Goal: Information Seeking & Learning: Learn about a topic

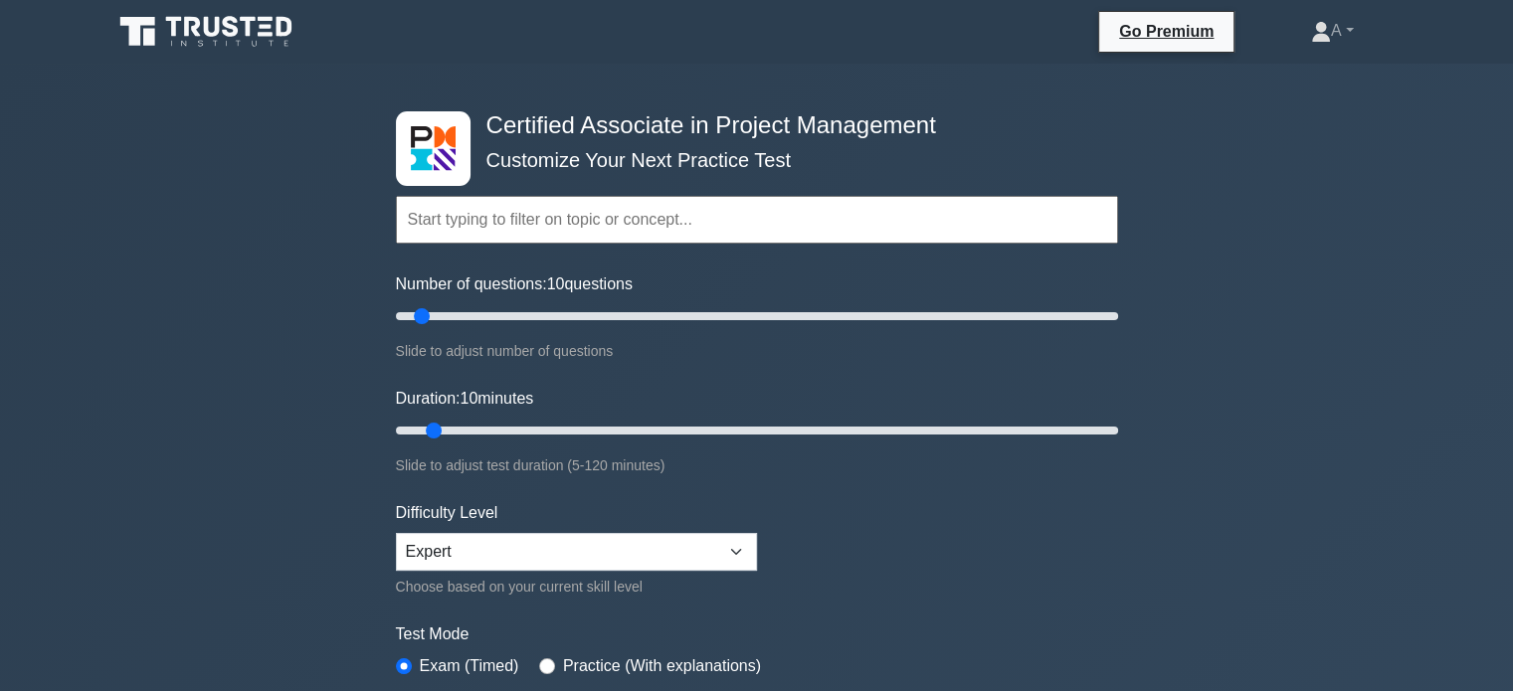
click at [1342, 30] on link "A" at bounding box center [1332, 31] width 138 height 40
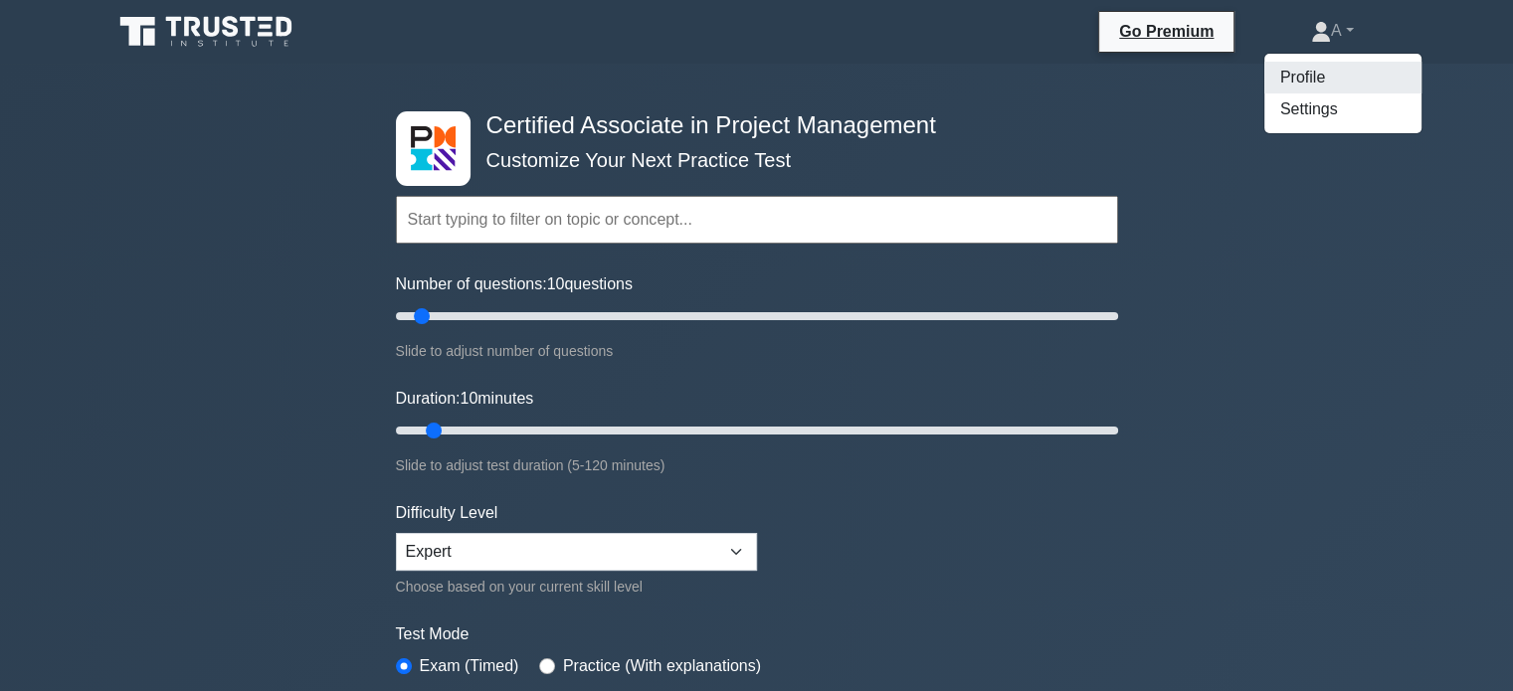
click at [1330, 64] on link "Profile" at bounding box center [1342, 78] width 157 height 32
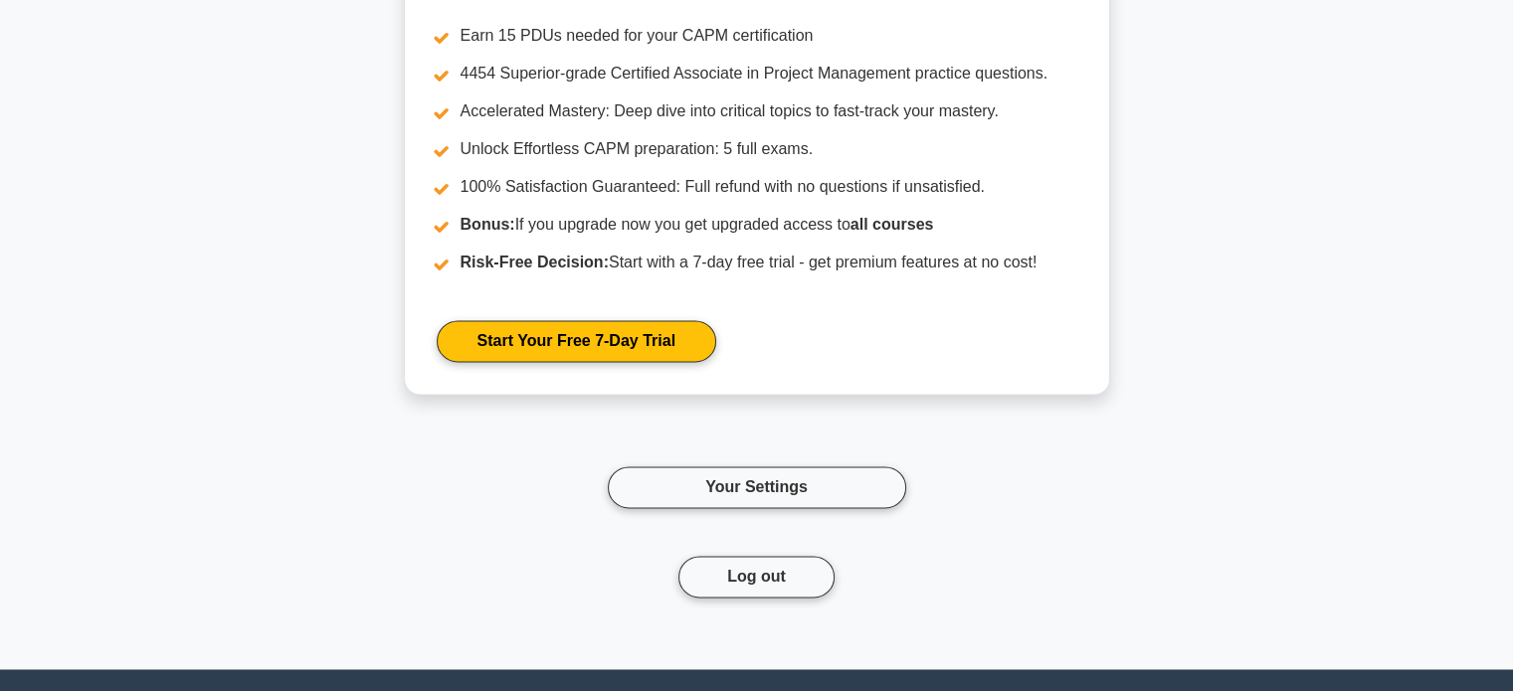
scroll to position [2984, 0]
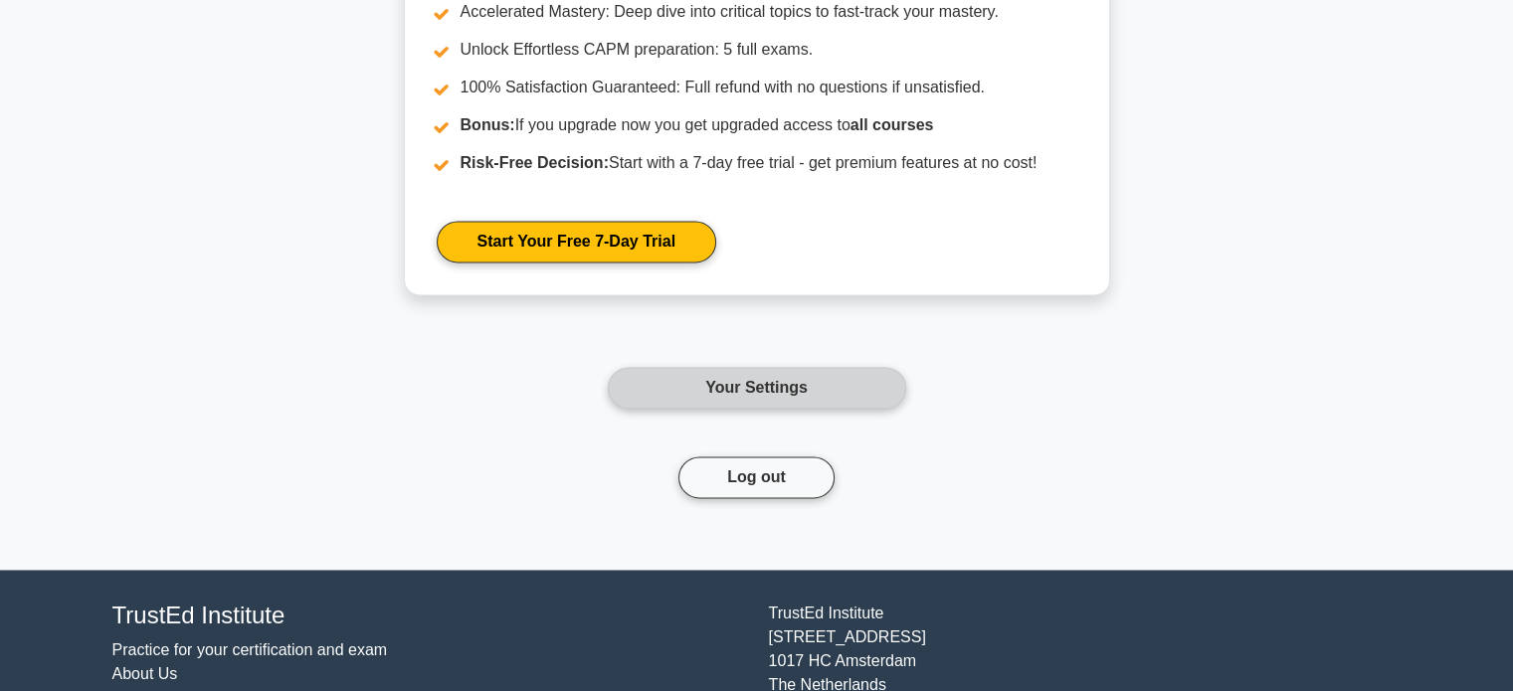
click at [836, 401] on link "Your Settings" at bounding box center [757, 388] width 298 height 42
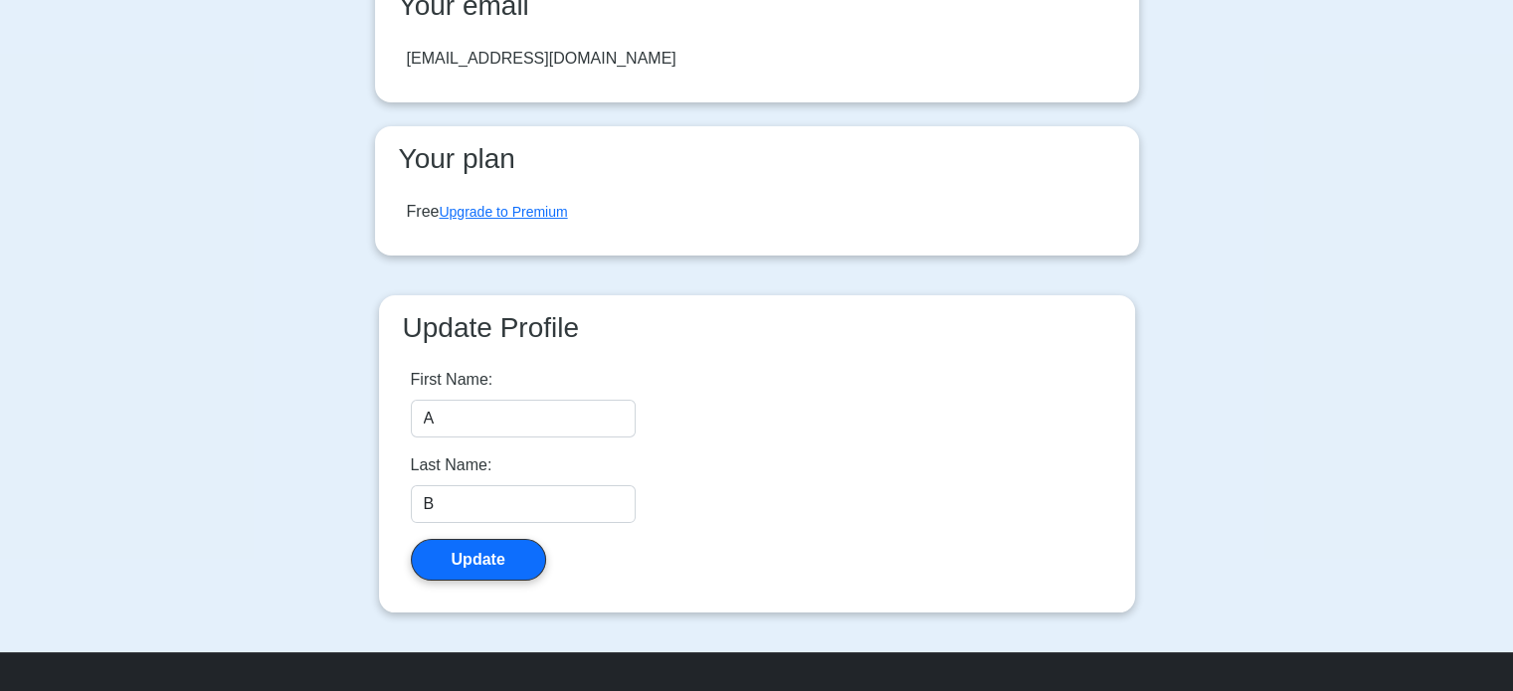
scroll to position [398, 0]
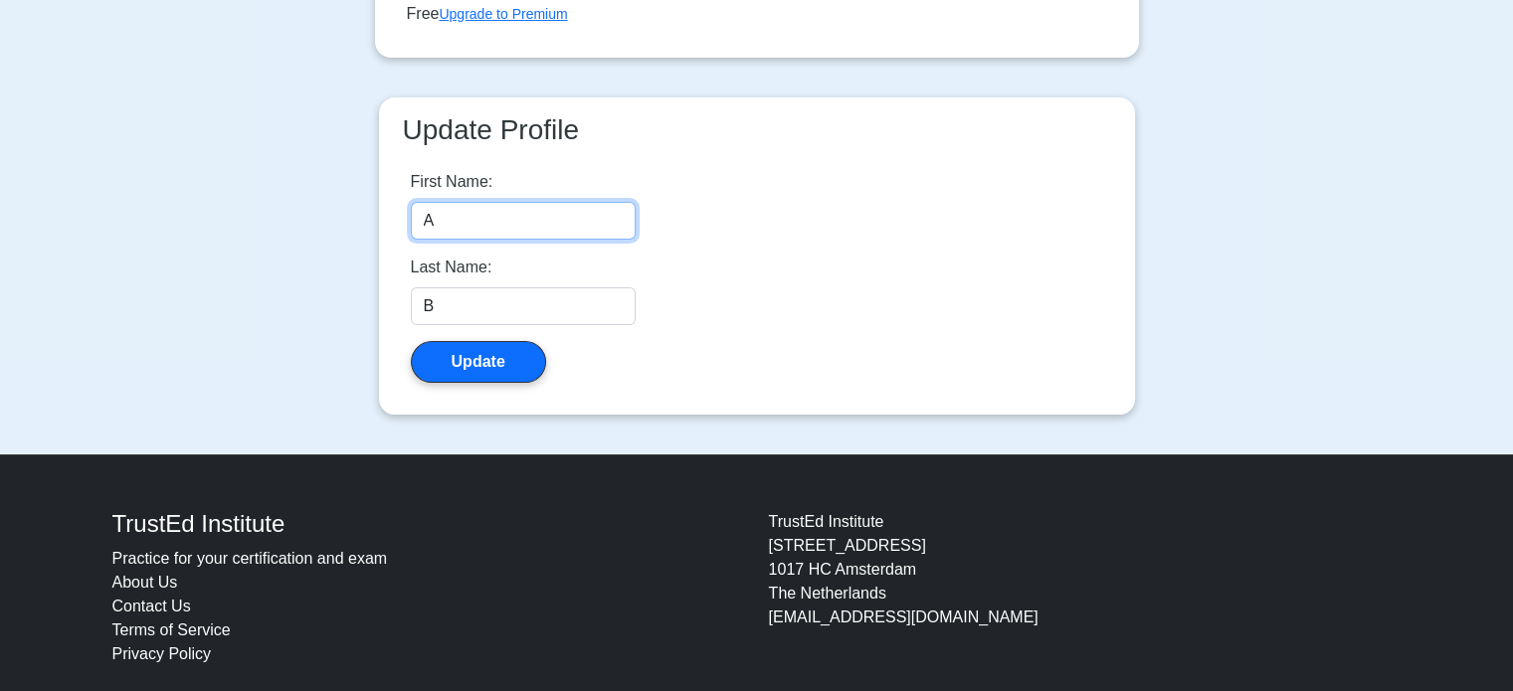
click at [468, 222] on input "A" at bounding box center [523, 221] width 225 height 38
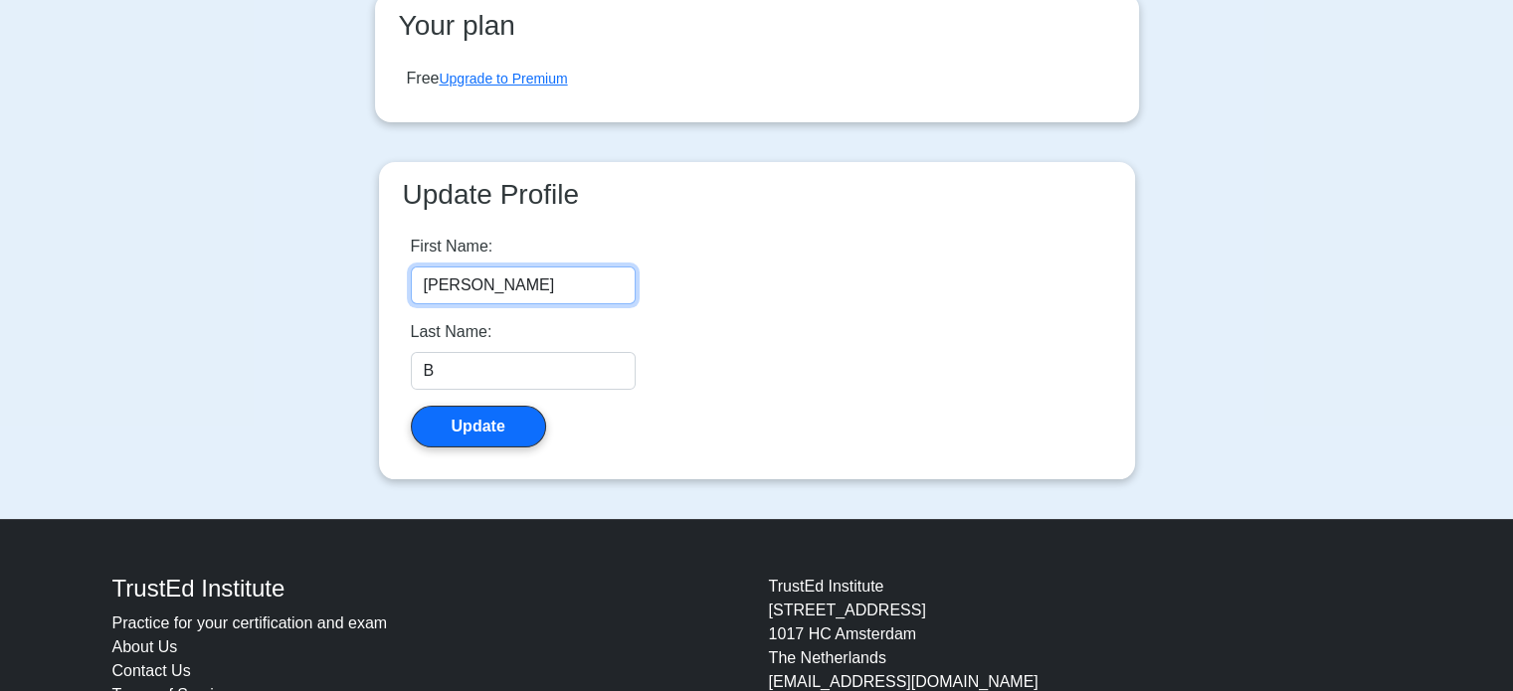
scroll to position [298, 0]
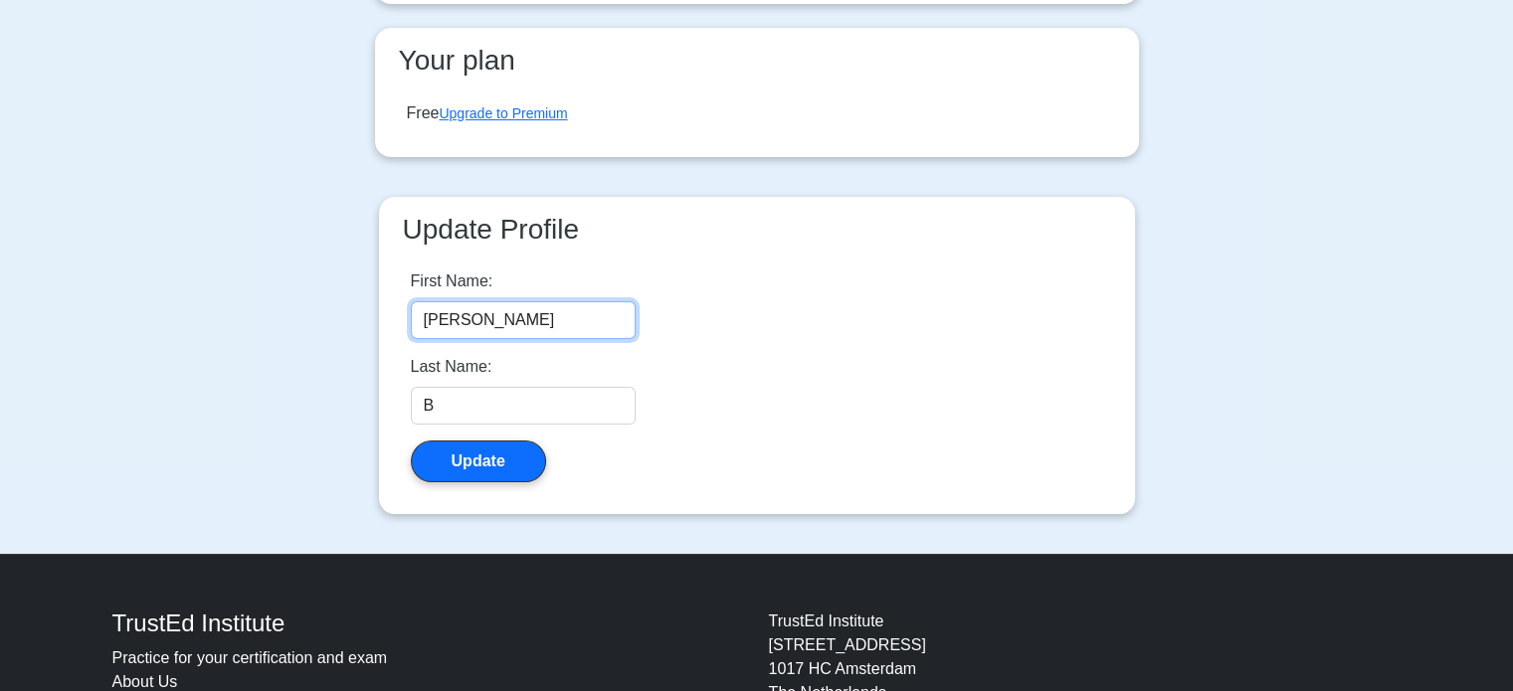
type input "[PERSON_NAME]"
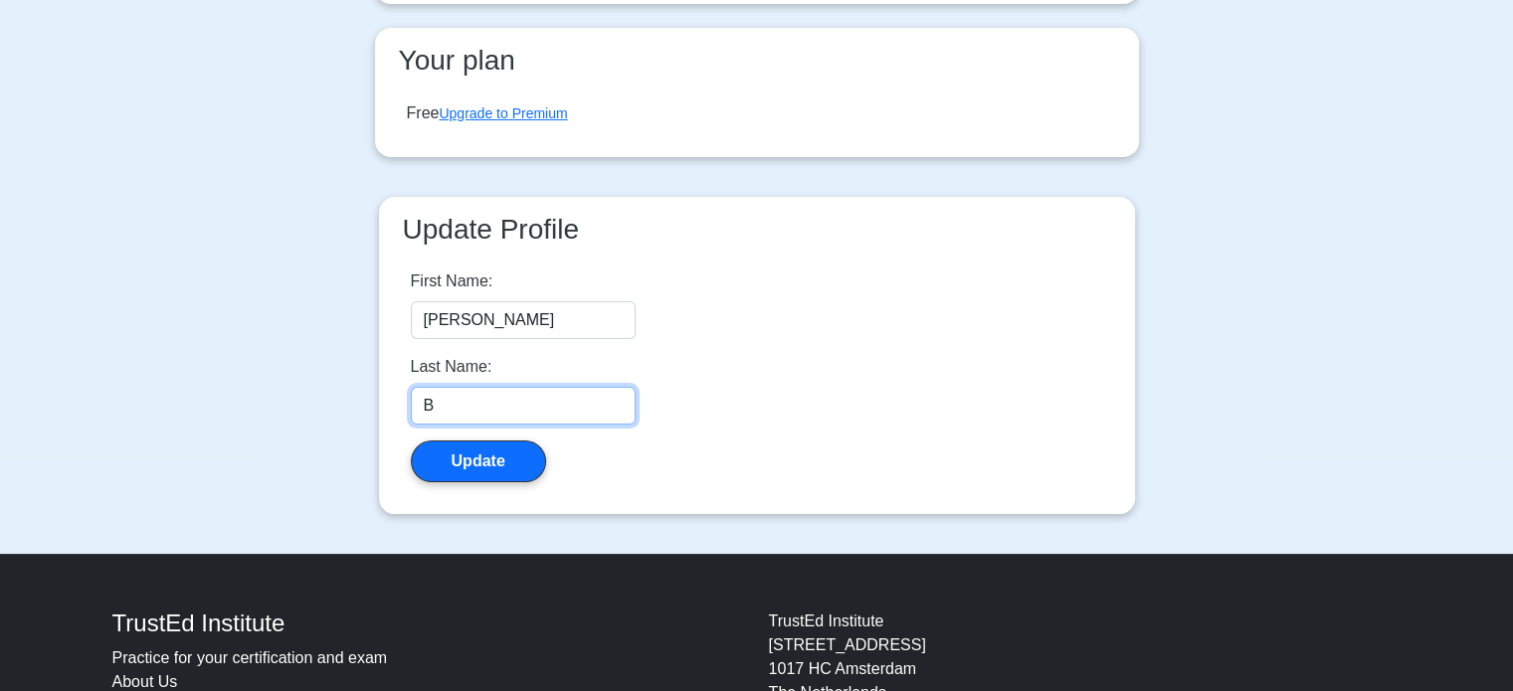
click at [493, 399] on input "B" at bounding box center [523, 406] width 225 height 38
type input "C"
click at [473, 485] on div "First Name: Antonino Last Name: C Update" at bounding box center [757, 376] width 724 height 245
click at [471, 480] on button "Update" at bounding box center [478, 462] width 135 height 42
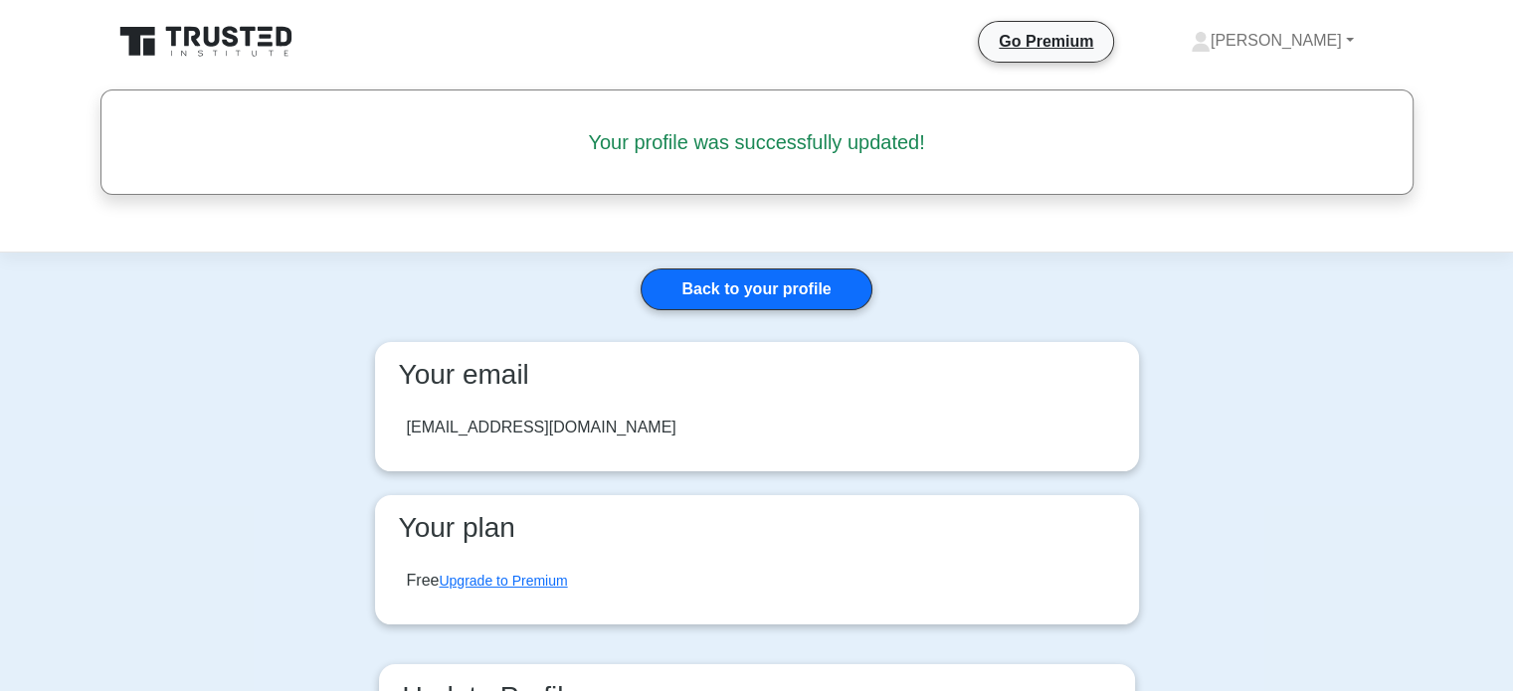
click at [226, 24] on icon at bounding box center [207, 42] width 191 height 38
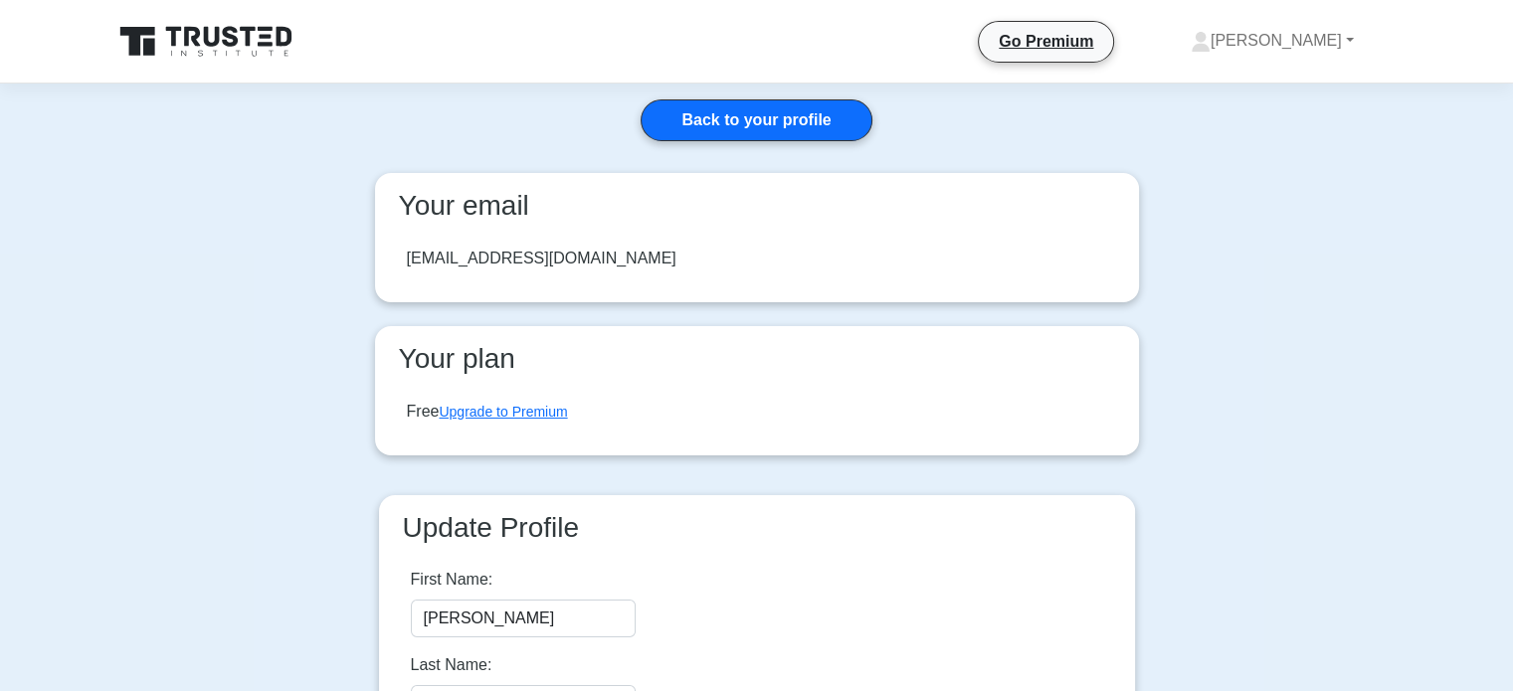
click at [265, 39] on icon at bounding box center [207, 42] width 191 height 38
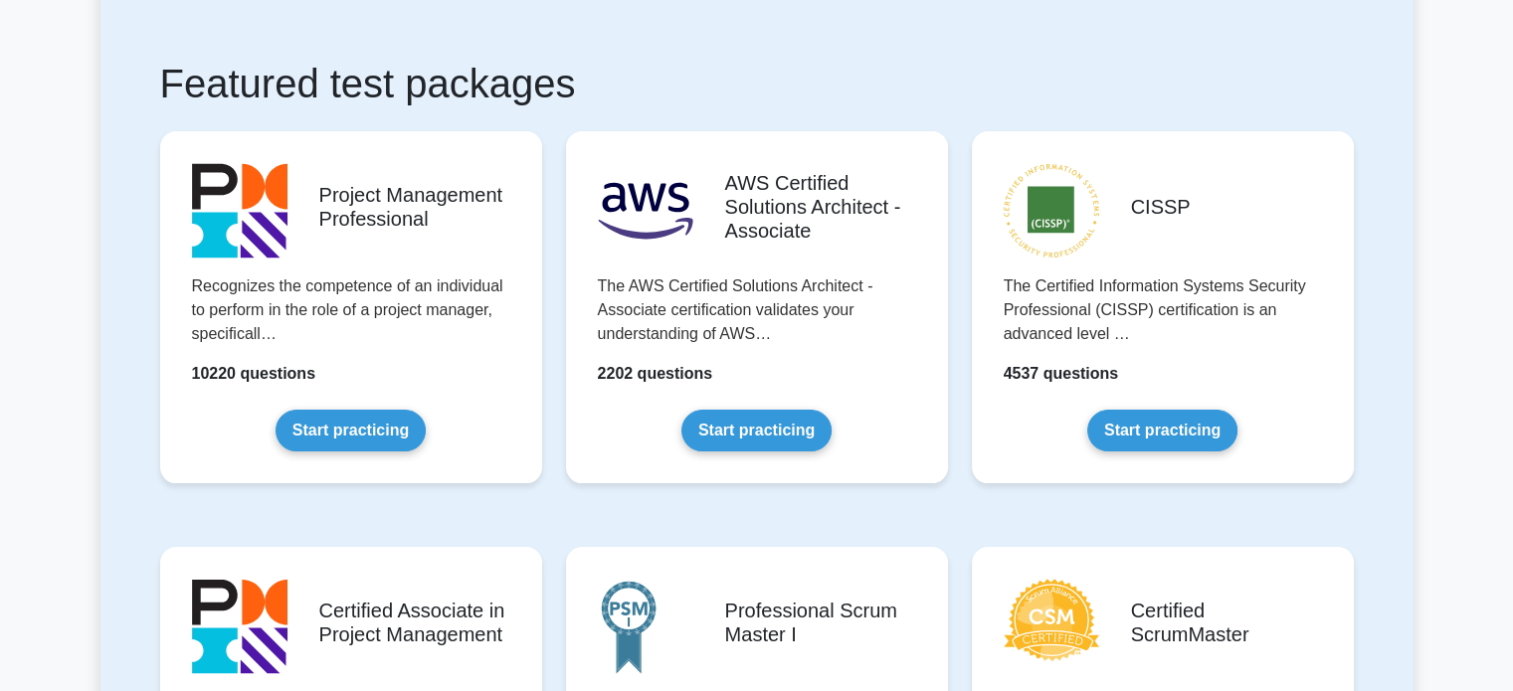
scroll to position [398, 0]
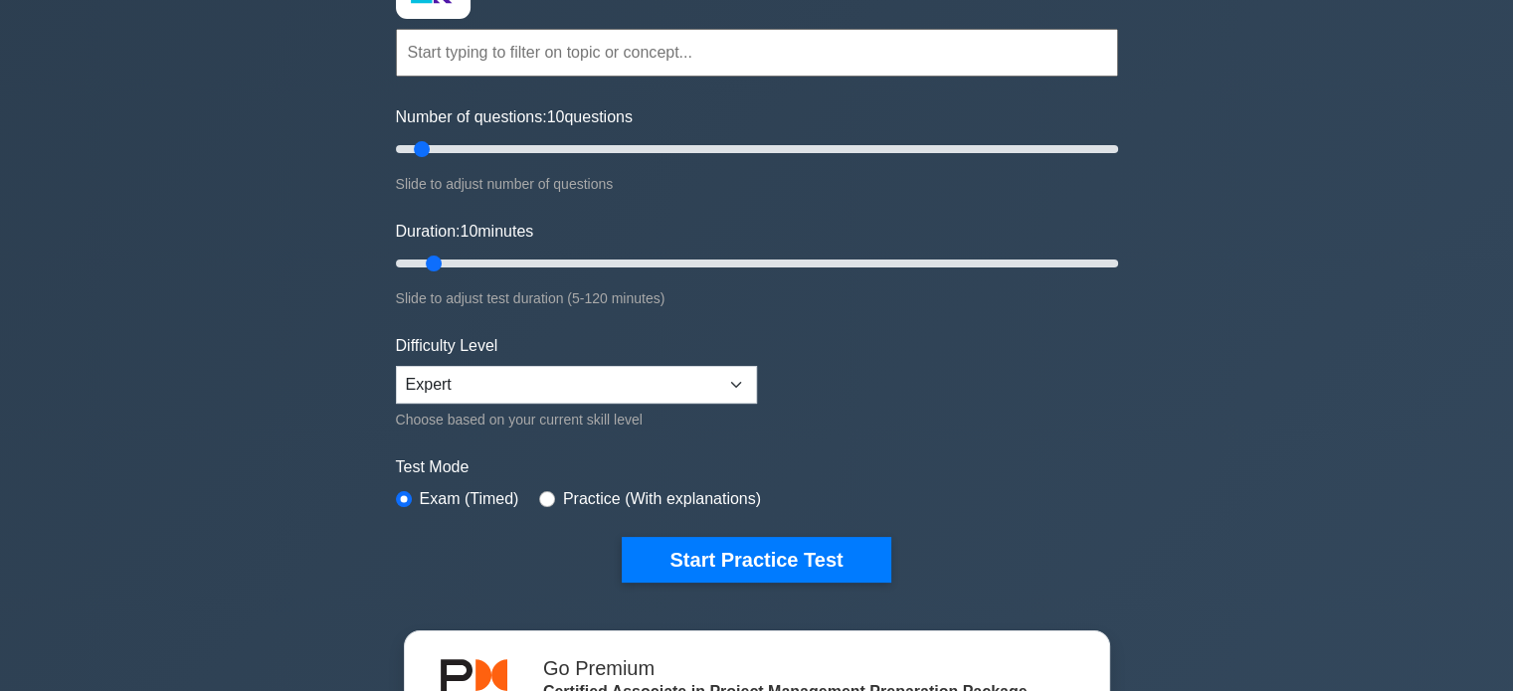
scroll to position [298, 0]
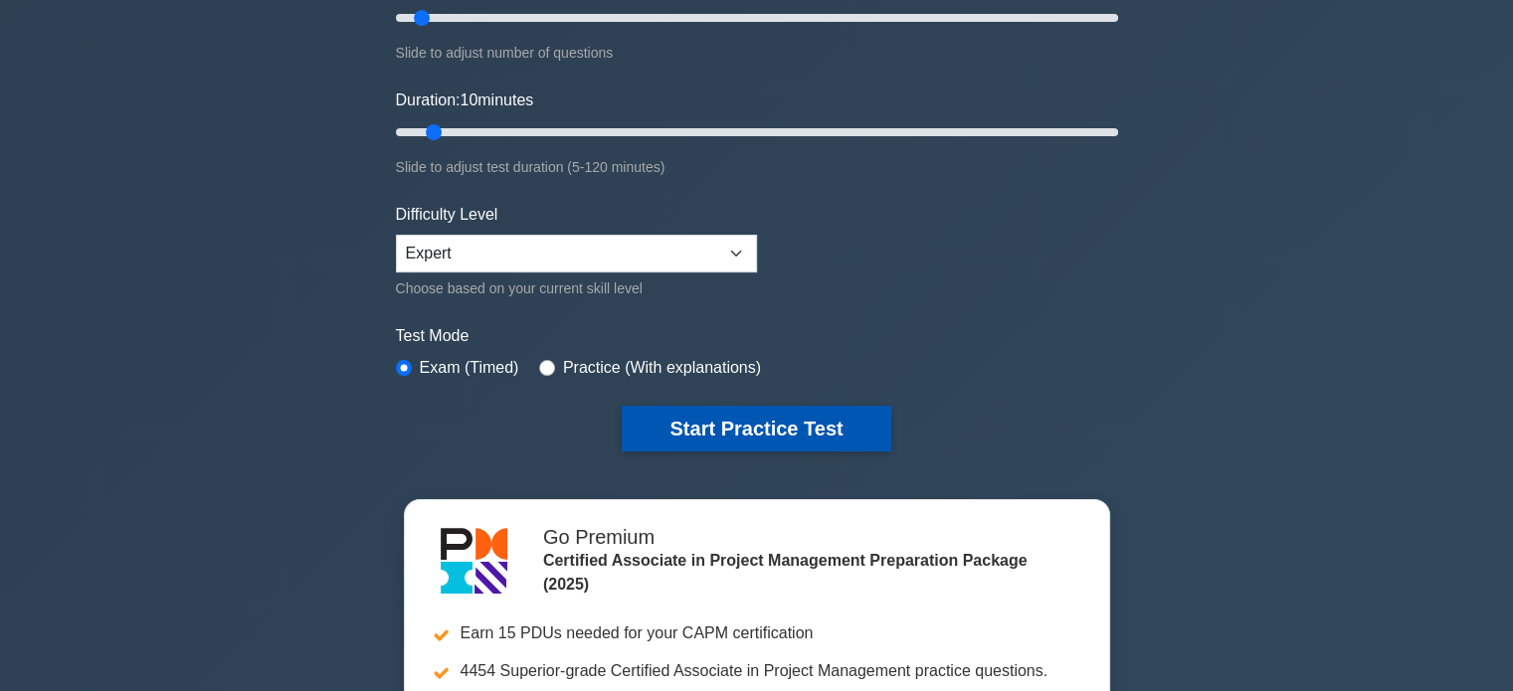
click at [757, 428] on button "Start Practice Test" at bounding box center [756, 429] width 269 height 46
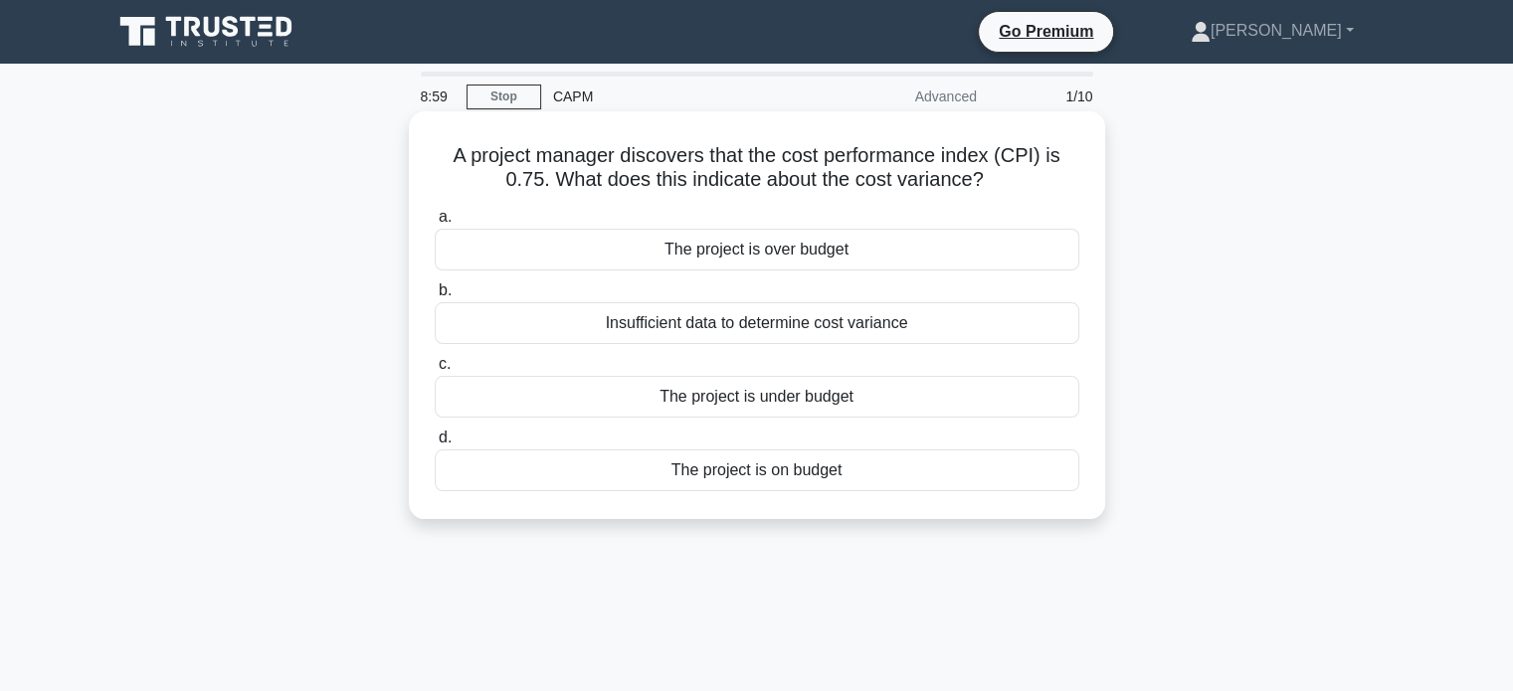
click at [727, 254] on div "The project is over budget" at bounding box center [757, 250] width 645 height 42
click at [435, 224] on input "a. The project is over budget" at bounding box center [435, 217] width 0 height 13
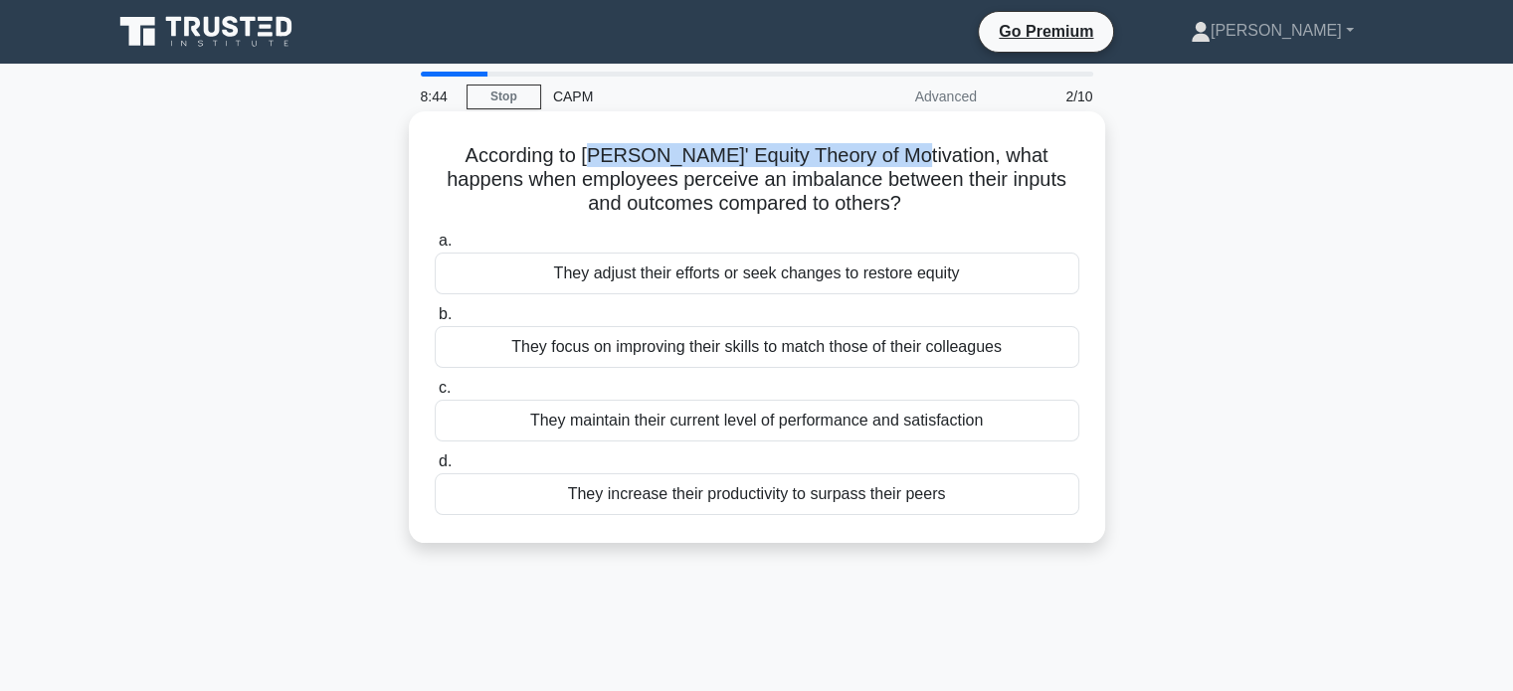
drag, startPoint x: 565, startPoint y: 150, endPoint x: 862, endPoint y: 132, distance: 298.0
click at [879, 147] on h5 "According to Adams' Equity Theory of Motivation, what happens when employees pe…" at bounding box center [757, 180] width 649 height 74
copy h5 "dams' Equity Theory of Motivation"
click at [587, 278] on div "They adjust their efforts or seek changes to restore equity" at bounding box center [757, 274] width 645 height 42
click at [435, 248] on input "a. They adjust their efforts or seek changes to restore equity" at bounding box center [435, 241] width 0 height 13
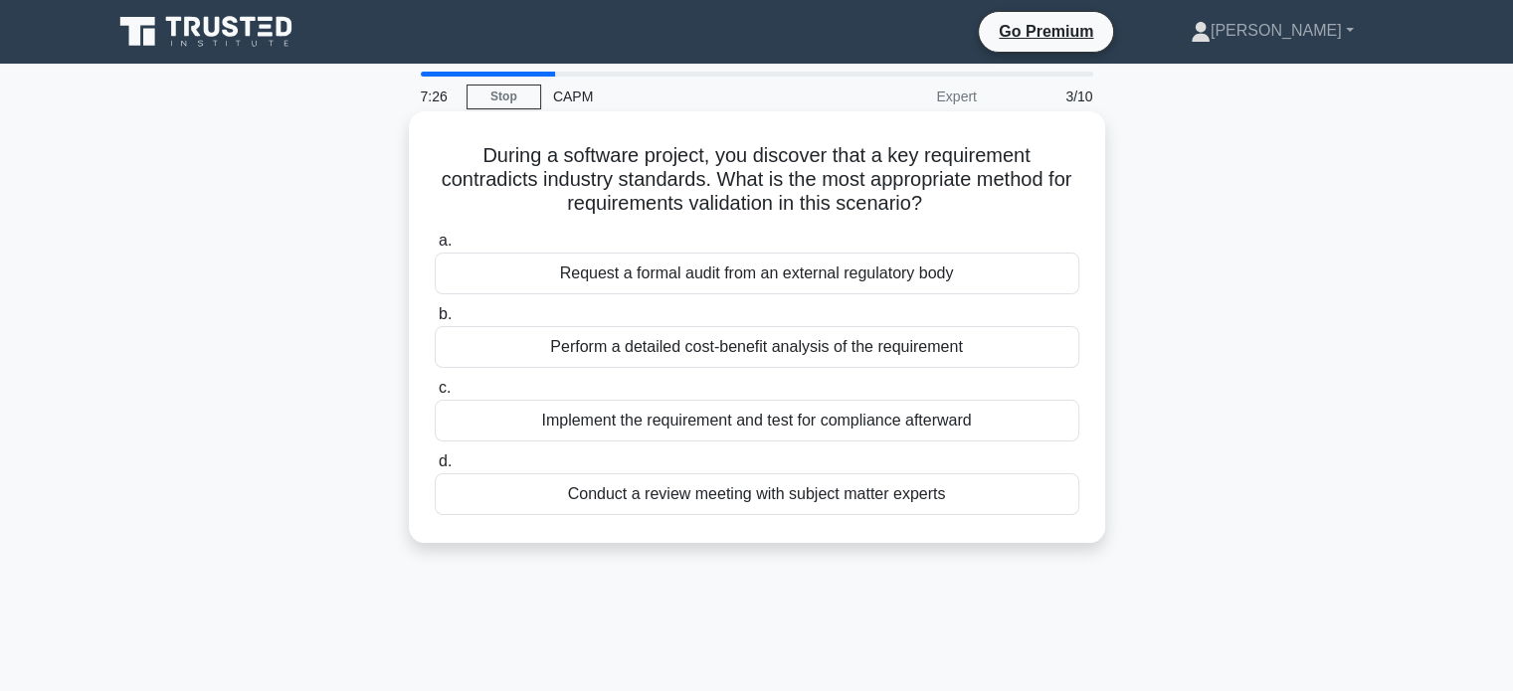
click at [602, 497] on div "Conduct a review meeting with subject matter experts" at bounding box center [757, 495] width 645 height 42
click at [435, 469] on input "d. Conduct a review meeting with subject matter experts" at bounding box center [435, 462] width 0 height 13
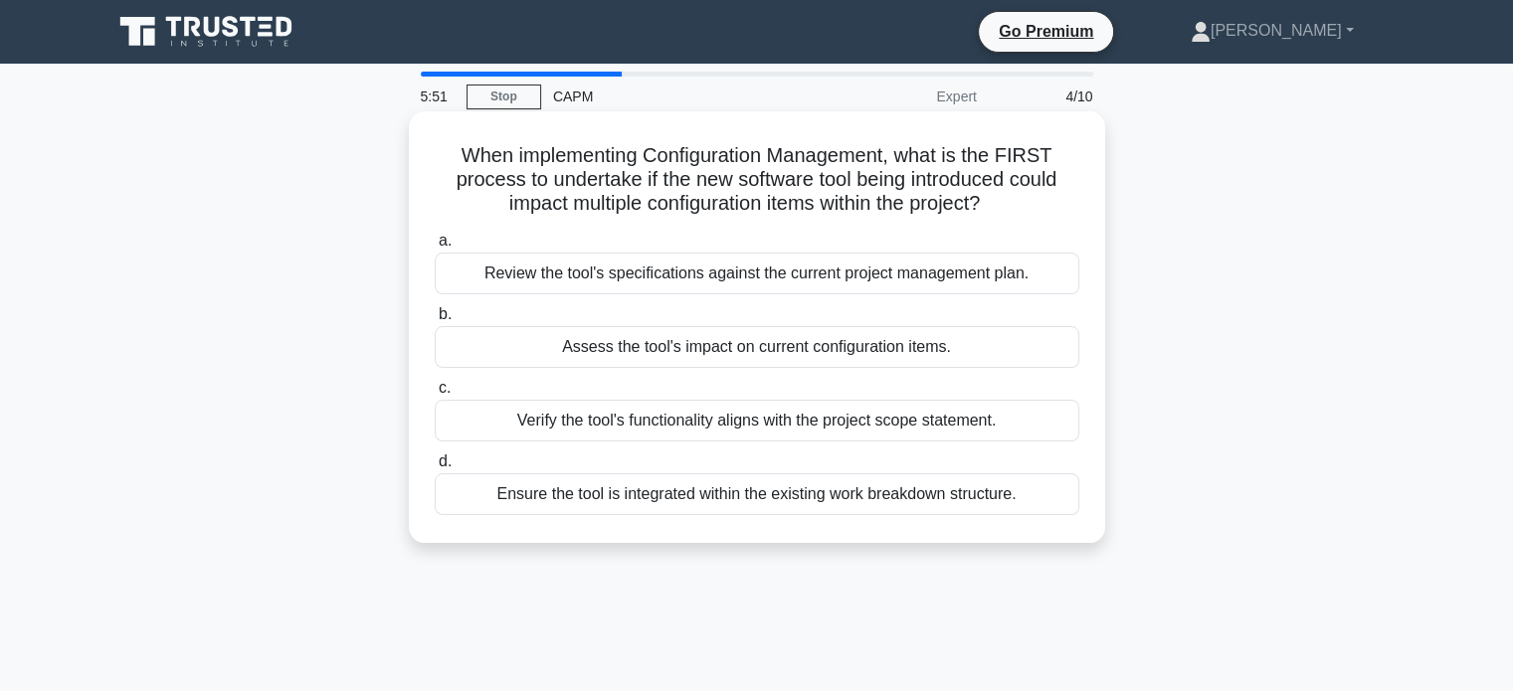
click at [905, 421] on div "Verify the tool's functionality aligns with the project scope statement." at bounding box center [757, 421] width 645 height 42
click at [435, 395] on input "c. Verify the tool's functionality aligns with the project scope statement." at bounding box center [435, 388] width 0 height 13
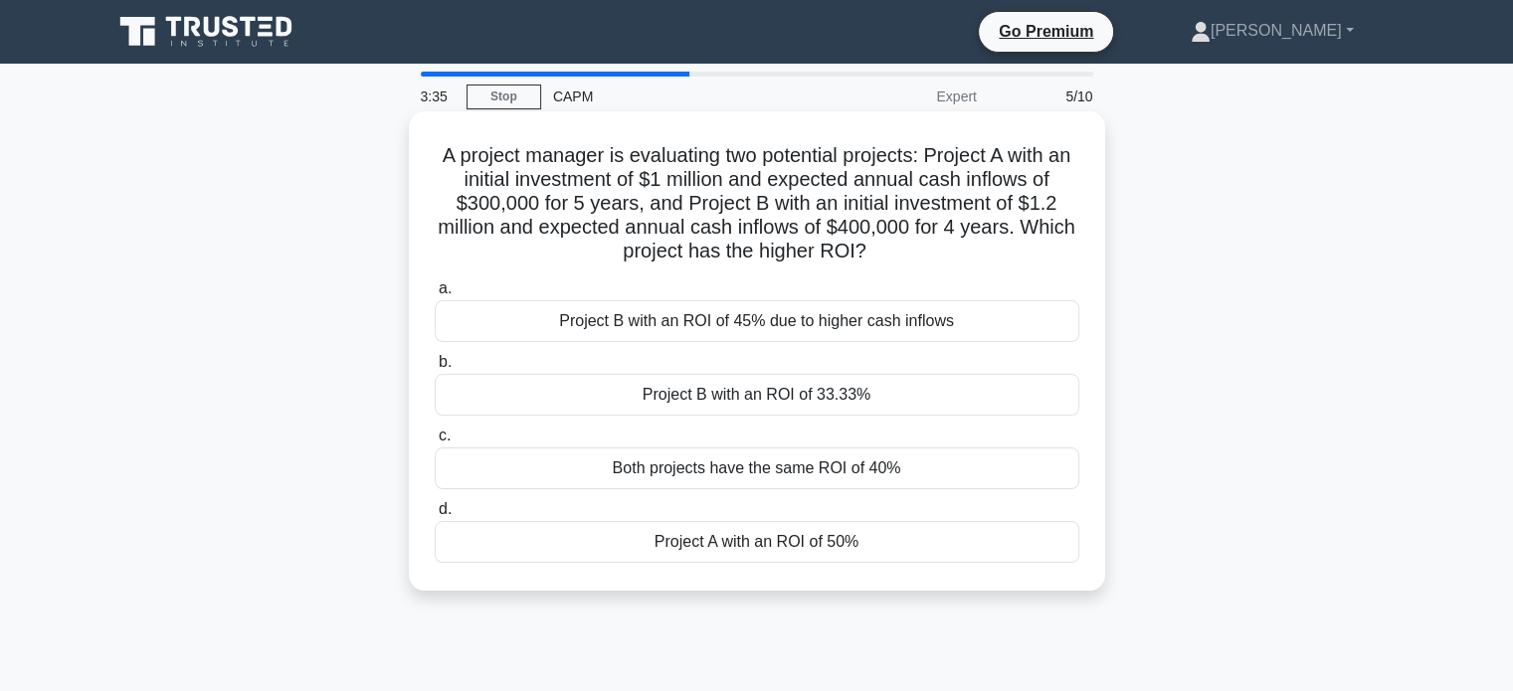
click at [688, 552] on div "Project A with an ROI of 50%" at bounding box center [757, 542] width 645 height 42
click at [435, 516] on input "d. Project A with an ROI of 50%" at bounding box center [435, 509] width 0 height 13
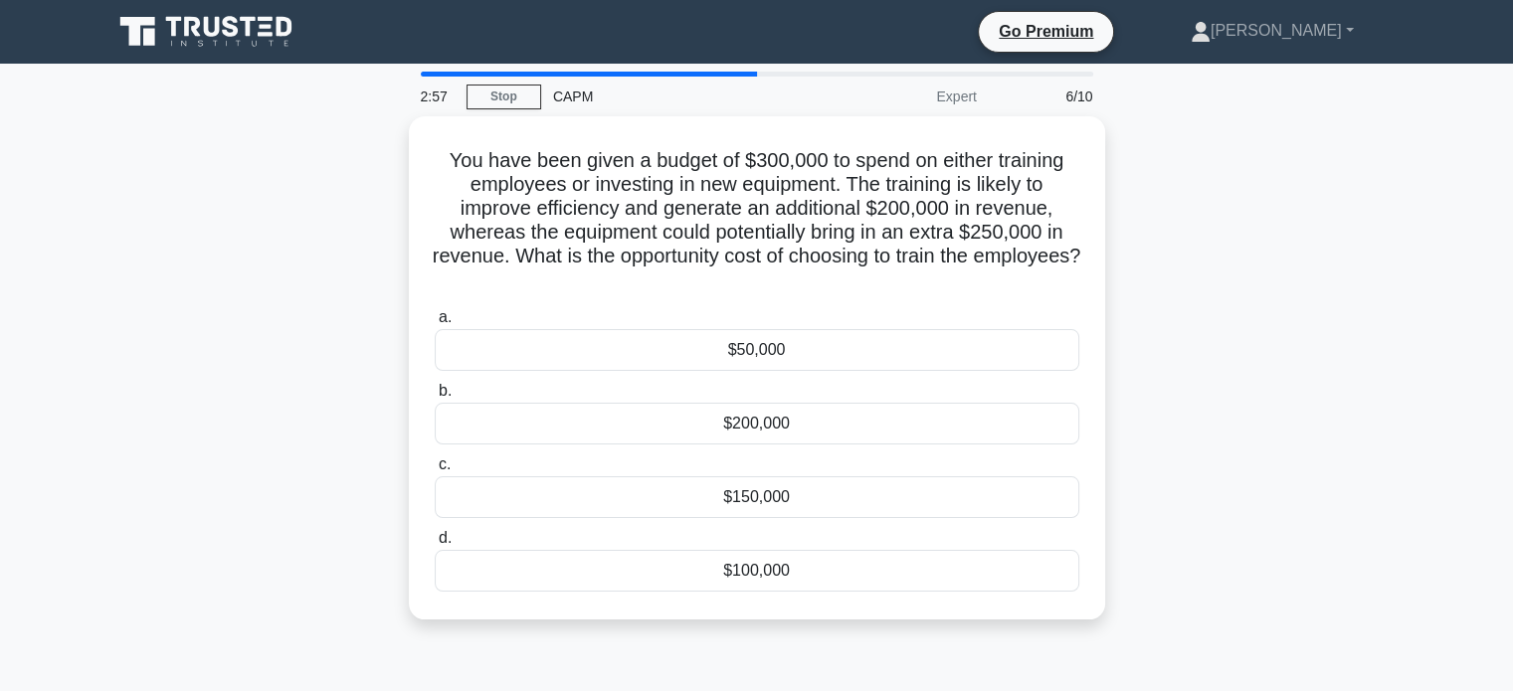
drag, startPoint x: 626, startPoint y: 341, endPoint x: 1452, endPoint y: 389, distance: 828.0
click at [1457, 386] on main "2:57 Stop CAPM Expert 6/10 You have been given a budget of $300,000 to spend on…" at bounding box center [756, 569] width 1513 height 1011
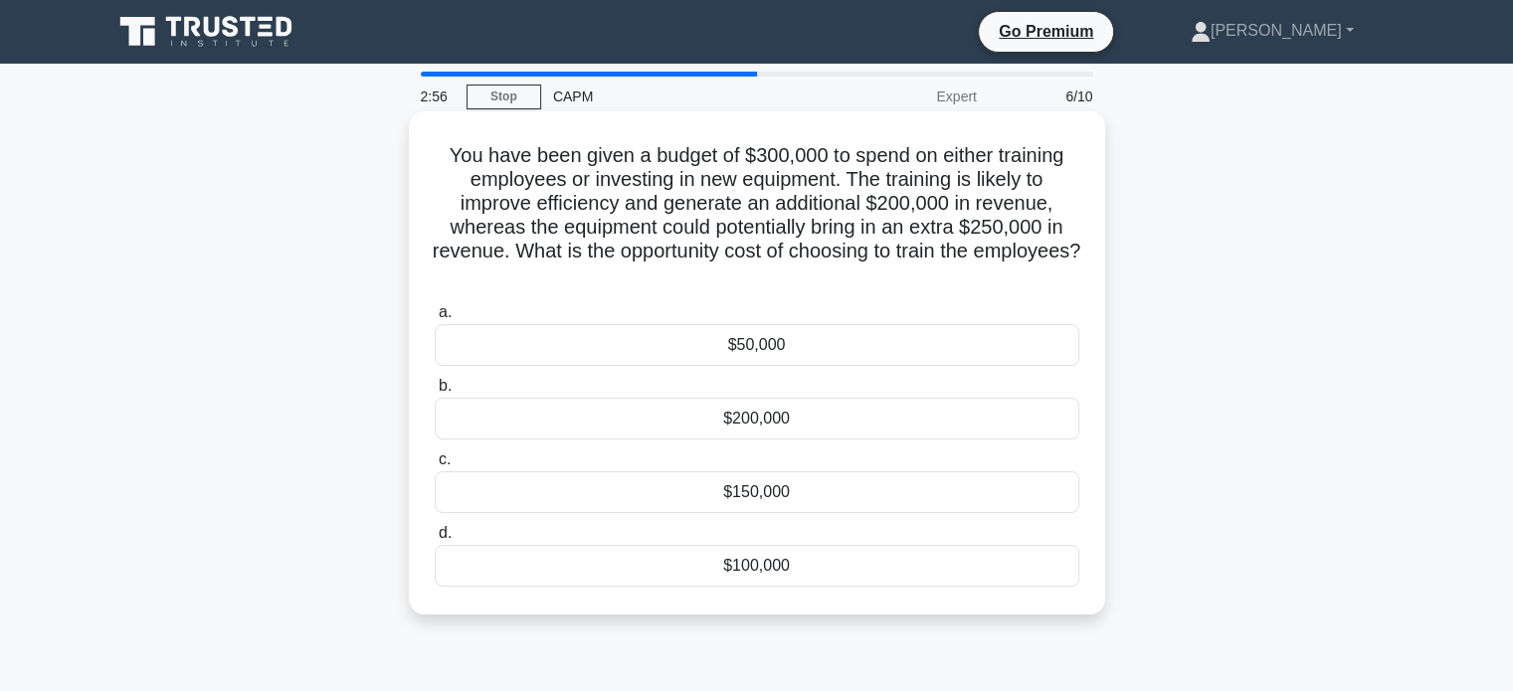
click at [682, 339] on div "$50,000" at bounding box center [757, 345] width 645 height 42
click at [435, 319] on input "a. $50,000" at bounding box center [435, 312] width 0 height 13
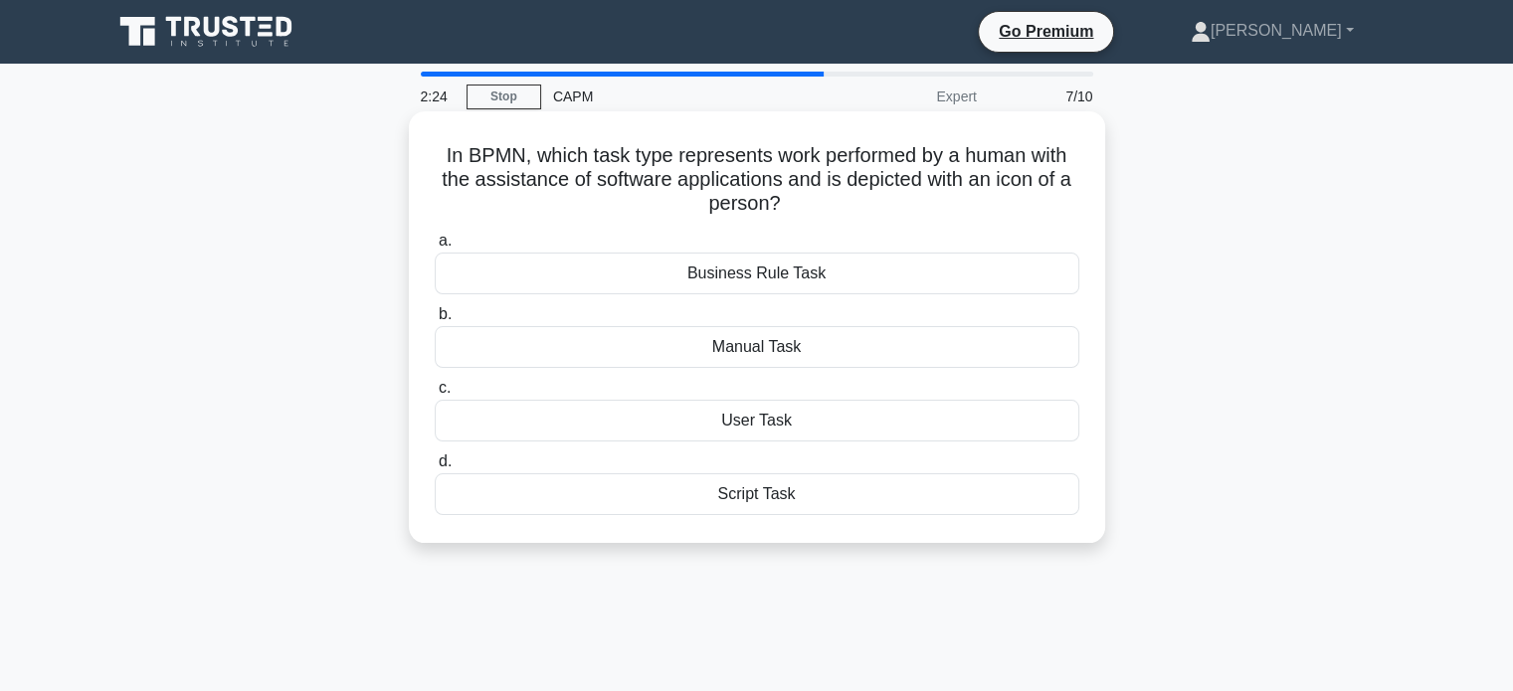
click at [757, 488] on div "Script Task" at bounding box center [757, 495] width 645 height 42
click at [435, 469] on input "d. Script Task" at bounding box center [435, 462] width 0 height 13
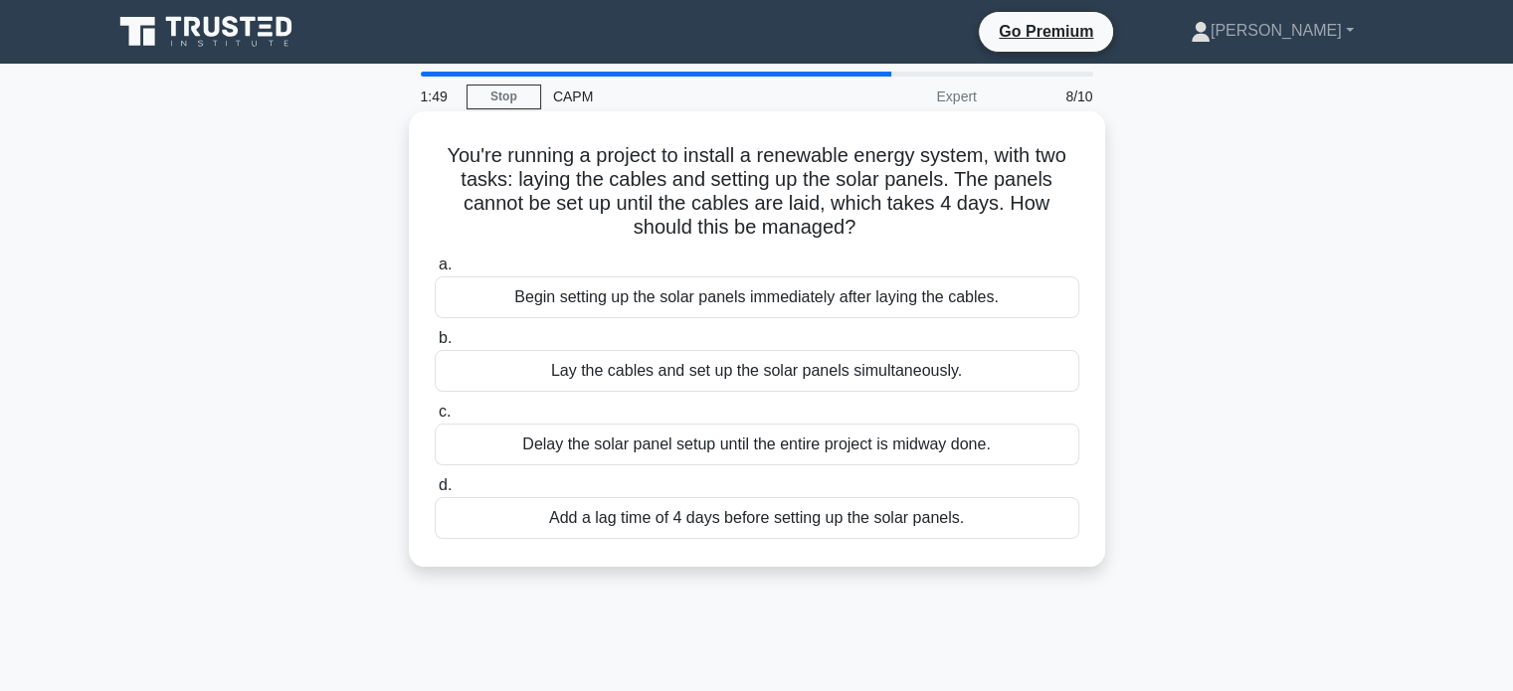
click at [812, 301] on div "Begin setting up the solar panels immediately after laying the cables." at bounding box center [757, 298] width 645 height 42
click at [435, 272] on input "a. Begin setting up the solar panels immediately after laying the cables." at bounding box center [435, 265] width 0 height 13
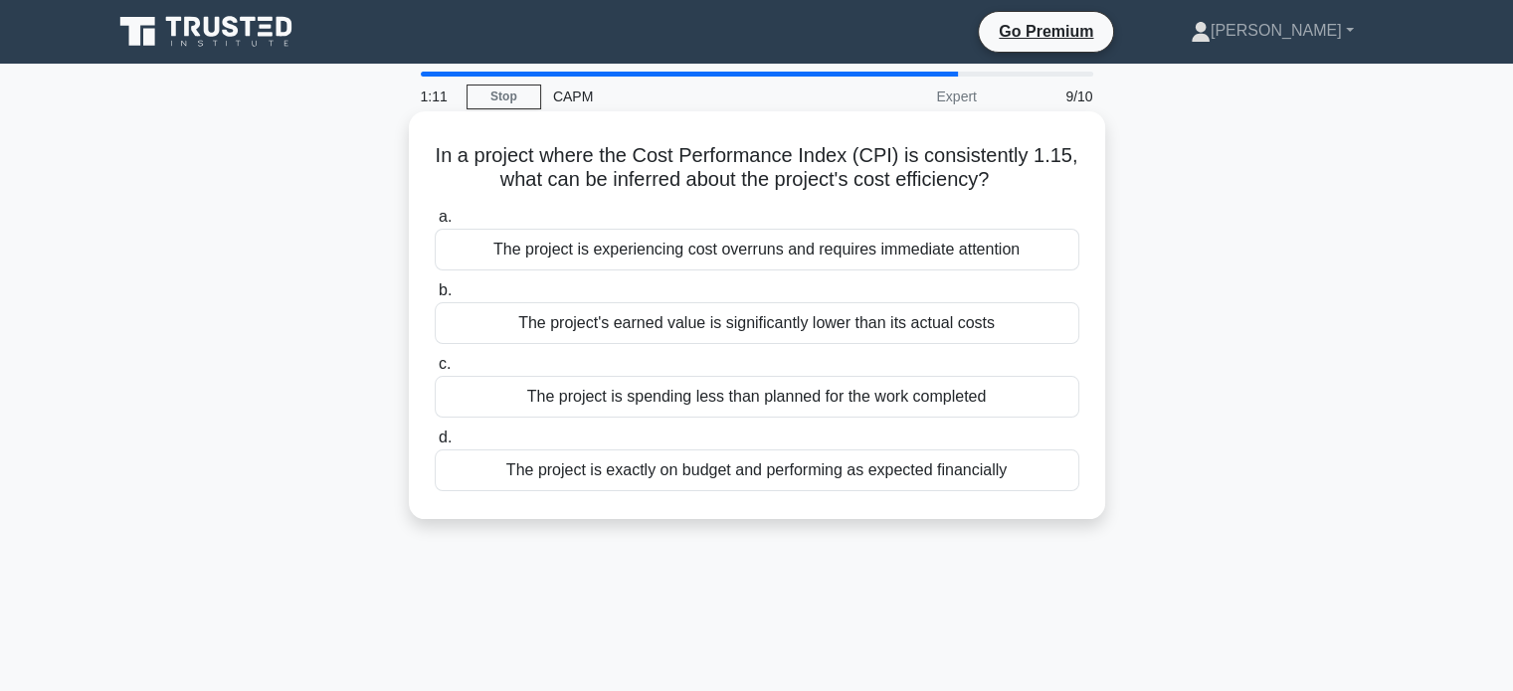
click at [678, 399] on div "The project is spending less than planned for the work completed" at bounding box center [757, 397] width 645 height 42
click at [435, 371] on input "c. The project is spending less than planned for the work completed" at bounding box center [435, 364] width 0 height 13
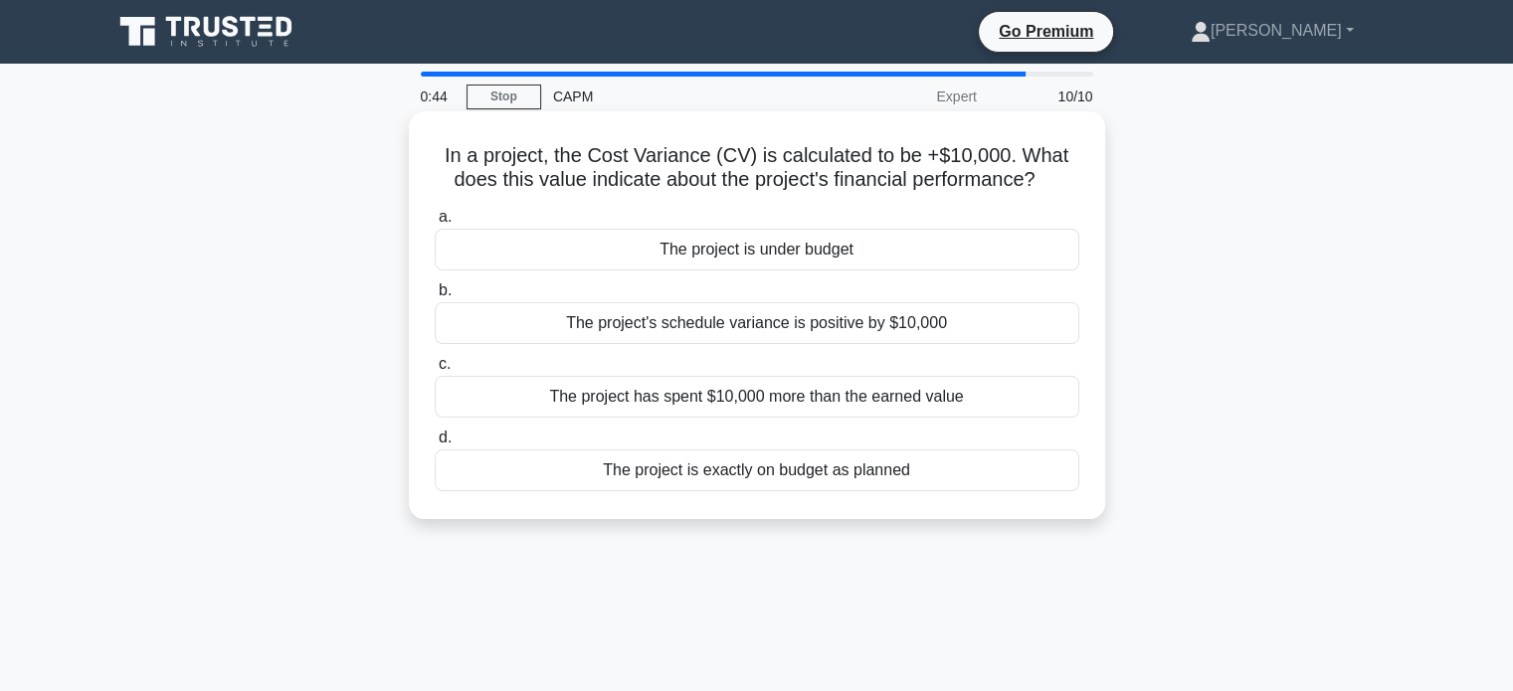
click at [768, 251] on div "The project is under budget" at bounding box center [757, 250] width 645 height 42
click at [435, 224] on input "a. The project is under budget" at bounding box center [435, 217] width 0 height 13
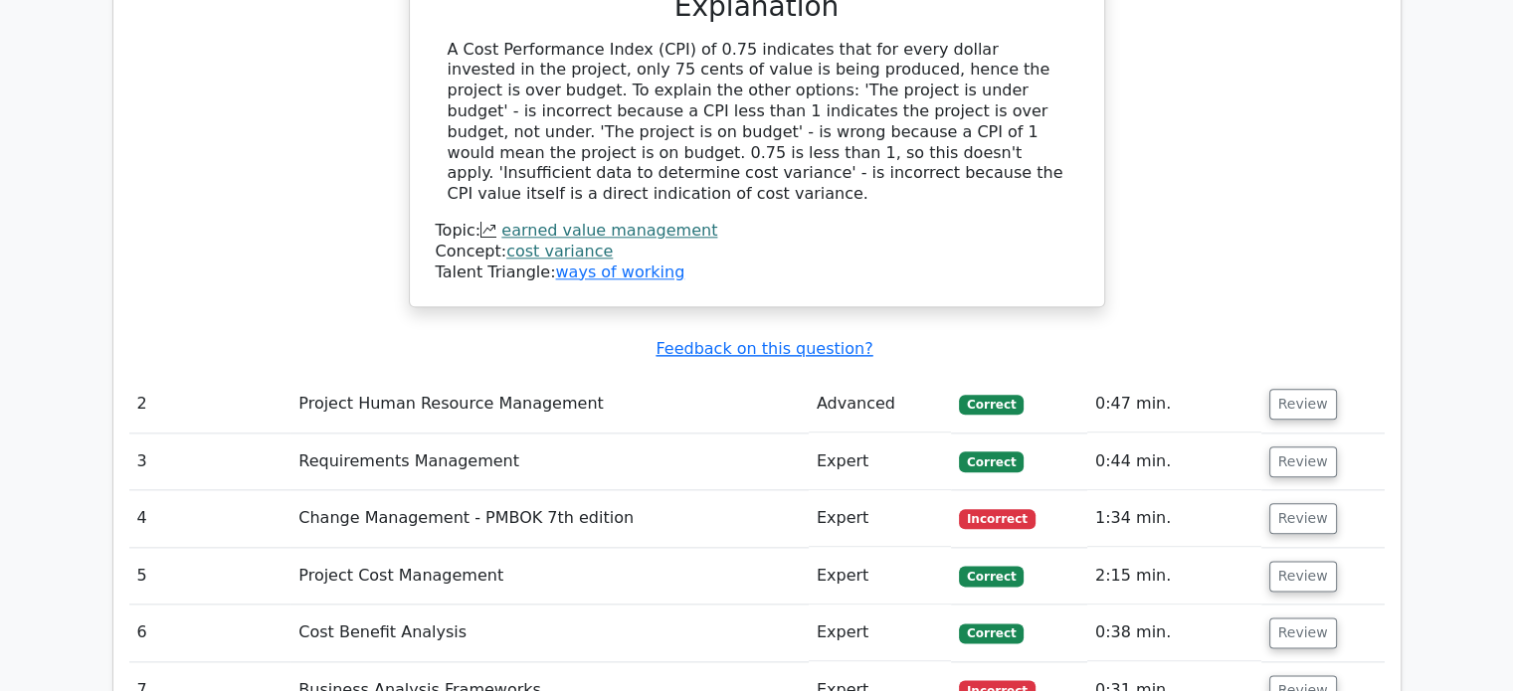
scroll to position [2487, 0]
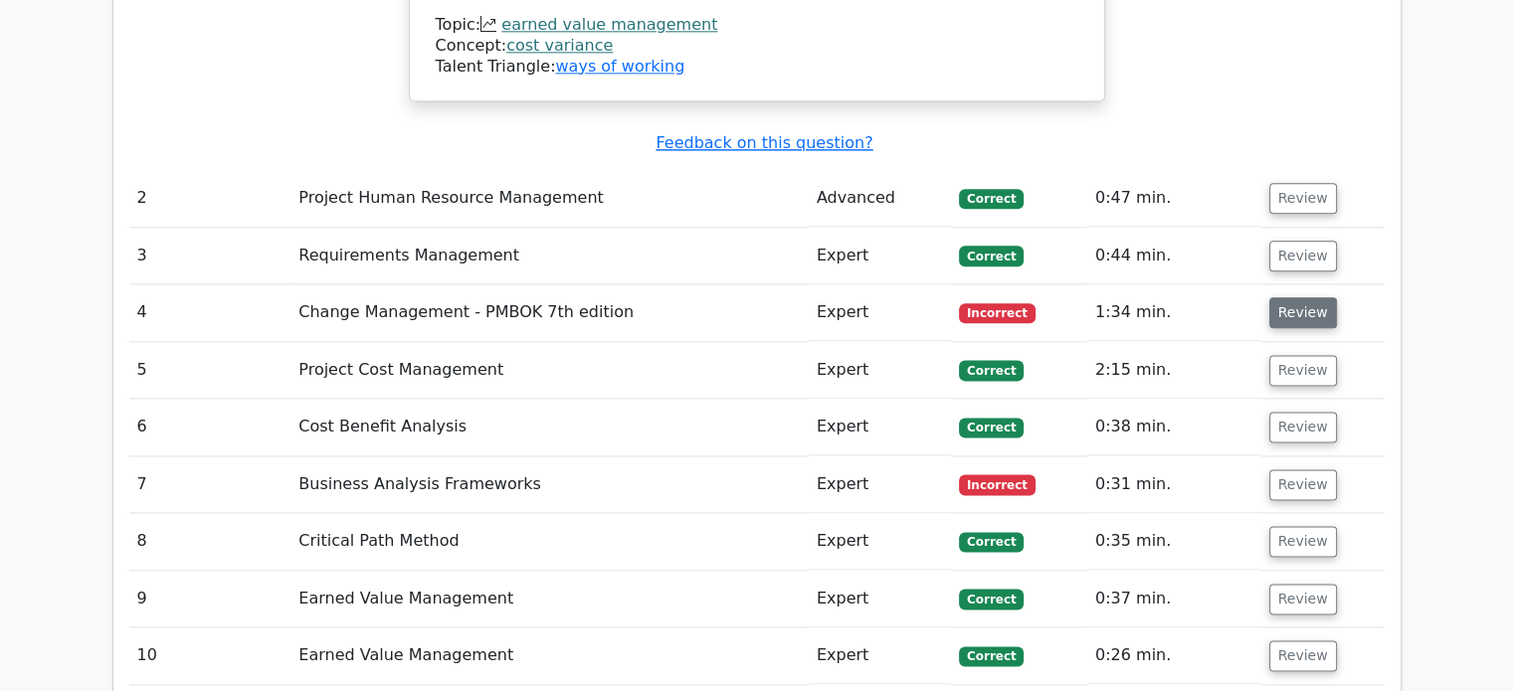
click at [1289, 297] on button "Review" at bounding box center [1303, 312] width 68 height 31
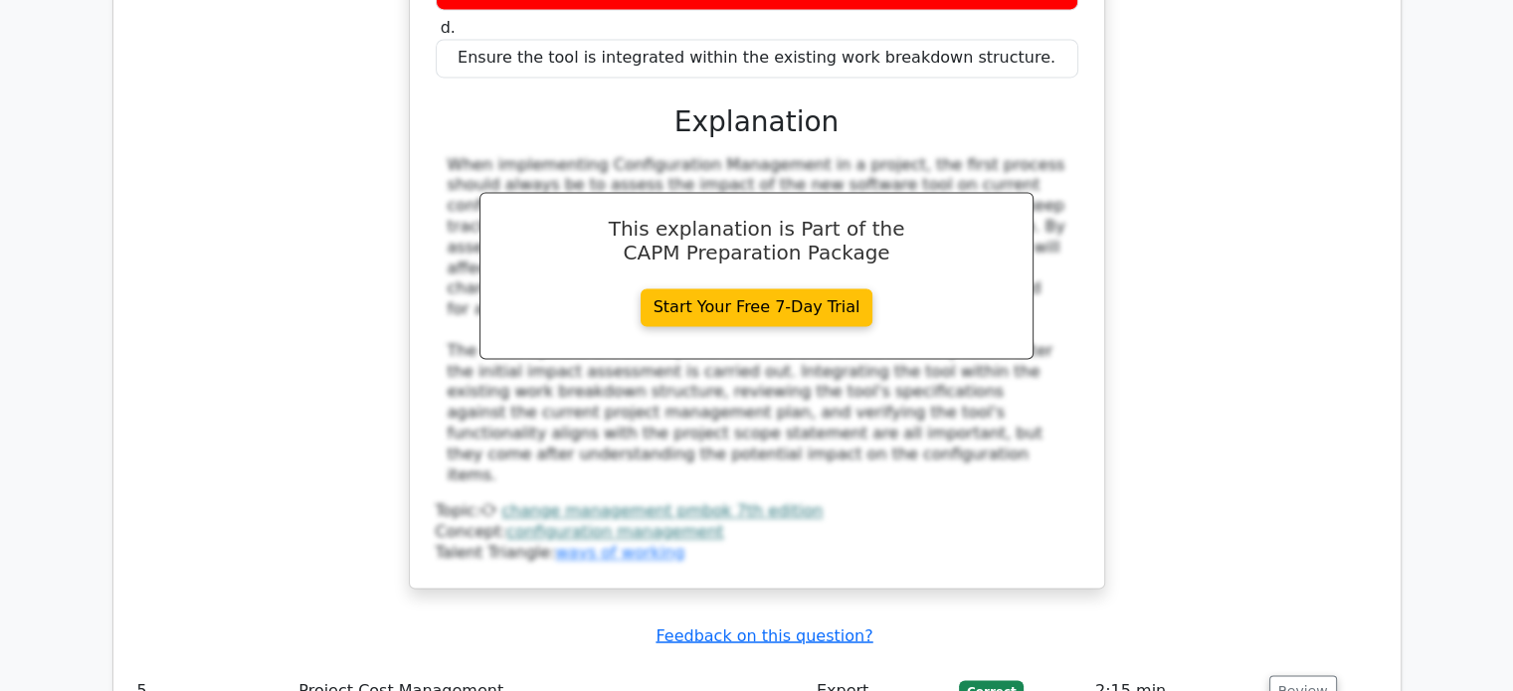
scroll to position [3283, 0]
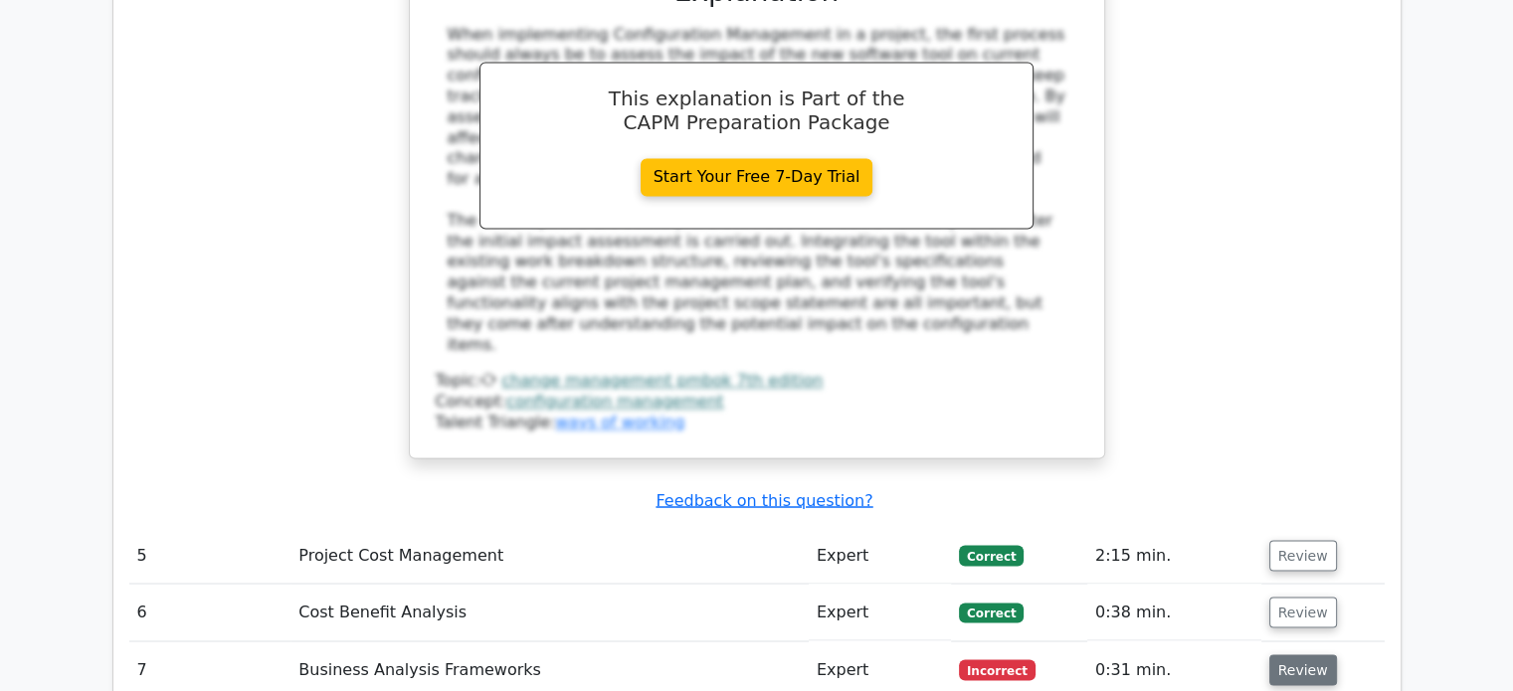
click at [1290, 655] on button "Review" at bounding box center [1303, 670] width 68 height 31
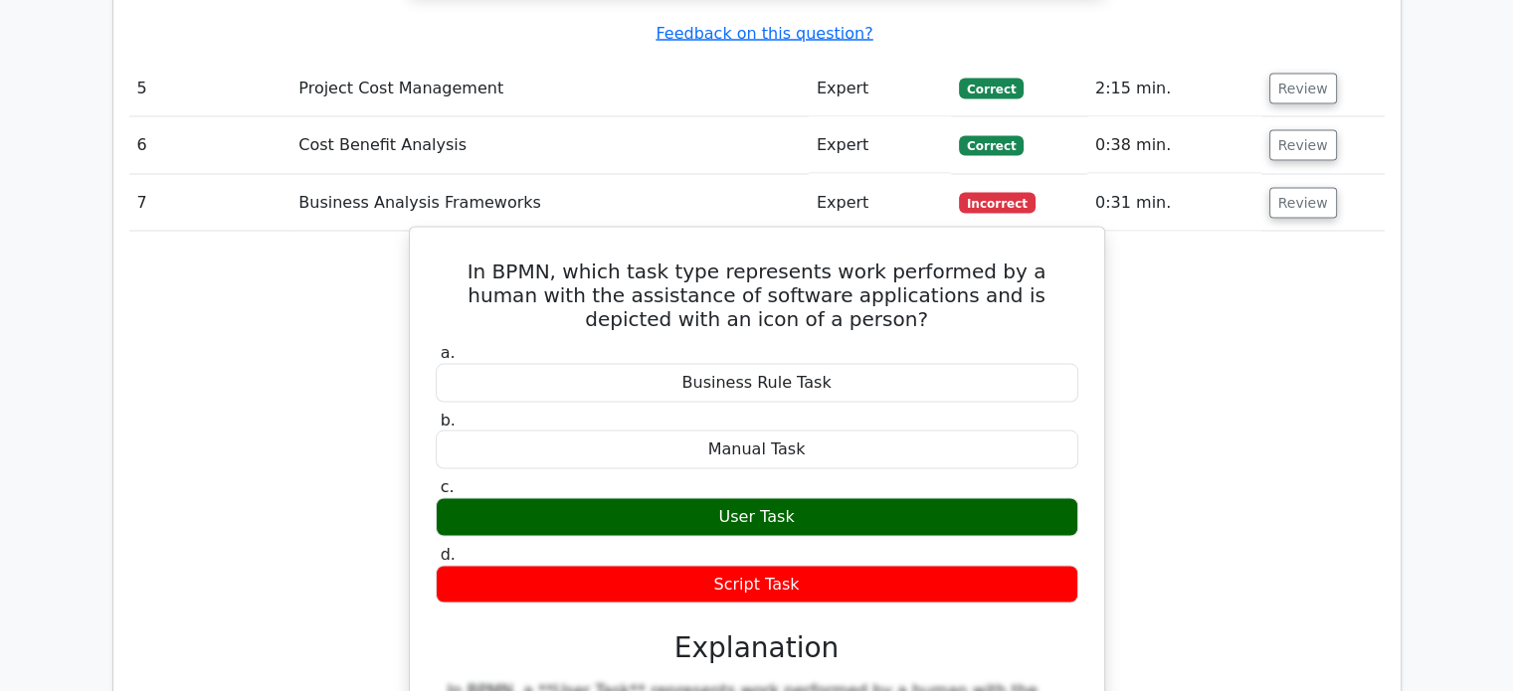
scroll to position [3780, 0]
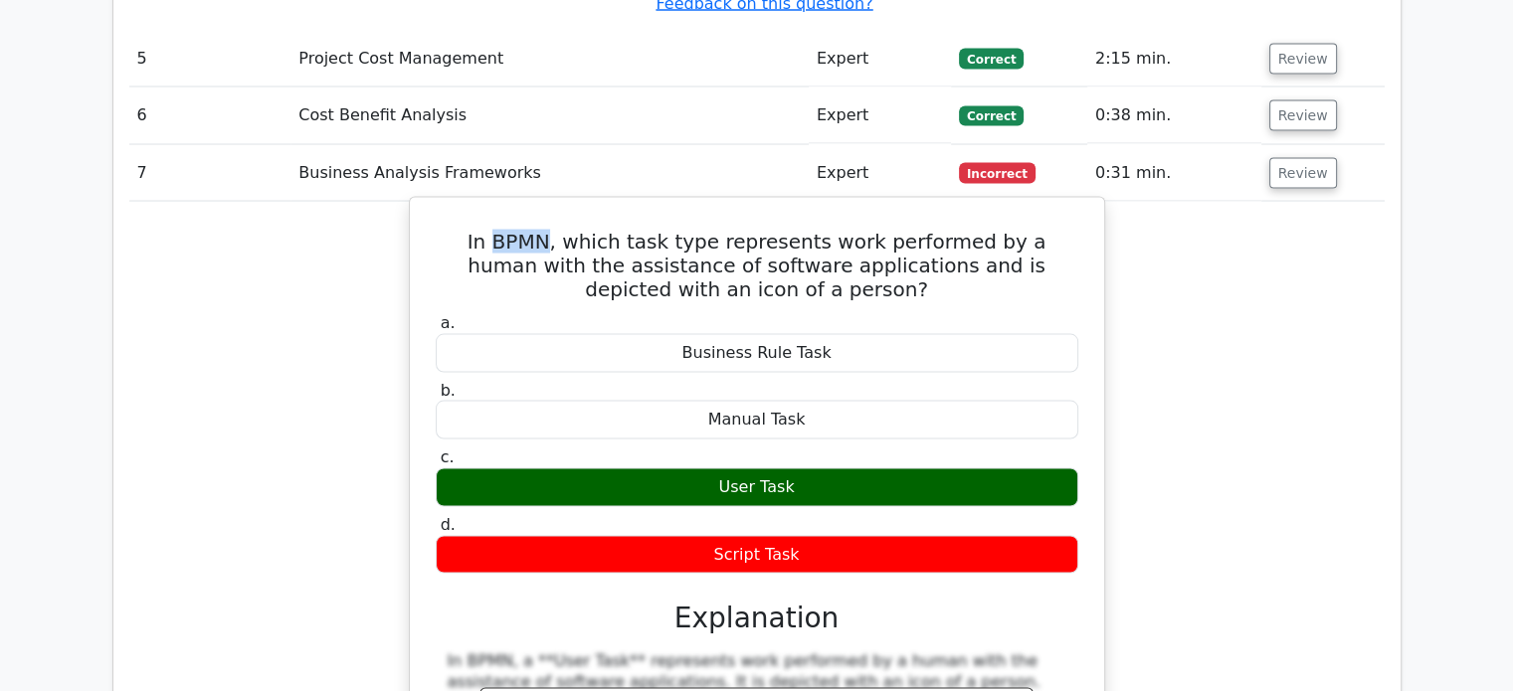
drag, startPoint x: 465, startPoint y: 54, endPoint x: 519, endPoint y: 52, distance: 54.7
click at [519, 229] on h5 "In BPMN, which task type represents work performed by a human with the assistan…" at bounding box center [757, 265] width 647 height 72
copy h5 "BPMN"
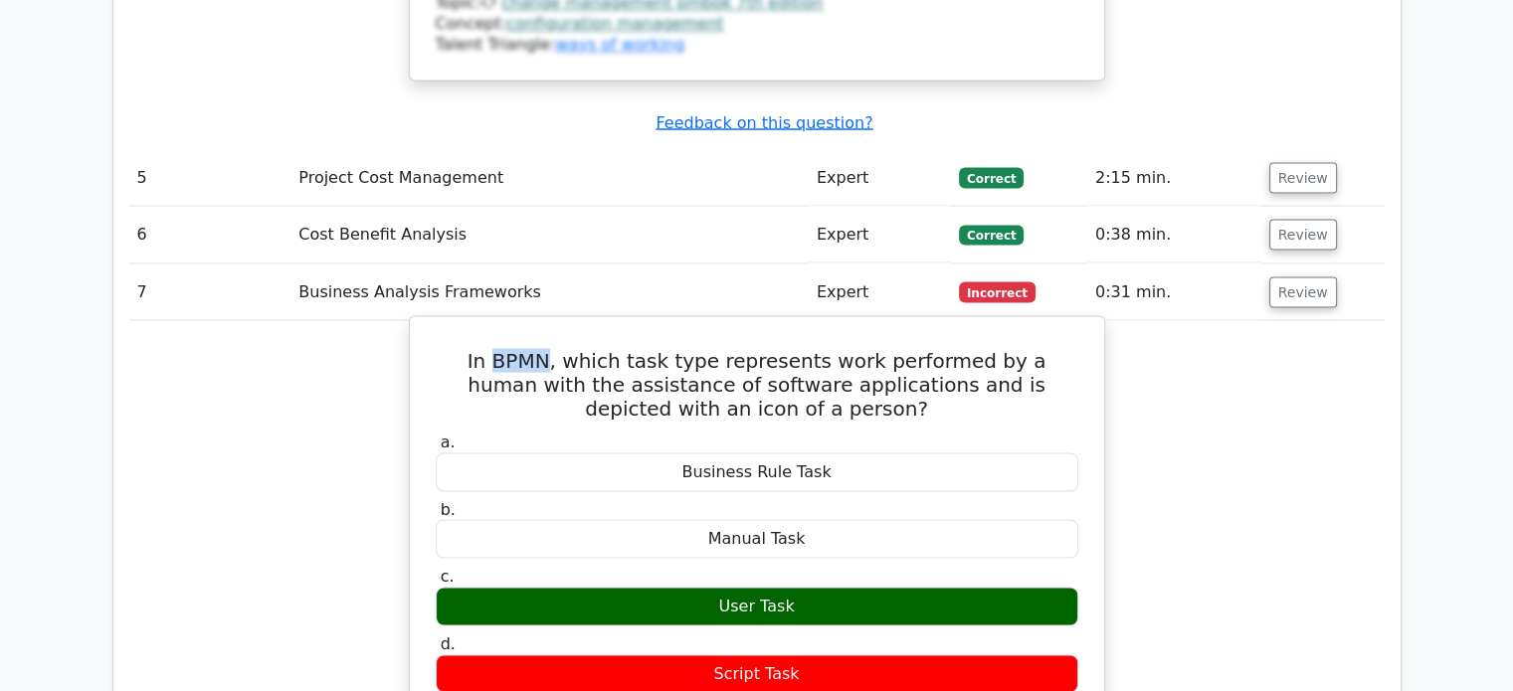
scroll to position [3382, 0]
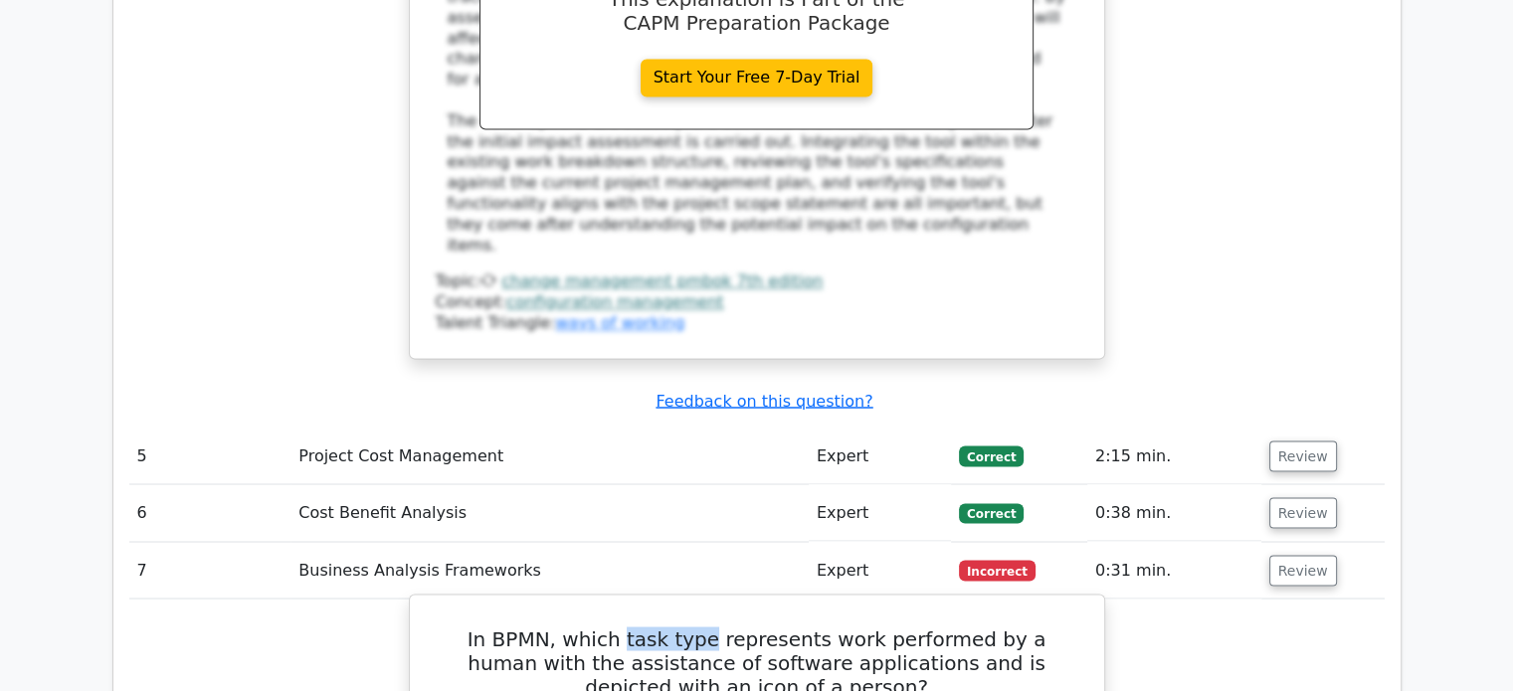
drag, startPoint x: 588, startPoint y: 449, endPoint x: 666, endPoint y: 453, distance: 77.7
click at [666, 627] on h5 "In BPMN, which task type represents work performed by a human with the assistan…" at bounding box center [757, 663] width 647 height 72
copy h5 "task type"
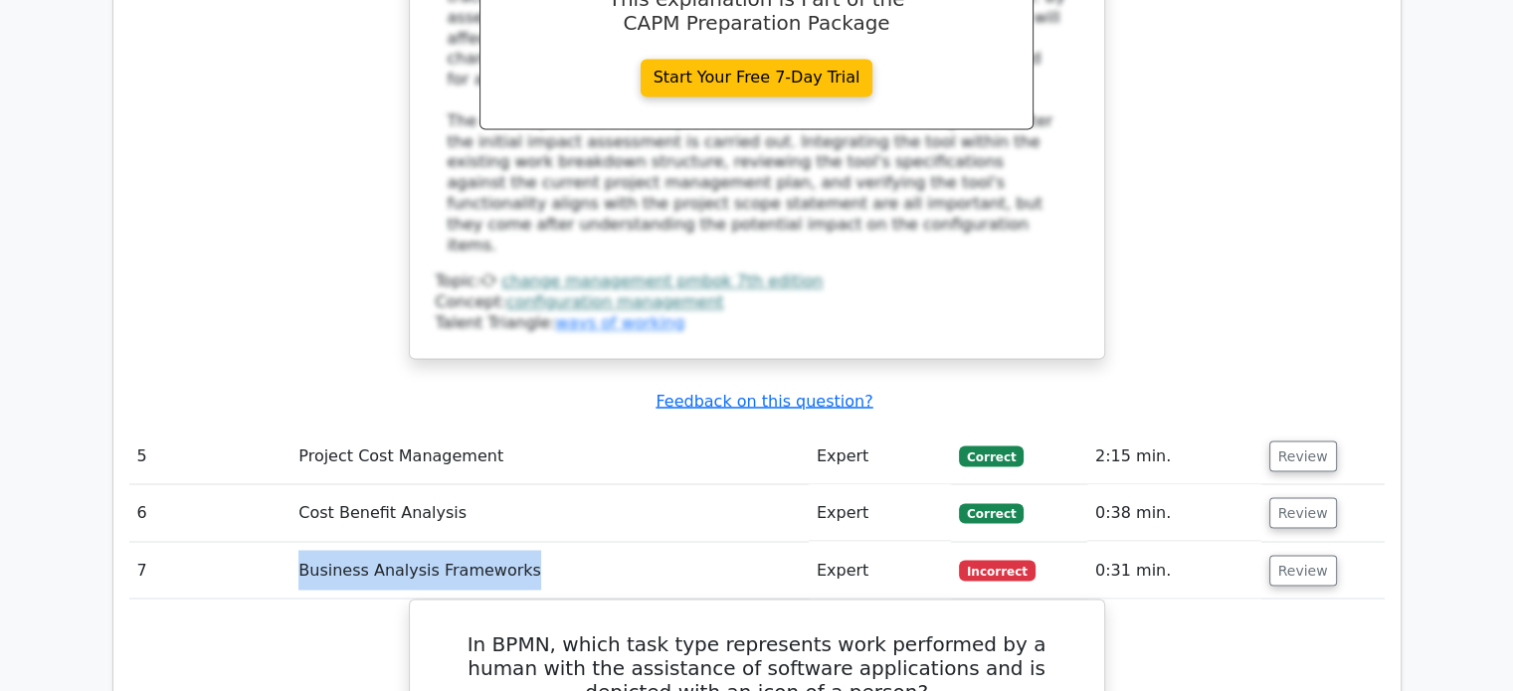
drag, startPoint x: 294, startPoint y: 380, endPoint x: 527, endPoint y: 377, distance: 232.8
click at [527, 542] on td "Business Analysis Frameworks" at bounding box center [549, 570] width 518 height 57
copy td "Business Analysis Frameworks"
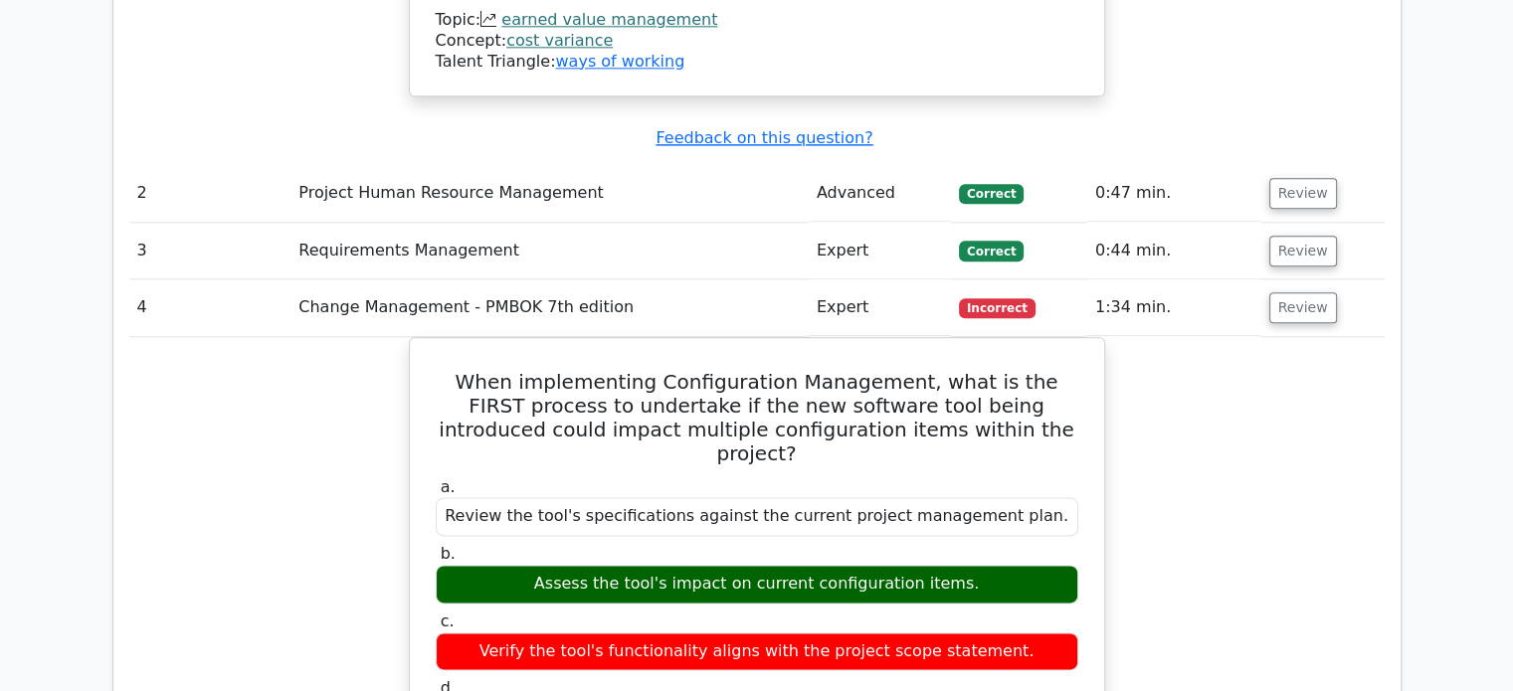
scroll to position [2487, 0]
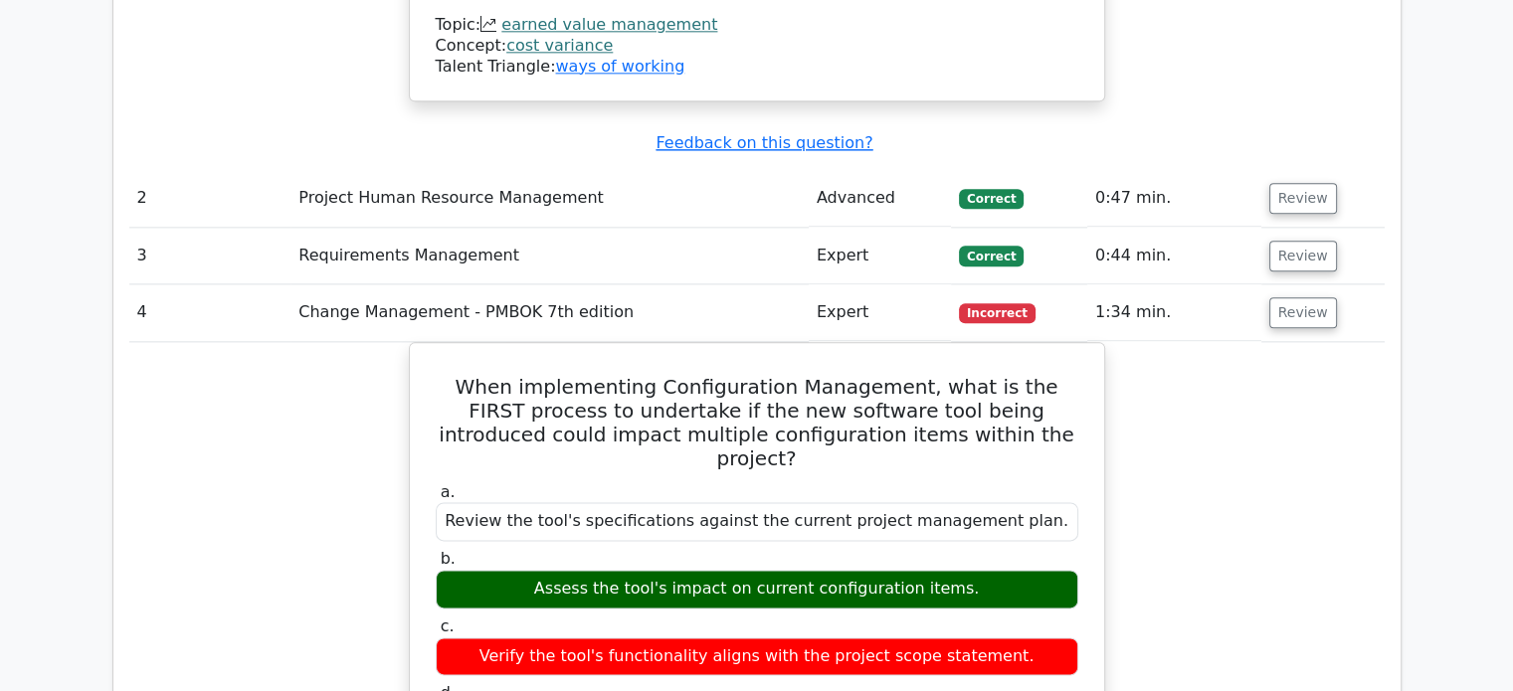
click at [430, 285] on td "Change Management - PMBOK 7th edition" at bounding box center [549, 313] width 518 height 57
click at [436, 285] on td "Change Management - PMBOK 7th edition" at bounding box center [549, 313] width 518 height 57
click at [435, 228] on td "Requirements Management" at bounding box center [549, 256] width 518 height 57
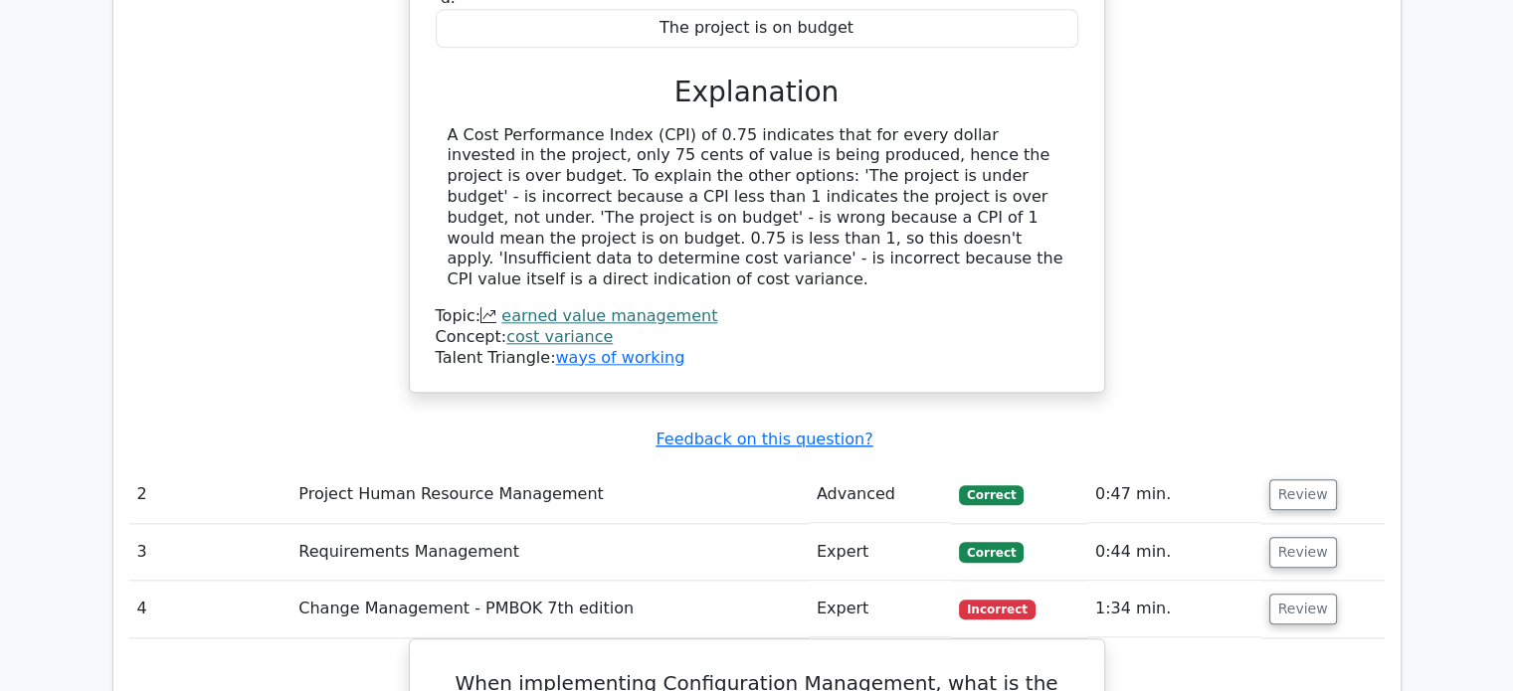
scroll to position [2189, 0]
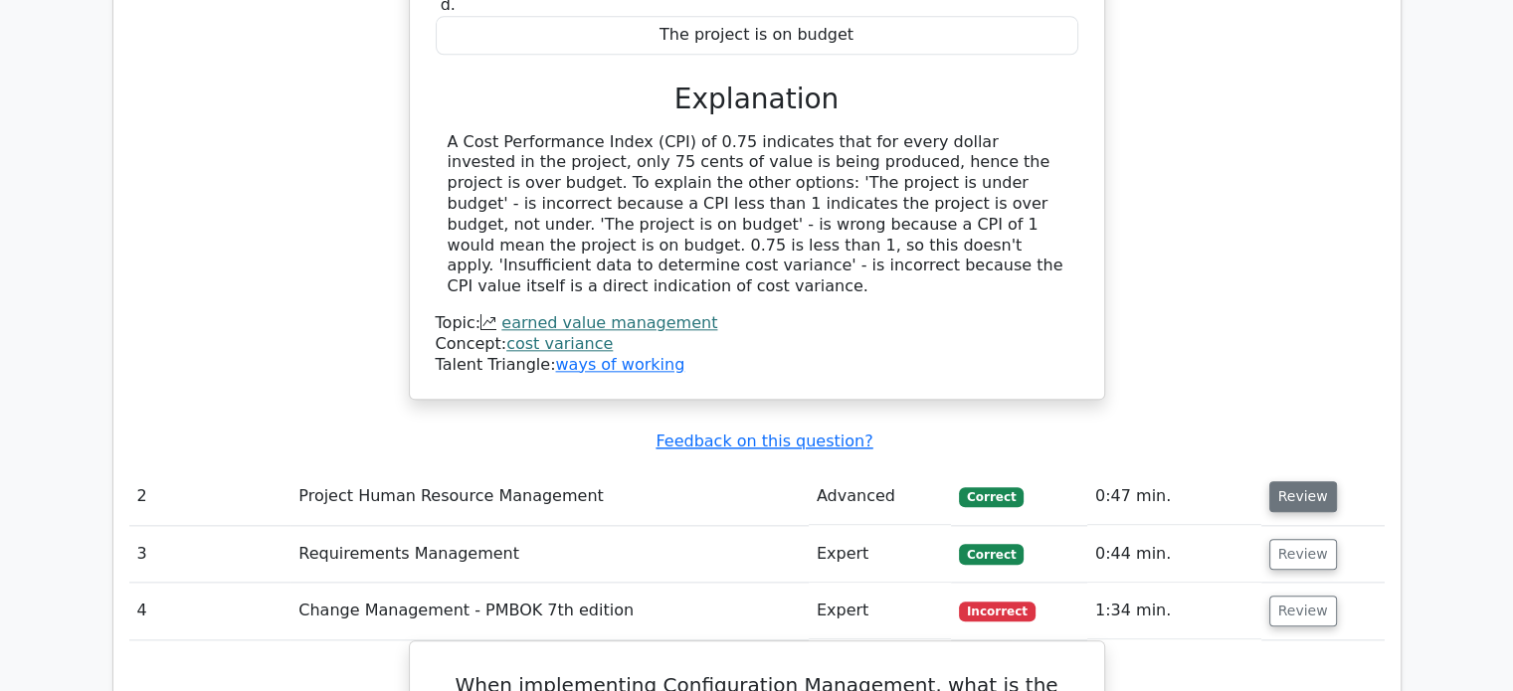
click at [1325, 481] on button "Review" at bounding box center [1303, 496] width 68 height 31
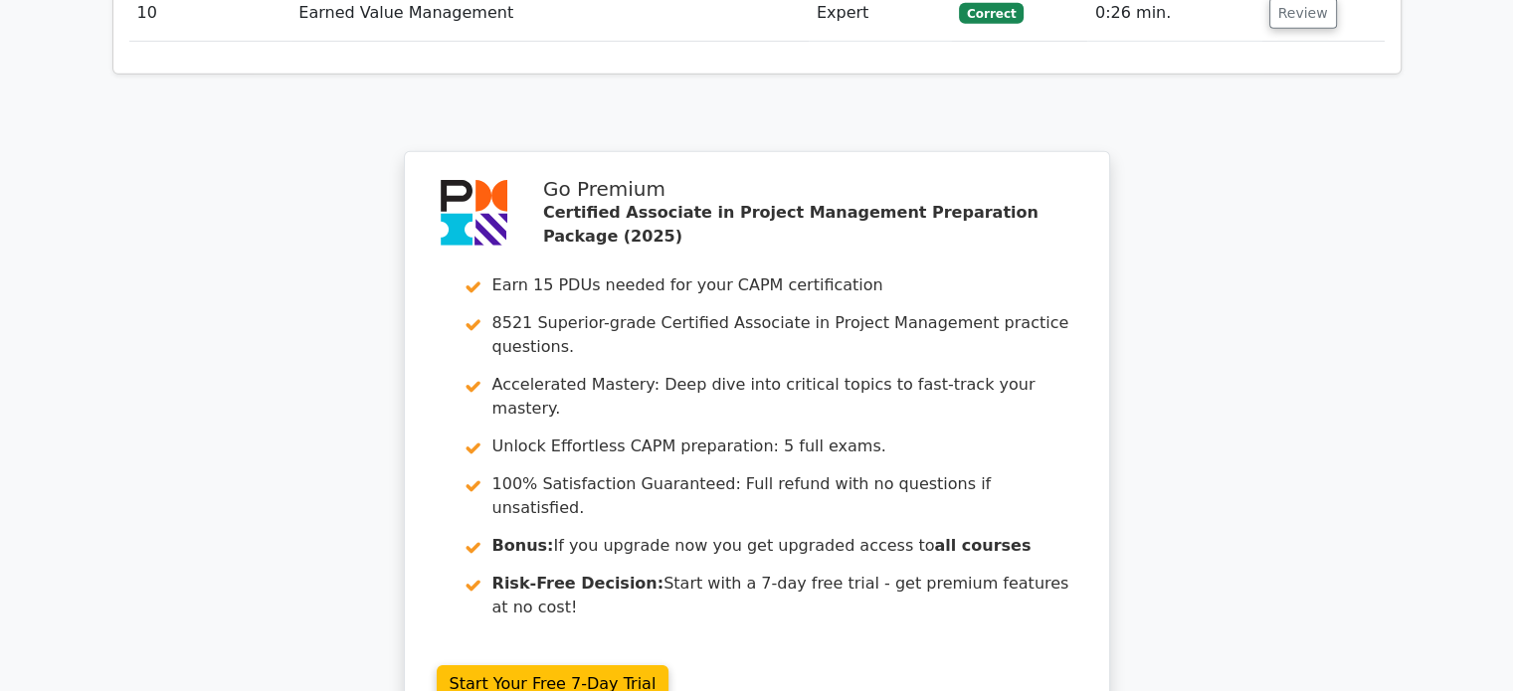
scroll to position [6367, 0]
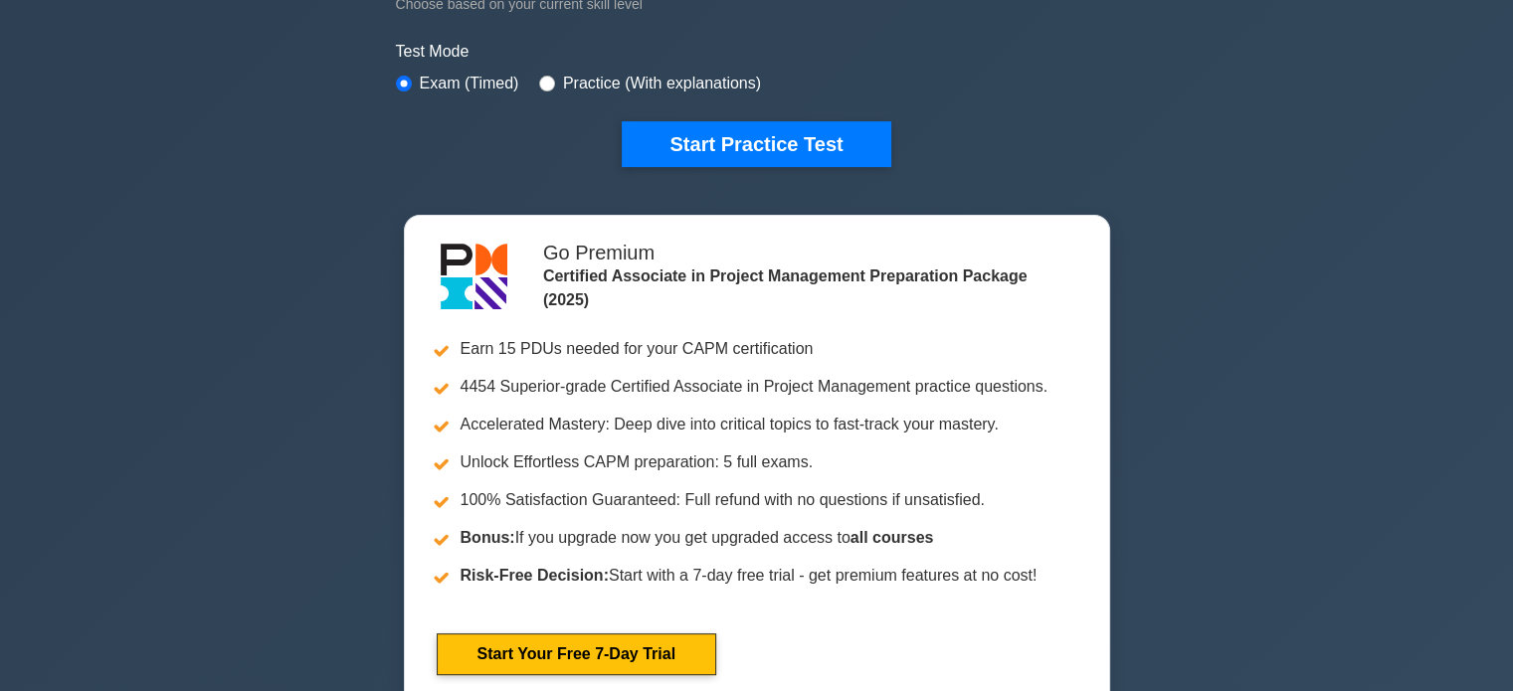
scroll to position [597, 0]
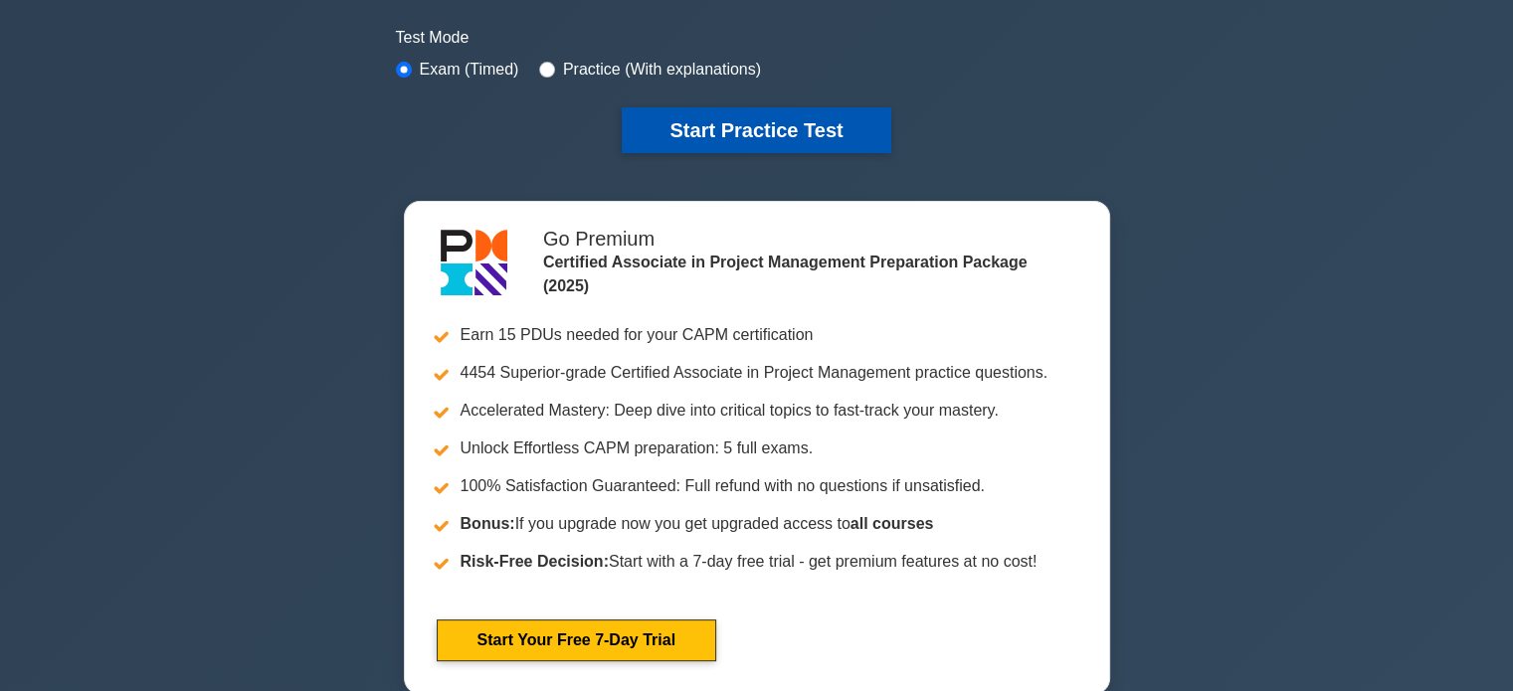
click at [733, 138] on button "Start Practice Test" at bounding box center [756, 130] width 269 height 46
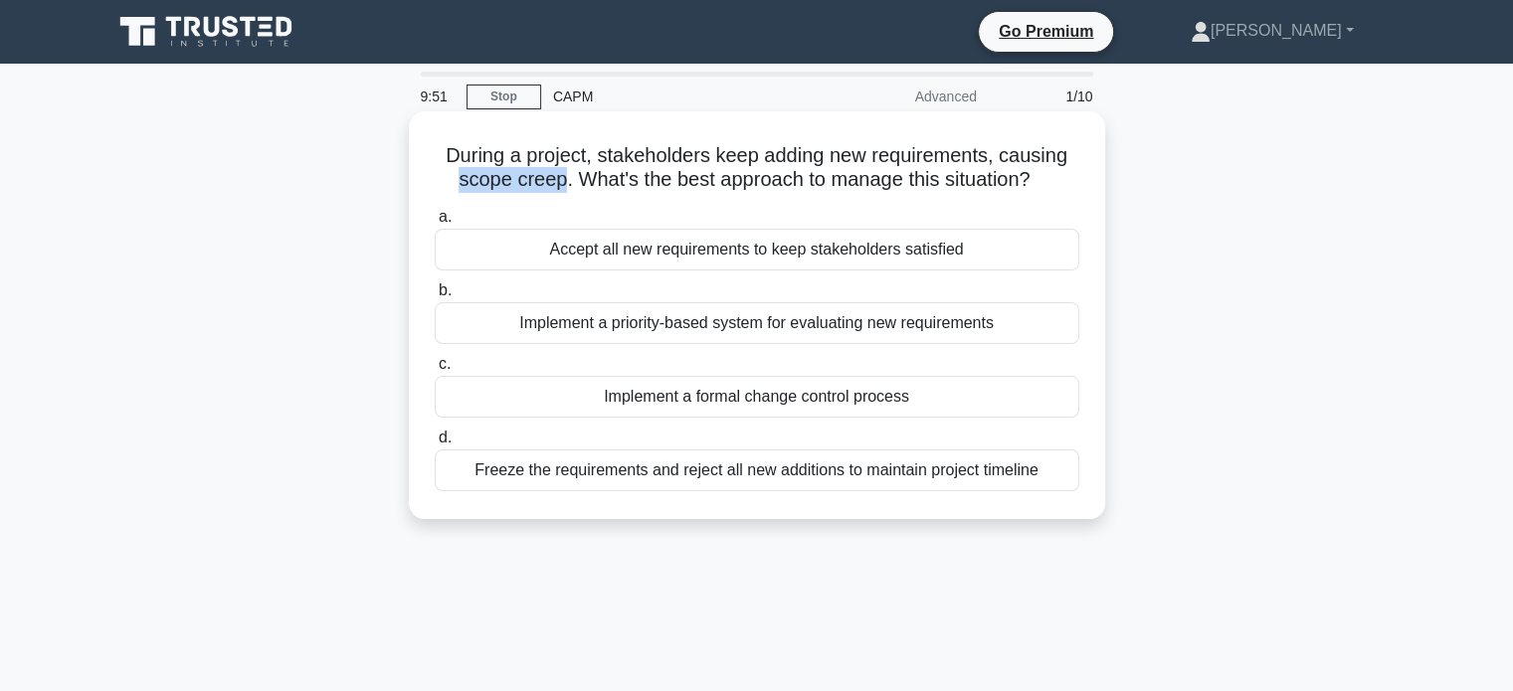
drag, startPoint x: 455, startPoint y: 174, endPoint x: 555, endPoint y: 179, distance: 100.6
click at [555, 179] on h5 "During a project, stakeholders keep adding new requirements, causing scope cree…" at bounding box center [757, 168] width 649 height 50
copy h5 "scope creep"
click at [804, 402] on div "Implement a formal change control process" at bounding box center [757, 397] width 645 height 42
click at [435, 371] on input "c. Implement a formal change control process" at bounding box center [435, 364] width 0 height 13
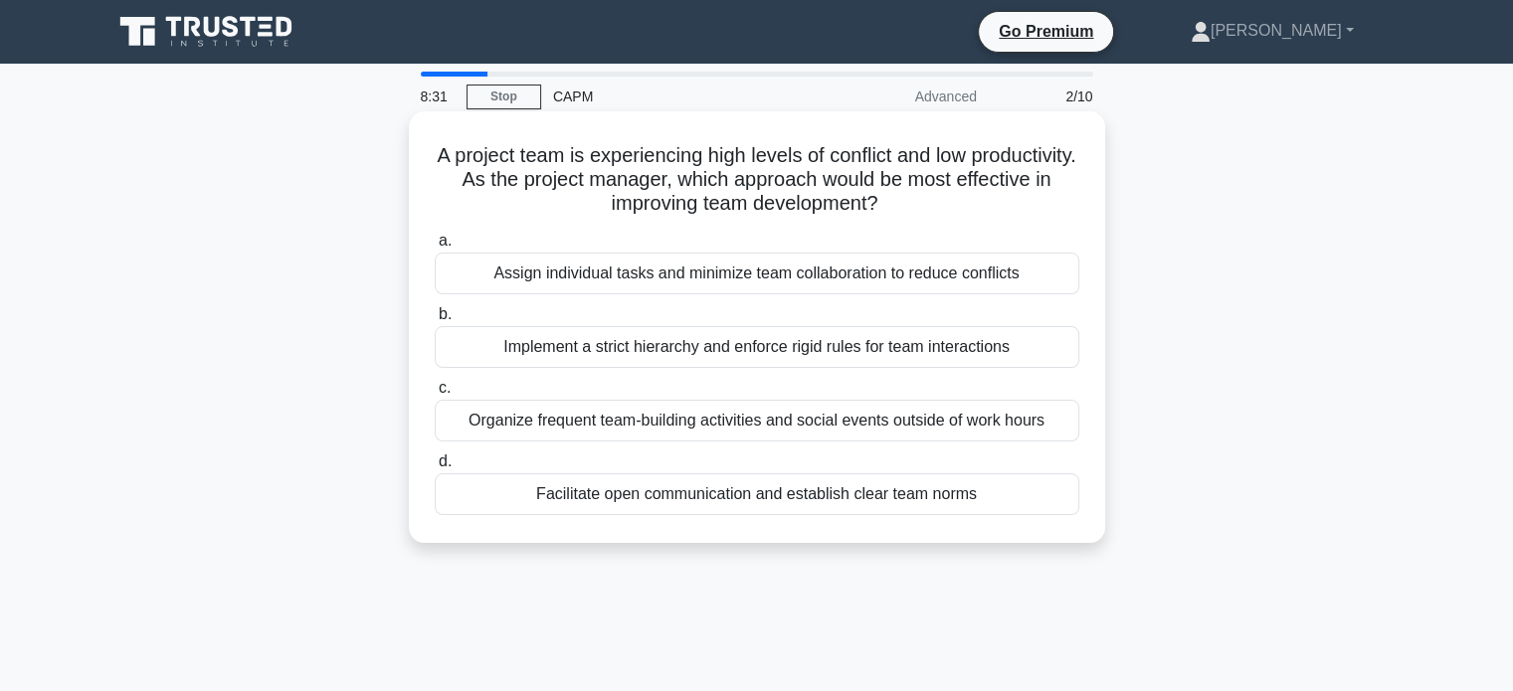
click at [853, 483] on div "Facilitate open communication and establish clear team norms" at bounding box center [757, 495] width 645 height 42
click at [435, 469] on input "d. Facilitate open communication and establish clear team norms" at bounding box center [435, 462] width 0 height 13
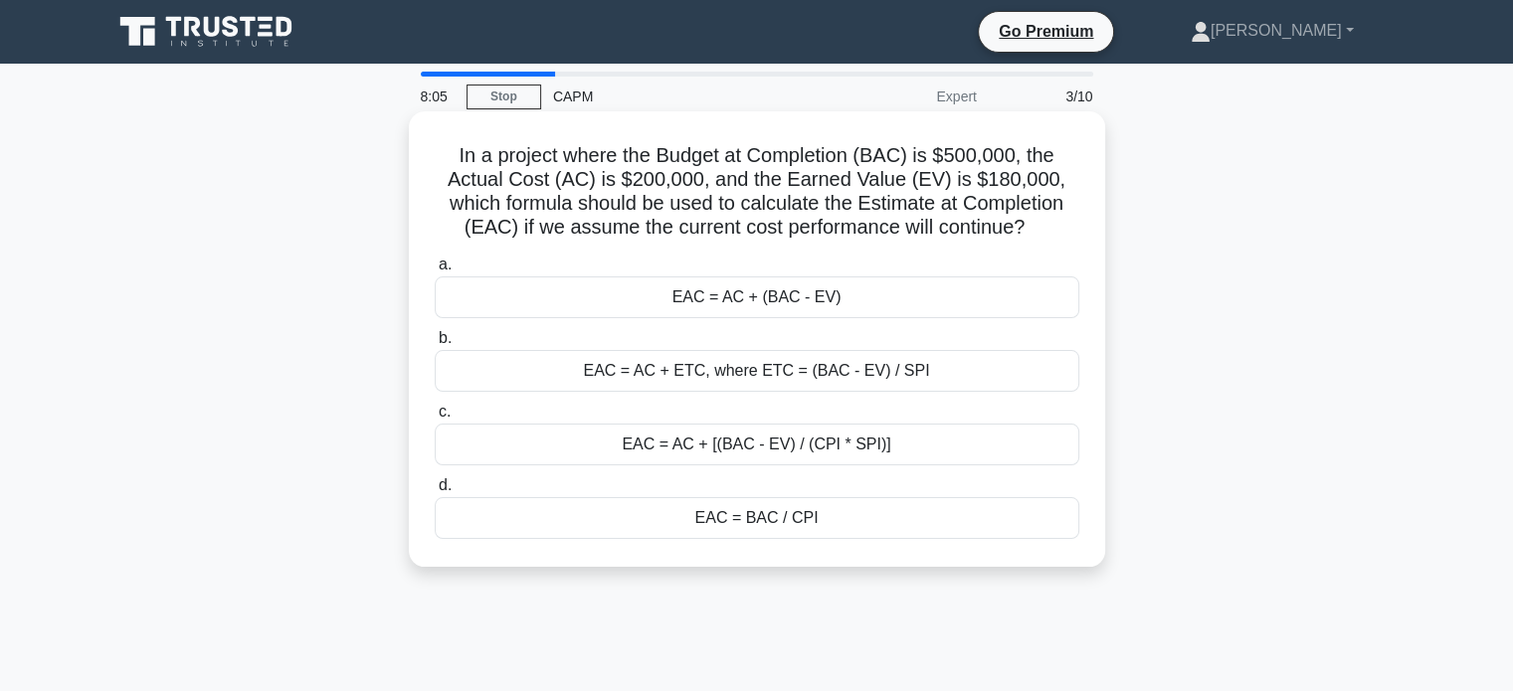
click at [840, 512] on div "EAC = BAC / CPI" at bounding box center [757, 518] width 645 height 42
click at [435, 492] on input "d. EAC = BAC / CPI" at bounding box center [435, 485] width 0 height 13
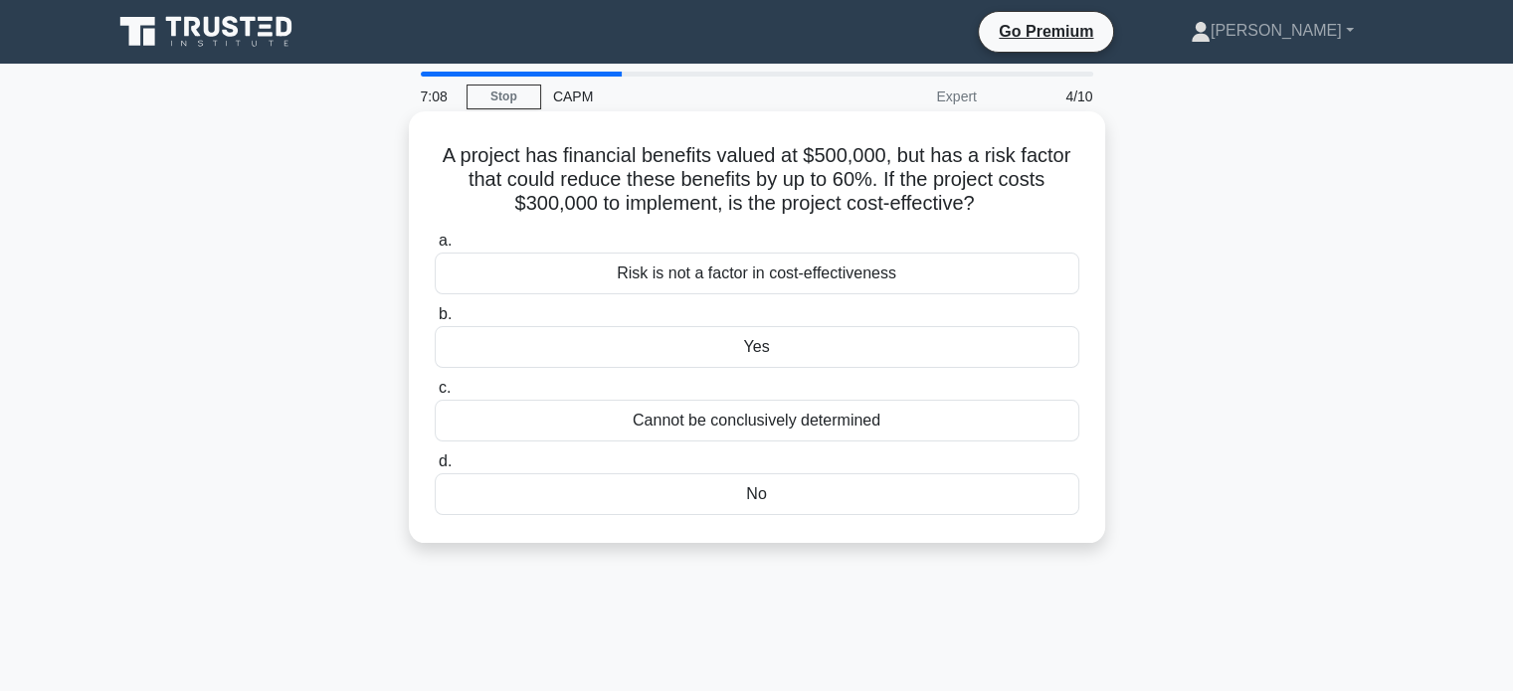
click at [829, 497] on div "No" at bounding box center [757, 495] width 645 height 42
click at [435, 469] on input "d. No" at bounding box center [435, 462] width 0 height 13
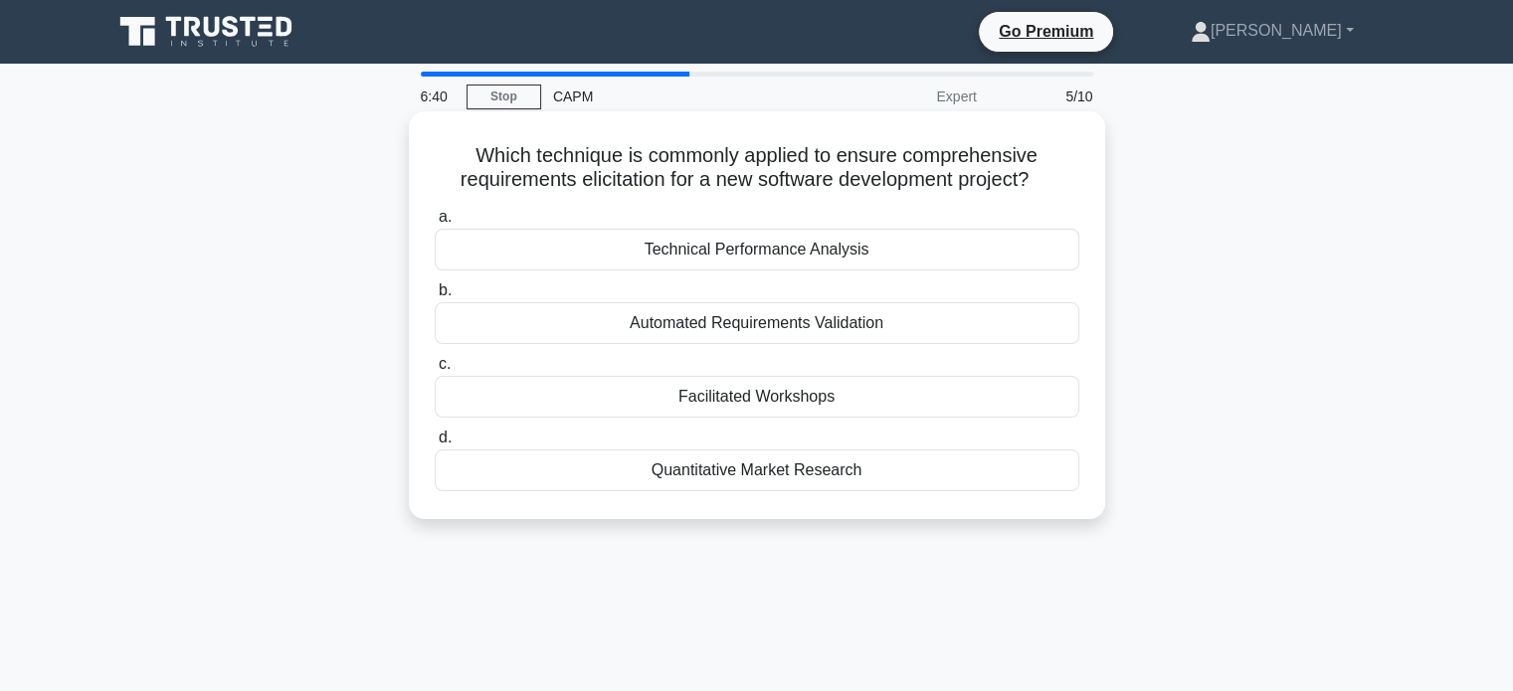
click at [724, 462] on div "Quantitative Market Research" at bounding box center [757, 471] width 645 height 42
click at [435, 445] on input "d. Quantitative Market Research" at bounding box center [435, 438] width 0 height 13
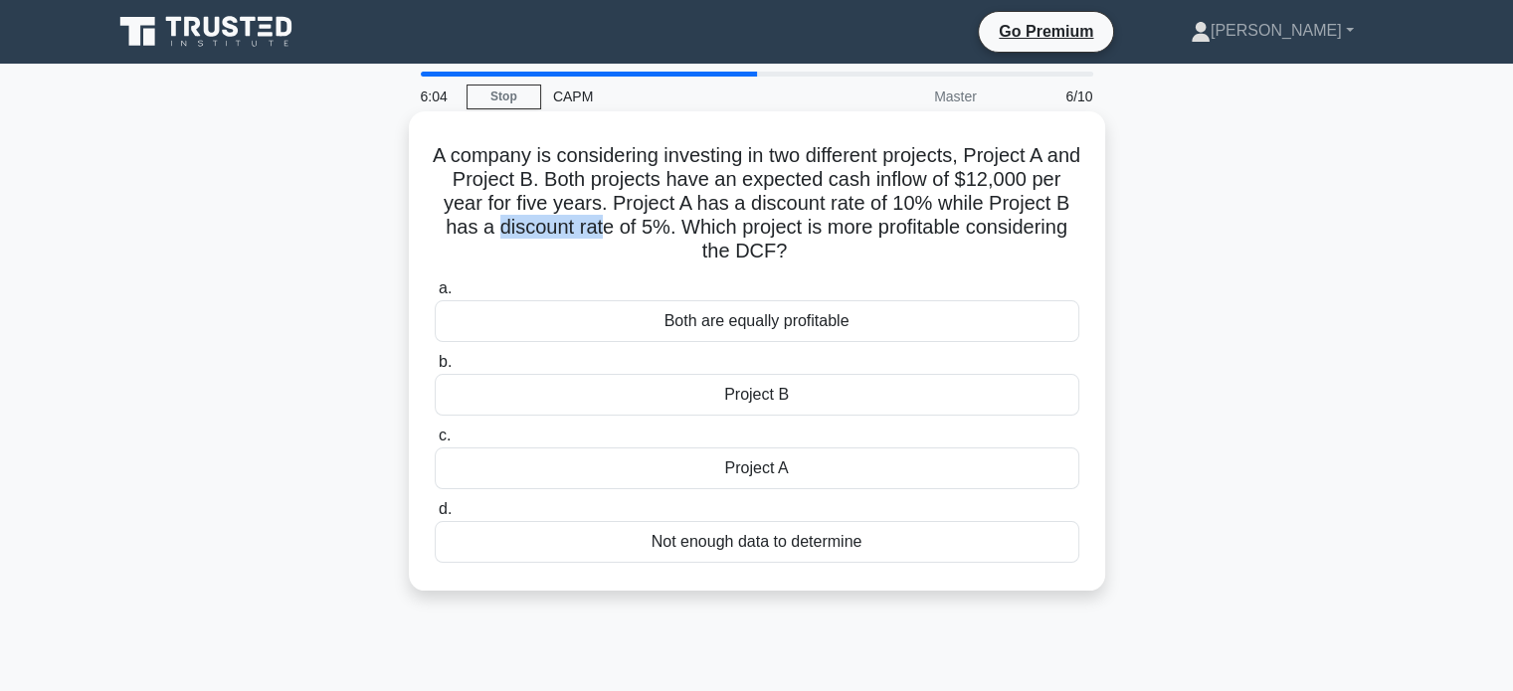
drag, startPoint x: 588, startPoint y: 230, endPoint x: 699, endPoint y: 227, distance: 111.5
click at [699, 227] on h5 "A company is considering investing in two different projects, Project A and Pro…" at bounding box center [757, 203] width 649 height 121
click at [792, 395] on div "Project B" at bounding box center [757, 395] width 645 height 42
click at [435, 369] on input "b. Project B" at bounding box center [435, 362] width 0 height 13
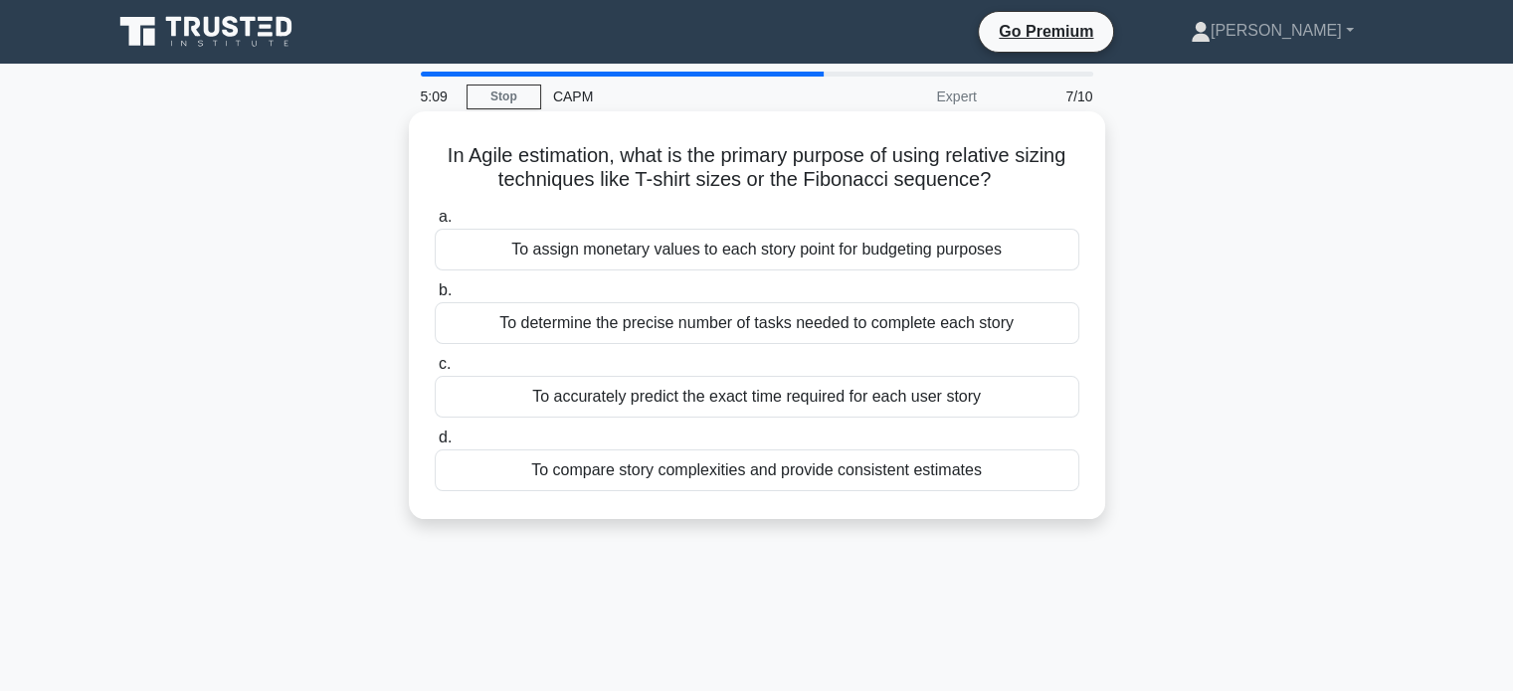
click at [637, 252] on div "To assign monetary values to each story point for budgeting purposes" at bounding box center [757, 250] width 645 height 42
click at [435, 224] on input "a. To assign monetary values to each story point for budgeting purposes" at bounding box center [435, 217] width 0 height 13
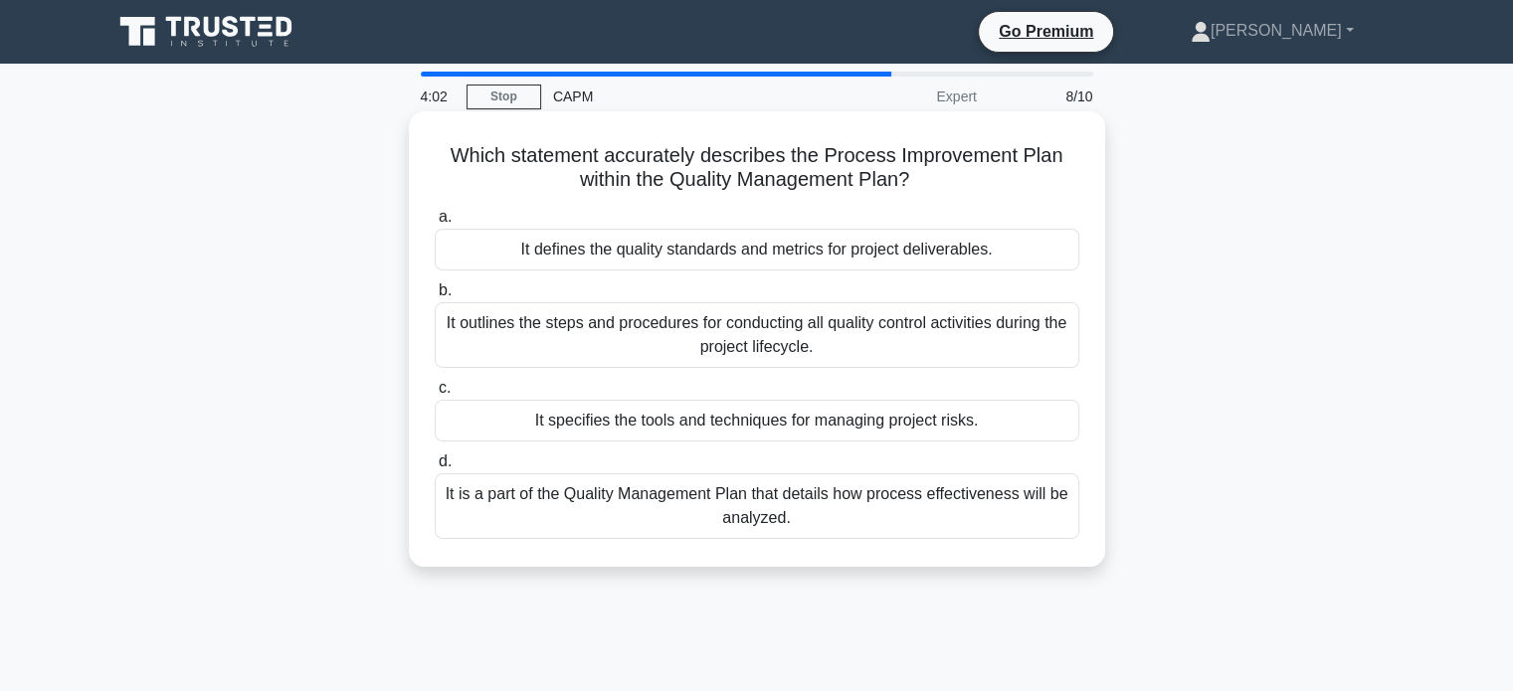
click at [549, 492] on div "It is a part of the Quality Management Plan that details how process effectiven…" at bounding box center [757, 507] width 645 height 66
click at [435, 469] on input "d. It is a part of the Quality Management Plan that details how process effecti…" at bounding box center [435, 462] width 0 height 13
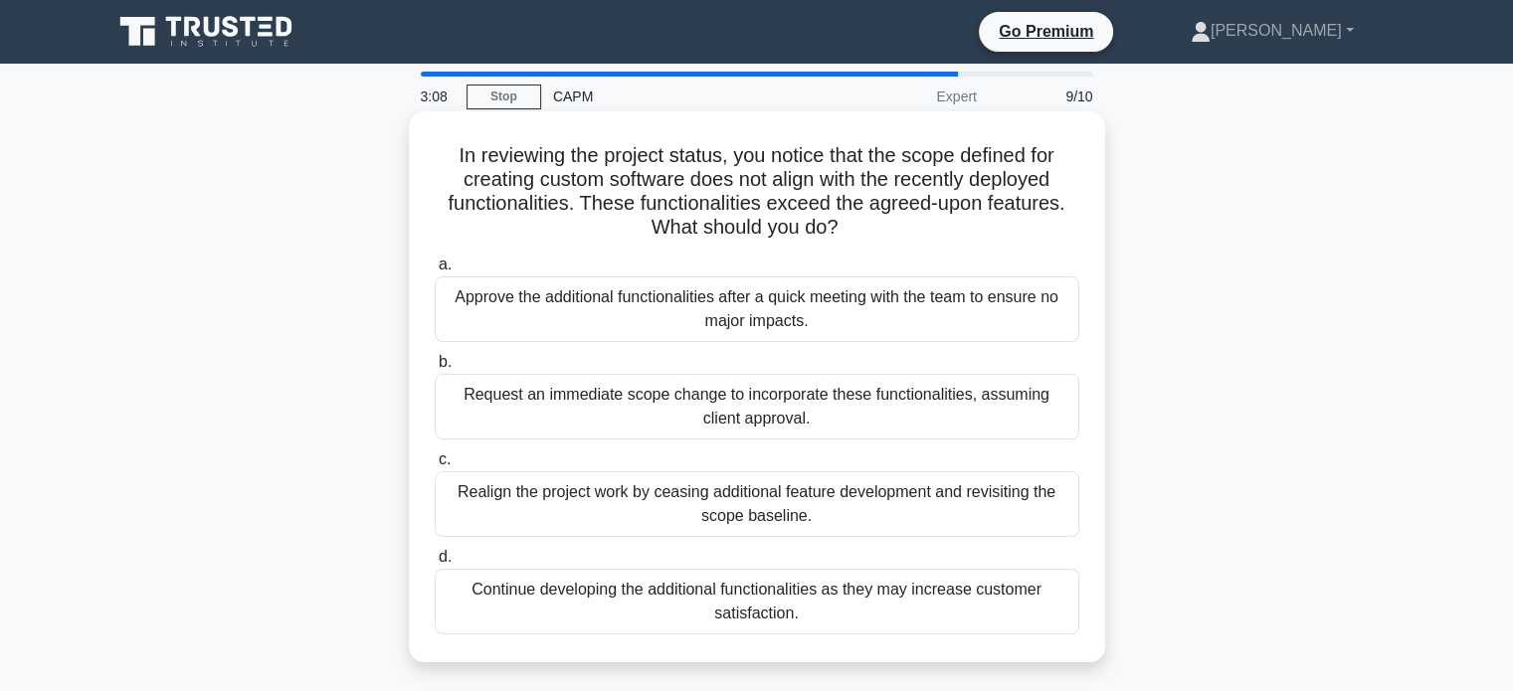
click at [673, 494] on div "Realign the project work by ceasing additional feature development and revisiti…" at bounding box center [757, 505] width 645 height 66
click at [435, 467] on input "c. Realign the project work by ceasing additional feature development and revis…" at bounding box center [435, 460] width 0 height 13
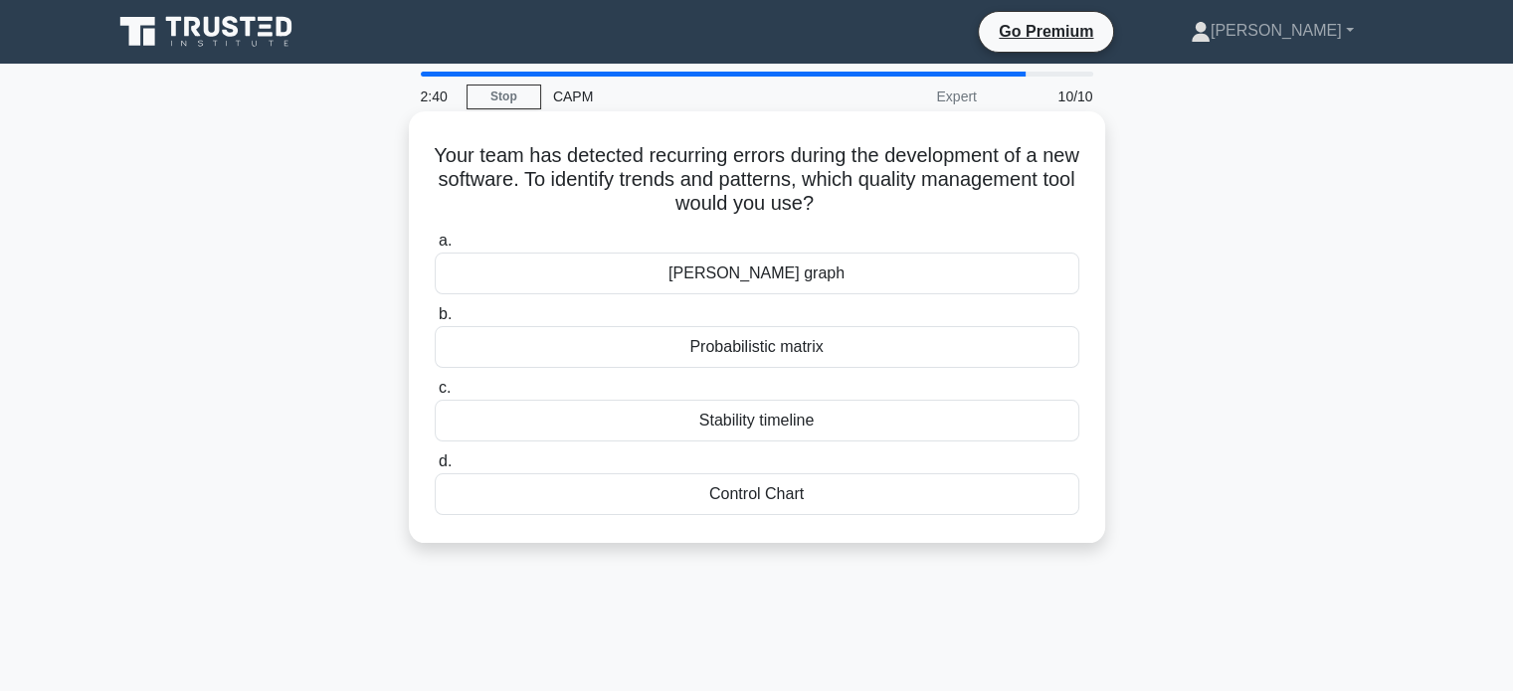
click at [692, 494] on div "Control Chart" at bounding box center [757, 495] width 645 height 42
click at [435, 469] on input "d. Control Chart" at bounding box center [435, 462] width 0 height 13
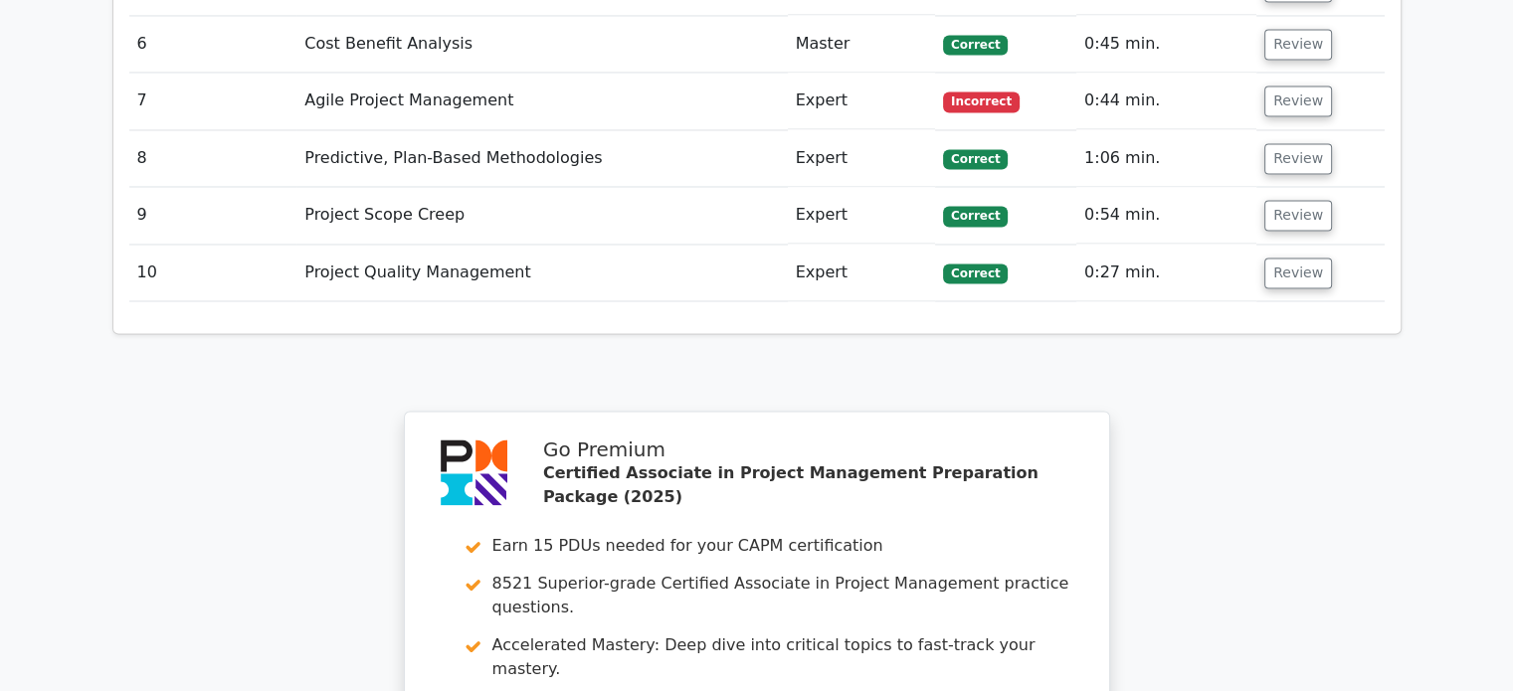
scroll to position [2885, 0]
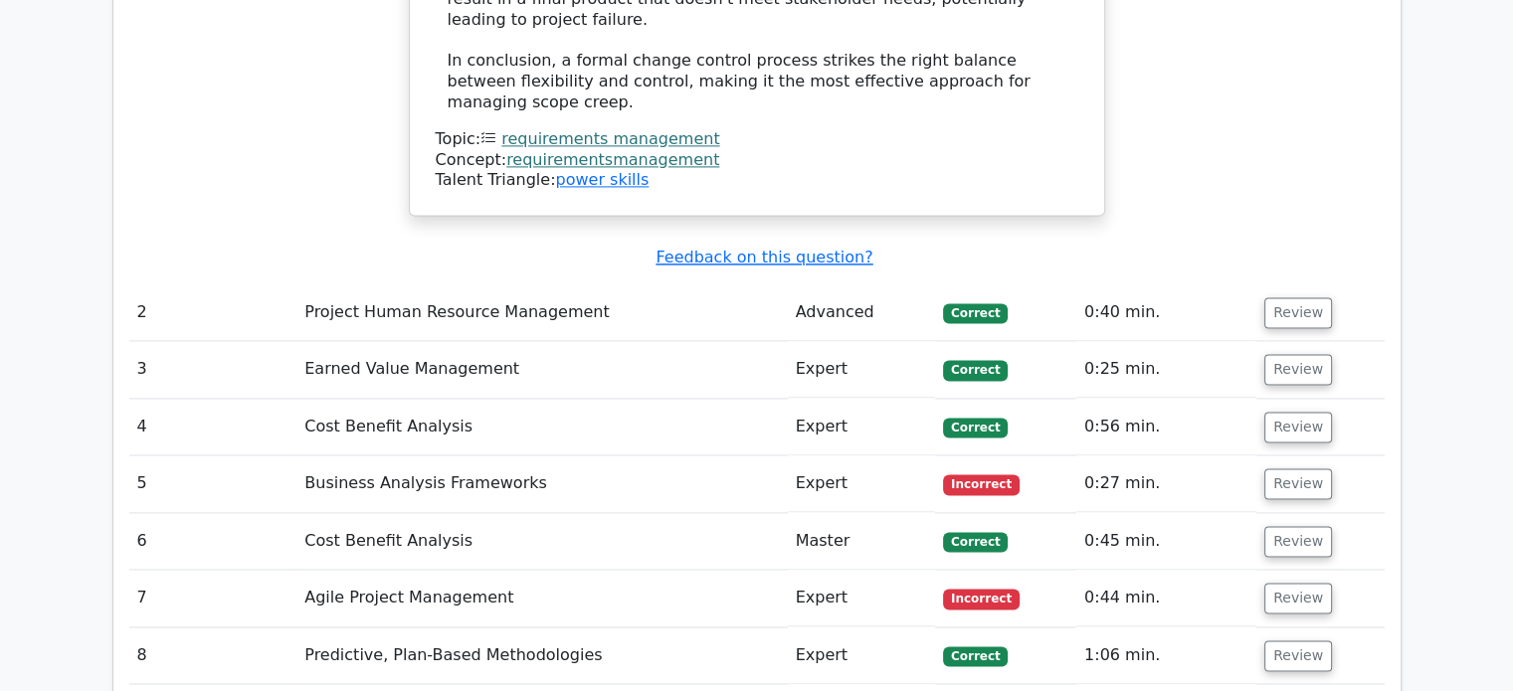
click at [1225, 570] on td "0:44 min." at bounding box center [1166, 598] width 180 height 57
click at [1282, 583] on button "Review" at bounding box center [1298, 598] width 68 height 31
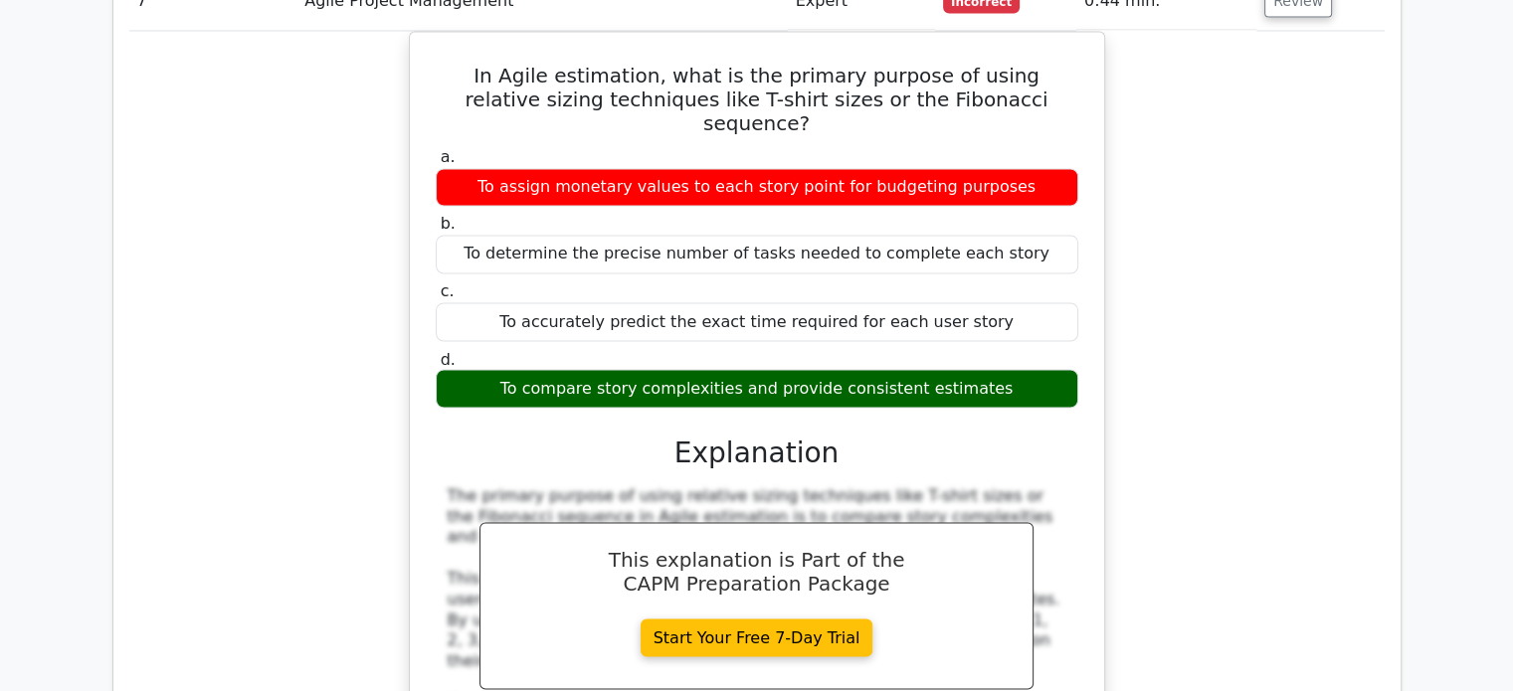
scroll to position [4278, 0]
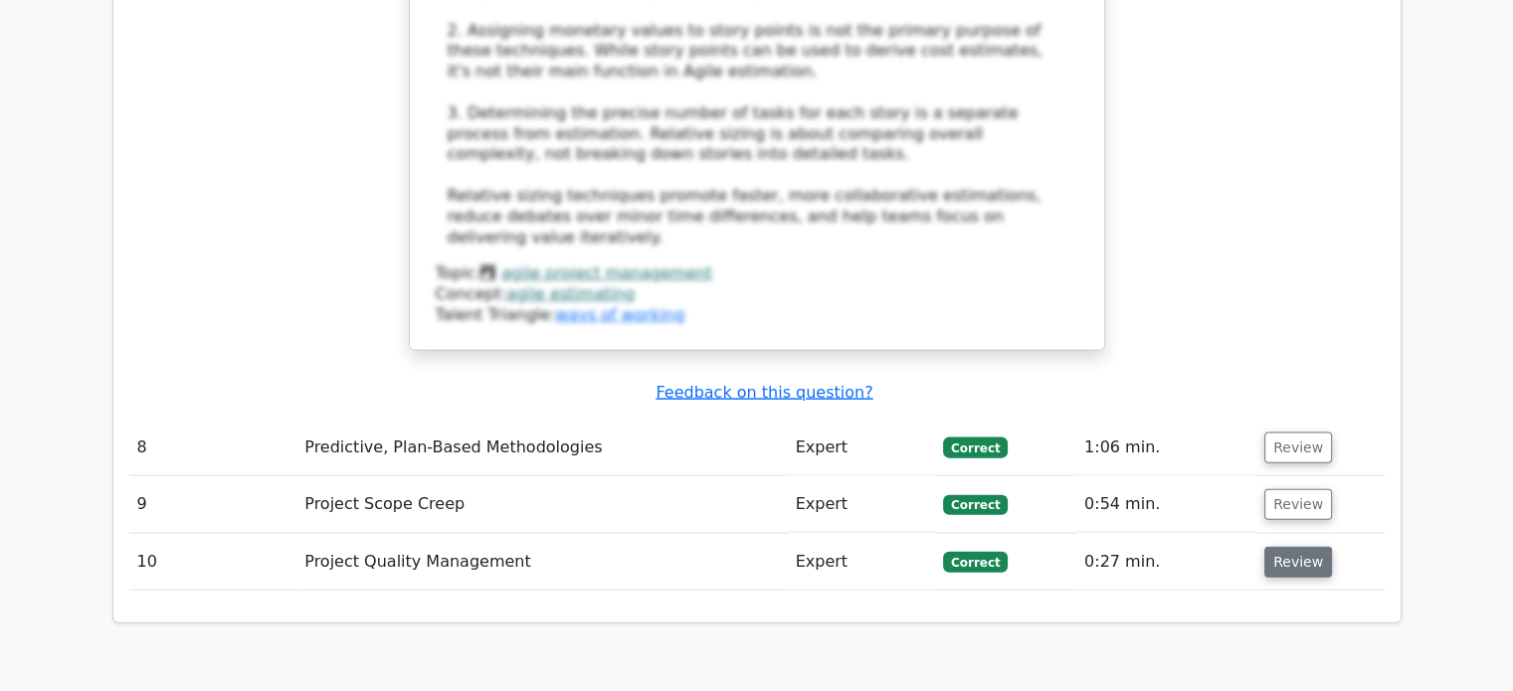
click at [1273, 547] on button "Review" at bounding box center [1298, 562] width 68 height 31
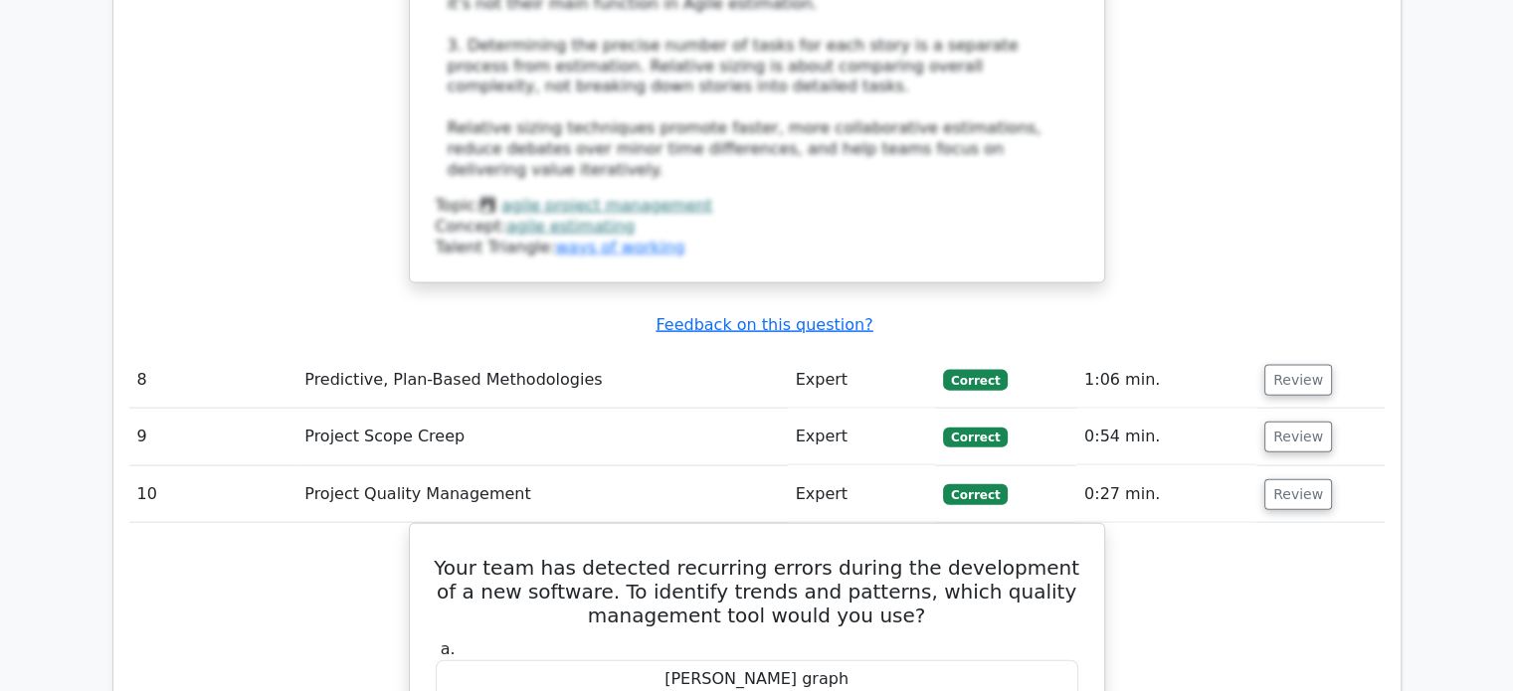
scroll to position [4377, 0]
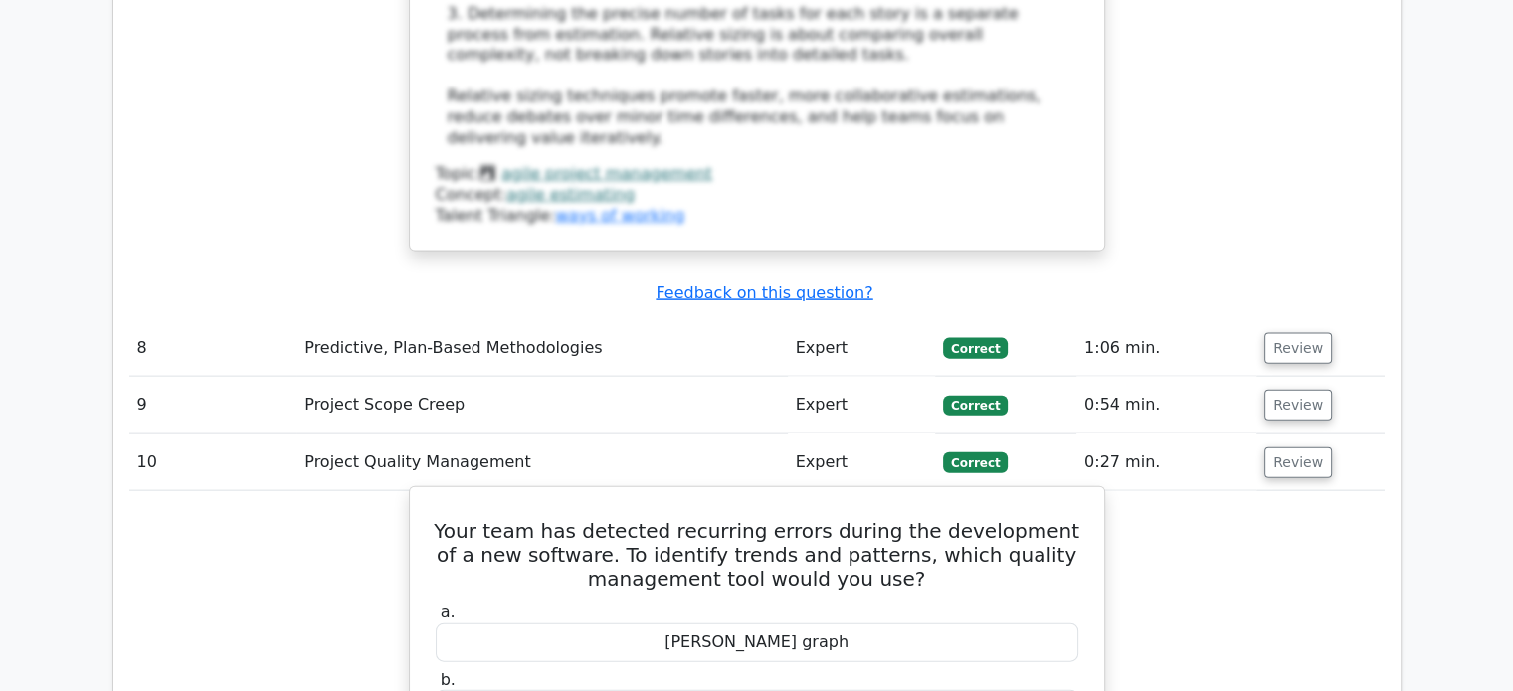
drag, startPoint x: 704, startPoint y: 365, endPoint x: 819, endPoint y: 365, distance: 114.4
click at [819, 624] on div "[PERSON_NAME] graph" at bounding box center [757, 643] width 643 height 39
copy div "[PERSON_NAME] graph"
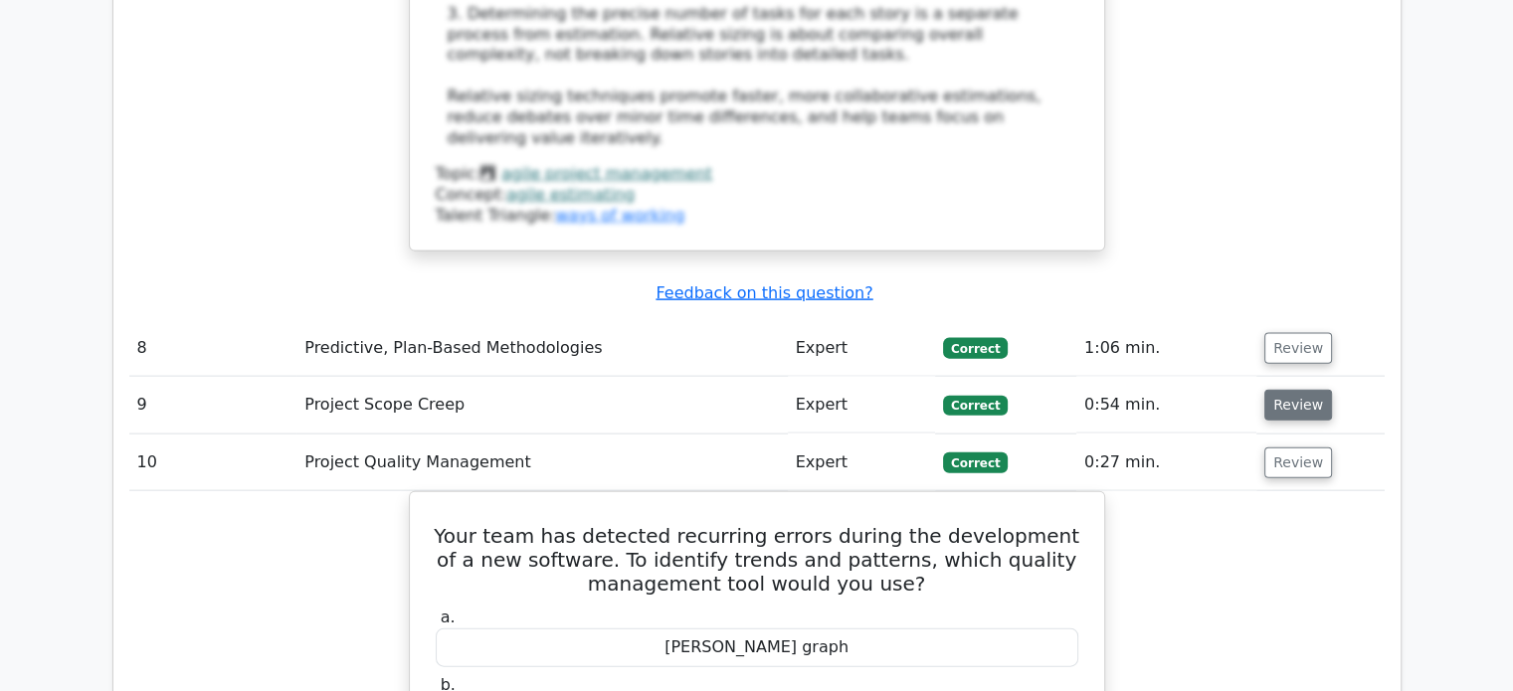
click at [1285, 390] on button "Review" at bounding box center [1298, 405] width 68 height 31
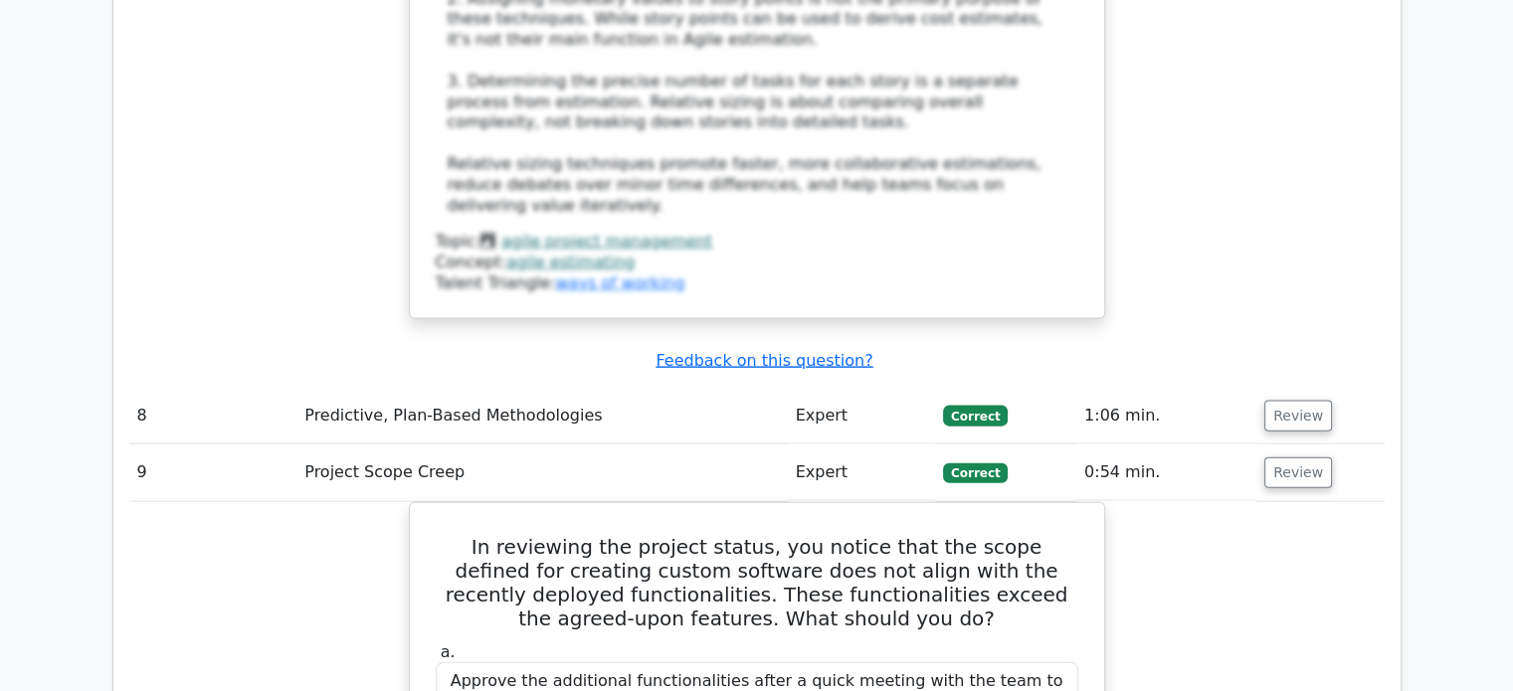
scroll to position [4278, 0]
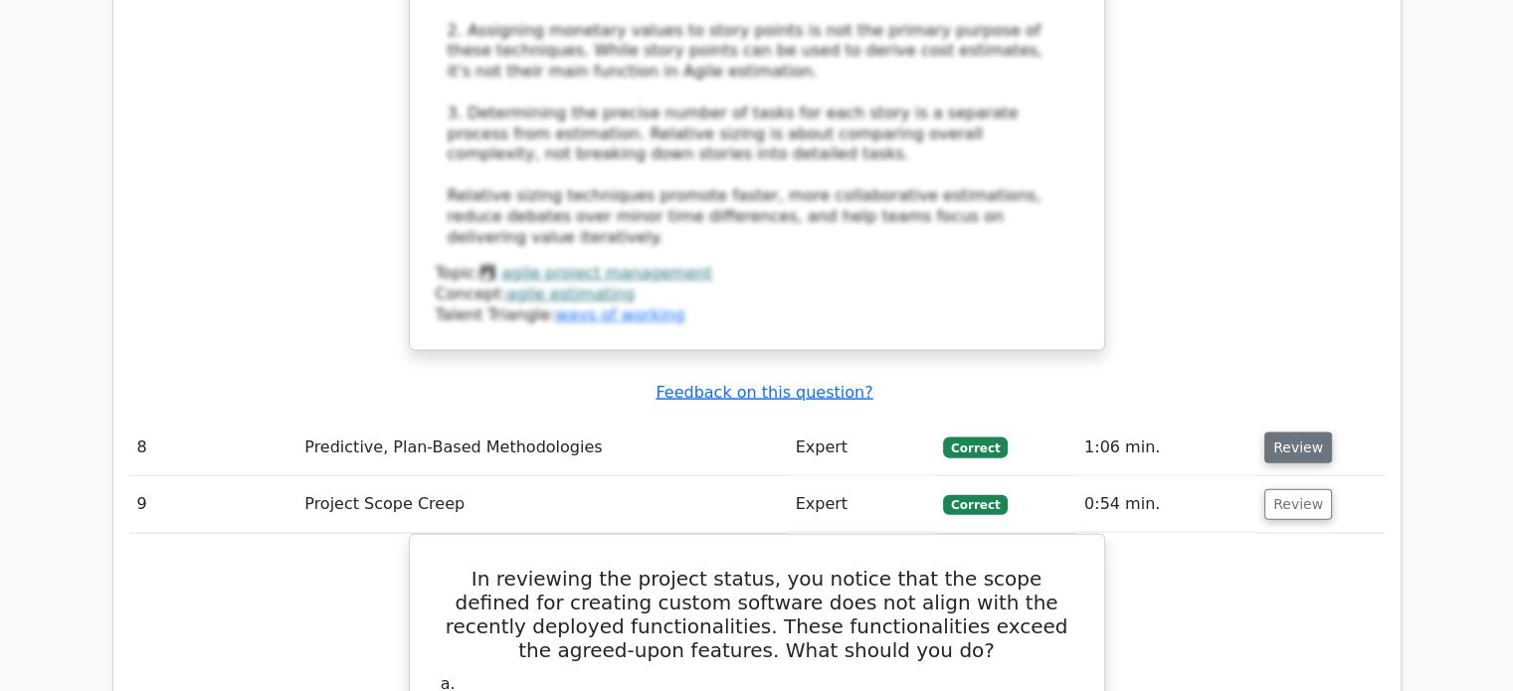
click at [1297, 433] on button "Review" at bounding box center [1298, 448] width 68 height 31
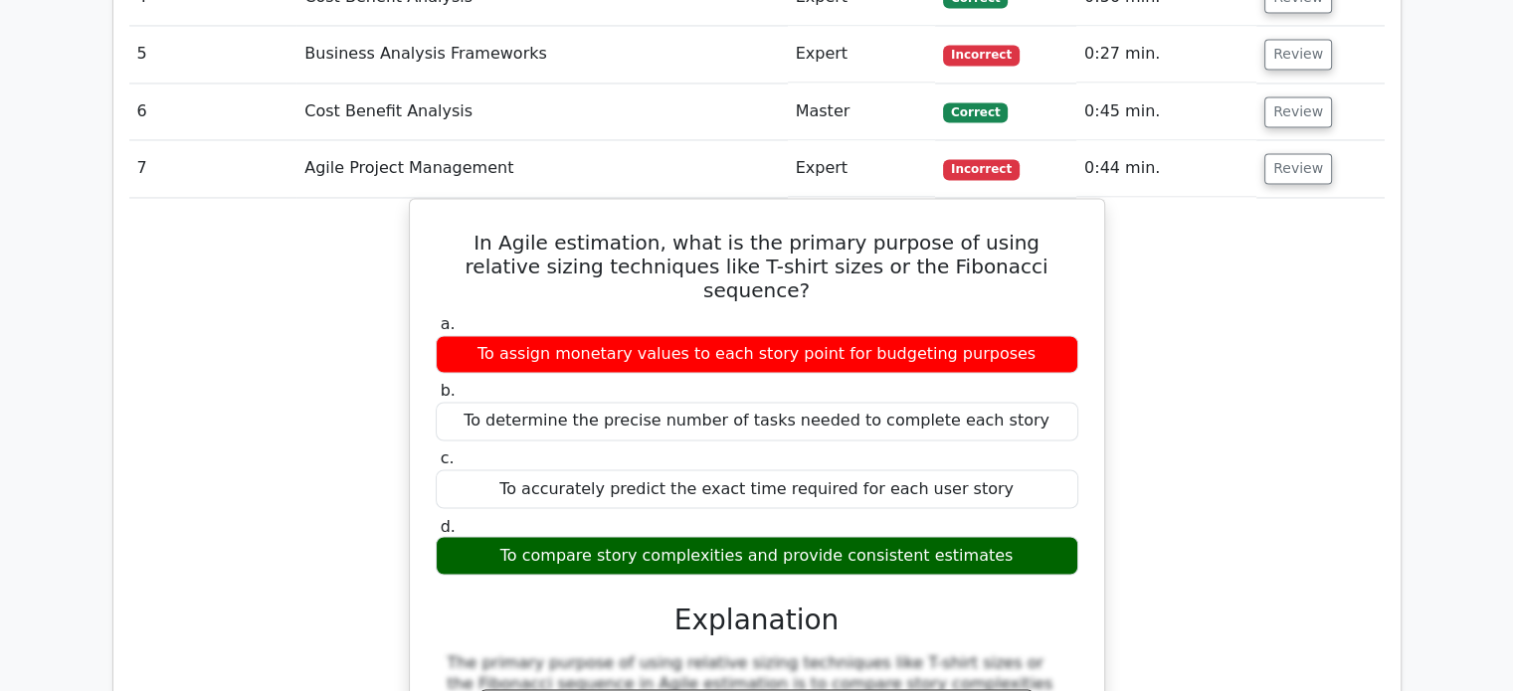
scroll to position [3183, 0]
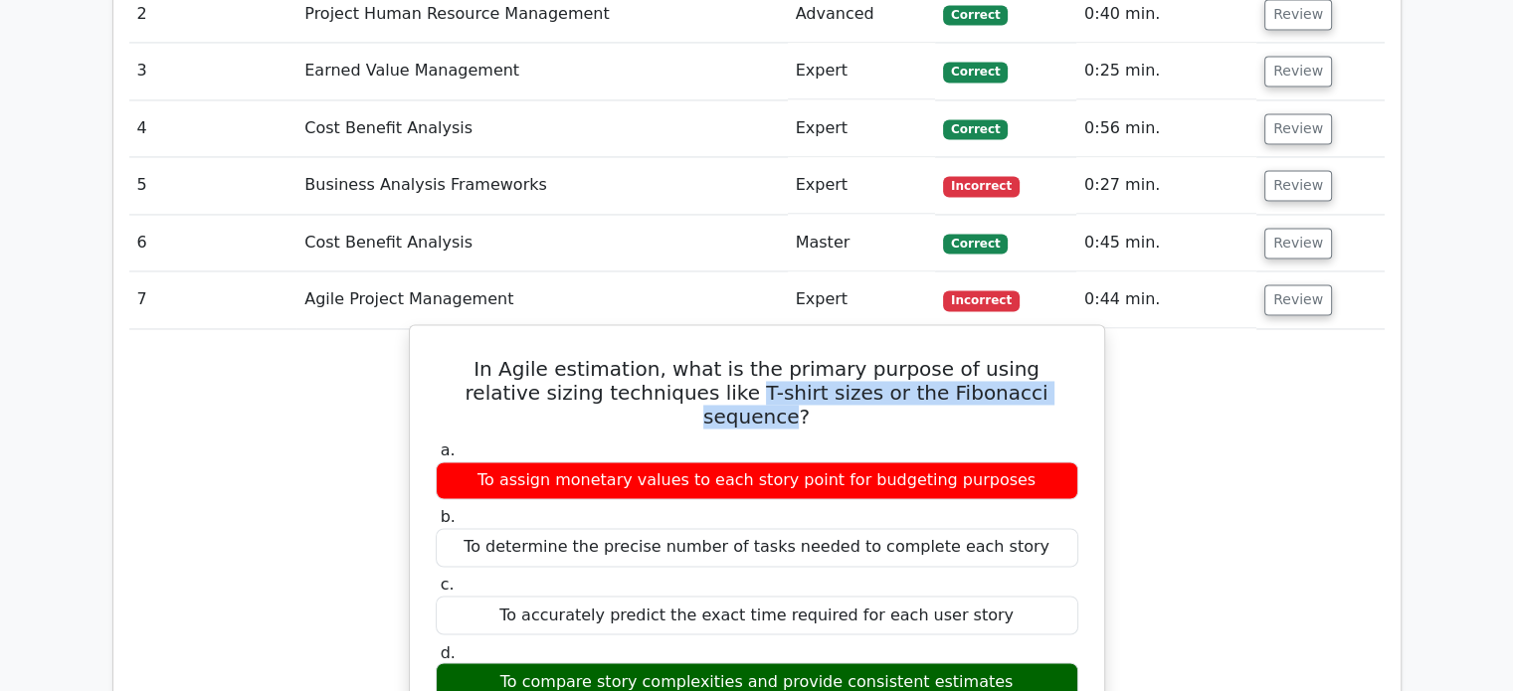
drag, startPoint x: 648, startPoint y: 159, endPoint x: 999, endPoint y: 175, distance: 351.5
click at [999, 357] on h5 "In Agile estimation, what is the primary purpose of using relative sizing techn…" at bounding box center [757, 393] width 647 height 72
copy h5 "T-shirt sizes or the Fibonacci sequence"
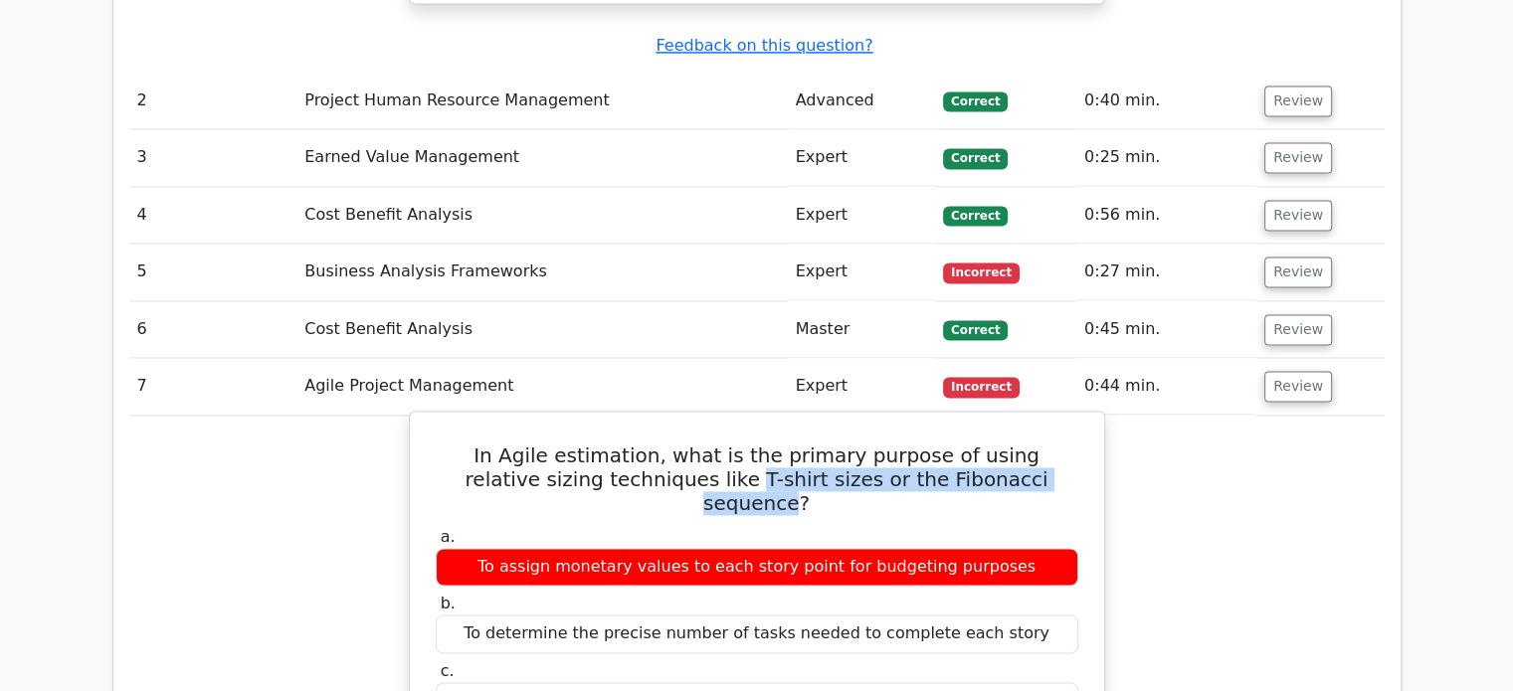
scroll to position [2984, 0]
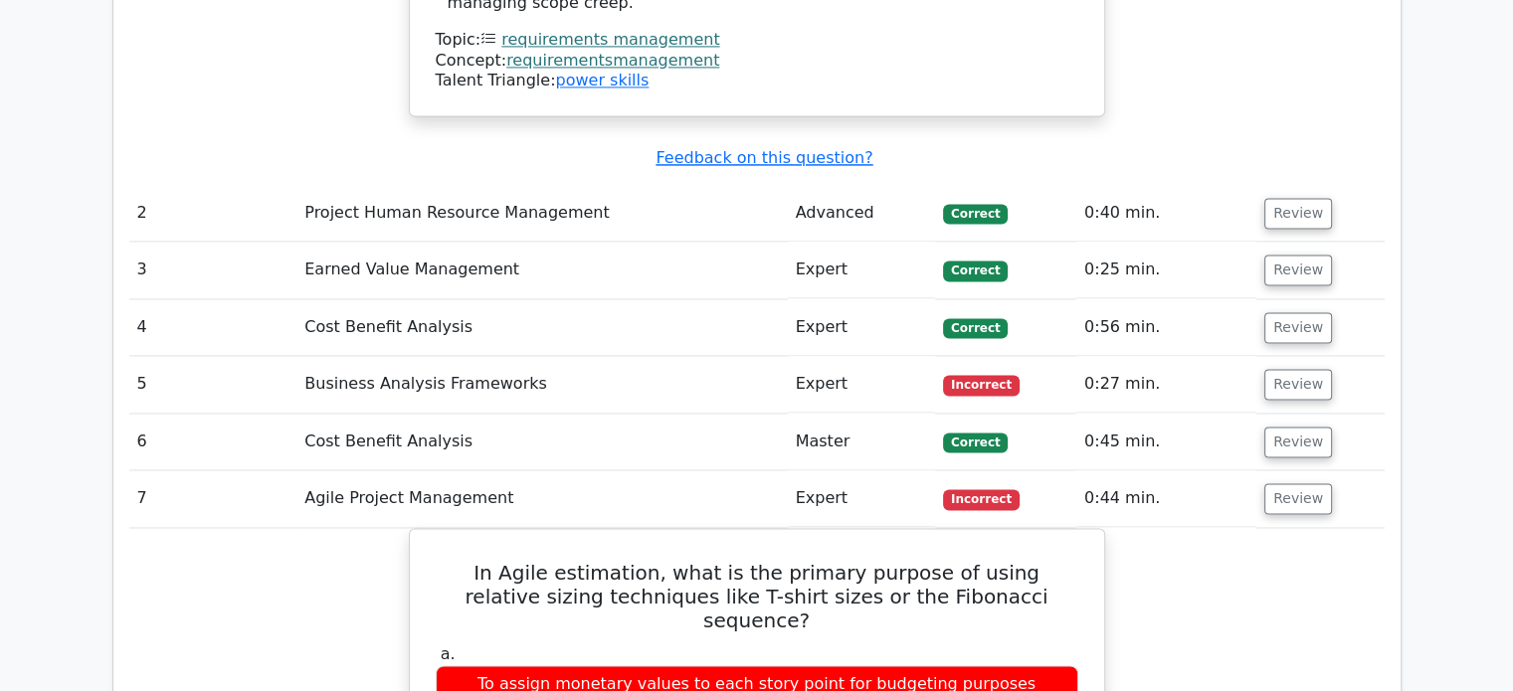
click at [444, 414] on td "Cost Benefit Analysis" at bounding box center [541, 442] width 490 height 57
click at [1301, 414] on td "Review" at bounding box center [1319, 442] width 127 height 57
click at [1297, 414] on td "Review" at bounding box center [1319, 442] width 127 height 57
click at [1294, 427] on button "Review" at bounding box center [1298, 442] width 68 height 31
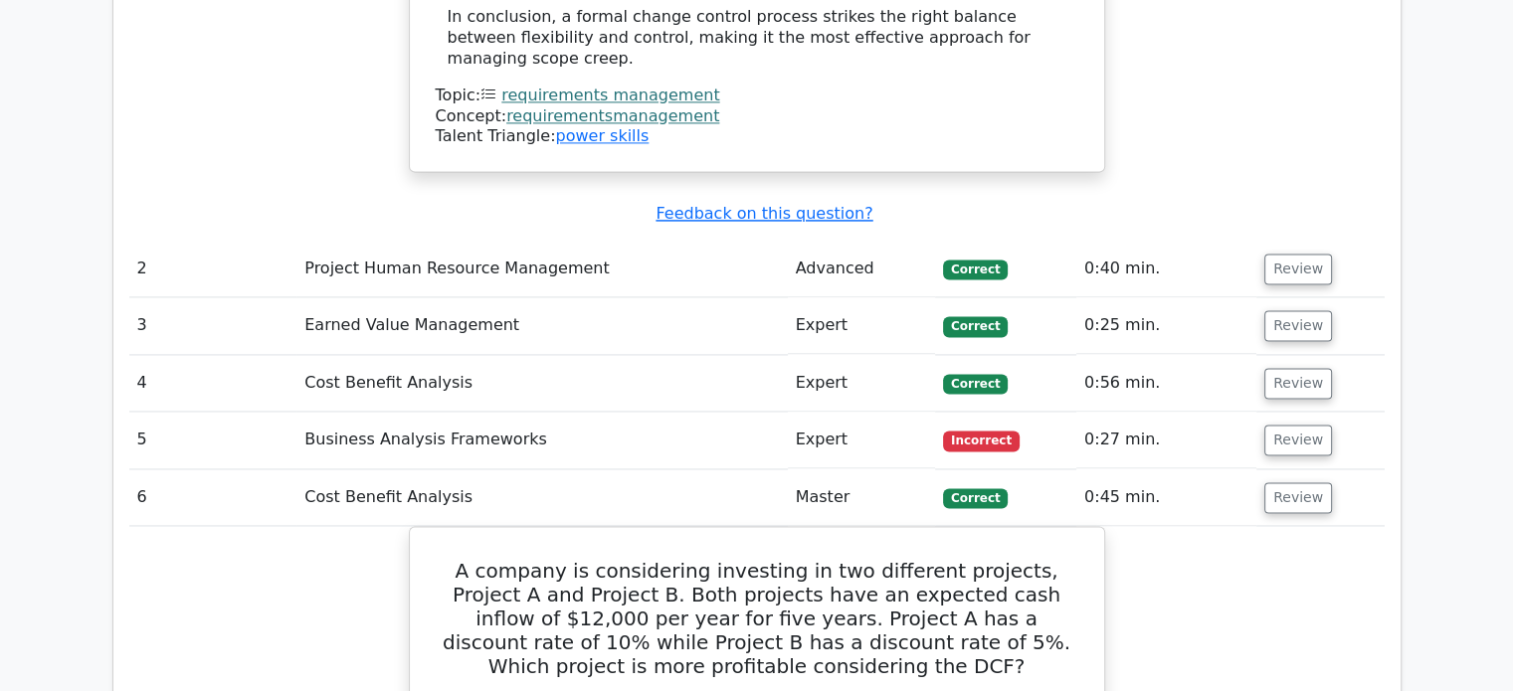
scroll to position [2885, 0]
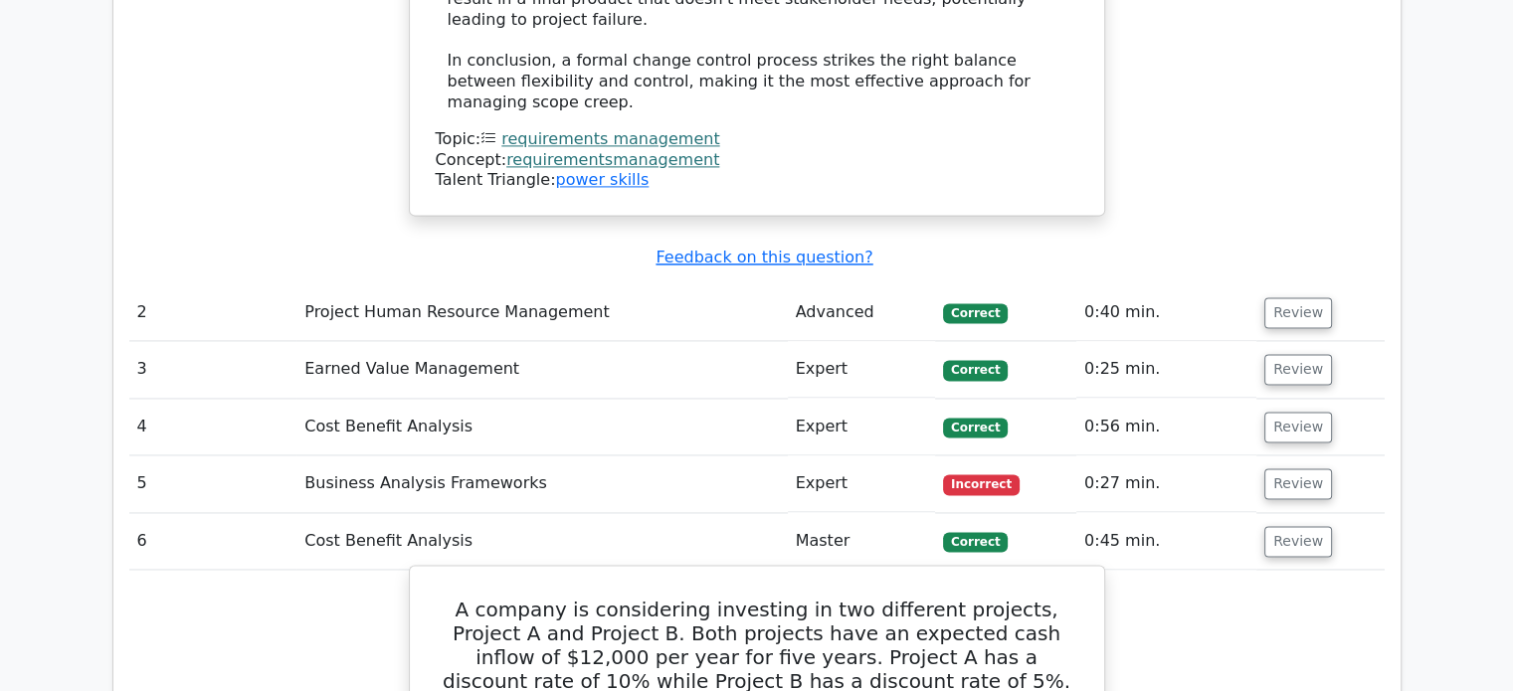
drag, startPoint x: 844, startPoint y: 476, endPoint x: 804, endPoint y: 473, distance: 39.9
click at [804, 598] on h5 "A company is considering investing in two different projects, Project A and Pro…" at bounding box center [757, 657] width 647 height 119
copy h5 "DCF"
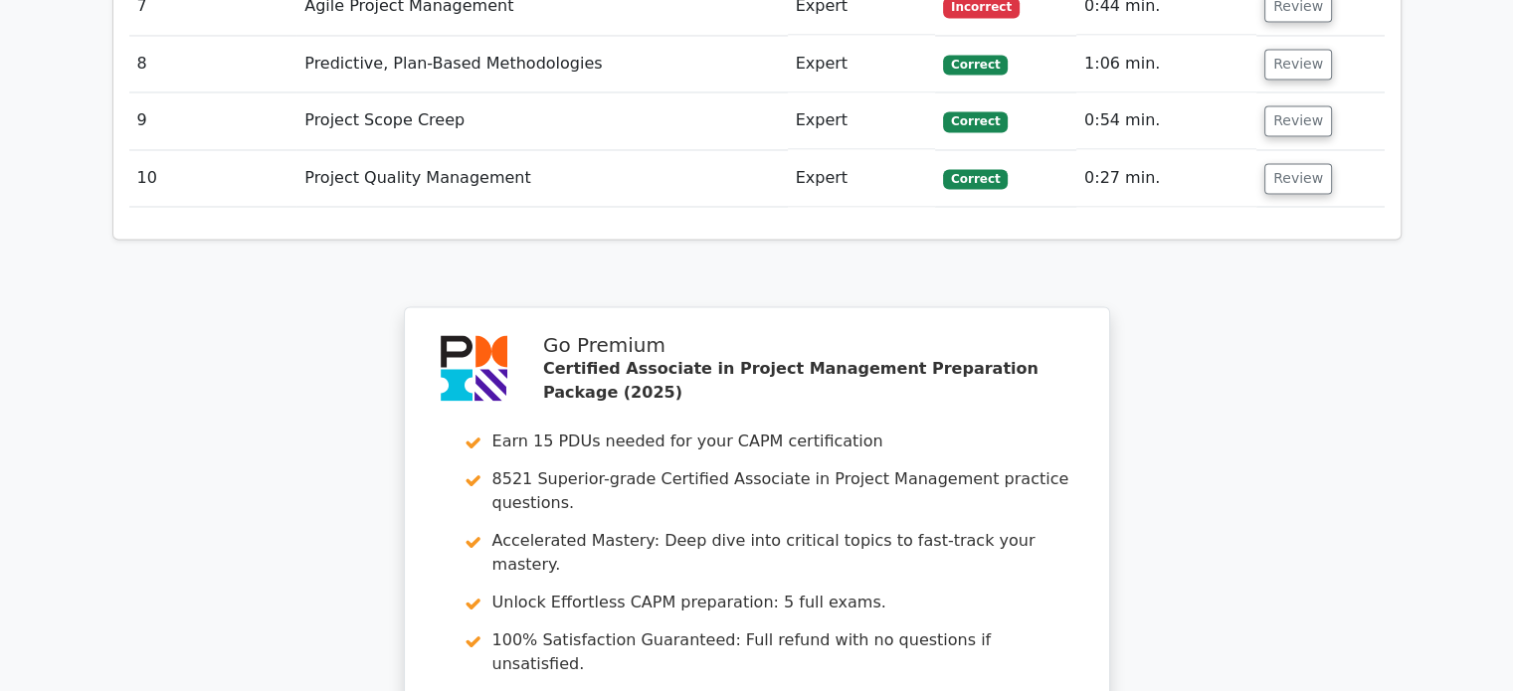
scroll to position [3581, 0]
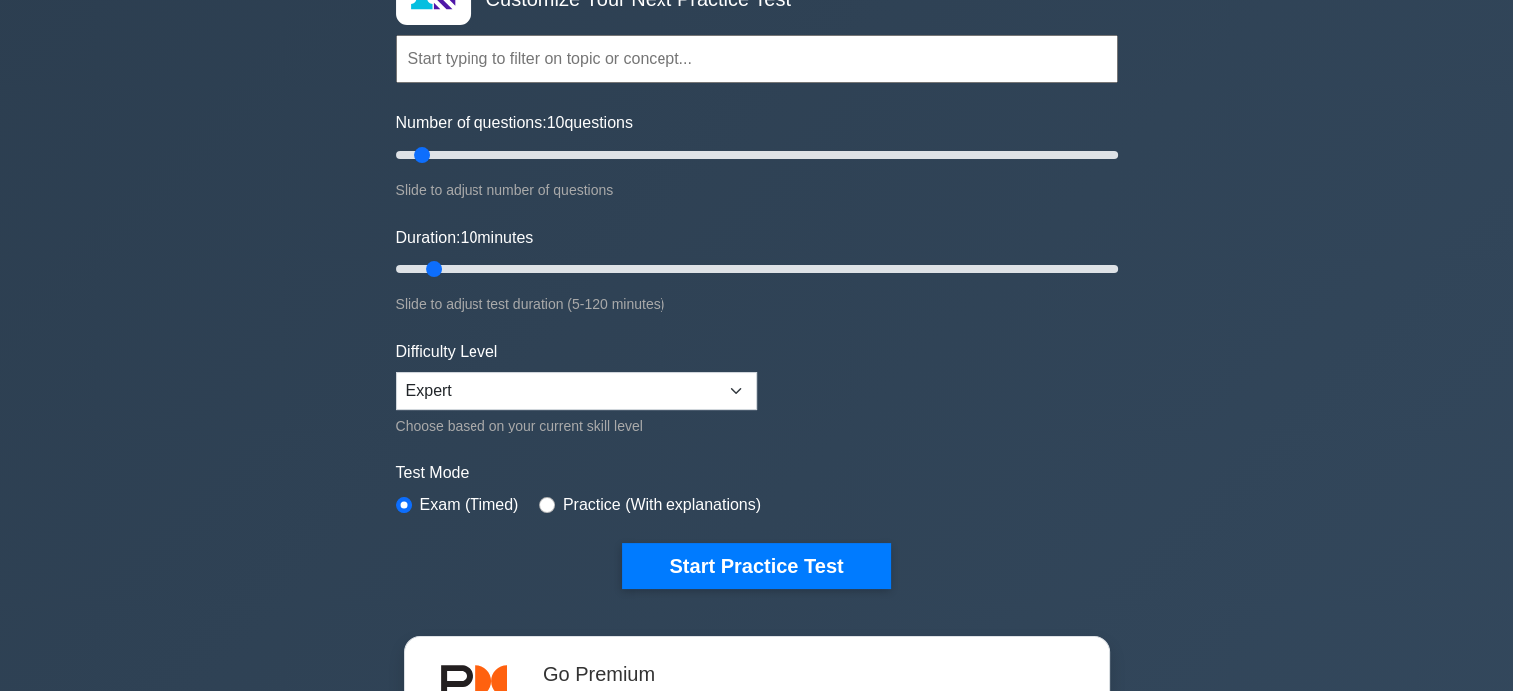
scroll to position [199, 0]
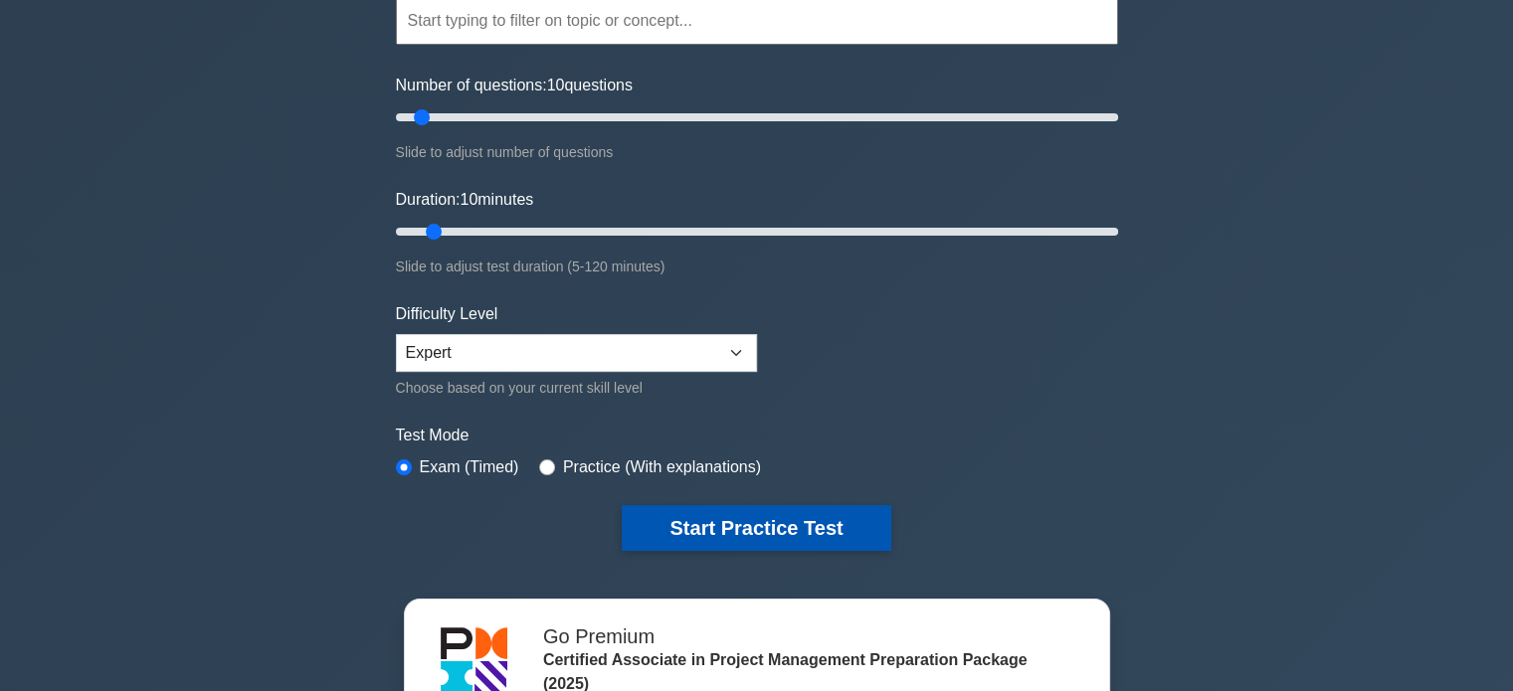
click at [669, 530] on button "Start Practice Test" at bounding box center [756, 528] width 269 height 46
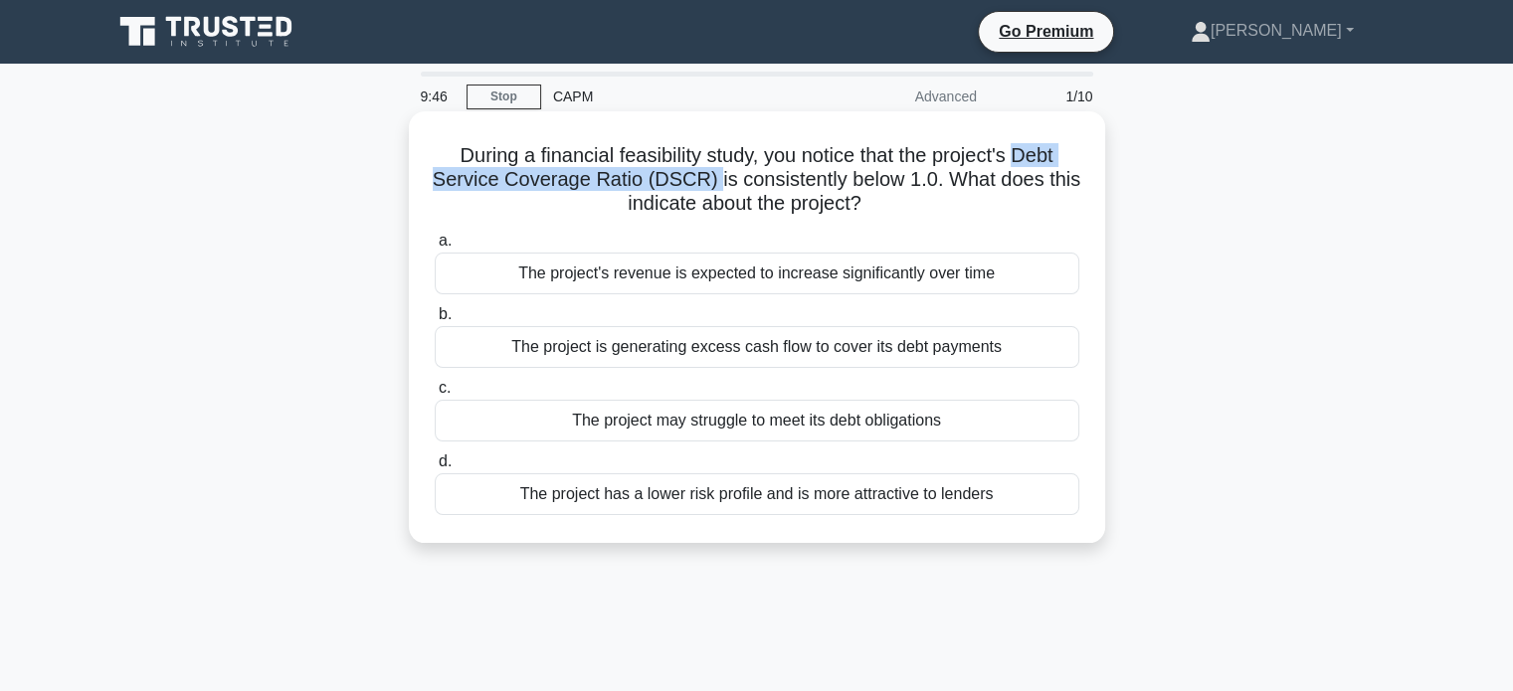
drag, startPoint x: 1020, startPoint y: 148, endPoint x: 718, endPoint y: 184, distance: 303.5
click at [718, 184] on h5 "During a financial feasibility study, you notice that the project's Debt Servic…" at bounding box center [757, 180] width 649 height 74
copy h5 "Debt Service Coverage Ratio (DSCR)"
click at [489, 347] on div "The project is generating excess cash flow to cover its debt payments" at bounding box center [757, 347] width 645 height 42
click at [435, 321] on input "b. The project is generating excess cash flow to cover its debt payments" at bounding box center [435, 314] width 0 height 13
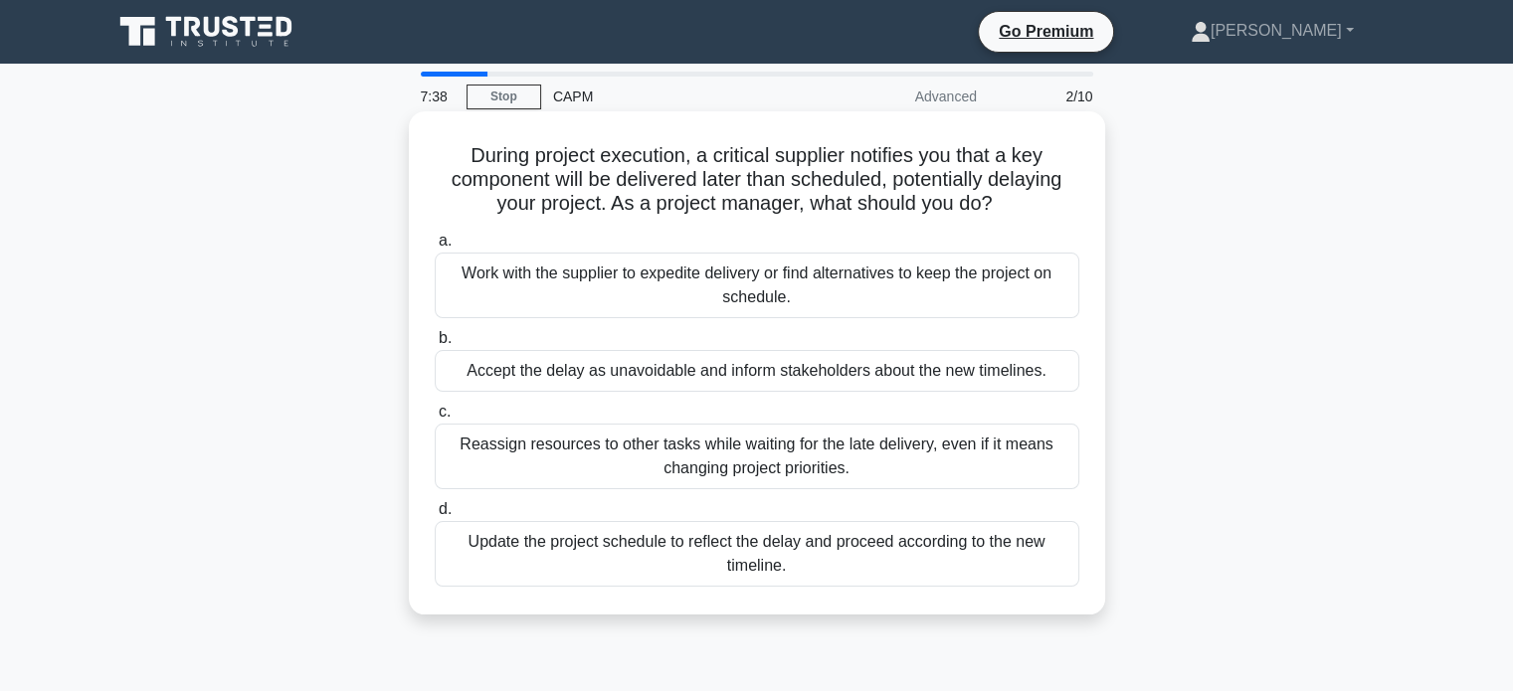
click at [729, 308] on div "Work with the supplier to expedite delivery or find alternatives to keep the pr…" at bounding box center [757, 286] width 645 height 66
click at [435, 248] on input "a. Work with the supplier to expedite delivery or find alternatives to keep the…" at bounding box center [435, 241] width 0 height 13
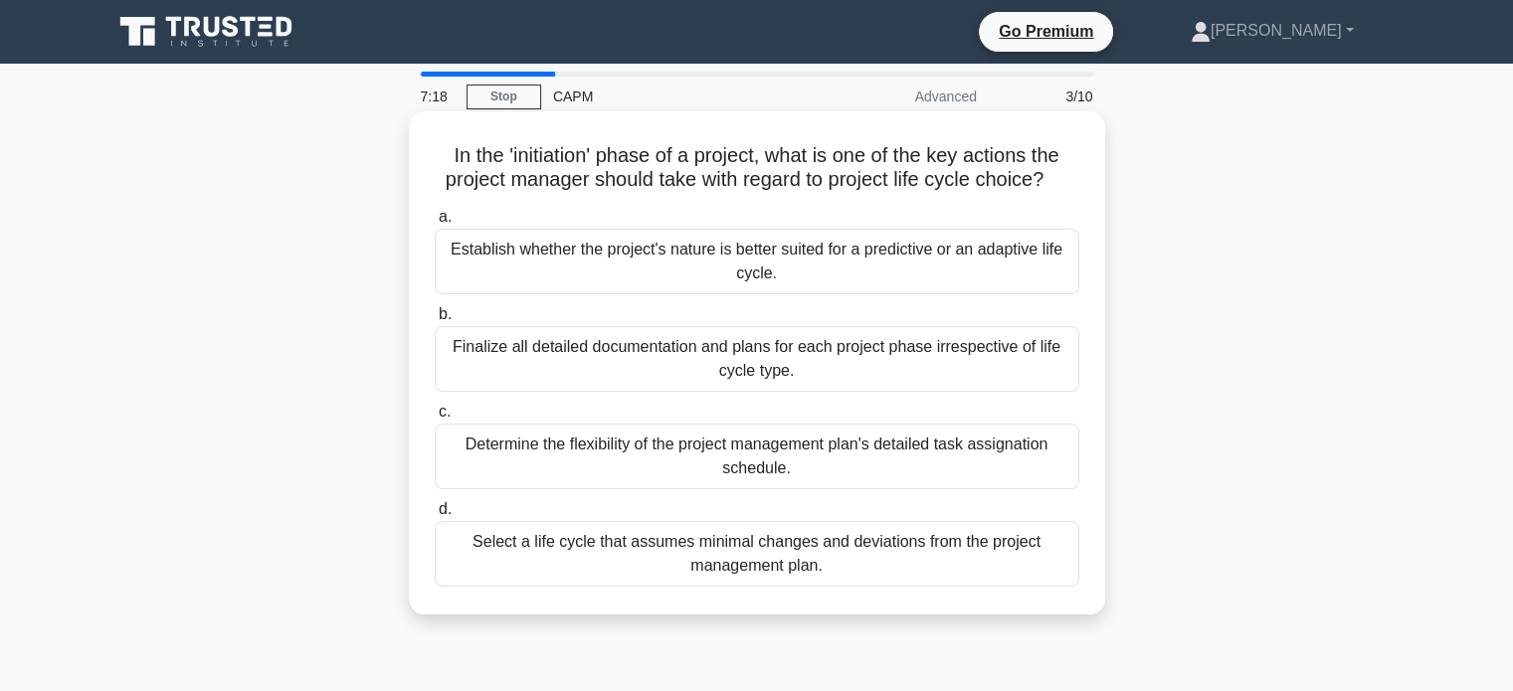
click at [720, 274] on div "Establish whether the project's nature is better suited for a predictive or an …" at bounding box center [757, 262] width 645 height 66
click at [435, 224] on input "a. Establish whether the project's nature is better suited for a predictive or …" at bounding box center [435, 217] width 0 height 13
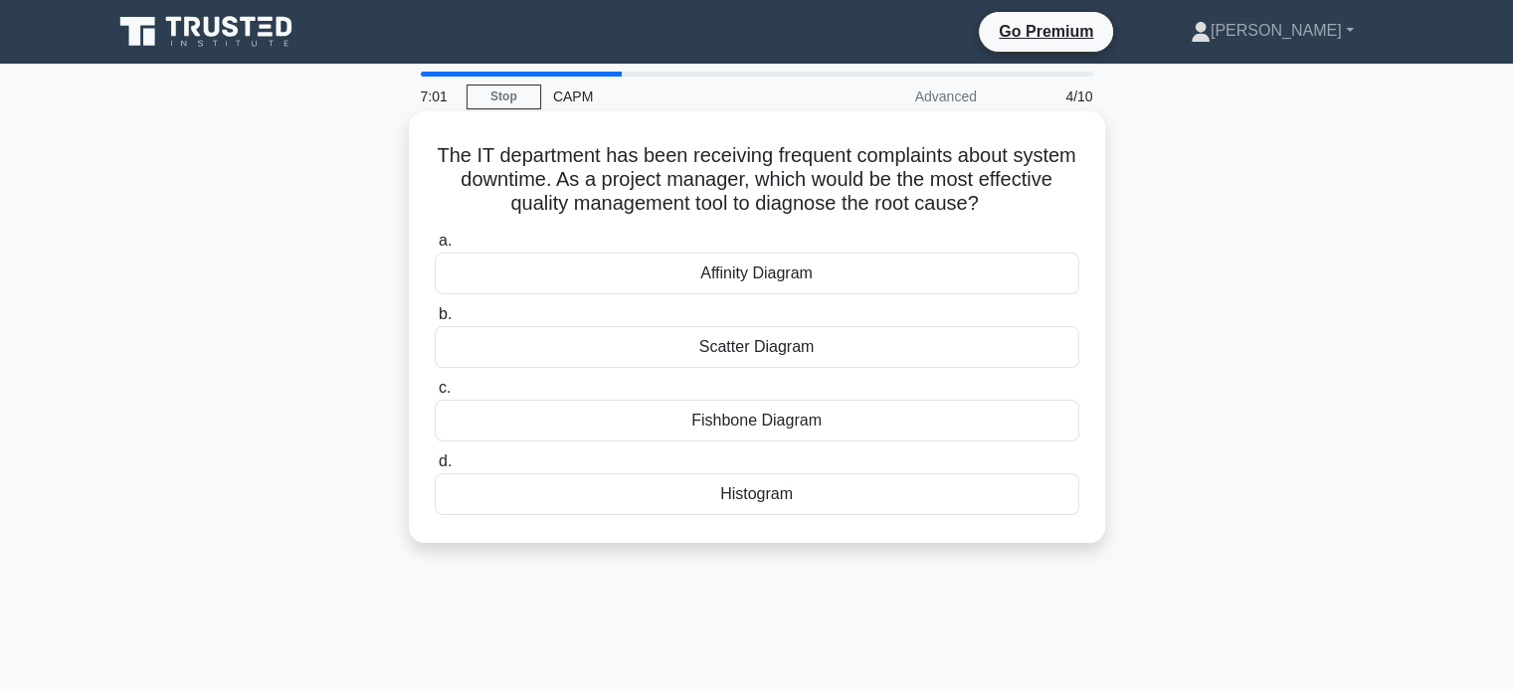
click at [772, 417] on div "Fishbone Diagram" at bounding box center [757, 421] width 645 height 42
click at [435, 395] on input "c. Fishbone Diagram" at bounding box center [435, 388] width 0 height 13
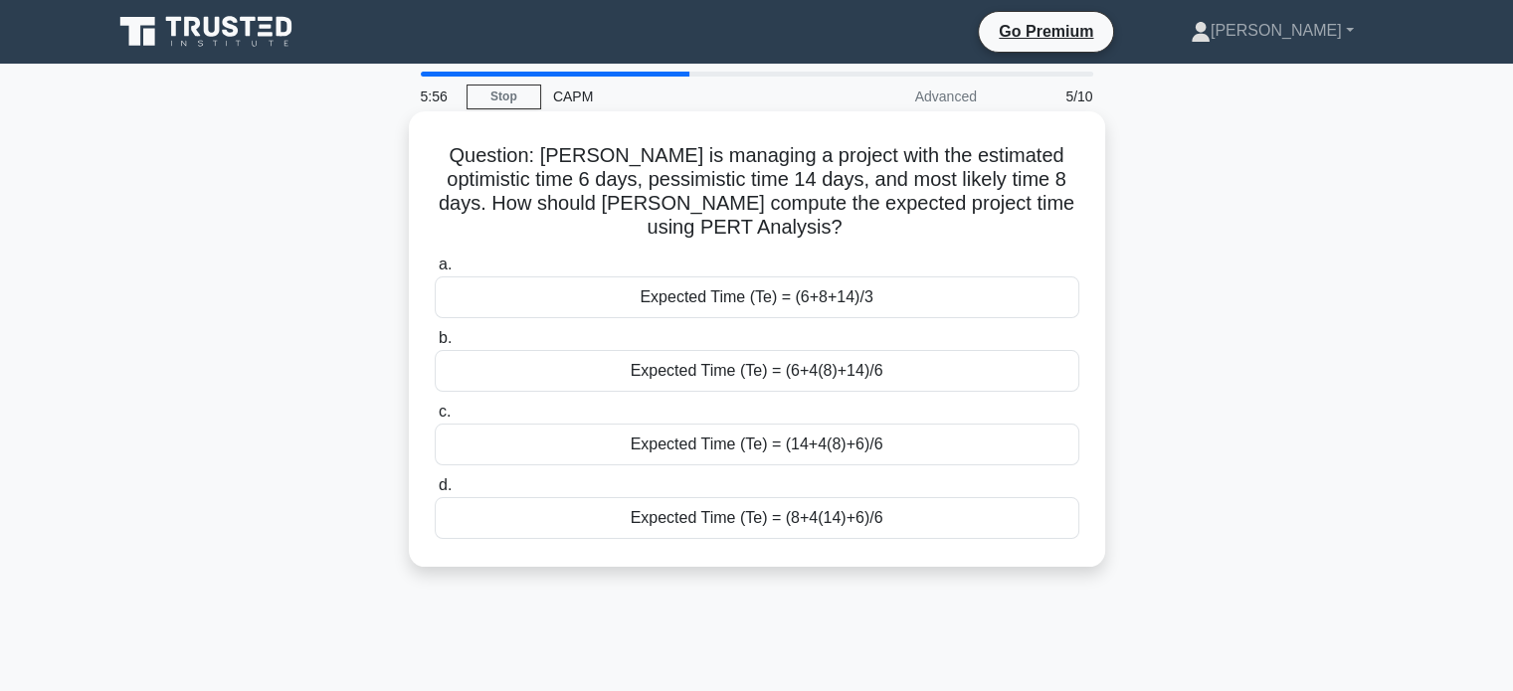
click at [666, 531] on div "Expected Time (Te) = (8+4(14)+6)/6" at bounding box center [757, 518] width 645 height 42
click at [435, 492] on input "d. Expected Time (Te) = (8+4(14)+6)/6" at bounding box center [435, 485] width 0 height 13
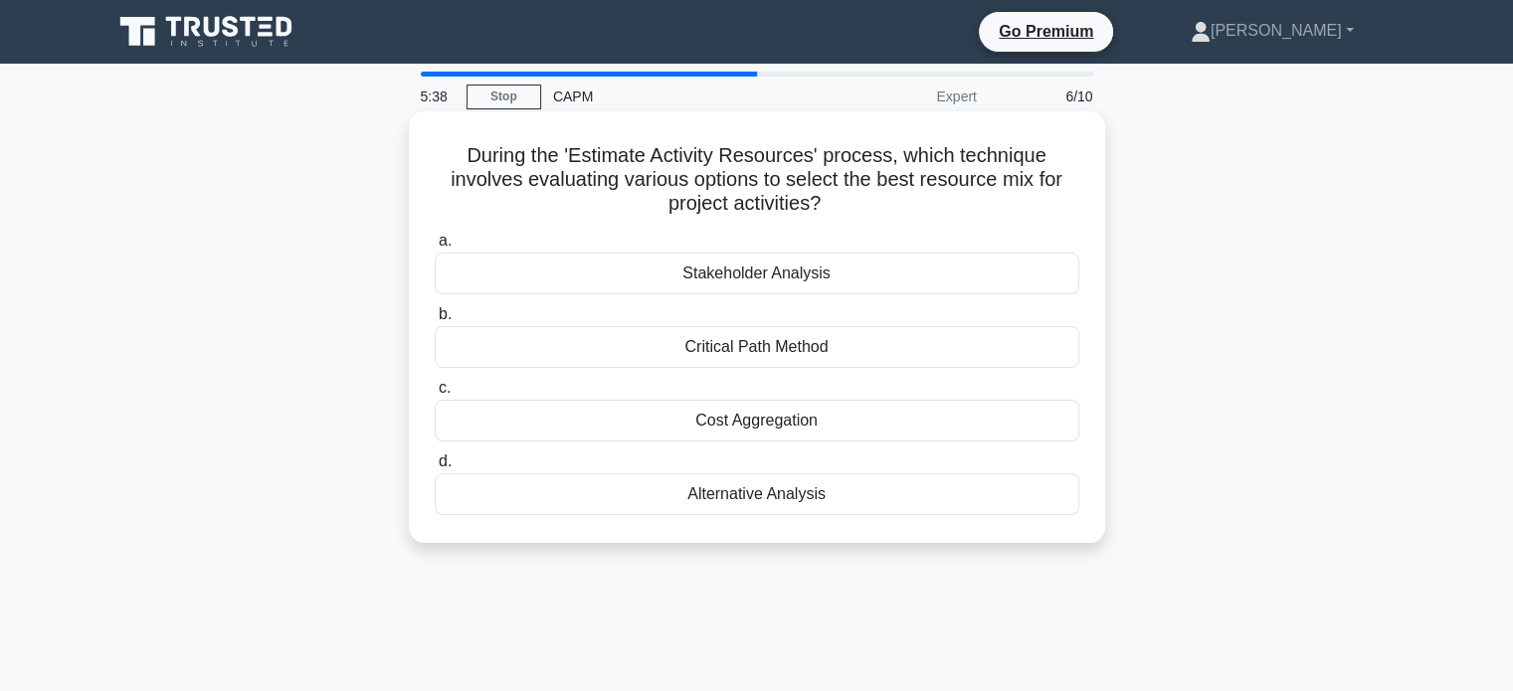
click at [601, 511] on div "Alternative Analysis" at bounding box center [757, 495] width 645 height 42
click at [435, 469] on input "d. Alternative Analysis" at bounding box center [435, 462] width 0 height 13
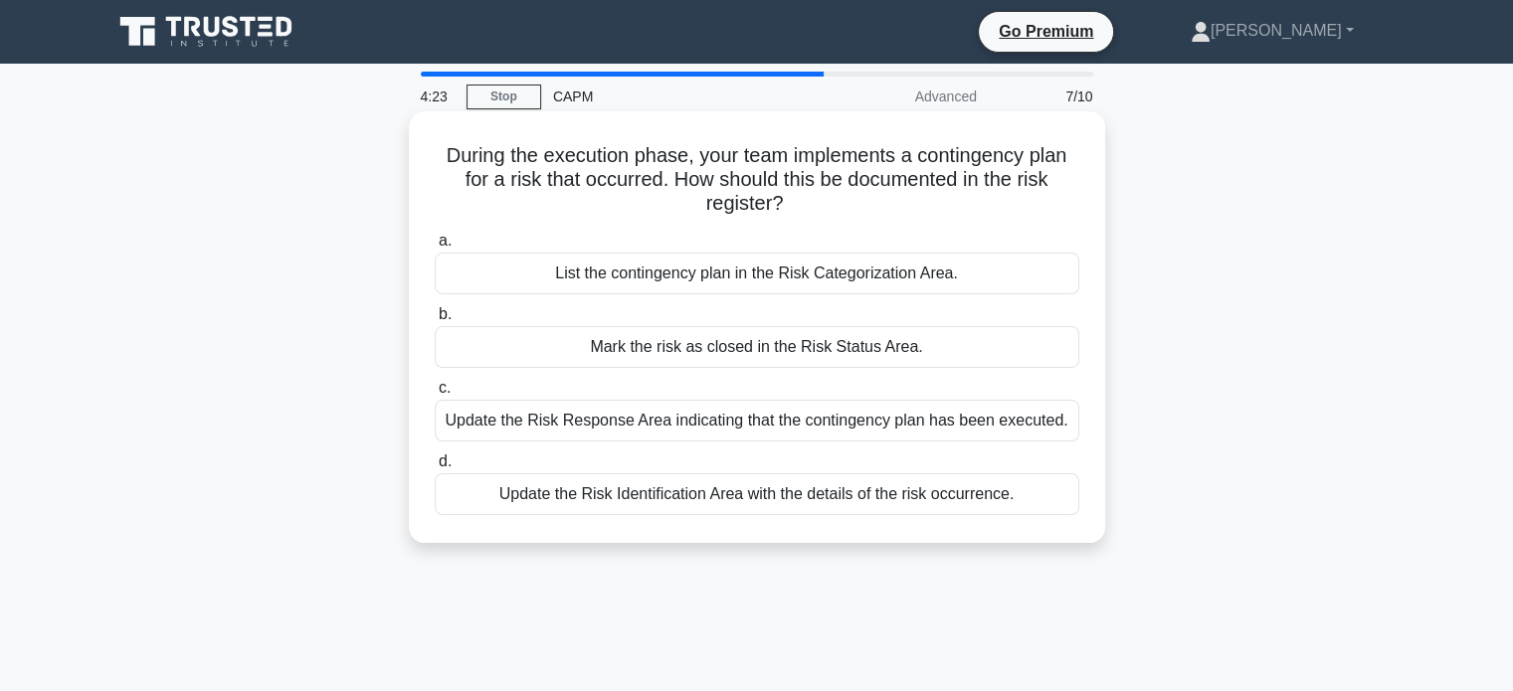
click at [756, 427] on div "Update the Risk Response Area indicating that the contingency plan has been exe…" at bounding box center [757, 421] width 645 height 42
click at [435, 395] on input "c. Update the Risk Response Area indicating that the contingency plan has been …" at bounding box center [435, 388] width 0 height 13
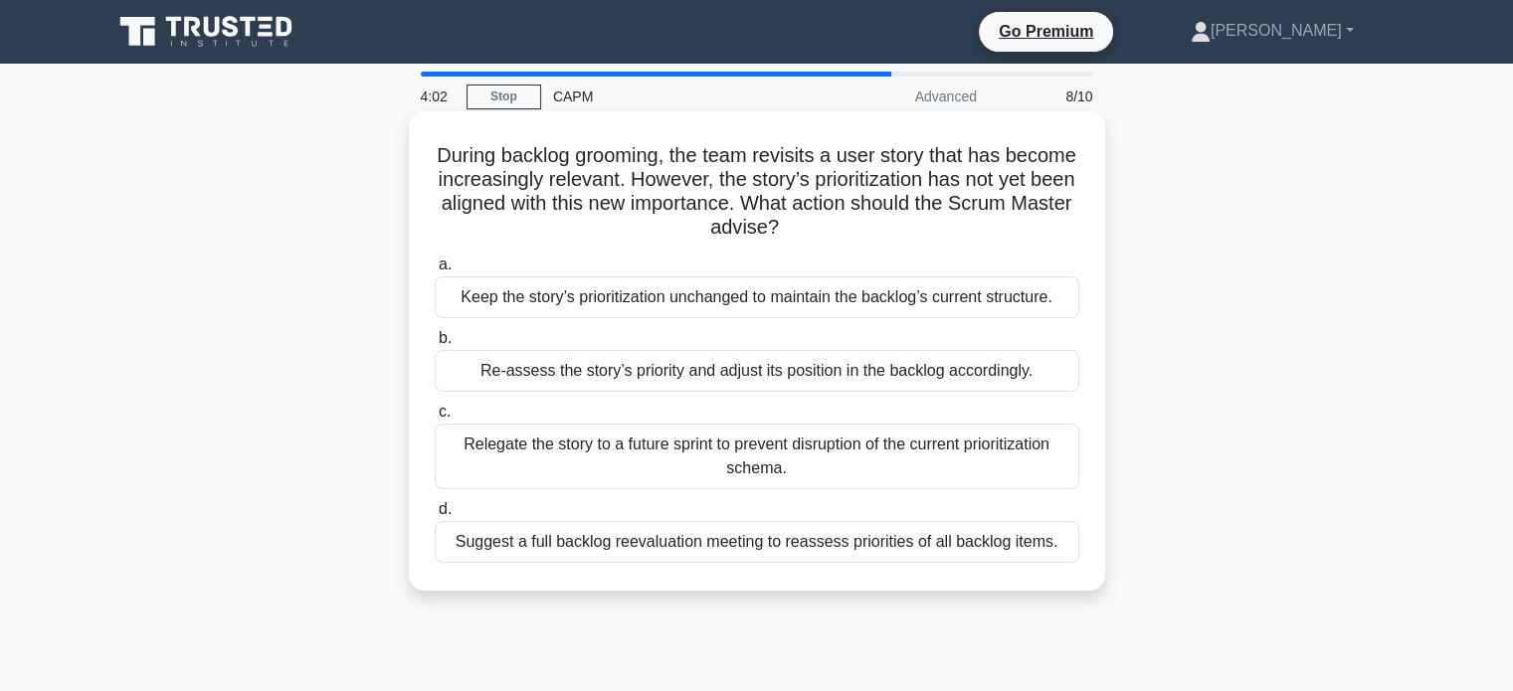
click at [709, 380] on div "Re-assess the story’s priority and adjust its position in the backlog according…" at bounding box center [757, 371] width 645 height 42
click at [435, 345] on input "b. Re-assess the story’s priority and adjust its position in the backlog accord…" at bounding box center [435, 338] width 0 height 13
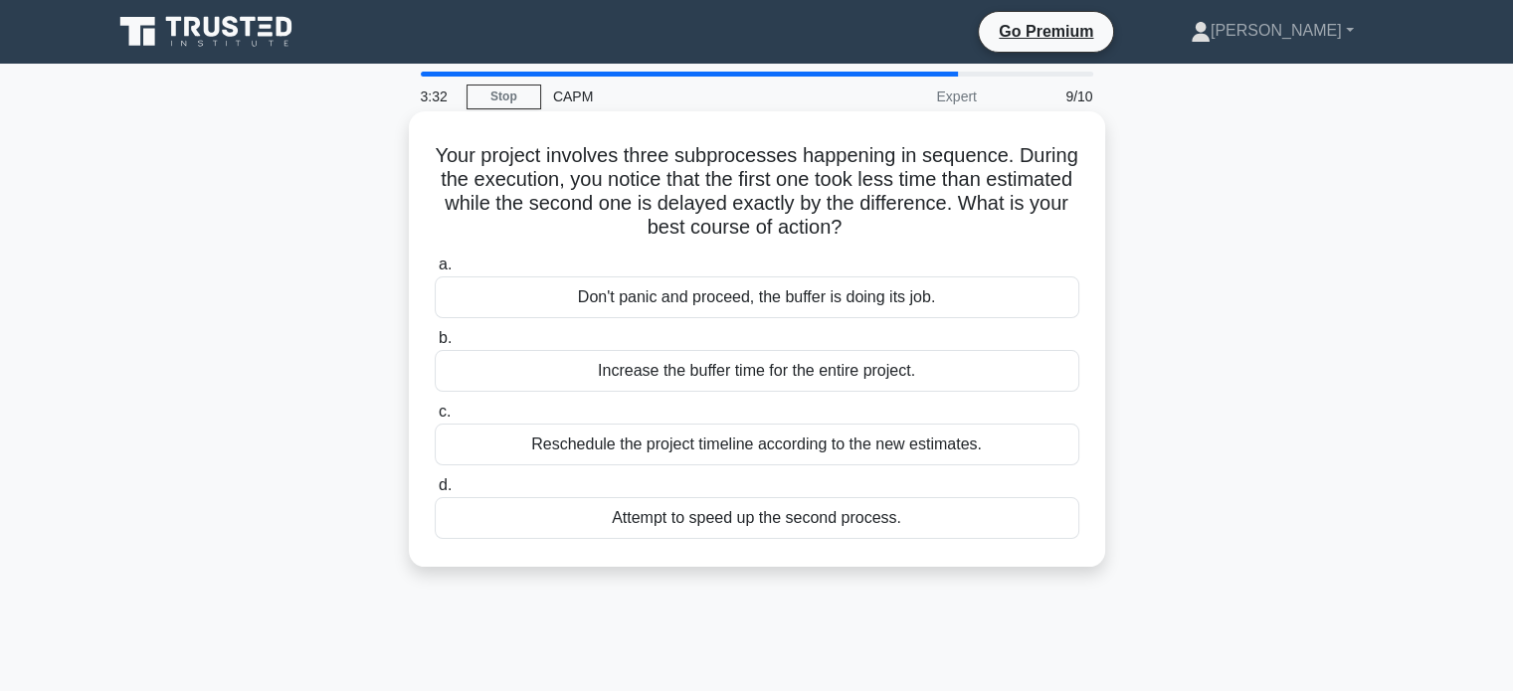
click at [761, 305] on div "Don't panic and proceed, the buffer is doing its job." at bounding box center [757, 298] width 645 height 42
click at [435, 272] on input "a. Don't panic and proceed, the buffer is doing its job." at bounding box center [435, 265] width 0 height 13
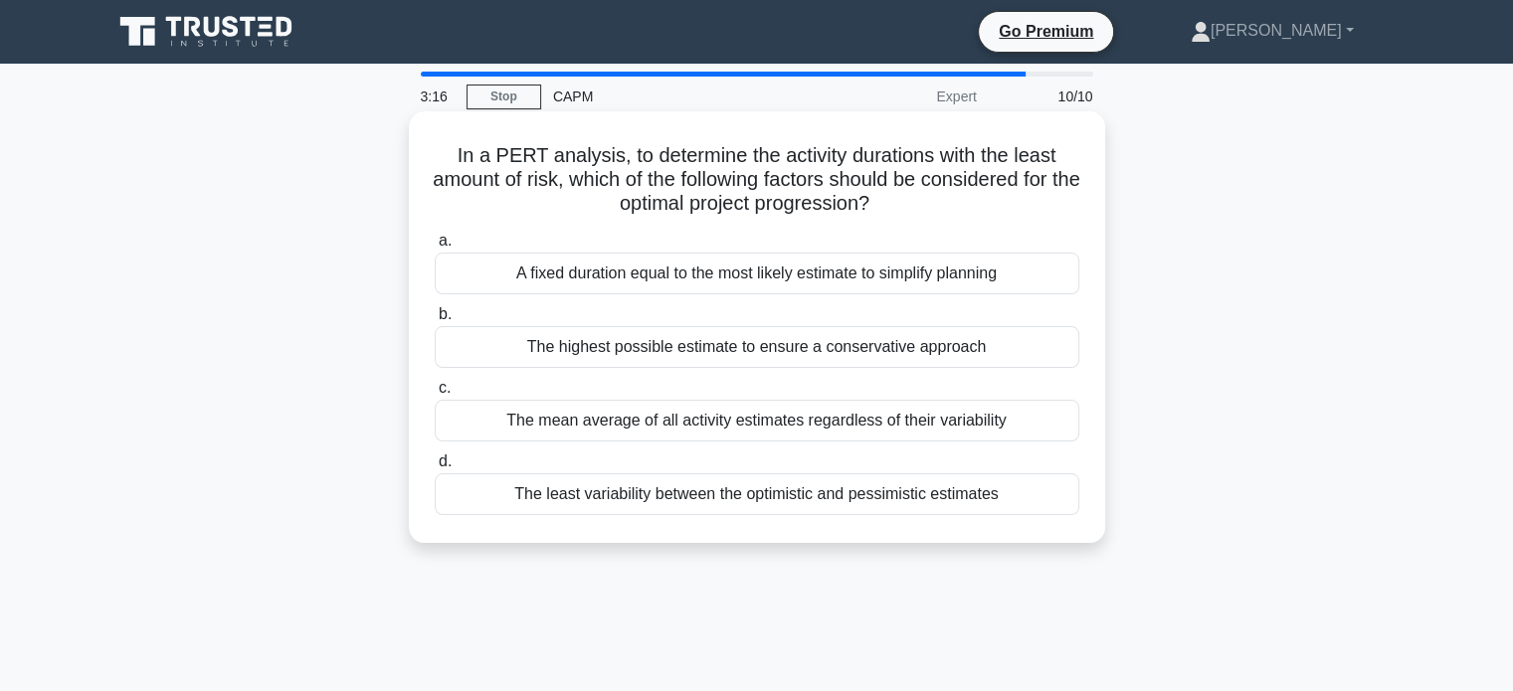
click at [777, 506] on div "The least variability between the optimistic and pessimistic estimates" at bounding box center [757, 495] width 645 height 42
click at [435, 469] on input "d. The least variability between the optimistic and pessimistic estimates" at bounding box center [435, 462] width 0 height 13
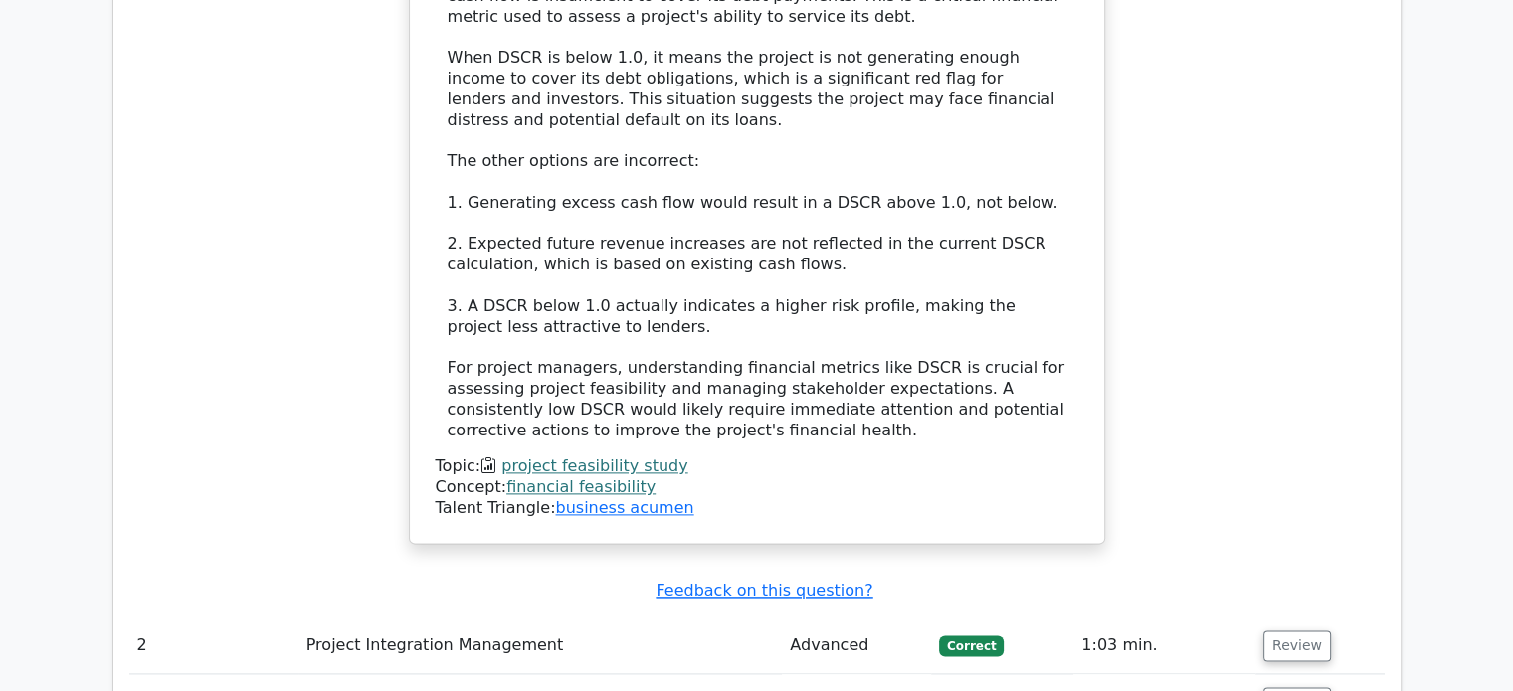
scroll to position [2487, 0]
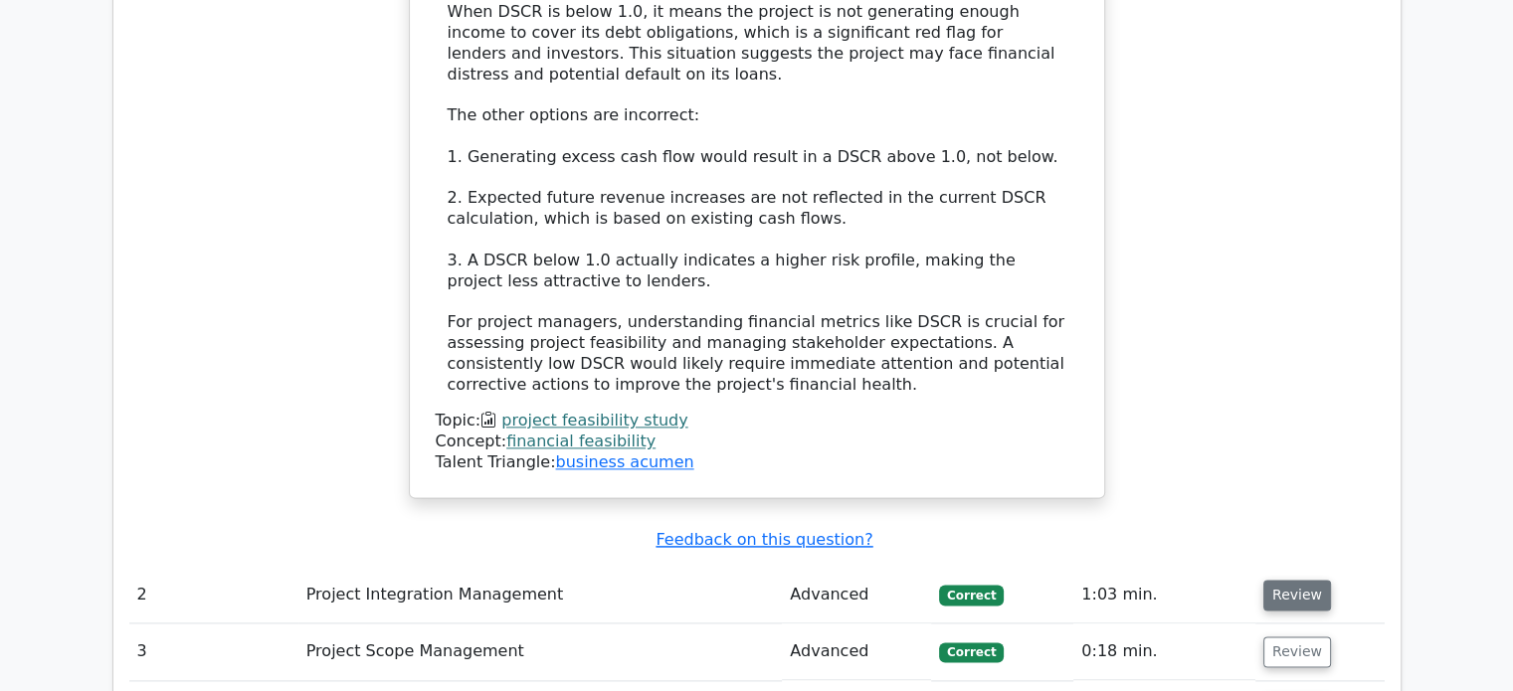
click at [1308, 580] on button "Review" at bounding box center [1297, 595] width 68 height 31
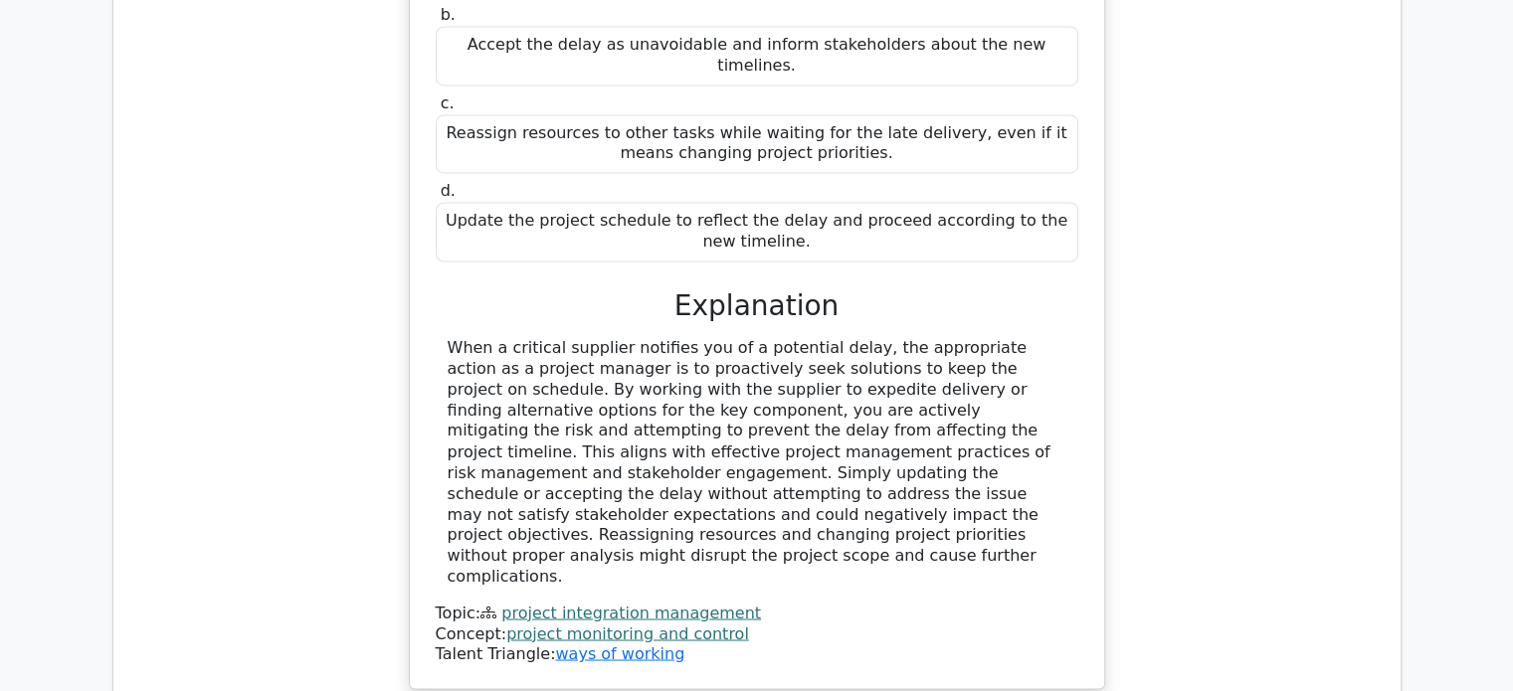
scroll to position [3382, 0]
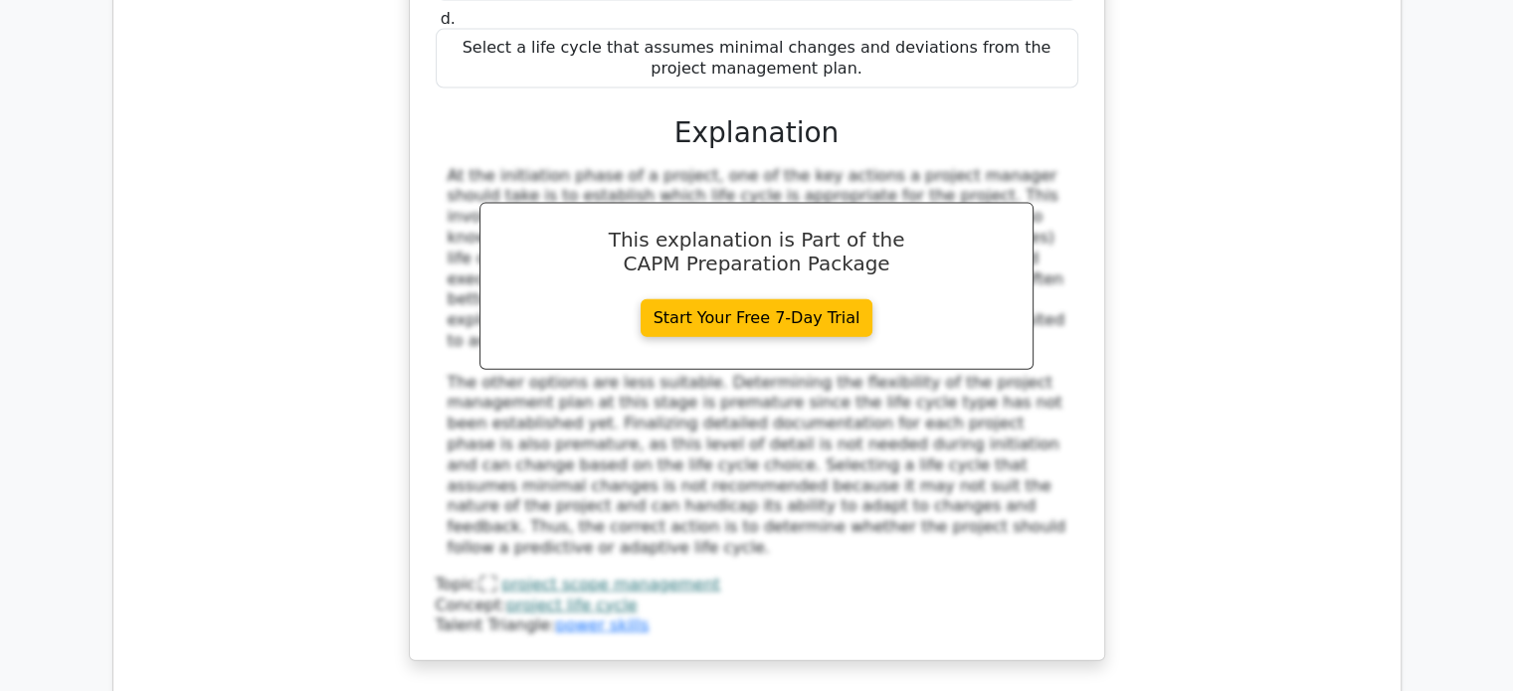
scroll to position [4675, 0]
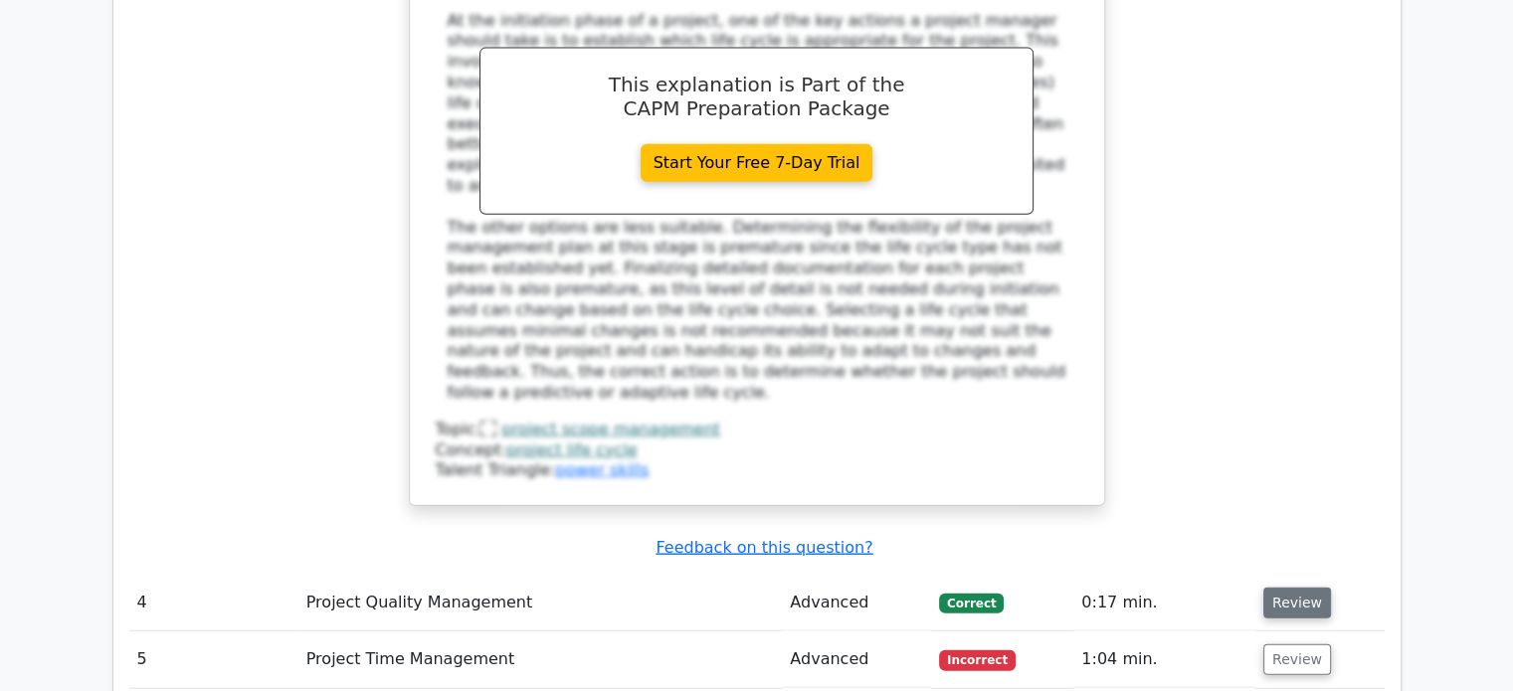
click at [1287, 588] on button "Review" at bounding box center [1297, 603] width 68 height 31
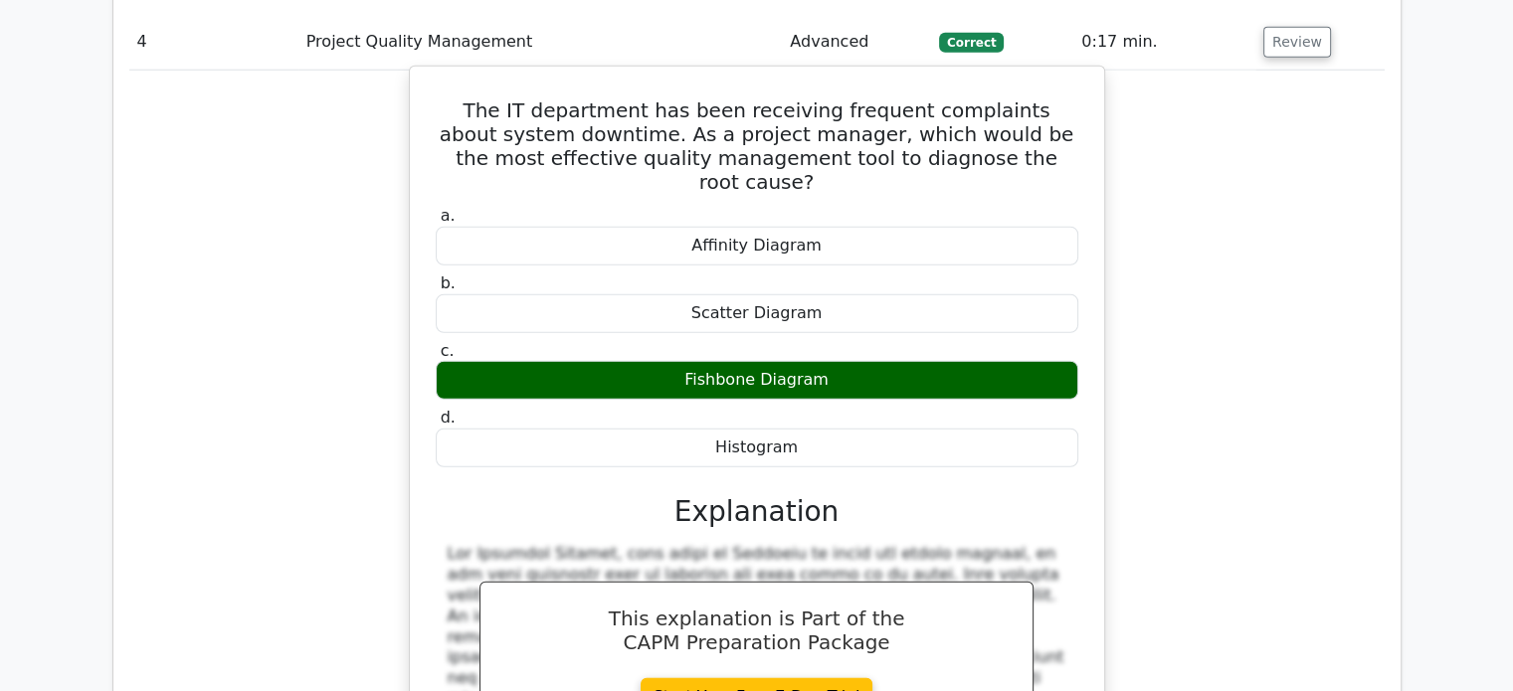
scroll to position [5471, 0]
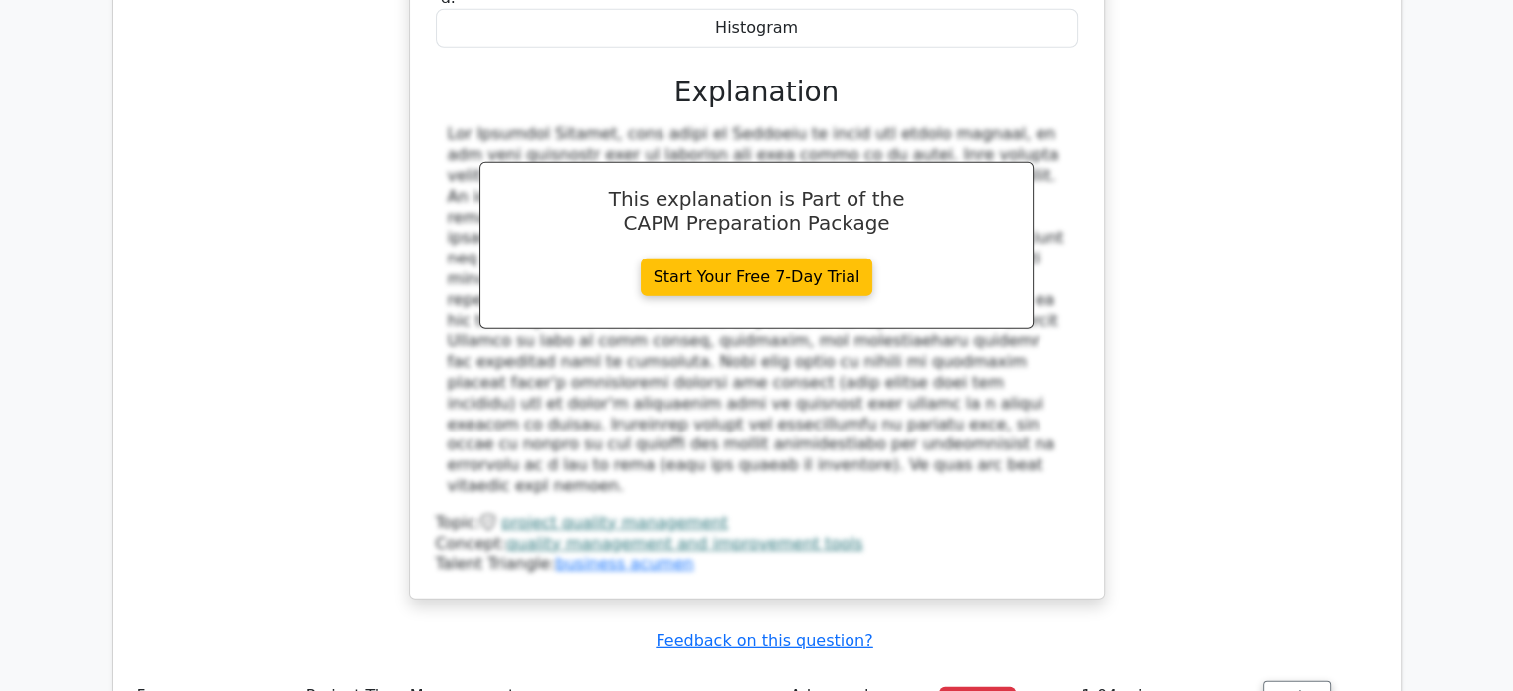
scroll to position [5770, 0]
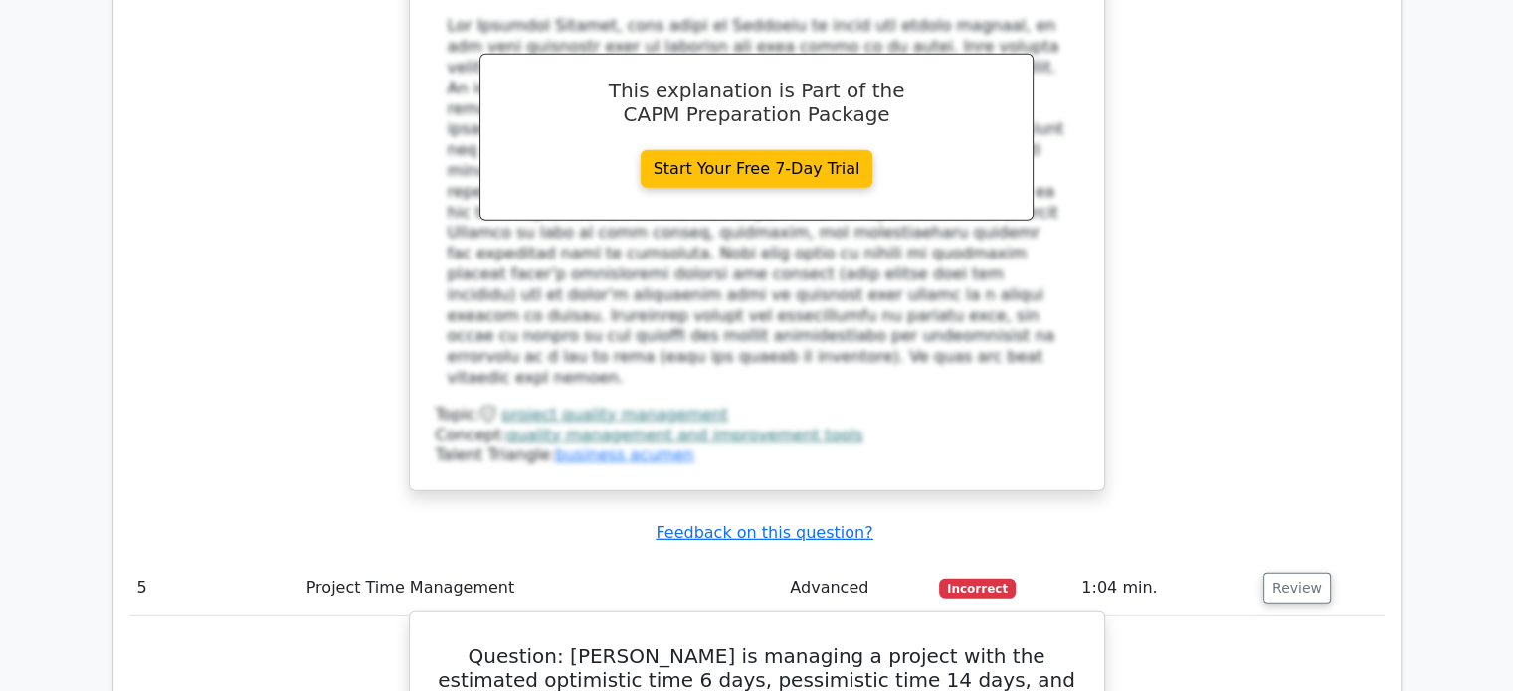
drag, startPoint x: 940, startPoint y: 339, endPoint x: 1061, endPoint y: 342, distance: 121.4
click at [1062, 645] on h5 "Question: [PERSON_NAME] is managing a project with the estimated optimistic tim…" at bounding box center [757, 692] width 647 height 95
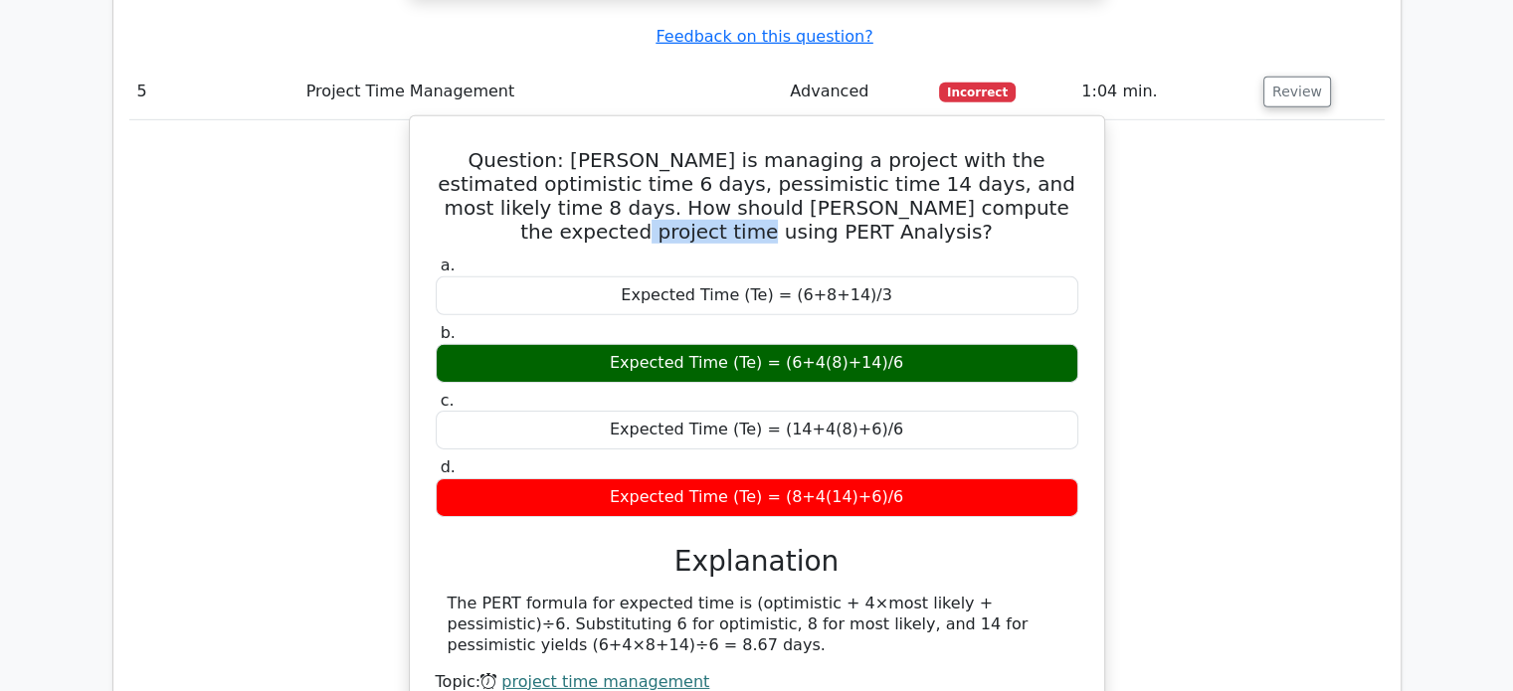
scroll to position [6267, 0]
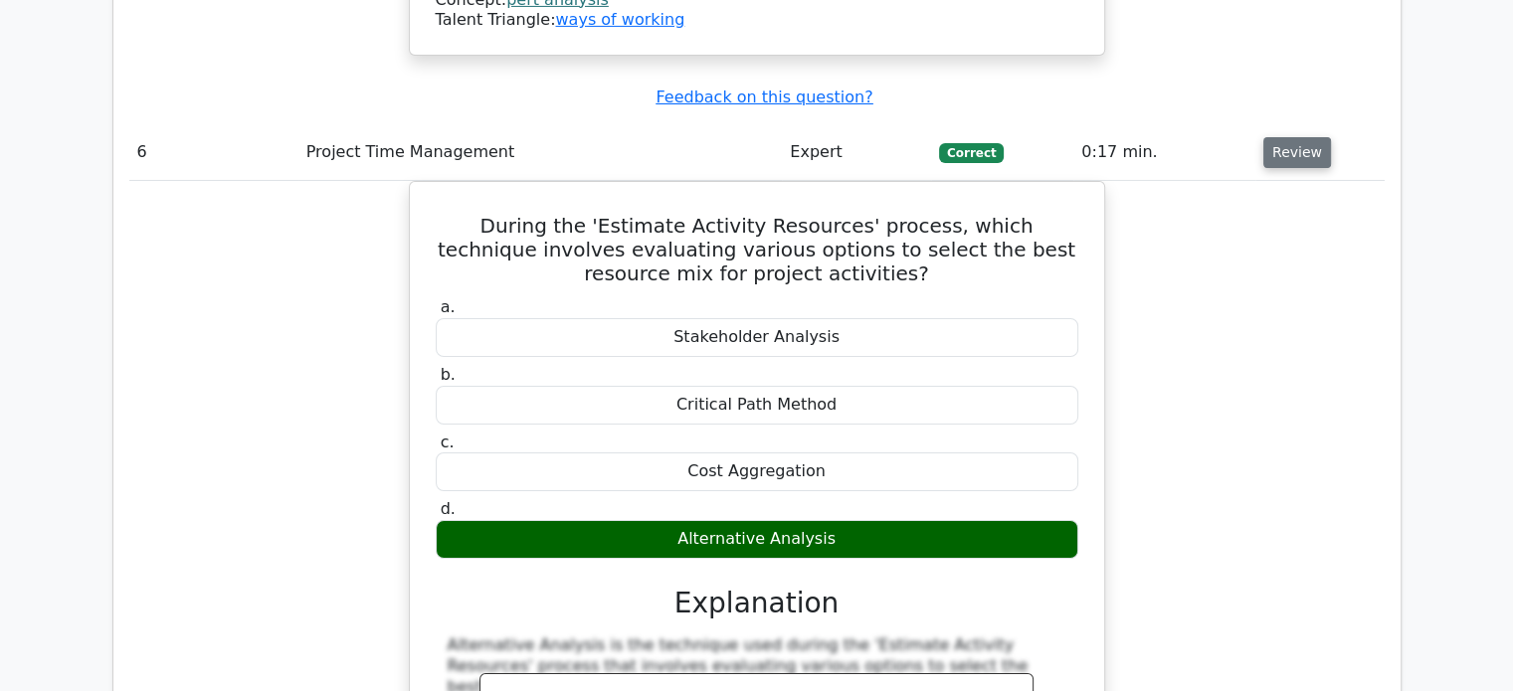
scroll to position [7162, 0]
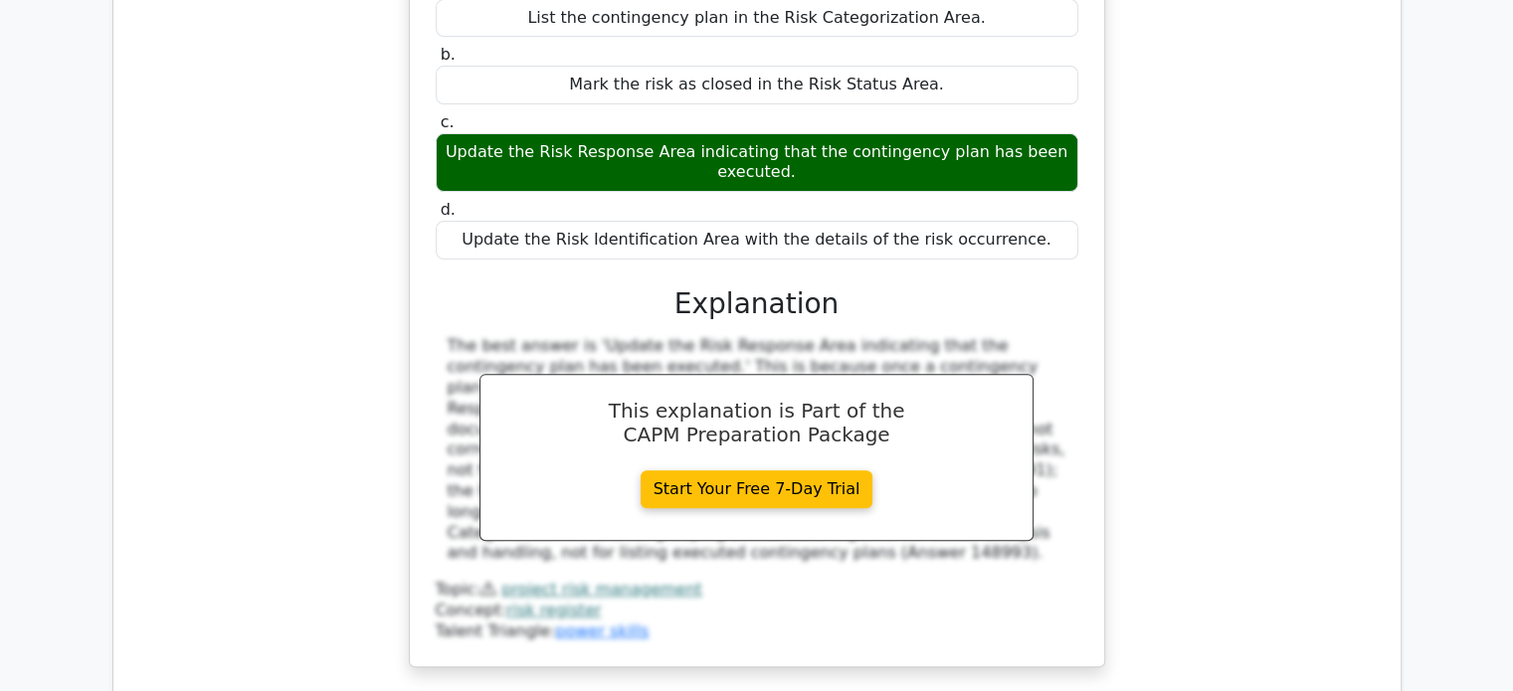
scroll to position [8157, 0]
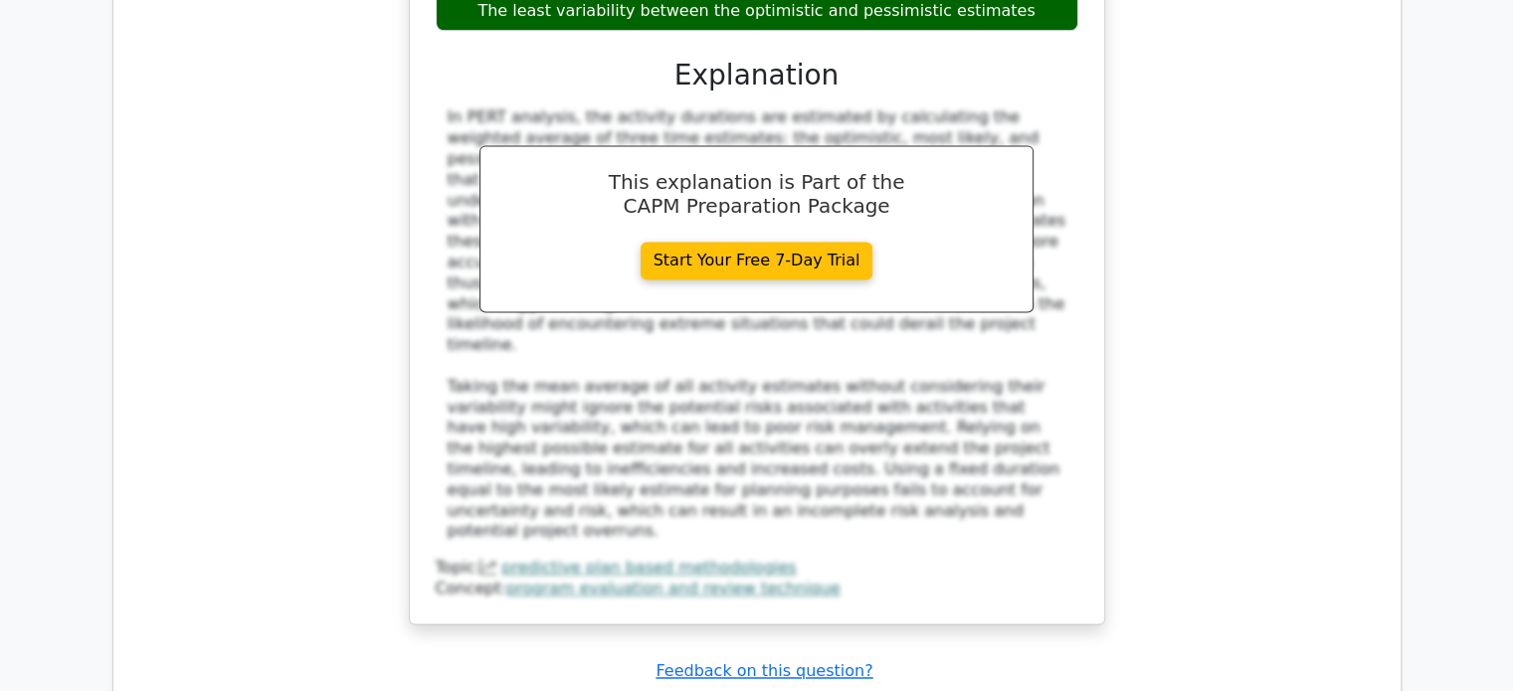
scroll to position [10744, 0]
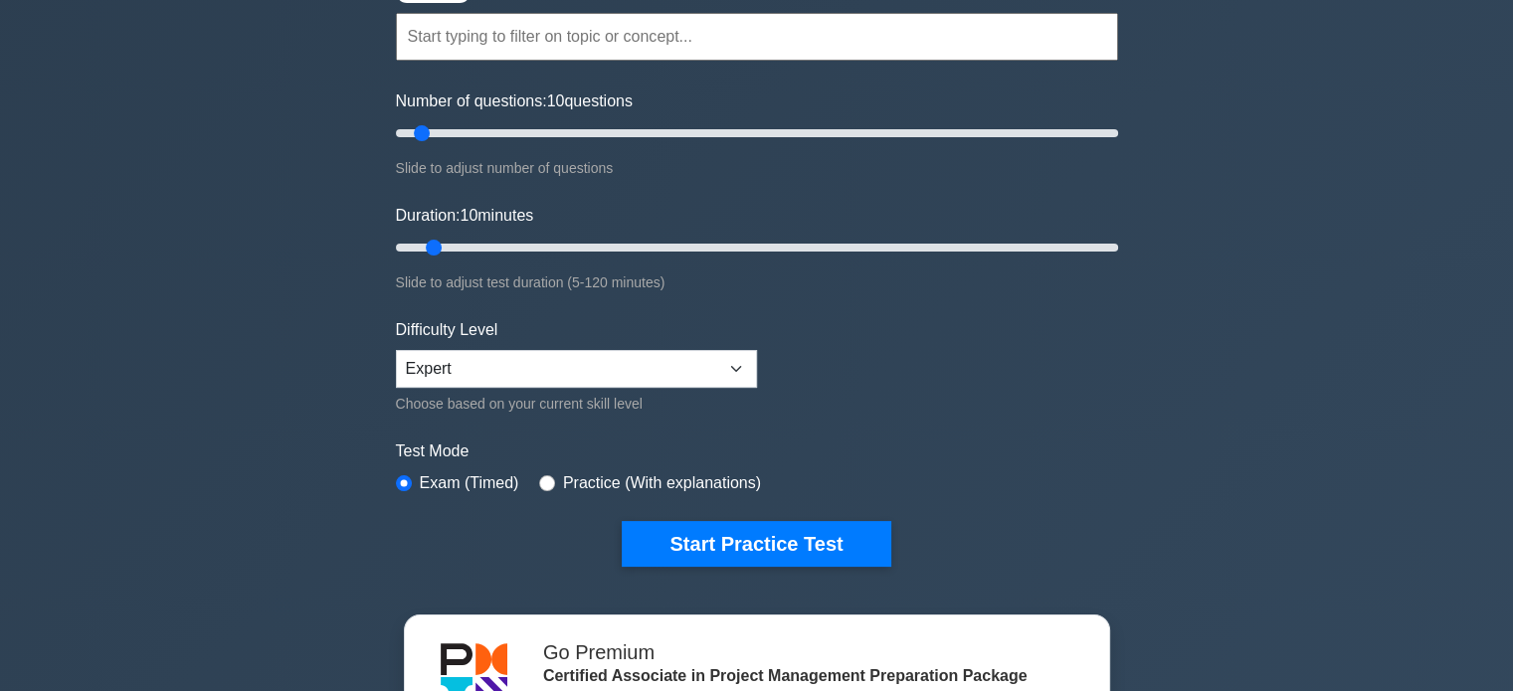
scroll to position [298, 0]
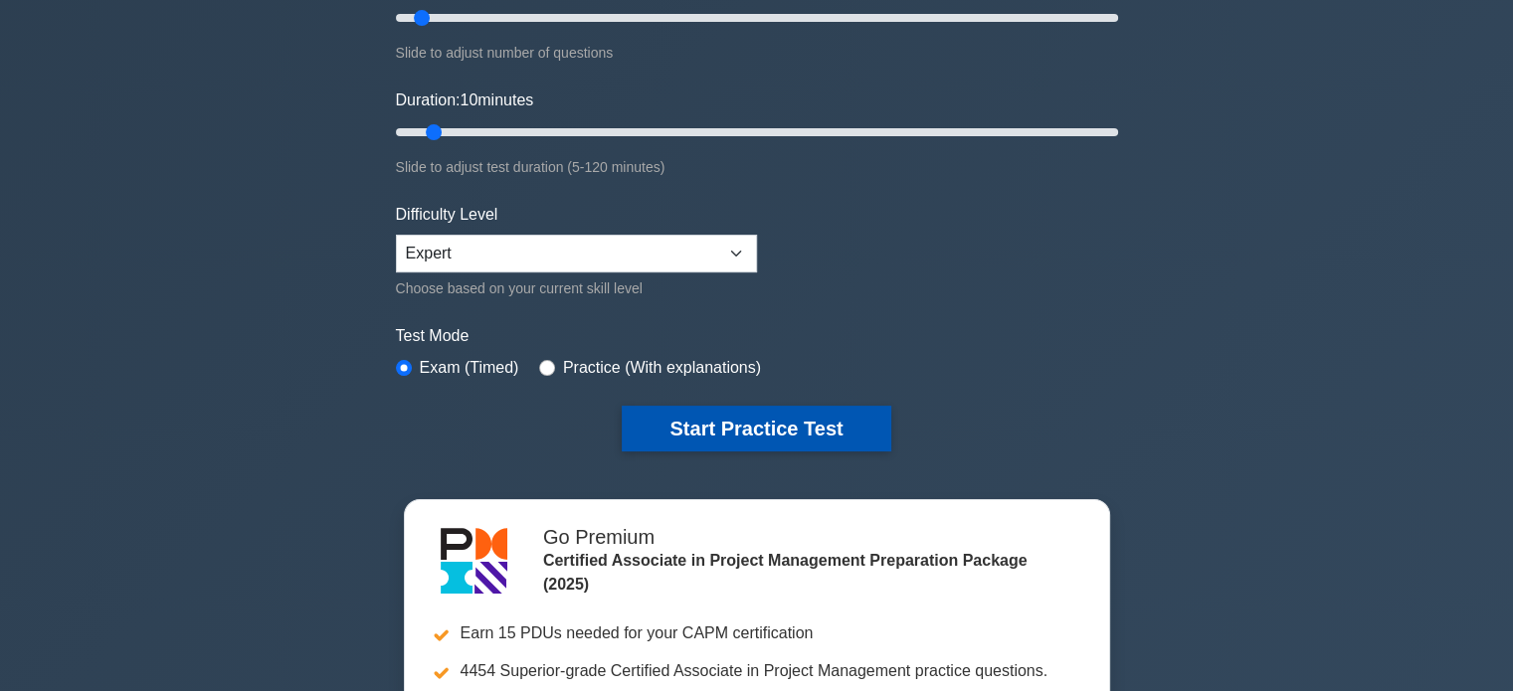
click at [744, 435] on button "Start Practice Test" at bounding box center [756, 429] width 269 height 46
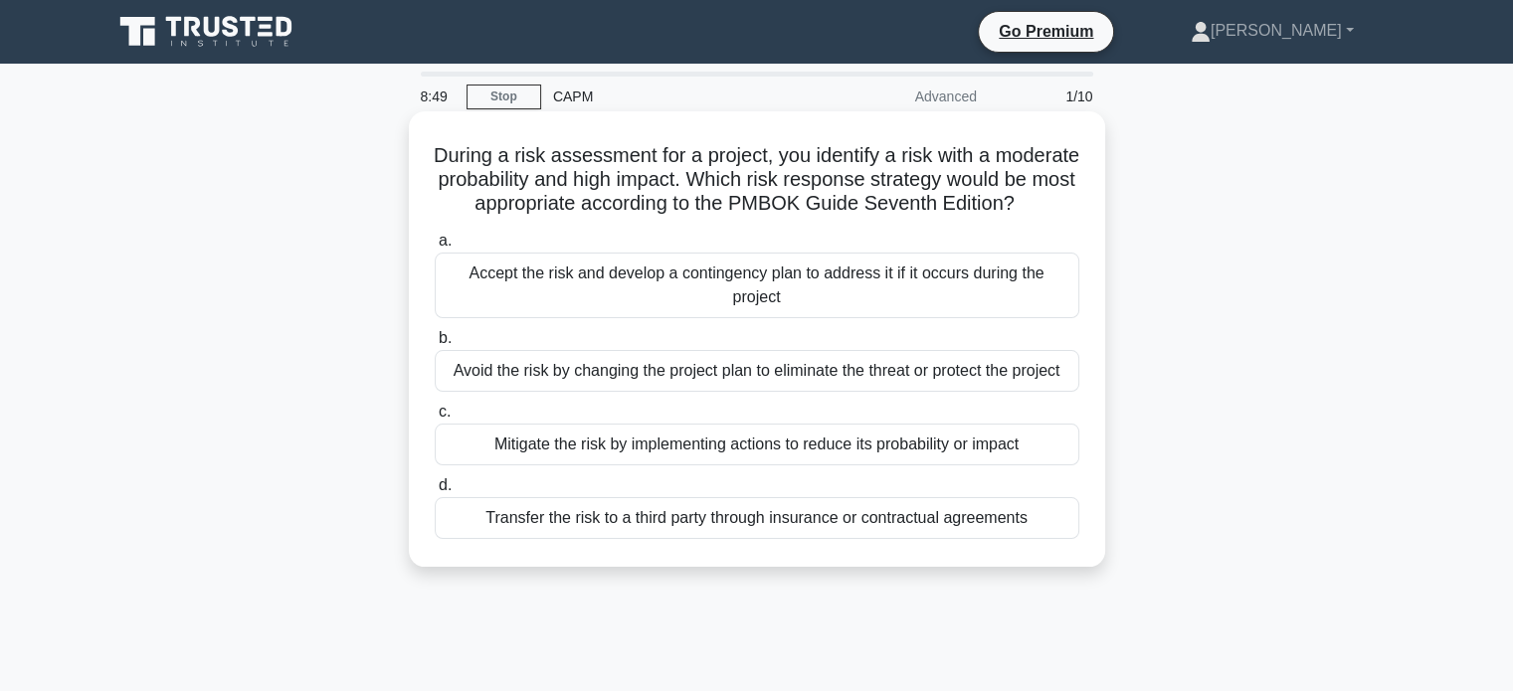
click at [546, 466] on div "Mitigate the risk by implementing actions to reduce its probability or impact" at bounding box center [757, 445] width 645 height 42
click at [435, 419] on input "c. Mitigate the risk by implementing actions to reduce its probability or impact" at bounding box center [435, 412] width 0 height 13
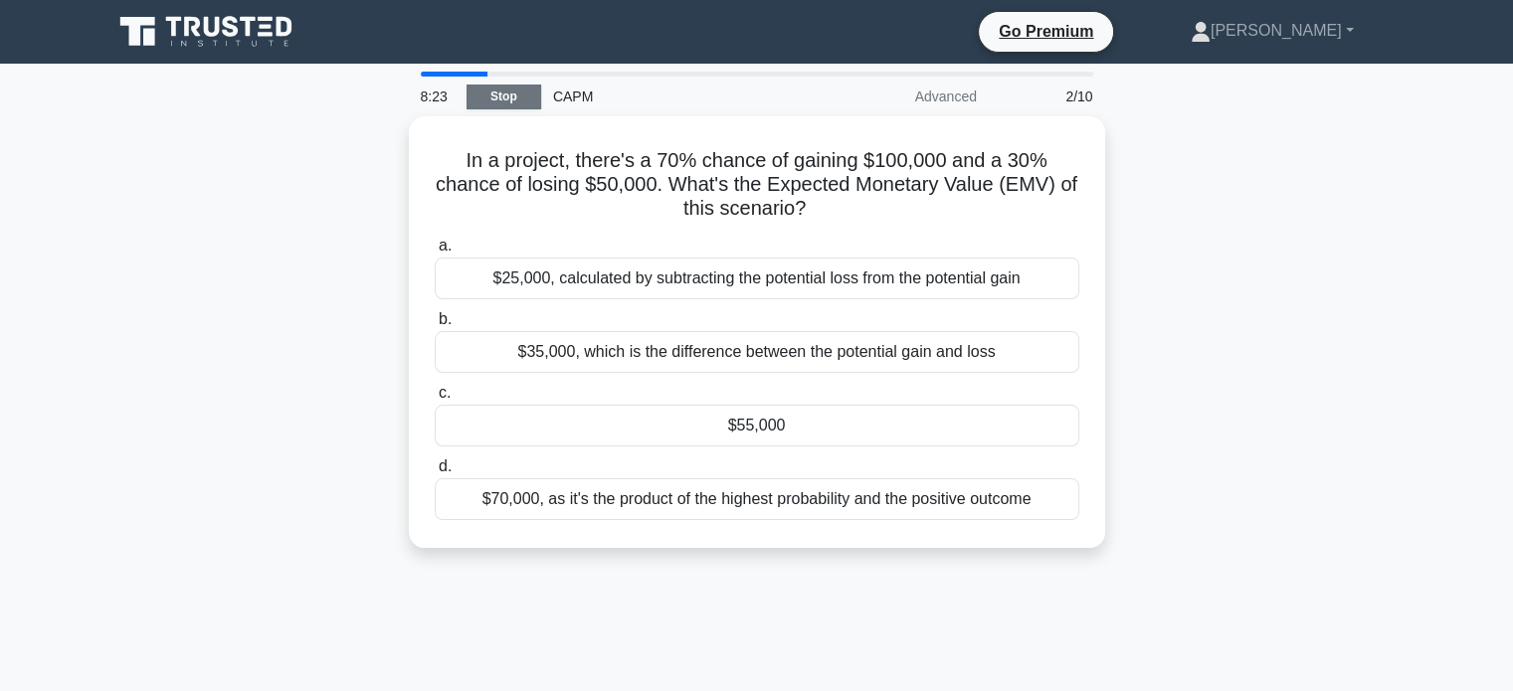
click at [527, 105] on link "Stop" at bounding box center [504, 97] width 75 height 25
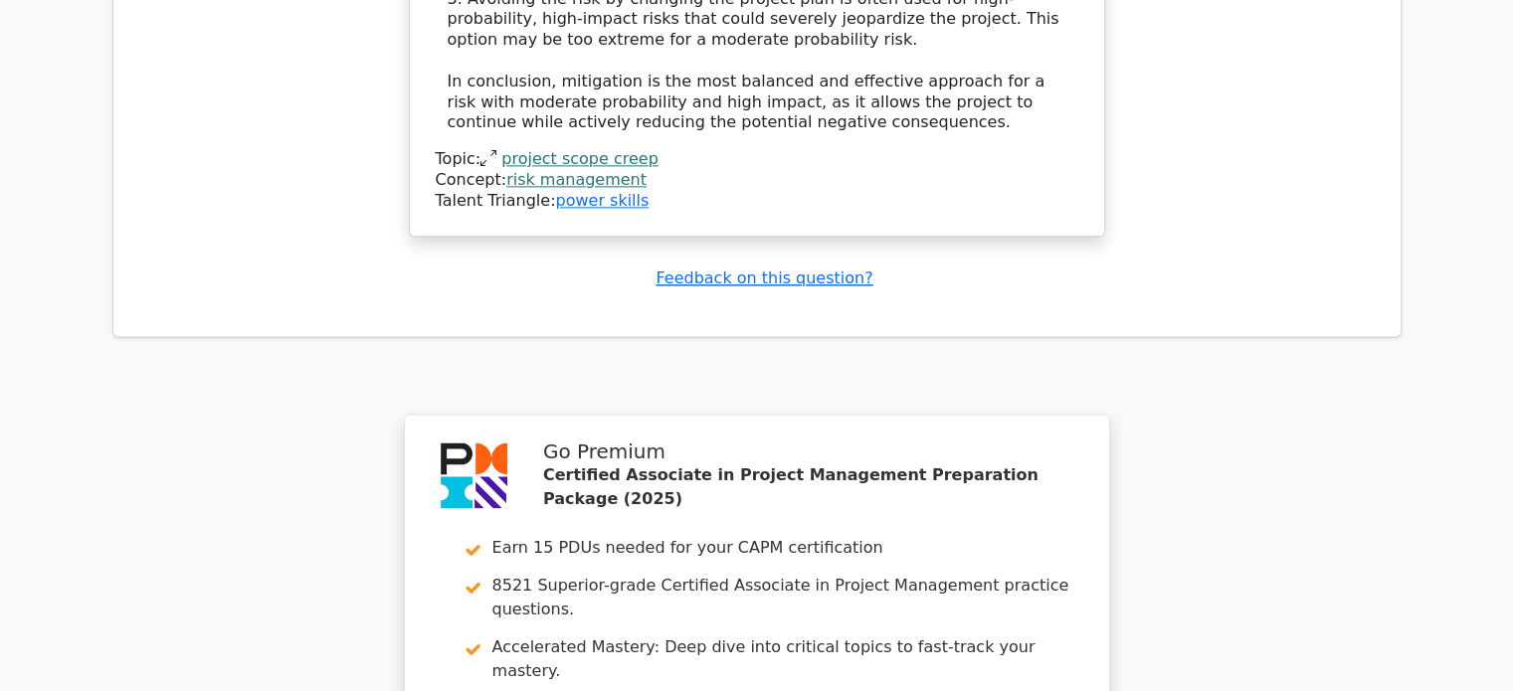
scroll to position [2885, 0]
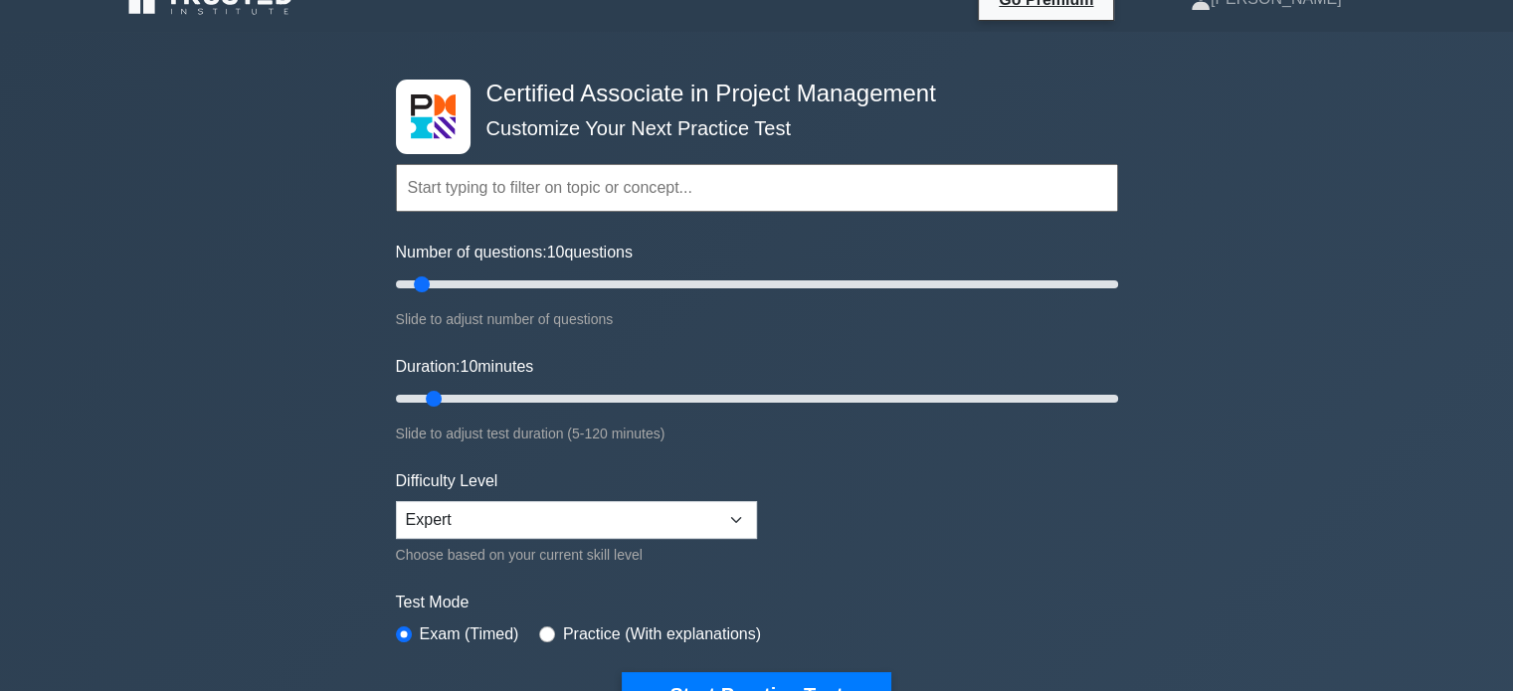
scroll to position [99, 0]
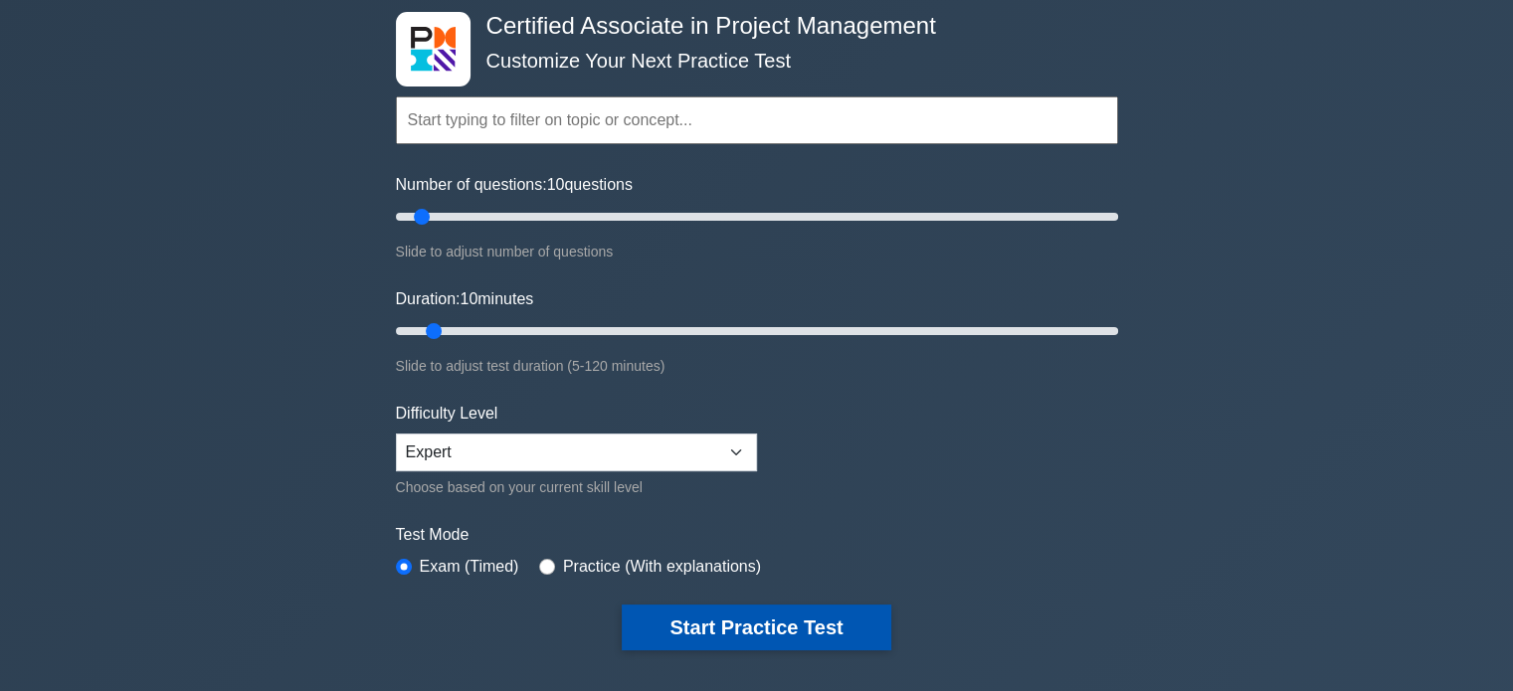
click at [725, 611] on button "Start Practice Test" at bounding box center [756, 628] width 269 height 46
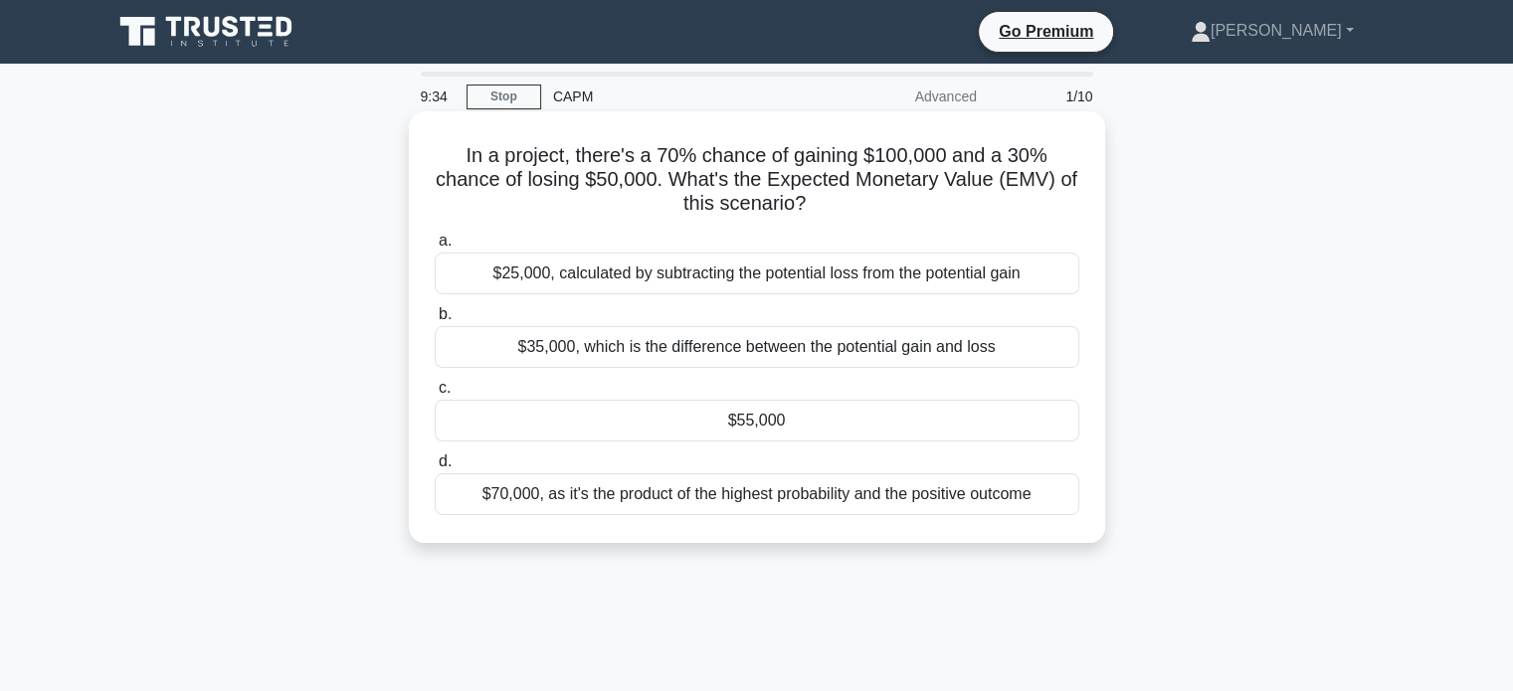
click at [714, 423] on div "$55,000" at bounding box center [757, 421] width 645 height 42
click at [435, 395] on input "c. $55,000" at bounding box center [435, 388] width 0 height 13
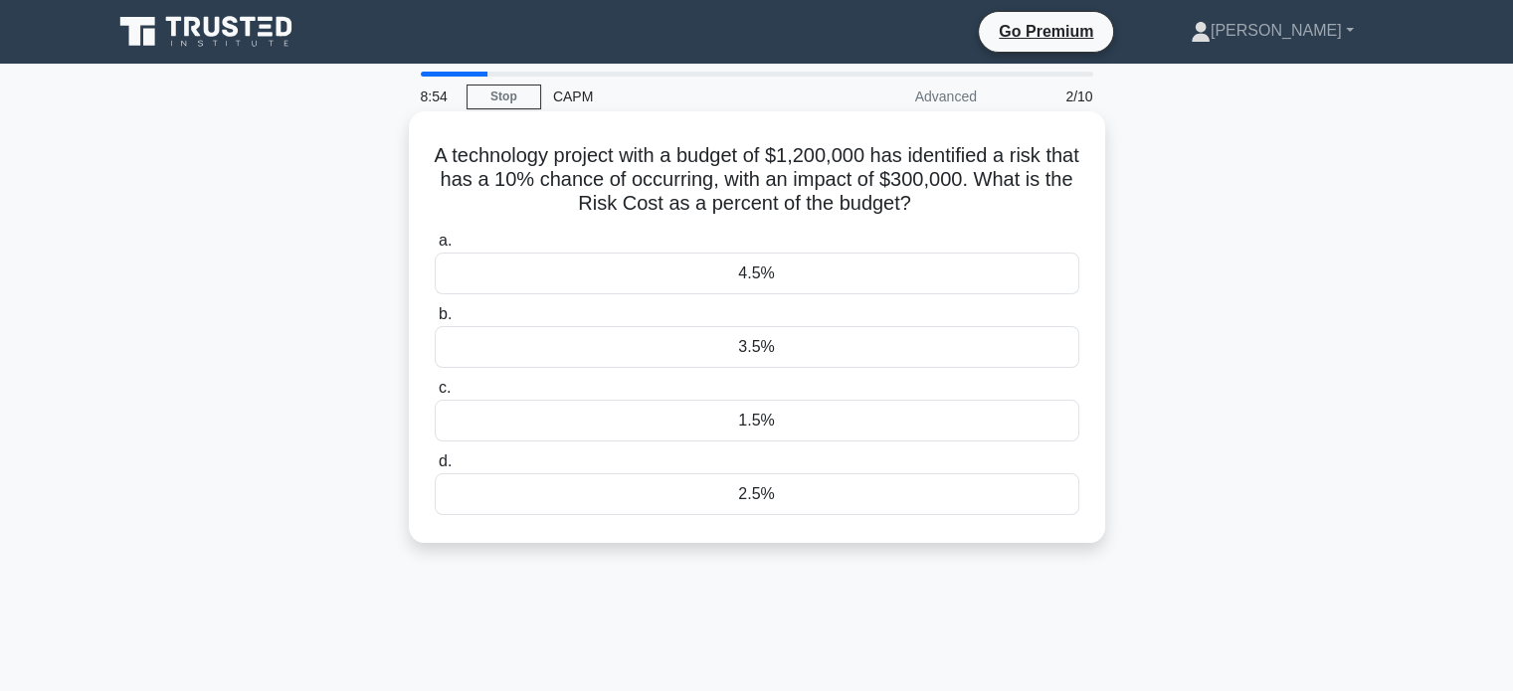
click at [763, 497] on div "2.5%" at bounding box center [757, 495] width 645 height 42
click at [435, 469] on input "d. 2.5%" at bounding box center [435, 462] width 0 height 13
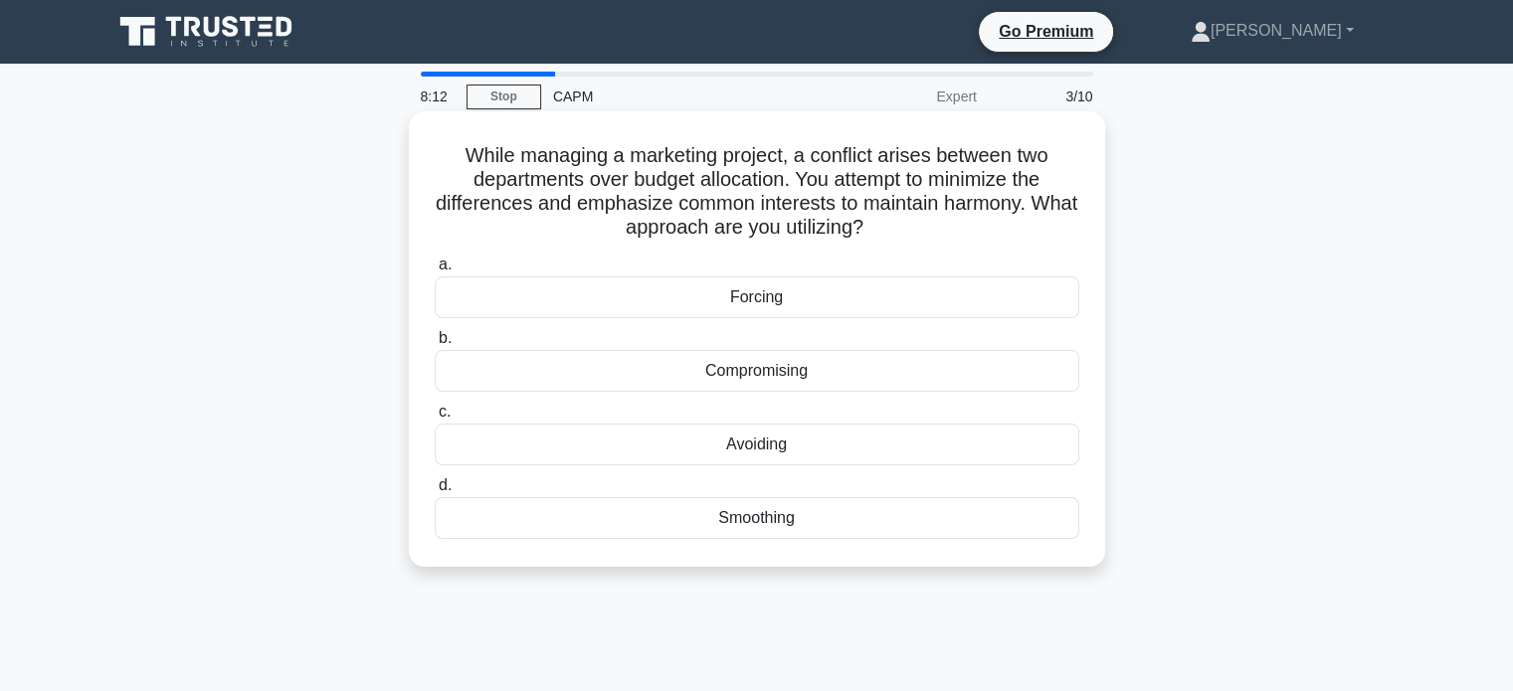
click at [758, 520] on div "Smoothing" at bounding box center [757, 518] width 645 height 42
click at [435, 492] on input "d. Smoothing" at bounding box center [435, 485] width 0 height 13
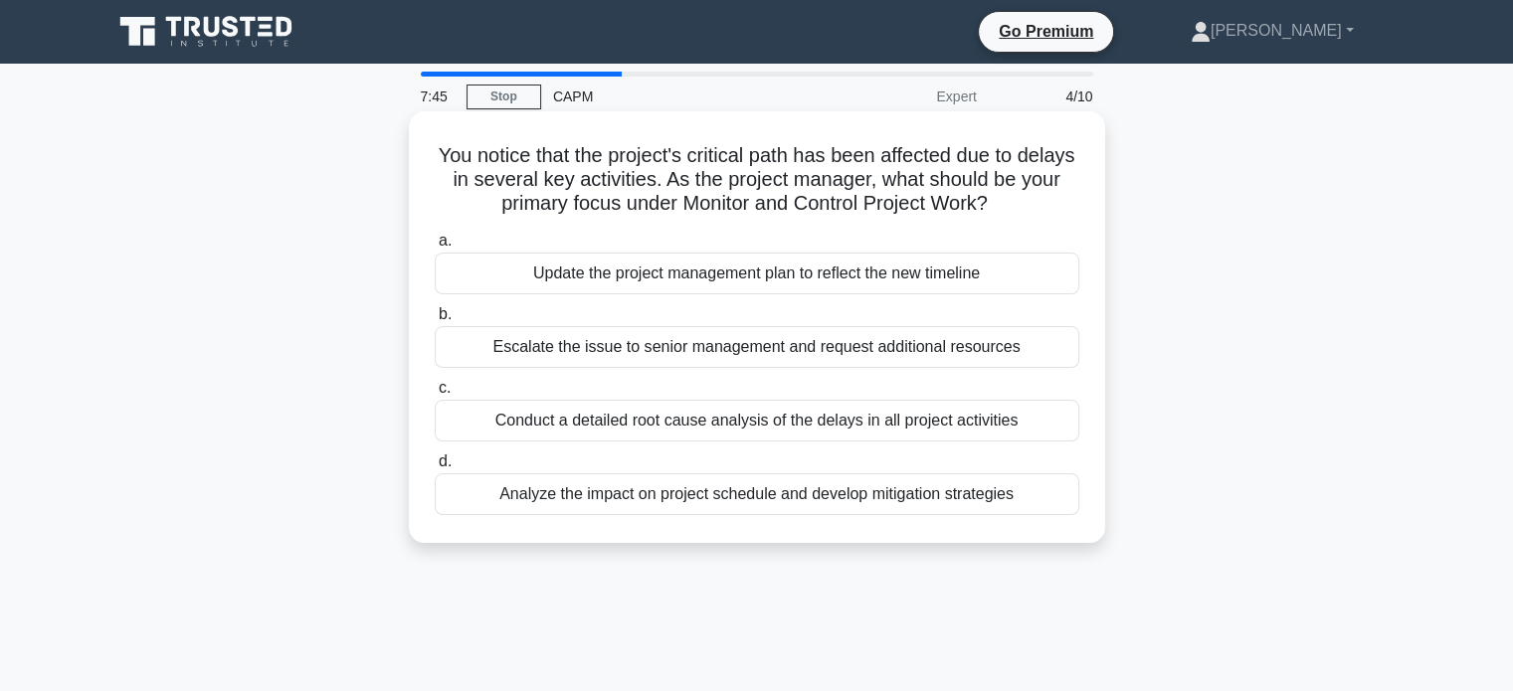
click at [548, 491] on div "Analyze the impact on project schedule and develop mitigation strategies" at bounding box center [757, 495] width 645 height 42
click at [435, 469] on input "d. Analyze the impact on project schedule and develop mitigation strategies" at bounding box center [435, 462] width 0 height 13
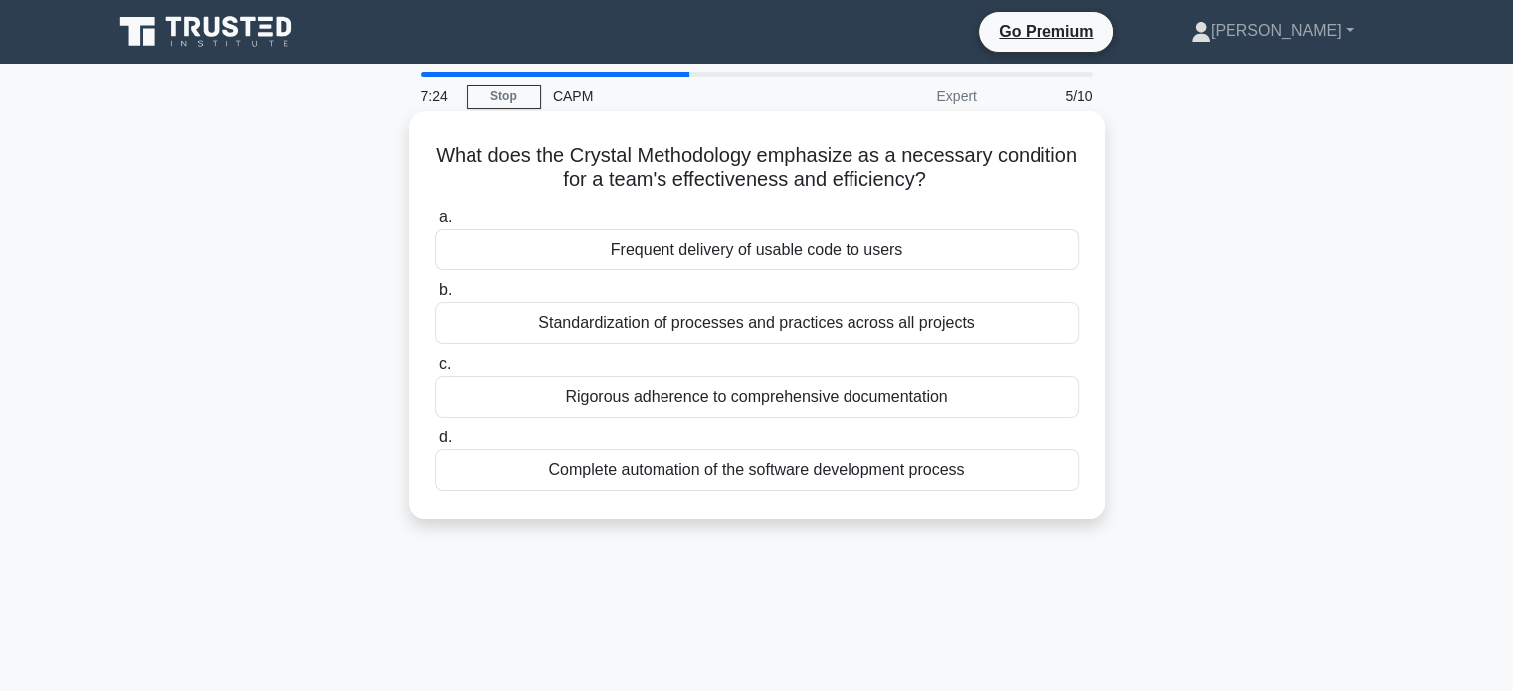
click at [627, 330] on div "Standardization of processes and practices across all projects" at bounding box center [757, 323] width 645 height 42
click at [435, 297] on input "b. Standardization of processes and practices across all projects" at bounding box center [435, 291] width 0 height 13
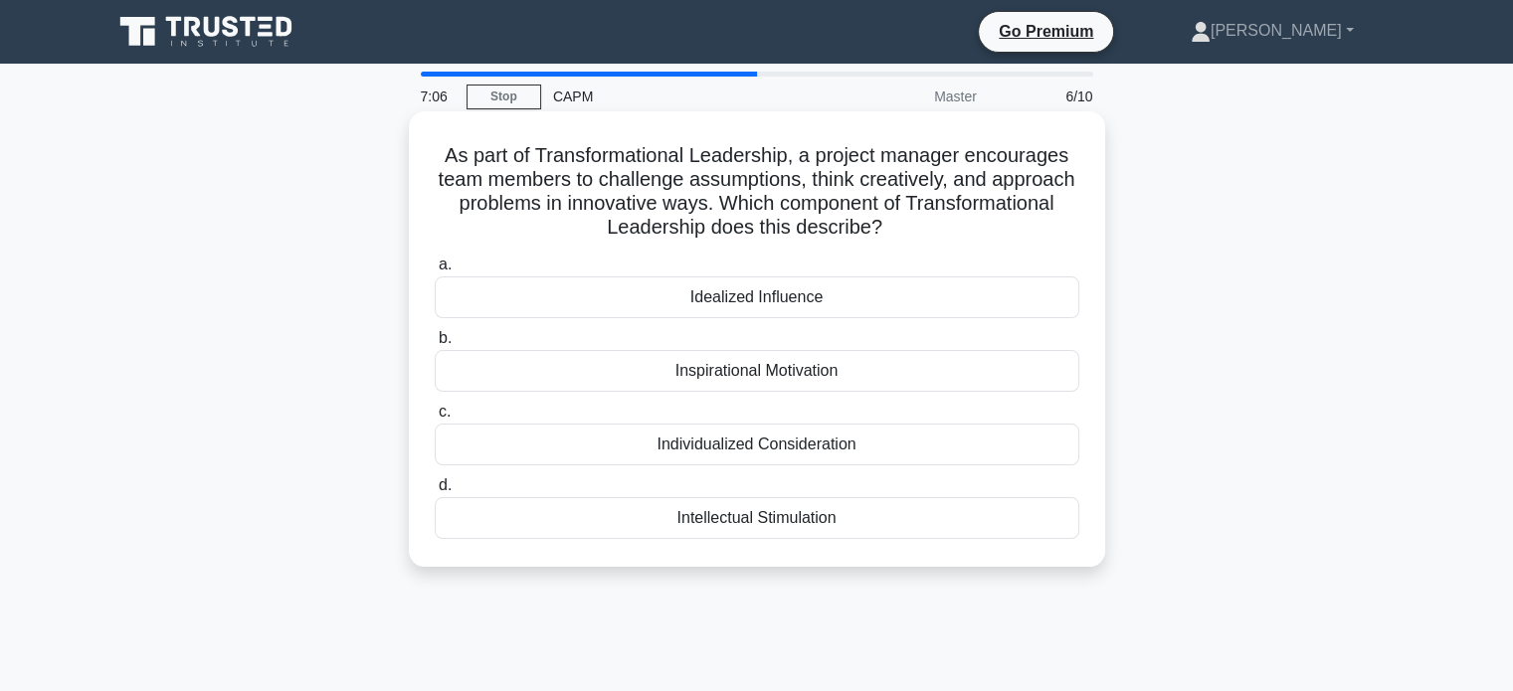
click at [750, 382] on div "Inspirational Motivation" at bounding box center [757, 371] width 645 height 42
click at [435, 345] on input "b. Inspirational Motivation" at bounding box center [435, 338] width 0 height 13
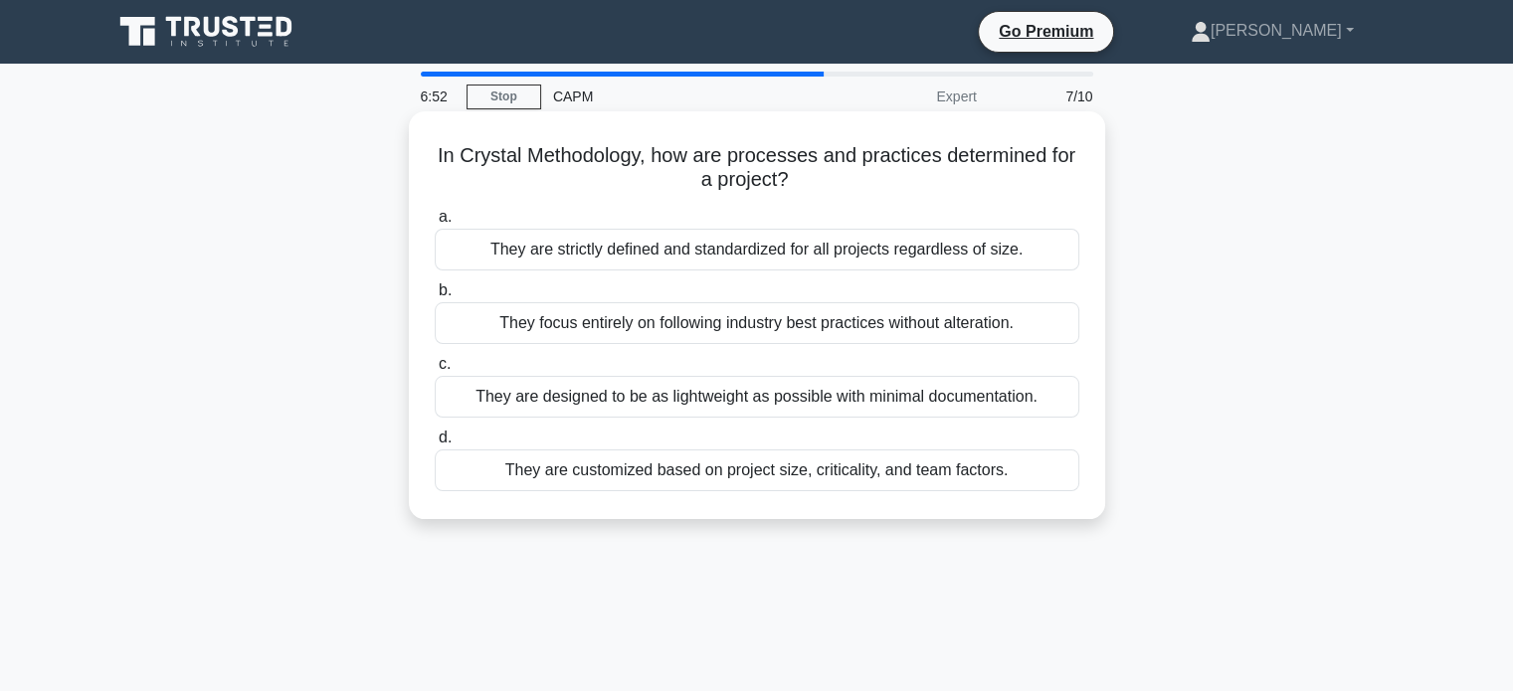
click at [892, 251] on div "They are strictly defined and standardized for all projects regardless of size." at bounding box center [757, 250] width 645 height 42
click at [435, 224] on input "a. They are strictly defined and standardized for all projects regardless of si…" at bounding box center [435, 217] width 0 height 13
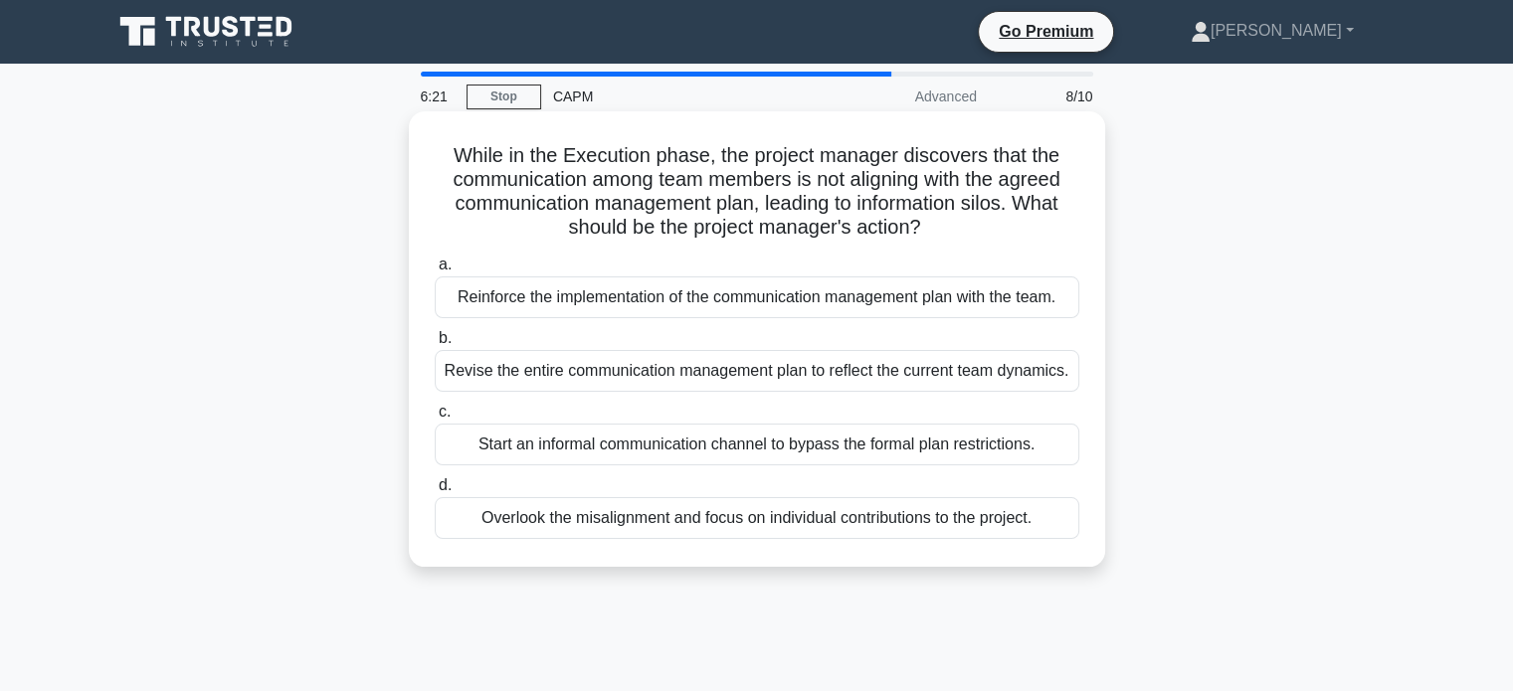
click at [1039, 297] on div "Reinforce the implementation of the communication management plan with the team." at bounding box center [757, 298] width 645 height 42
click at [435, 272] on input "a. Reinforce the implementation of the communication management plan with the t…" at bounding box center [435, 265] width 0 height 13
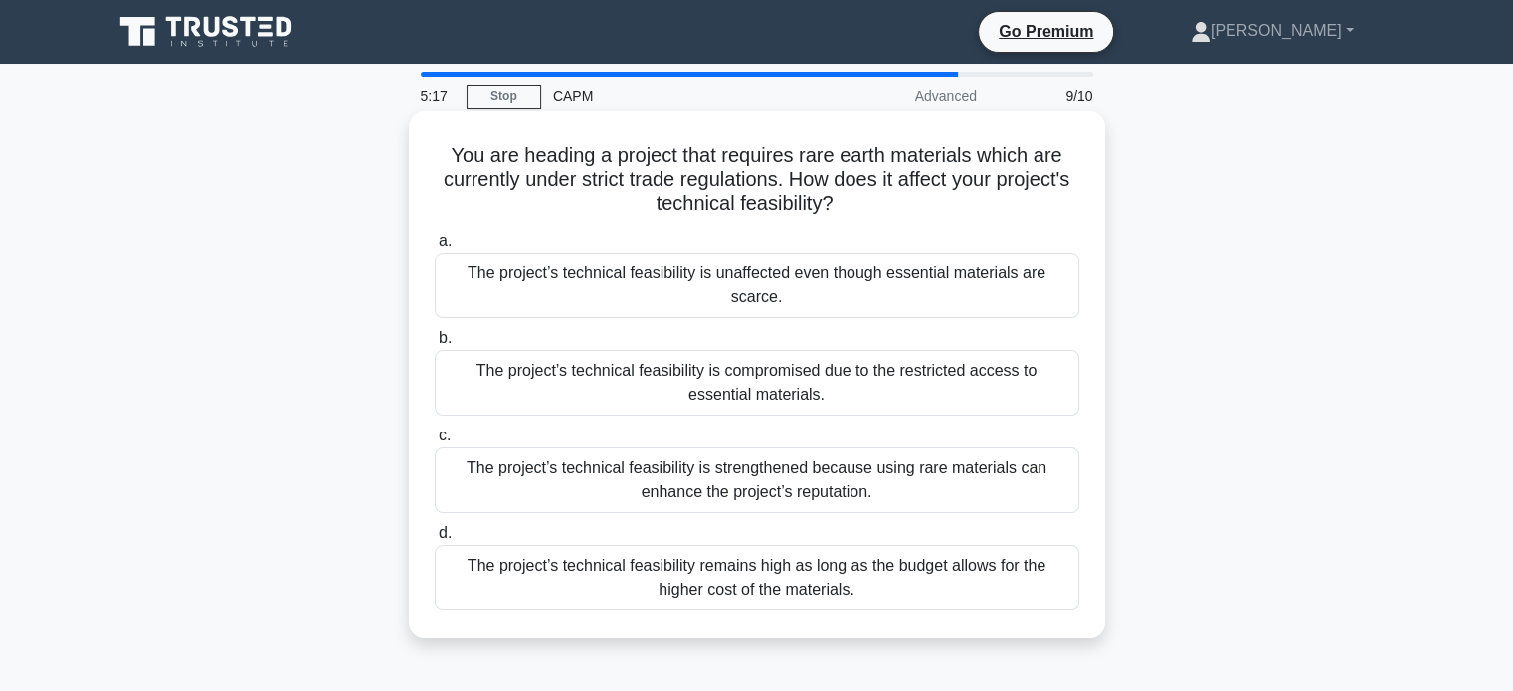
click at [932, 281] on div "The project’s technical feasibility is unaffected even though essential materia…" at bounding box center [757, 286] width 645 height 66
click at [435, 248] on input "a. The project’s technical feasibility is unaffected even though essential mate…" at bounding box center [435, 241] width 0 height 13
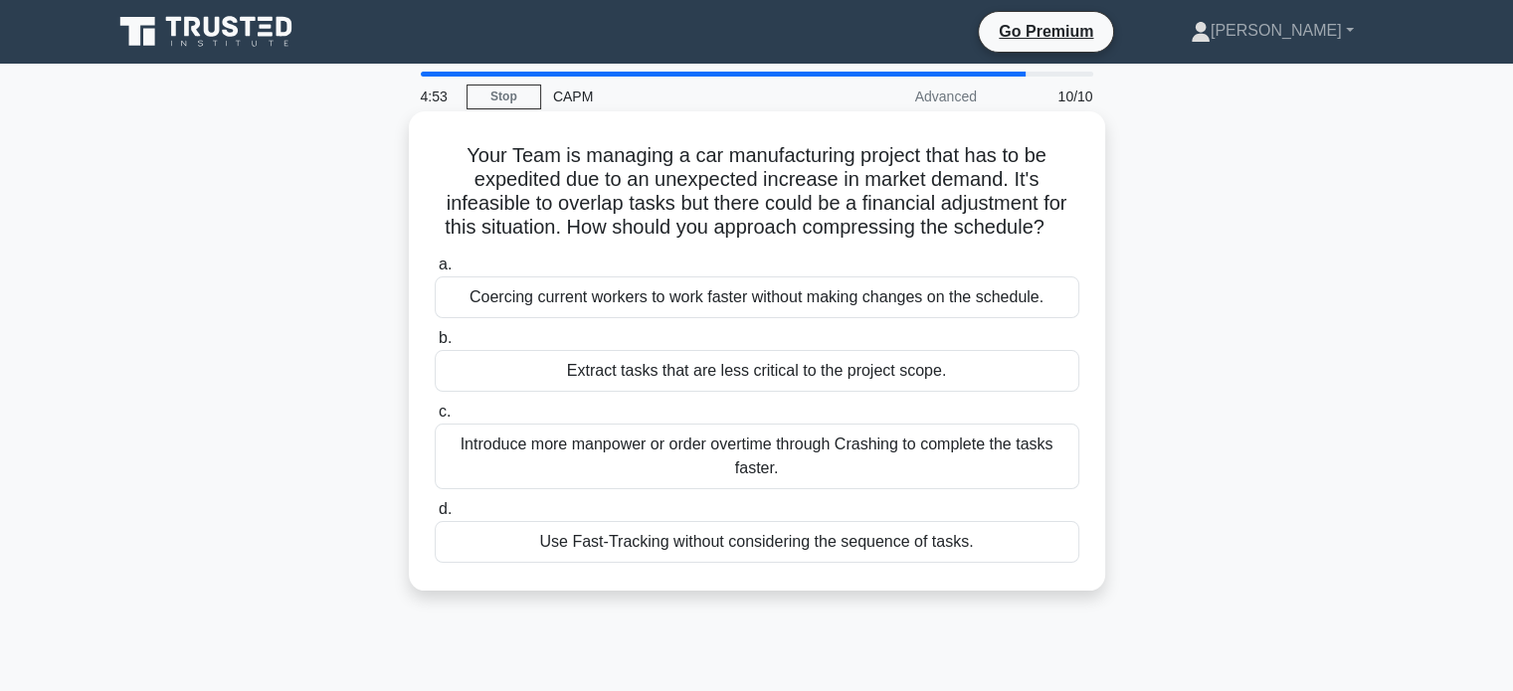
click at [977, 457] on div "Introduce more manpower or order overtime through Crashing to complete the task…" at bounding box center [757, 457] width 645 height 66
click at [435, 419] on input "c. Introduce more manpower or order overtime through Crashing to complete the t…" at bounding box center [435, 412] width 0 height 13
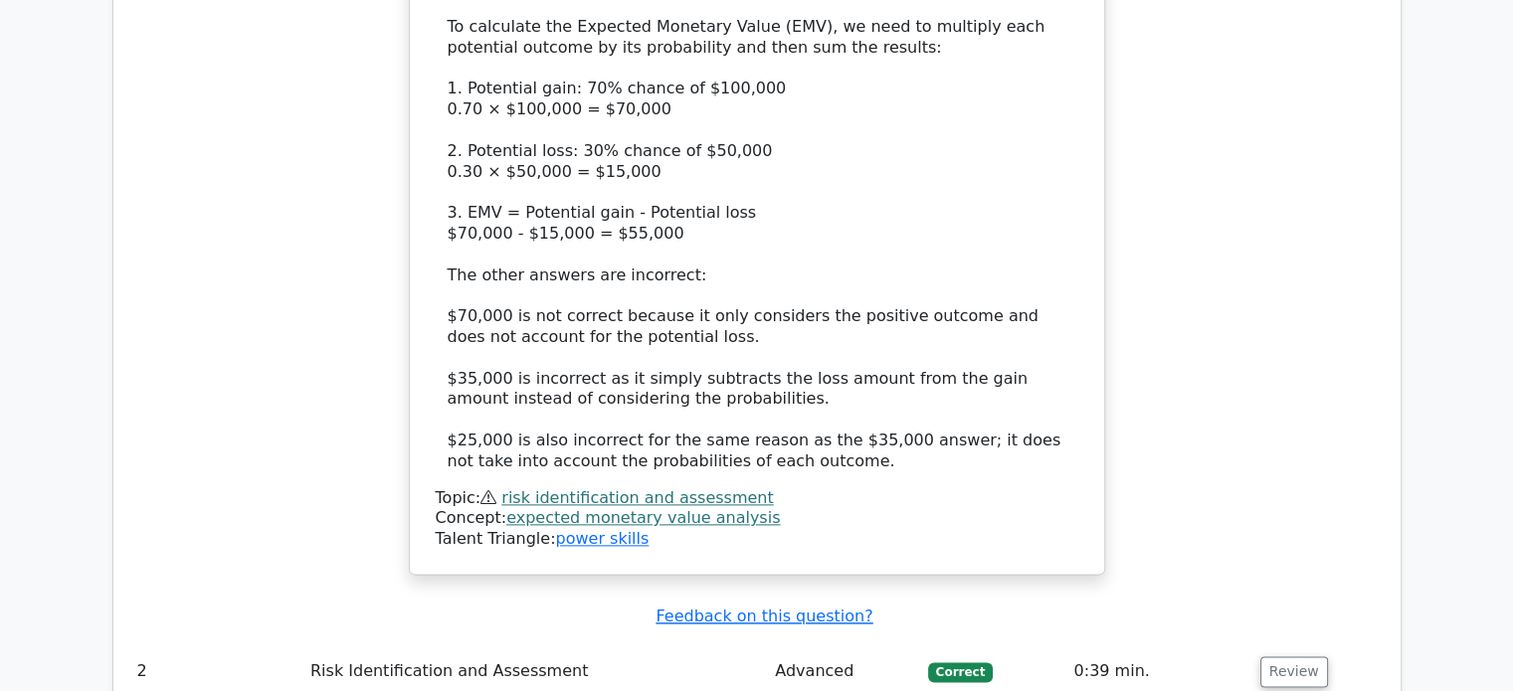
scroll to position [2586, 0]
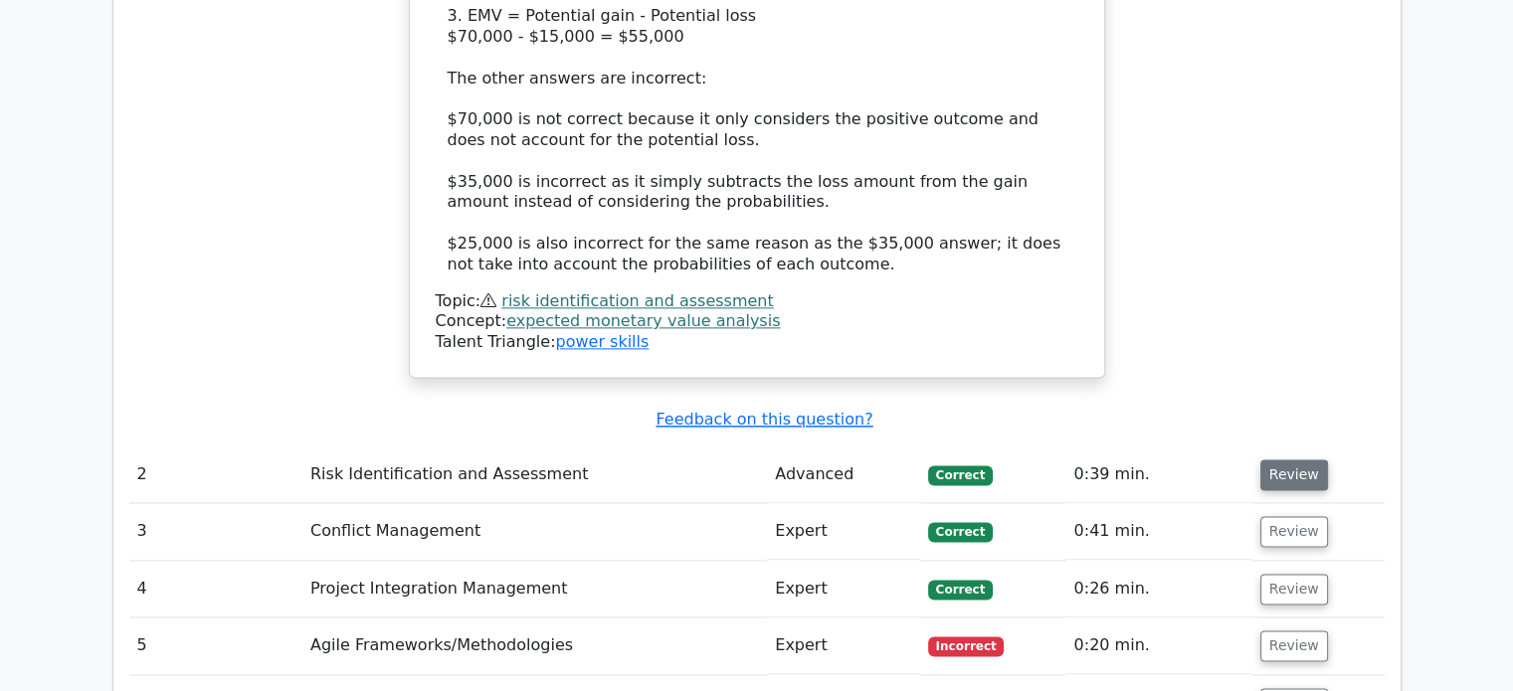
click at [1276, 460] on button "Review" at bounding box center [1294, 475] width 68 height 31
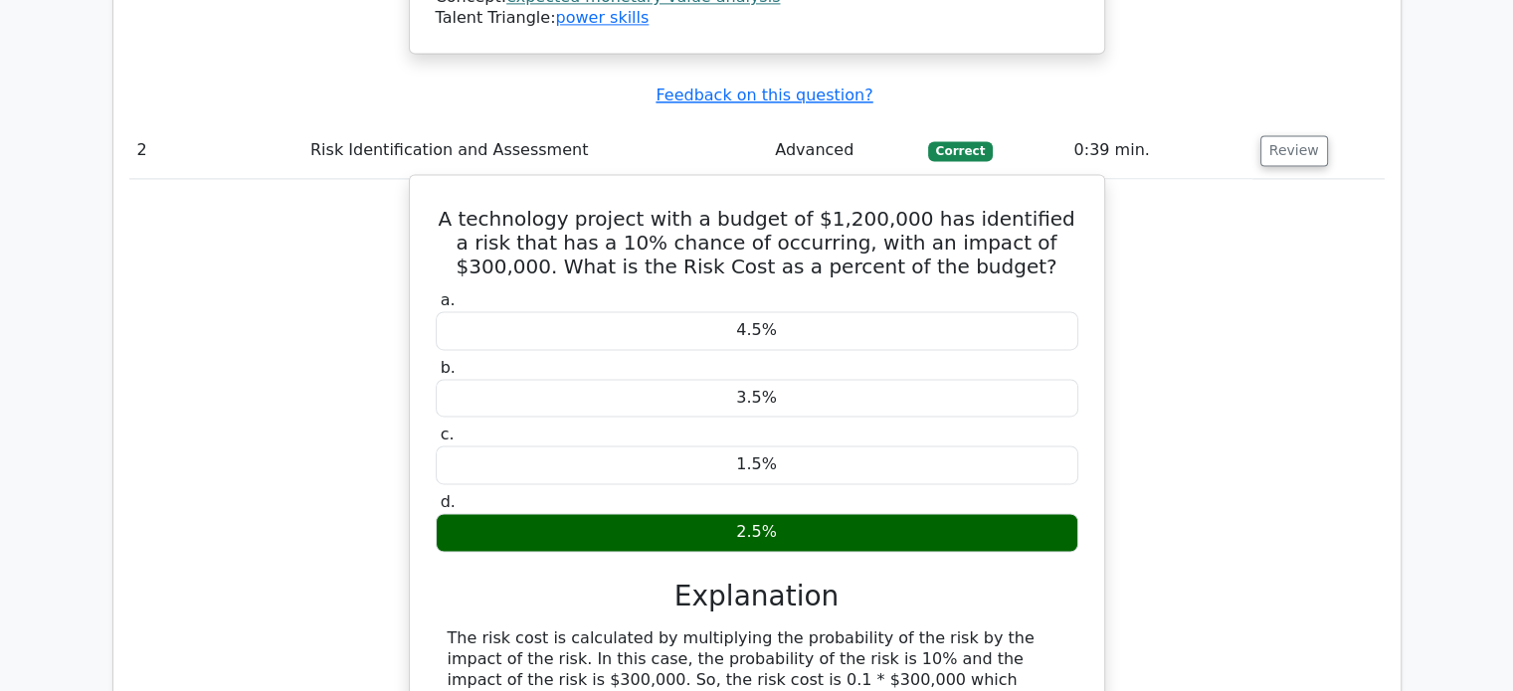
scroll to position [3382, 0]
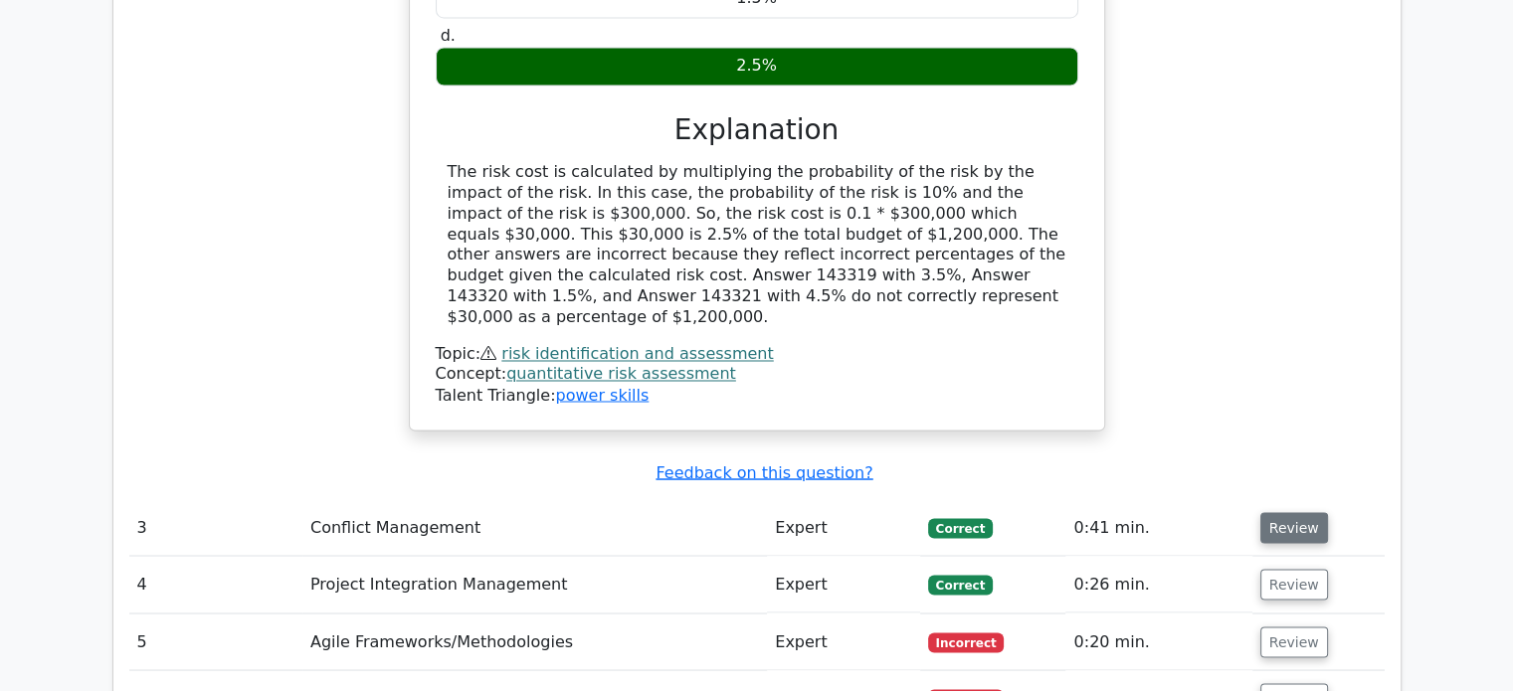
click at [1311, 512] on button "Review" at bounding box center [1294, 527] width 68 height 31
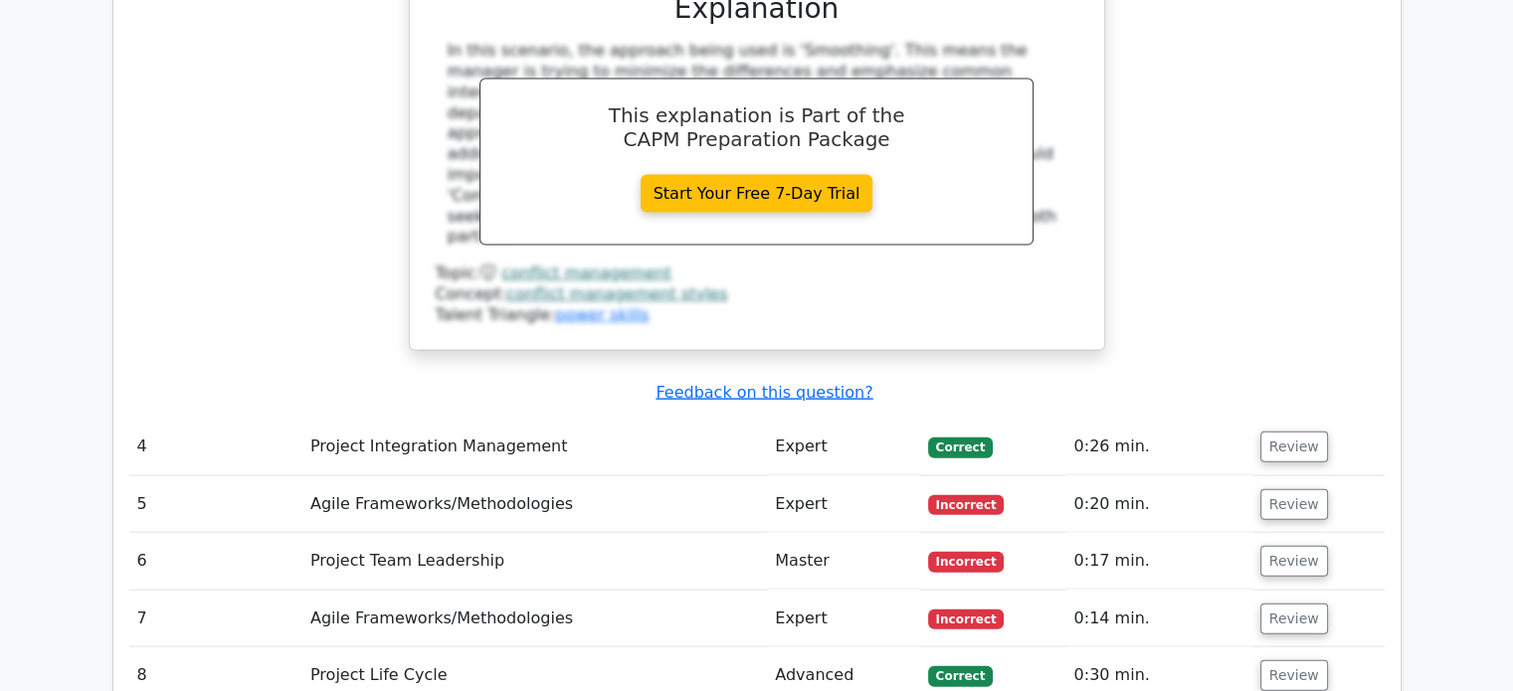
scroll to position [4377, 0]
click at [1288, 418] on td "Review" at bounding box center [1318, 446] width 132 height 57
click at [1292, 431] on button "Review" at bounding box center [1294, 446] width 68 height 31
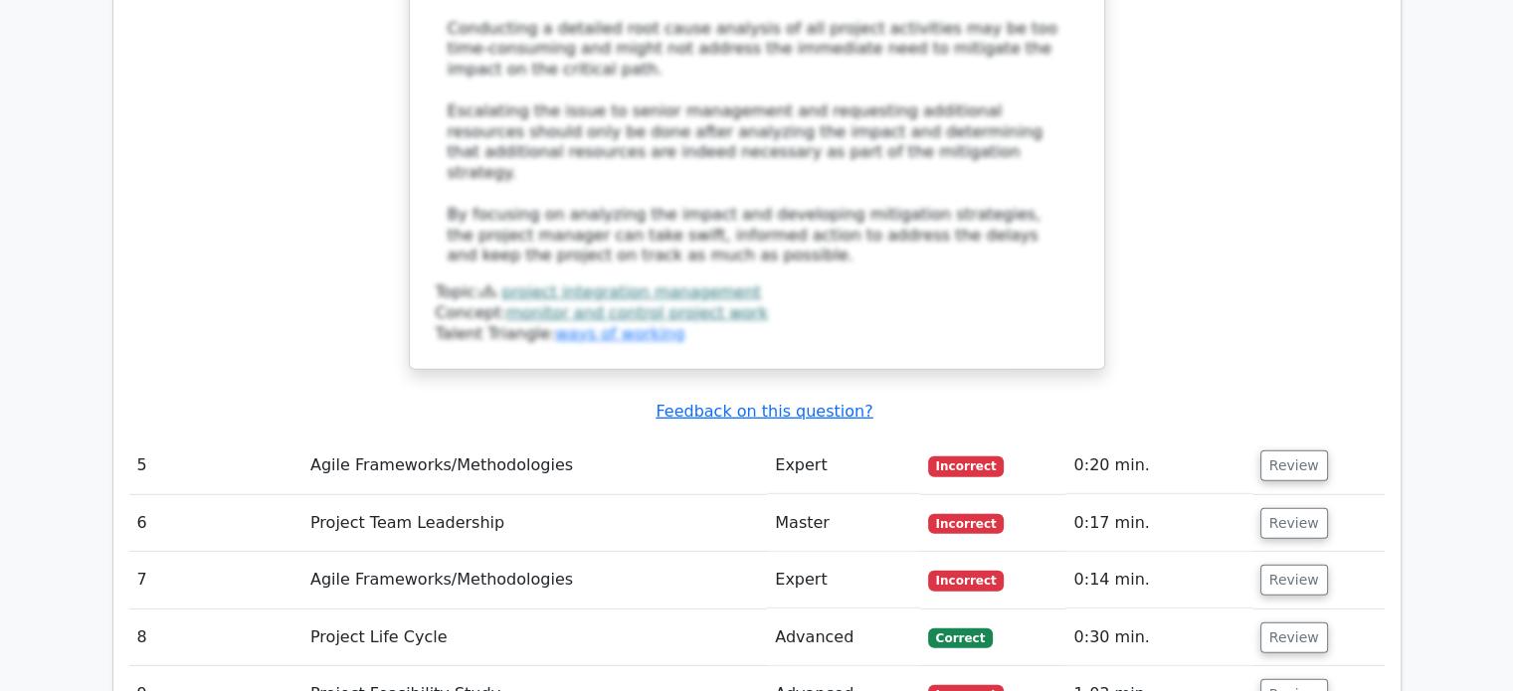
scroll to position [5770, 0]
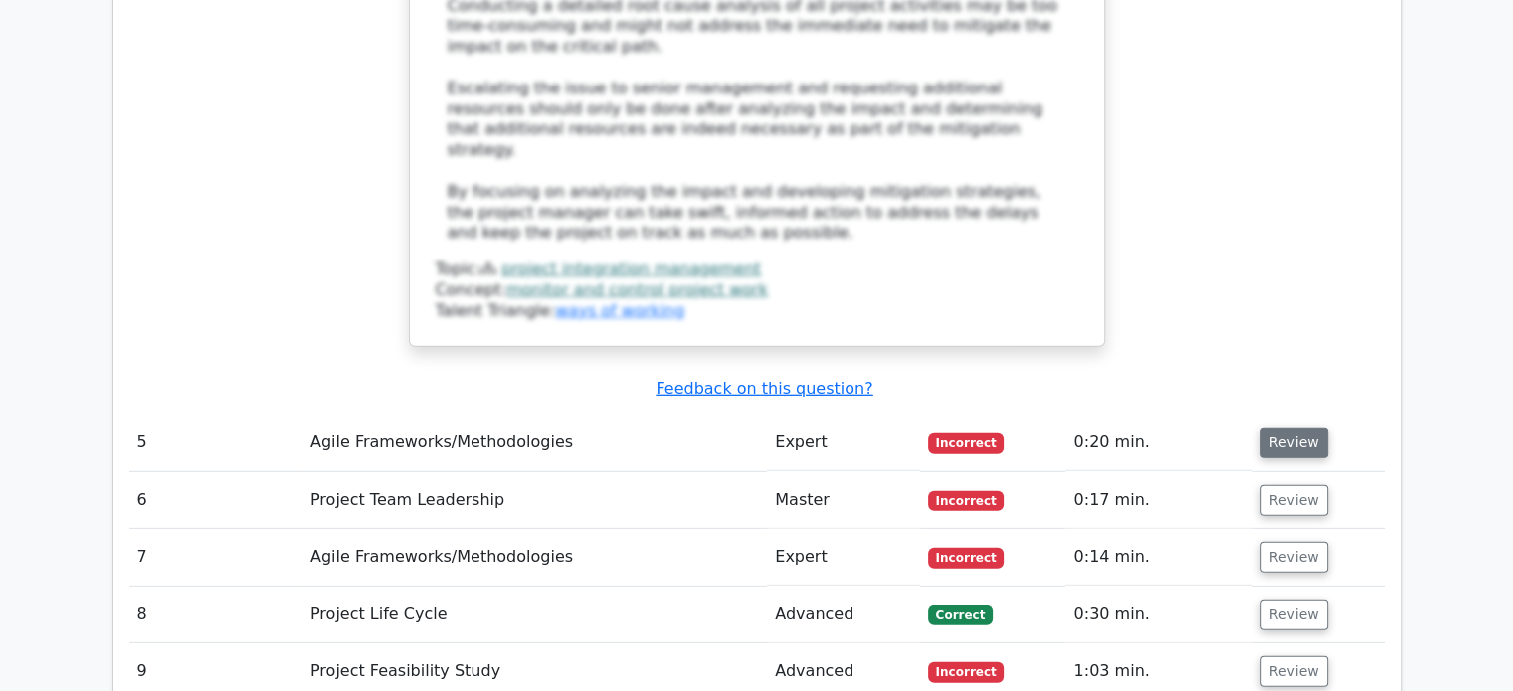
click at [1278, 428] on button "Review" at bounding box center [1294, 443] width 68 height 31
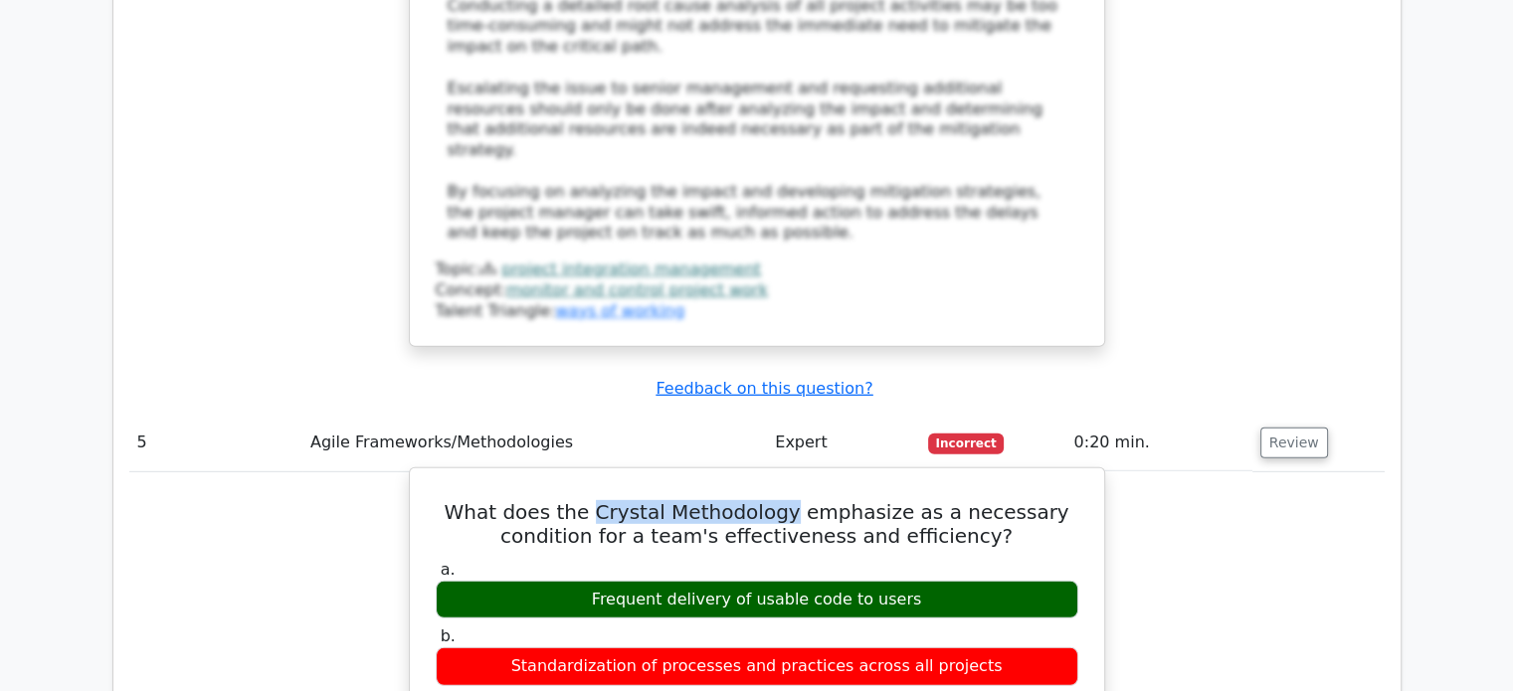
drag, startPoint x: 617, startPoint y: 247, endPoint x: 803, endPoint y: 252, distance: 186.1
click at [803, 500] on h5 "What does the Crystal Methodology emphasize as a necessary condition for a team…" at bounding box center [757, 524] width 647 height 48
copy h5 "Crystal Methodology"
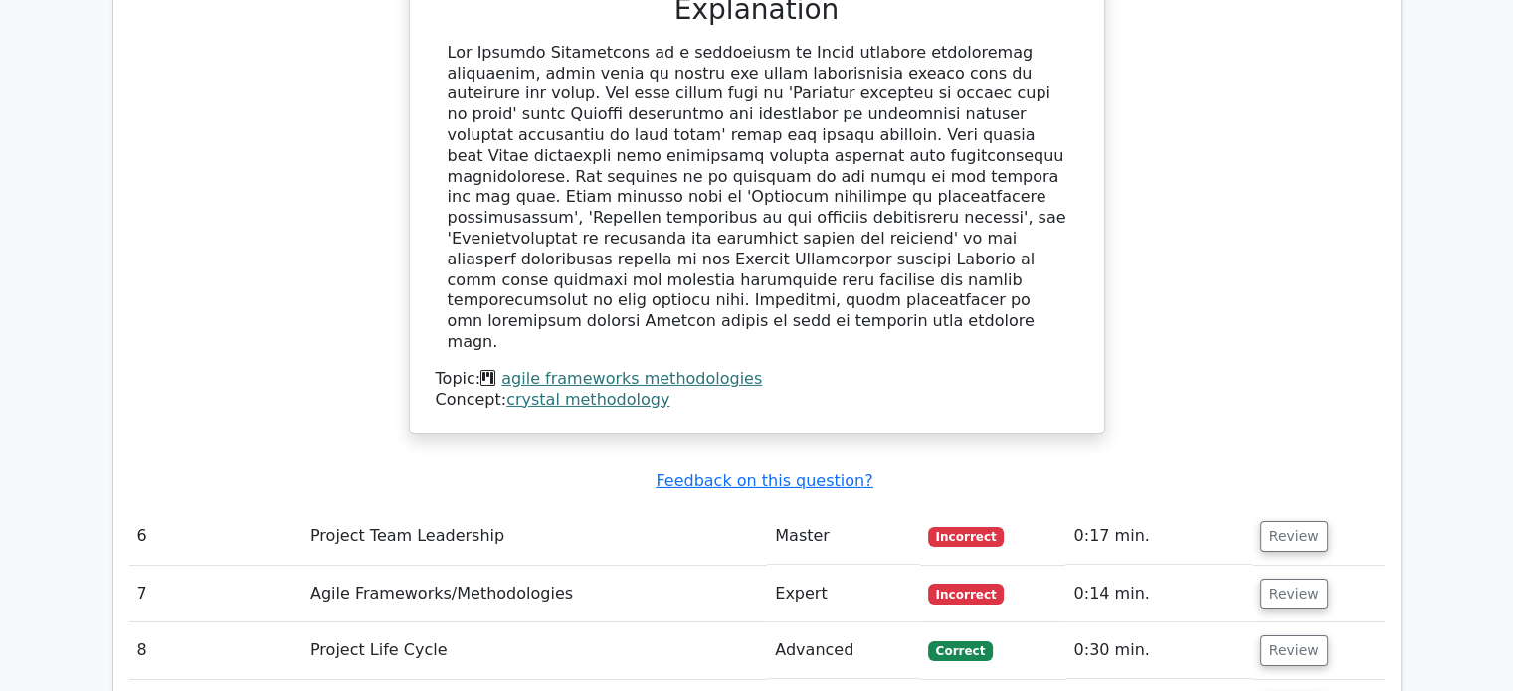
scroll to position [6665, 0]
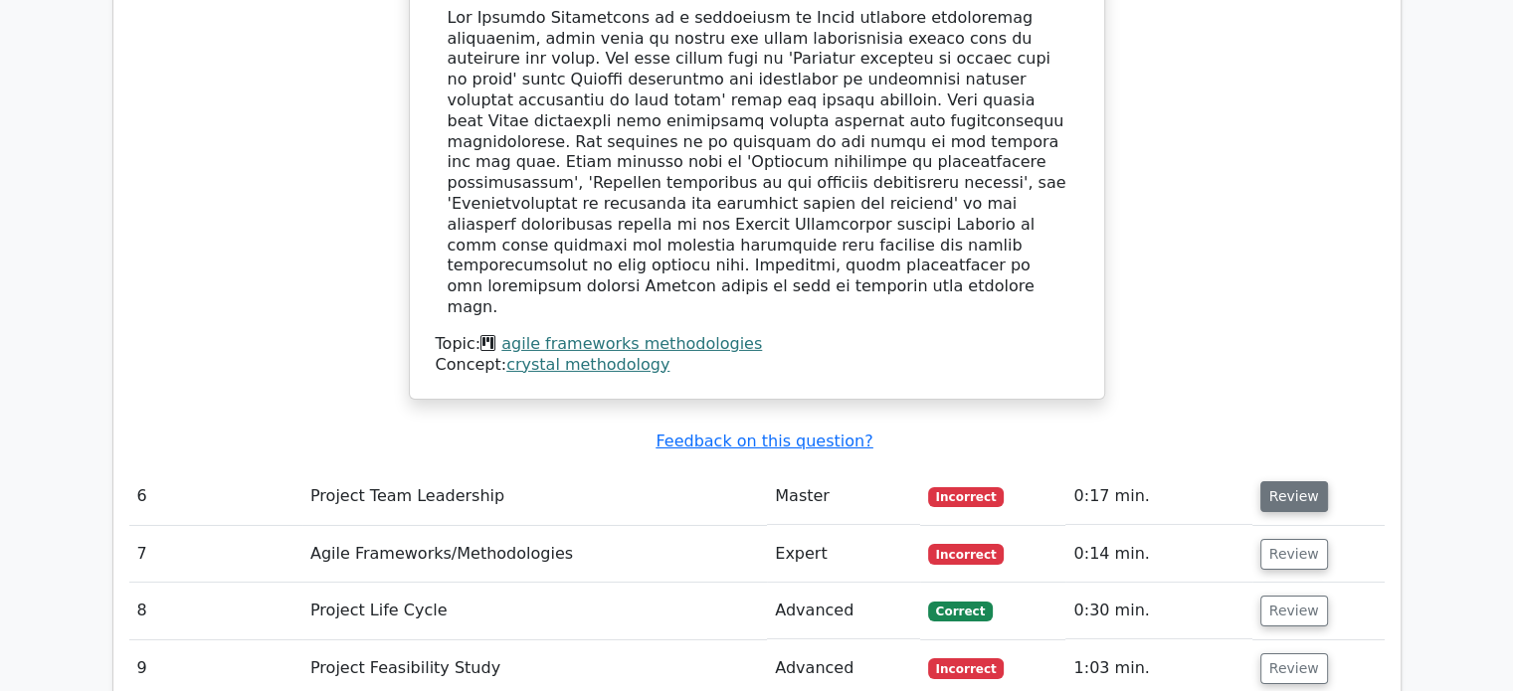
click at [1281, 481] on button "Review" at bounding box center [1294, 496] width 68 height 31
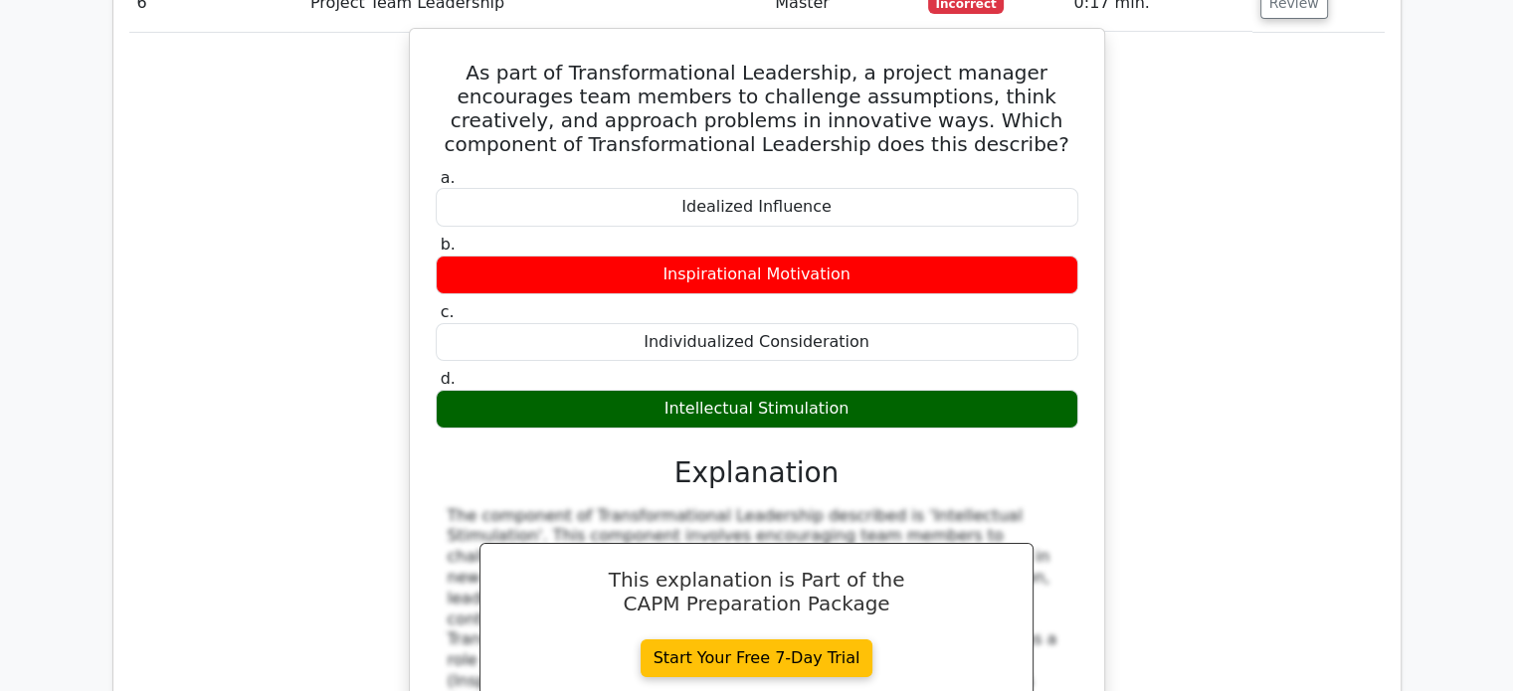
scroll to position [7361, 0]
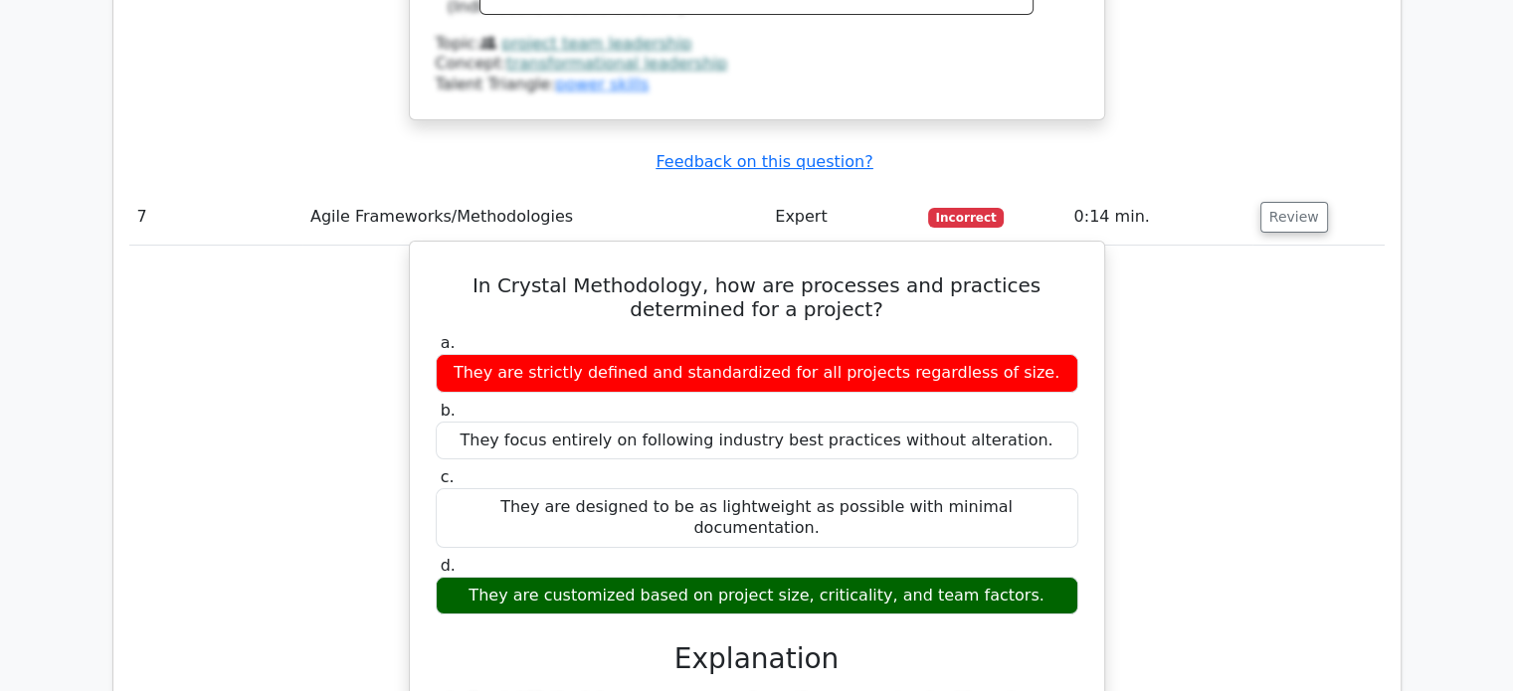
scroll to position [8157, 0]
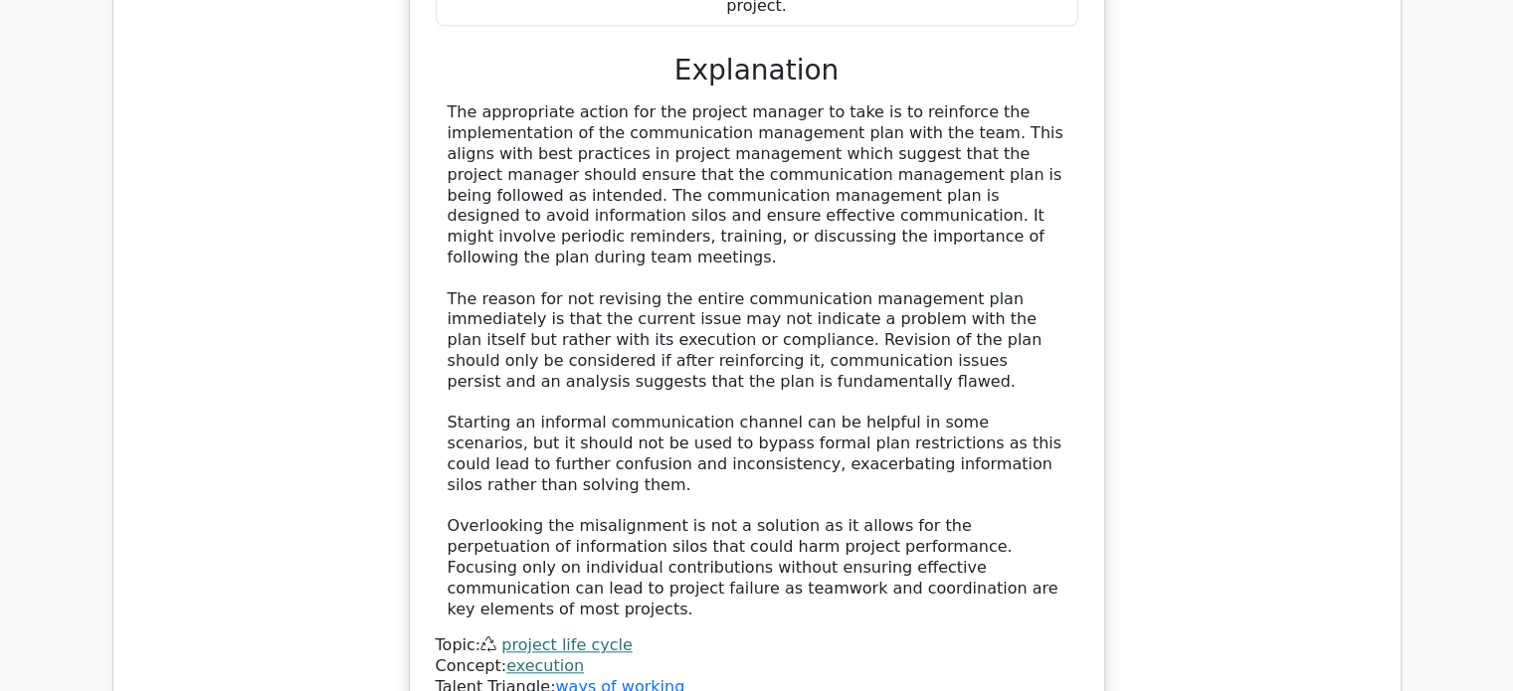
scroll to position [9450, 0]
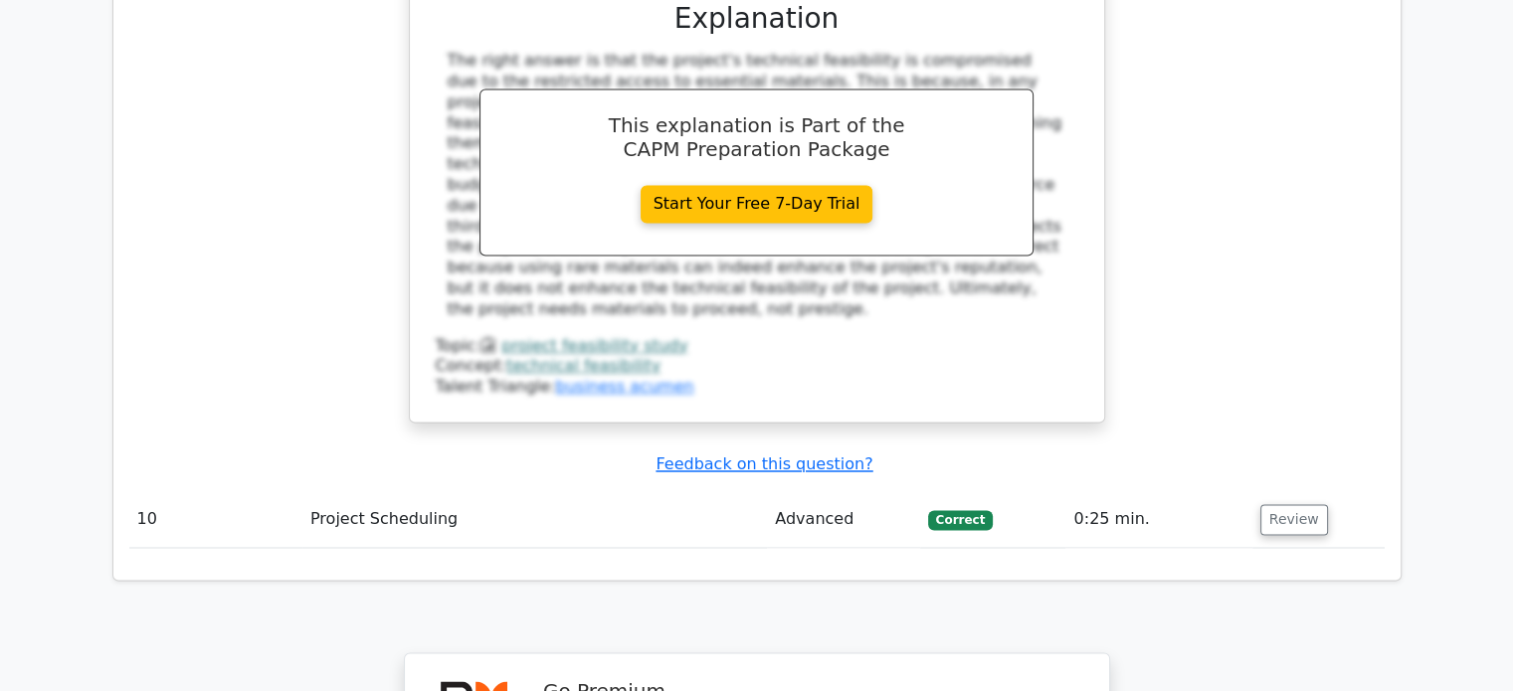
scroll to position [10943, 0]
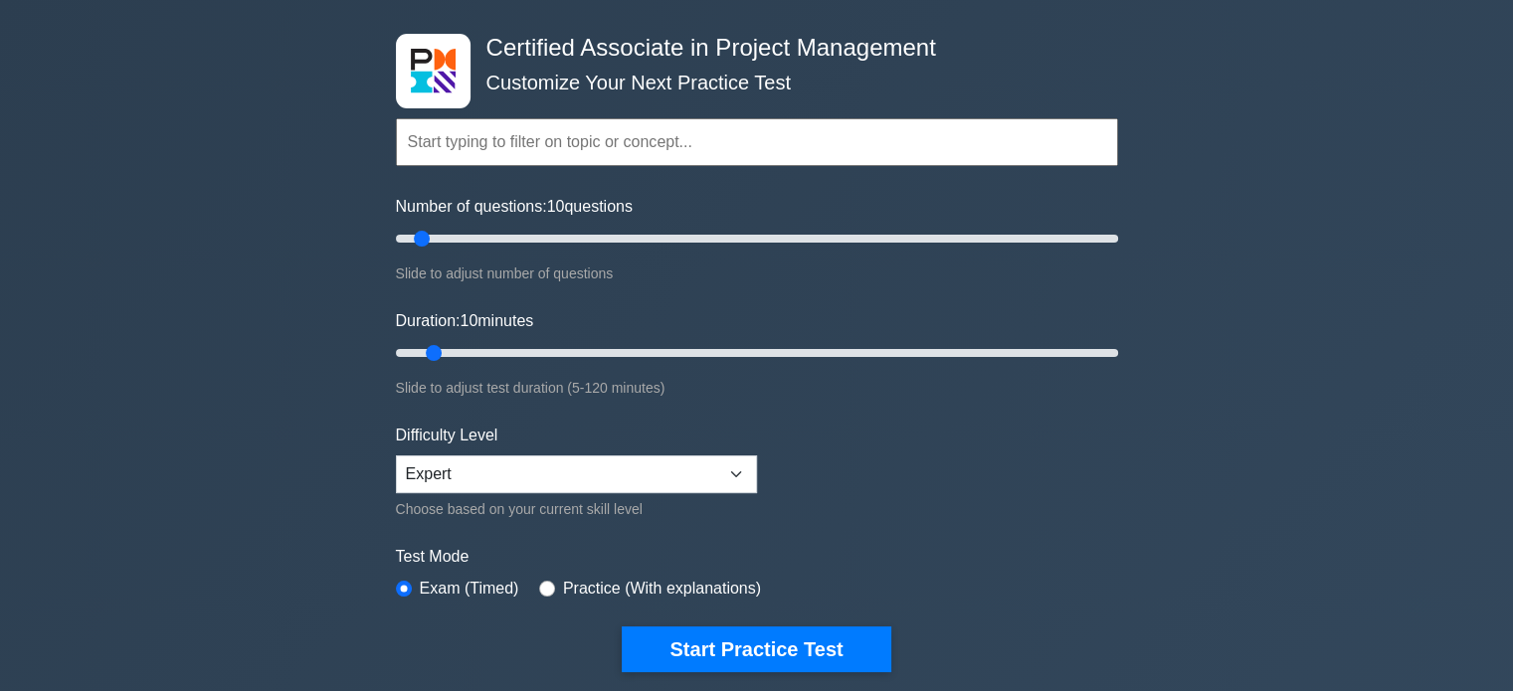
scroll to position [298, 0]
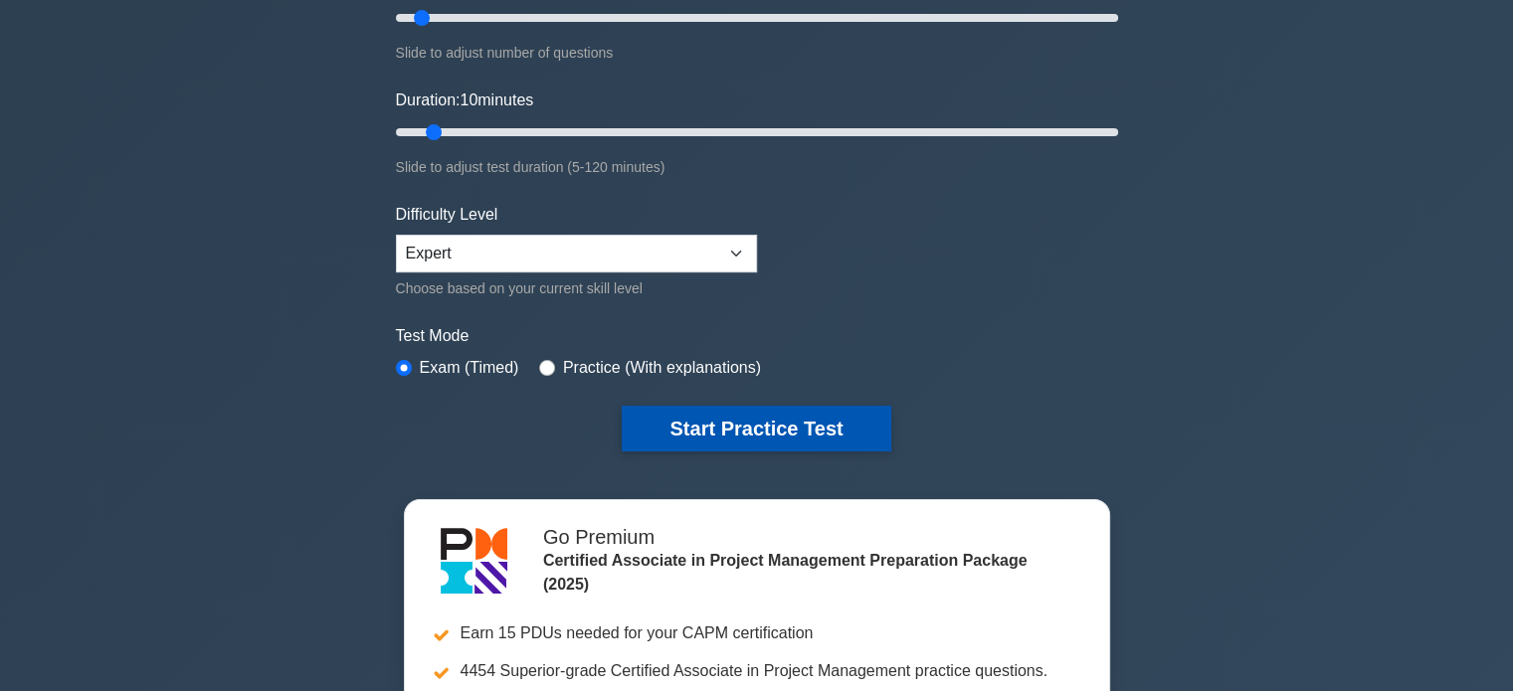
click at [804, 439] on button "Start Practice Test" at bounding box center [756, 429] width 269 height 46
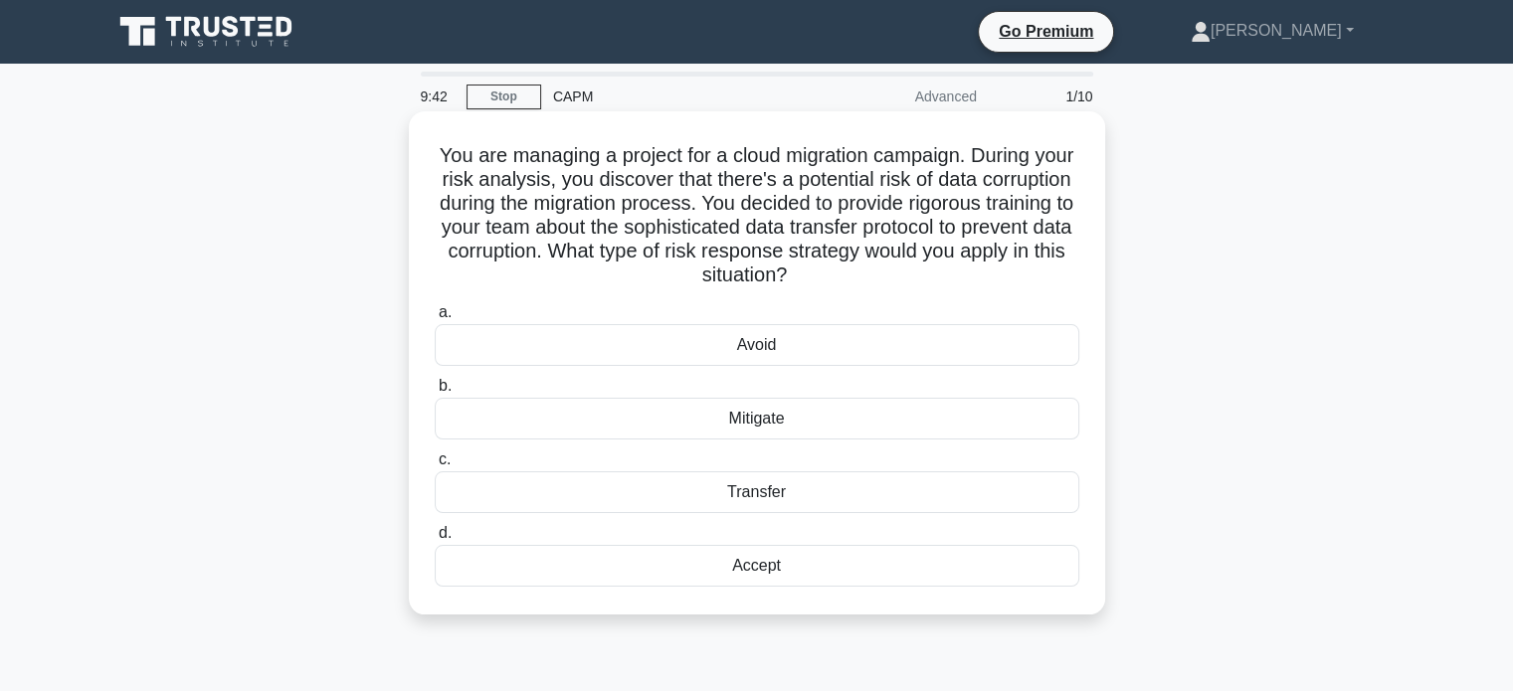
drag, startPoint x: 623, startPoint y: 152, endPoint x: 1050, endPoint y: 286, distance: 448.0
click at [1050, 286] on h5 "You are managing a project for a cloud migration campaign. During your risk ana…" at bounding box center [757, 215] width 649 height 145
click at [842, 343] on div "Avoid" at bounding box center [757, 345] width 645 height 42
click at [435, 319] on input "a. Avoid" at bounding box center [435, 312] width 0 height 13
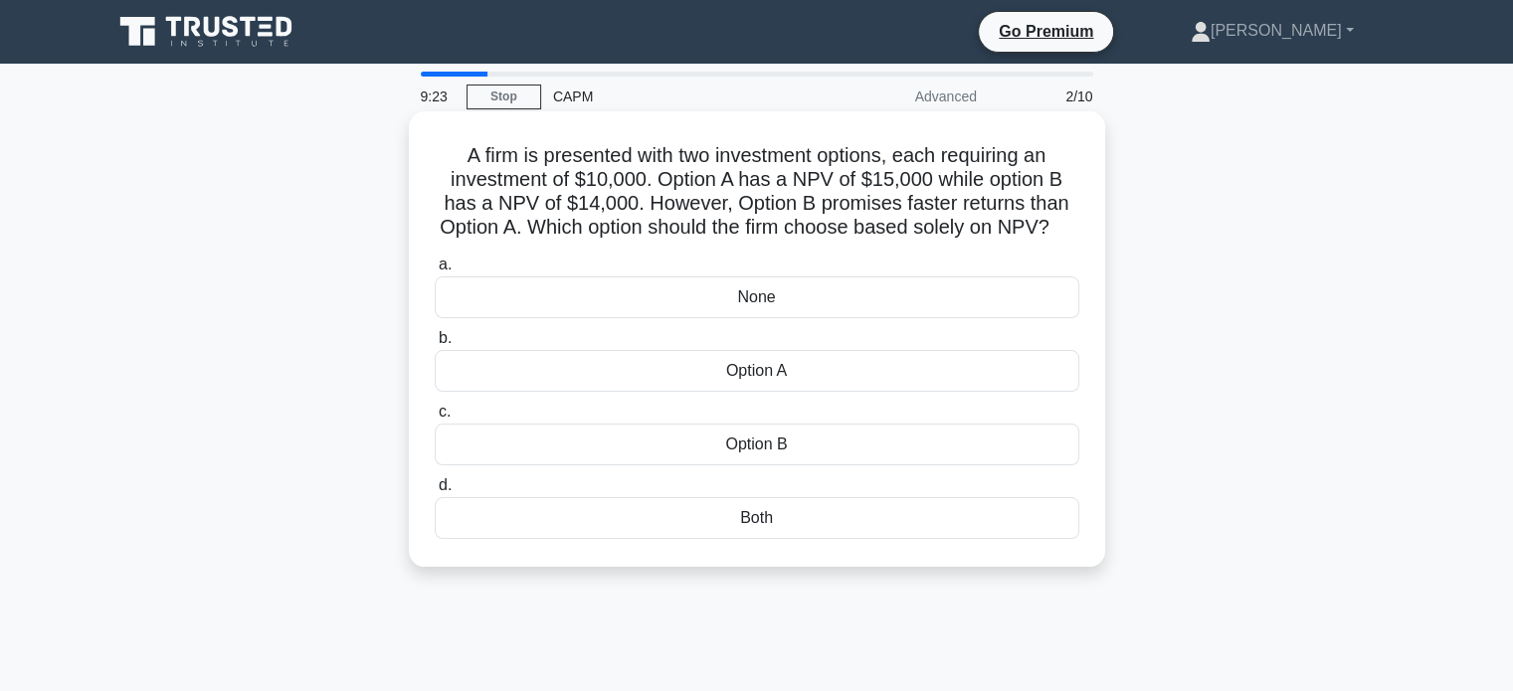
click at [808, 392] on div "Option A" at bounding box center [757, 371] width 645 height 42
click at [435, 345] on input "b. Option A" at bounding box center [435, 338] width 0 height 13
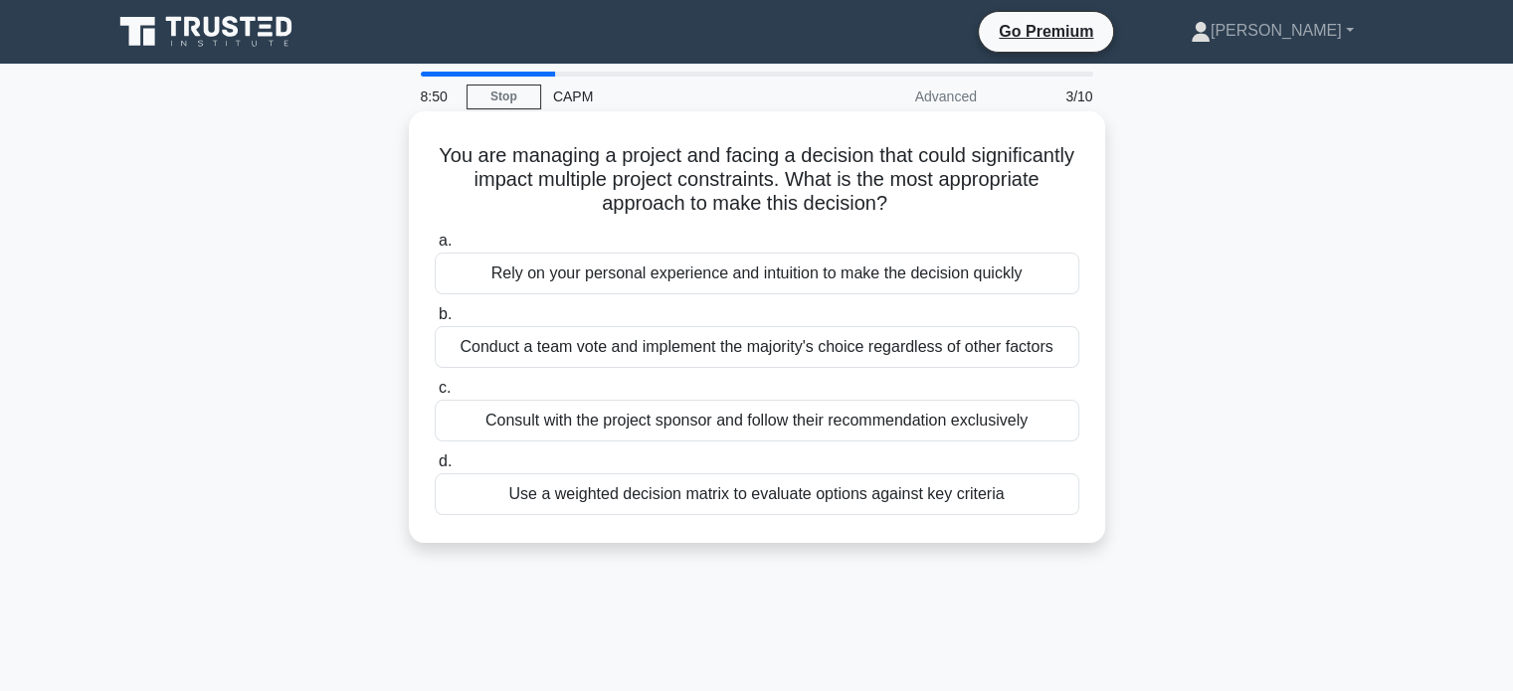
click at [609, 508] on div "Use a weighted decision matrix to evaluate options against key criteria" at bounding box center [757, 495] width 645 height 42
click at [435, 469] on input "d. Use a weighted decision matrix to evaluate options against key criteria" at bounding box center [435, 462] width 0 height 13
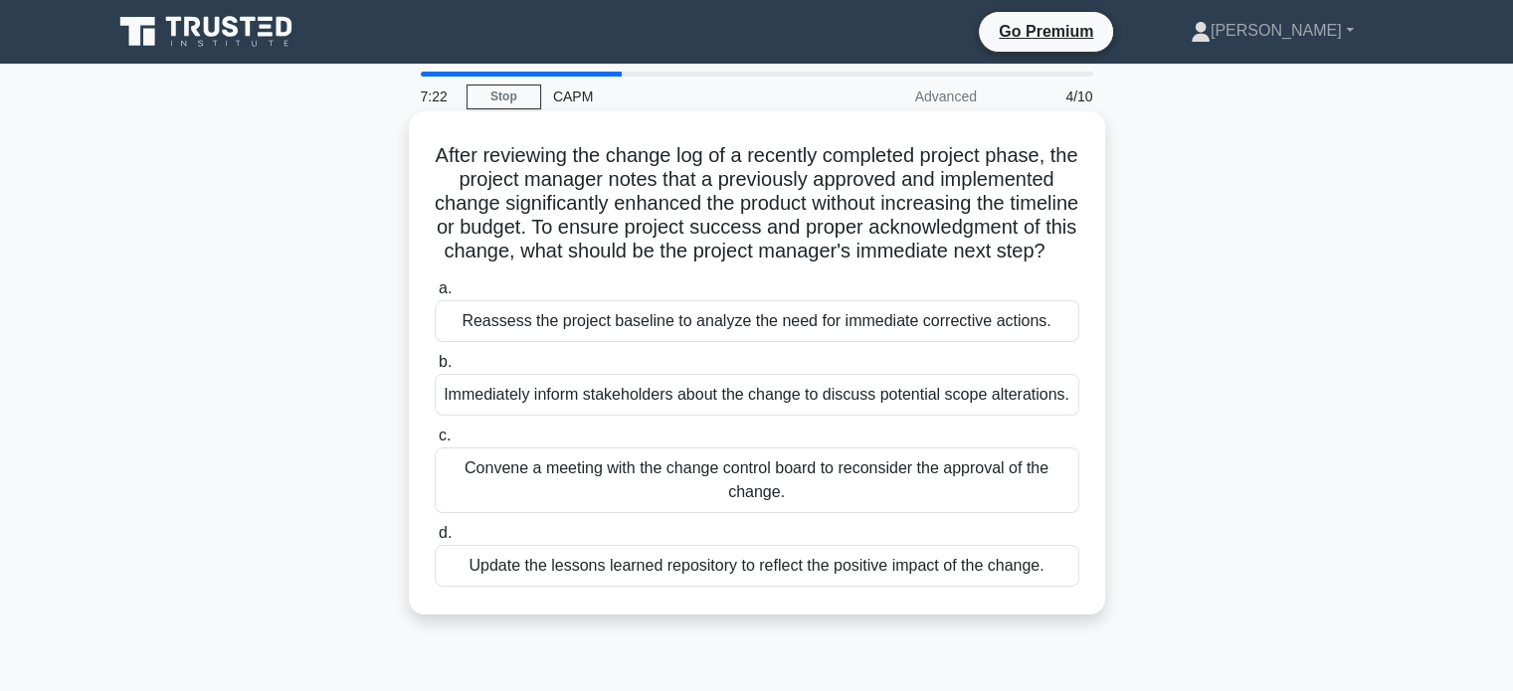
click at [545, 586] on div "Update the lessons learned repository to reflect the positive impact of the cha…" at bounding box center [757, 566] width 645 height 42
click at [435, 540] on input "d. Update the lessons learned repository to reflect the positive impact of the …" at bounding box center [435, 533] width 0 height 13
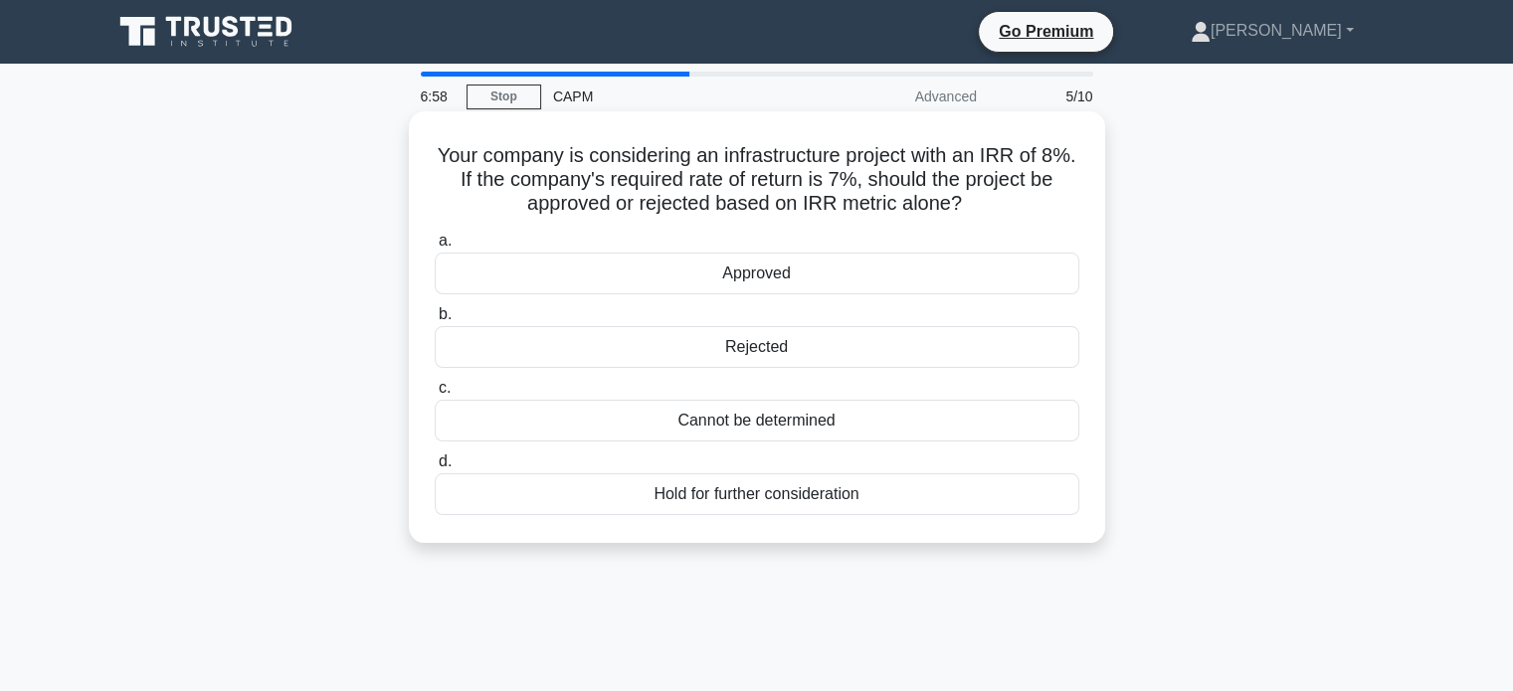
click at [670, 292] on div "Approved" at bounding box center [757, 274] width 645 height 42
click at [435, 248] on input "a. Approved" at bounding box center [435, 241] width 0 height 13
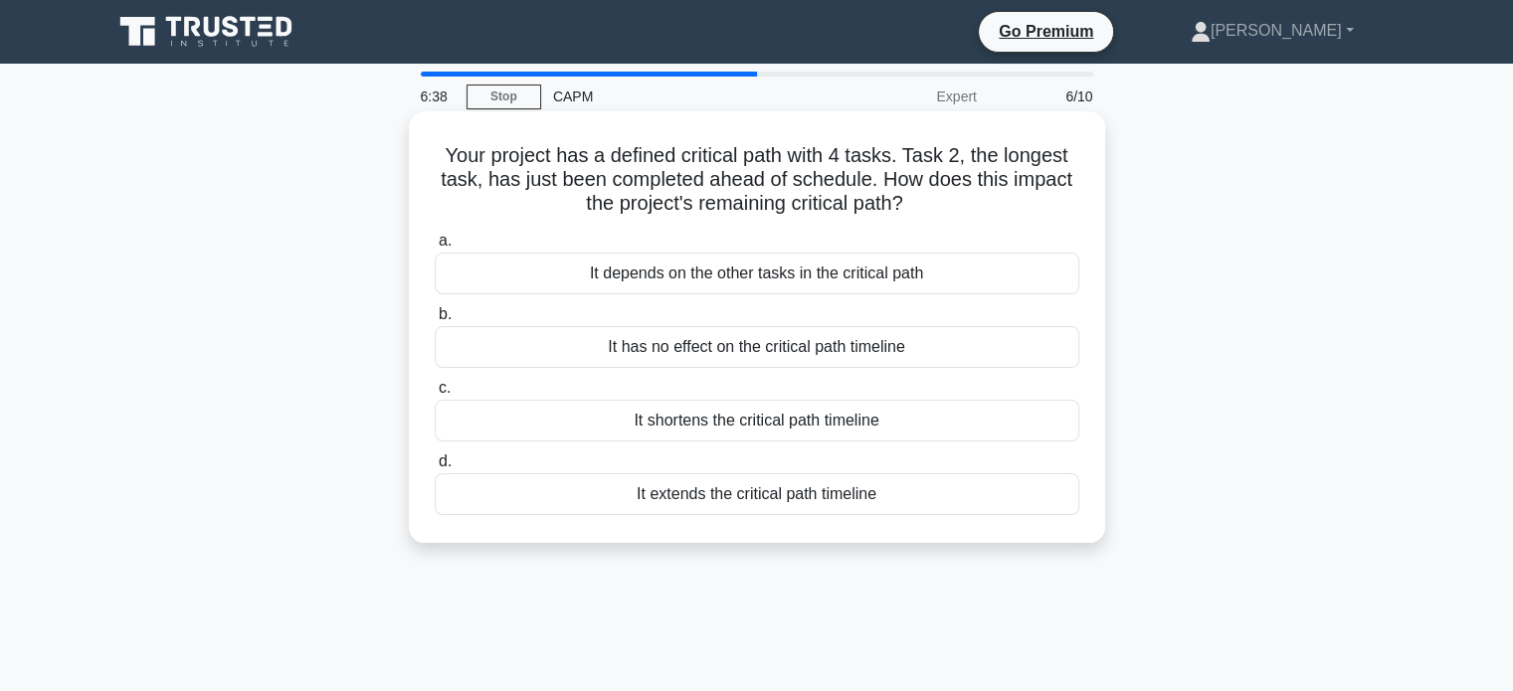
click at [801, 427] on div "It shortens the critical path timeline" at bounding box center [757, 421] width 645 height 42
click at [435, 395] on input "c. It shortens the critical path timeline" at bounding box center [435, 388] width 0 height 13
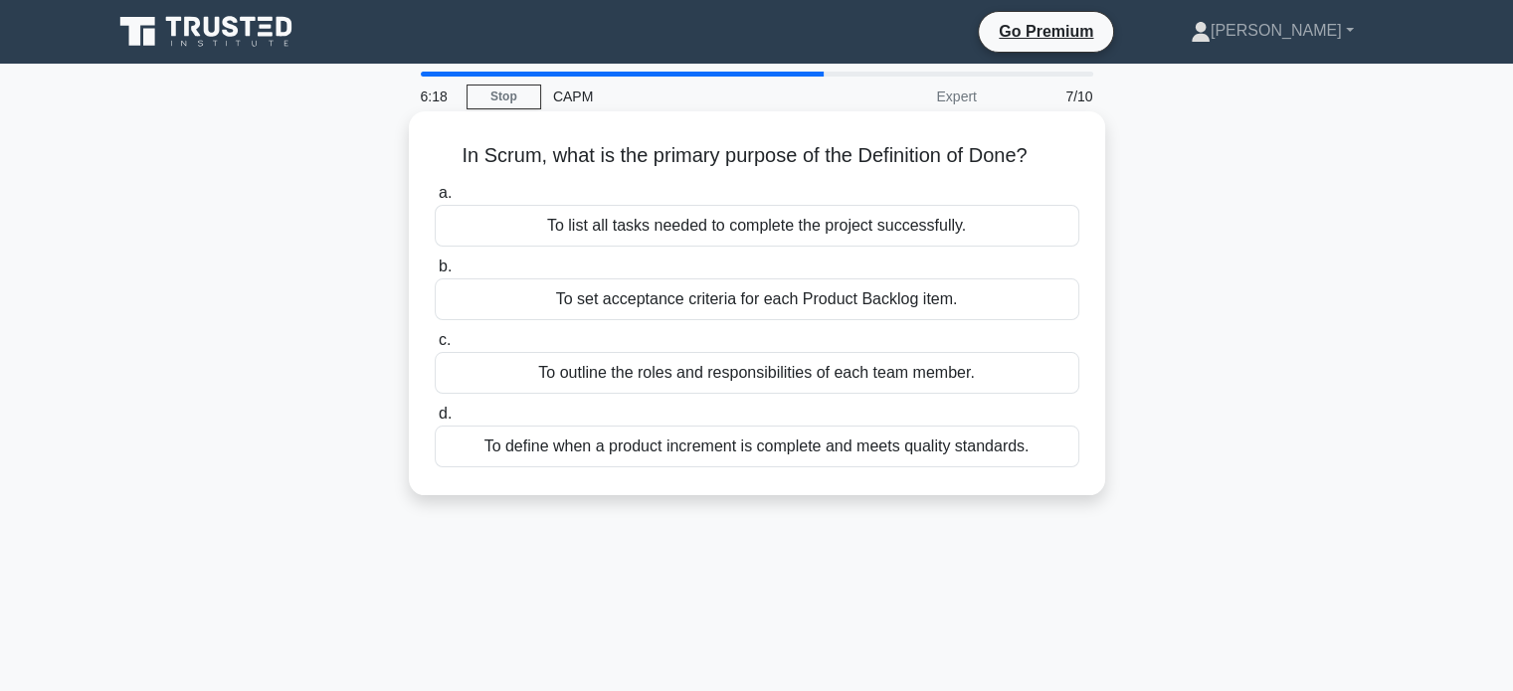
click at [809, 222] on div "To list all tasks needed to complete the project successfully." at bounding box center [757, 226] width 645 height 42
click at [435, 200] on input "a. To list all tasks needed to complete the project successfully." at bounding box center [435, 193] width 0 height 13
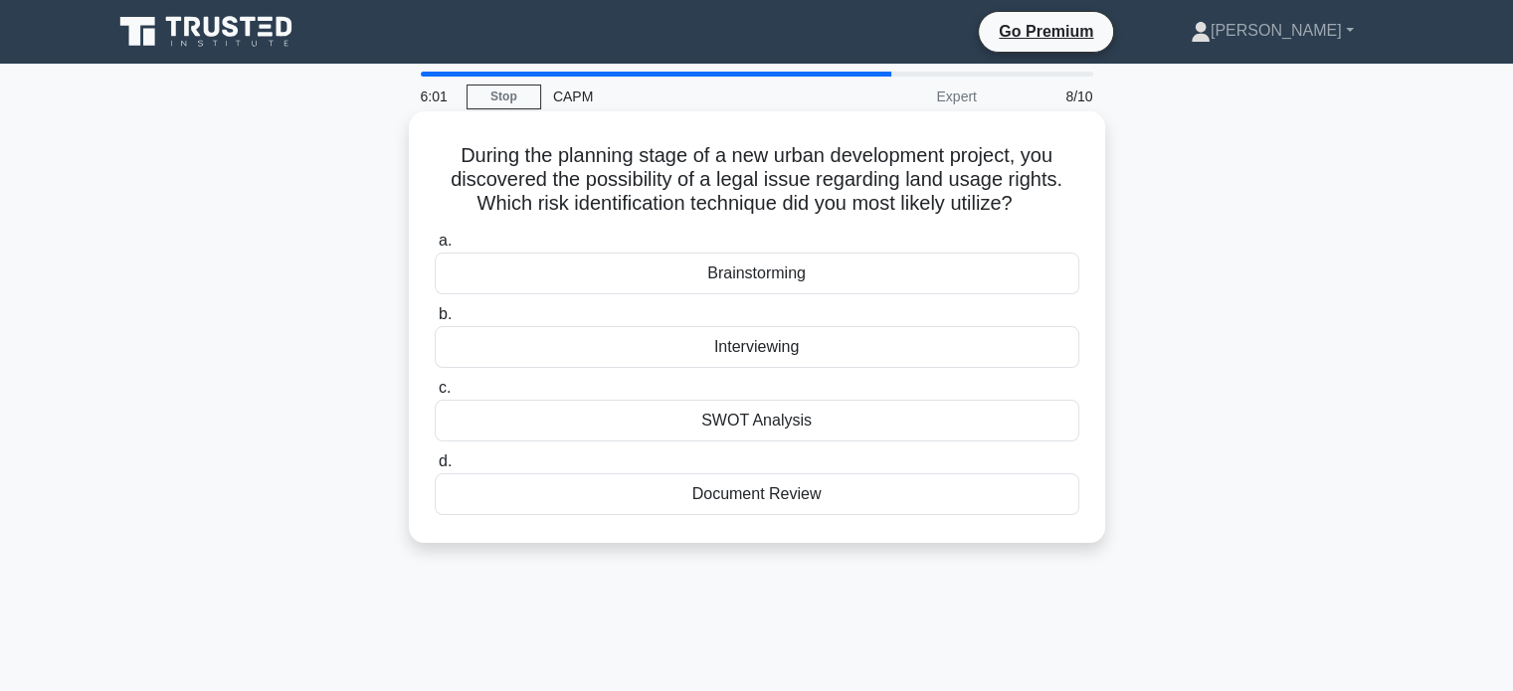
click at [683, 425] on div "SWOT Analysis" at bounding box center [757, 421] width 645 height 42
click at [435, 395] on input "c. SWOT Analysis" at bounding box center [435, 388] width 0 height 13
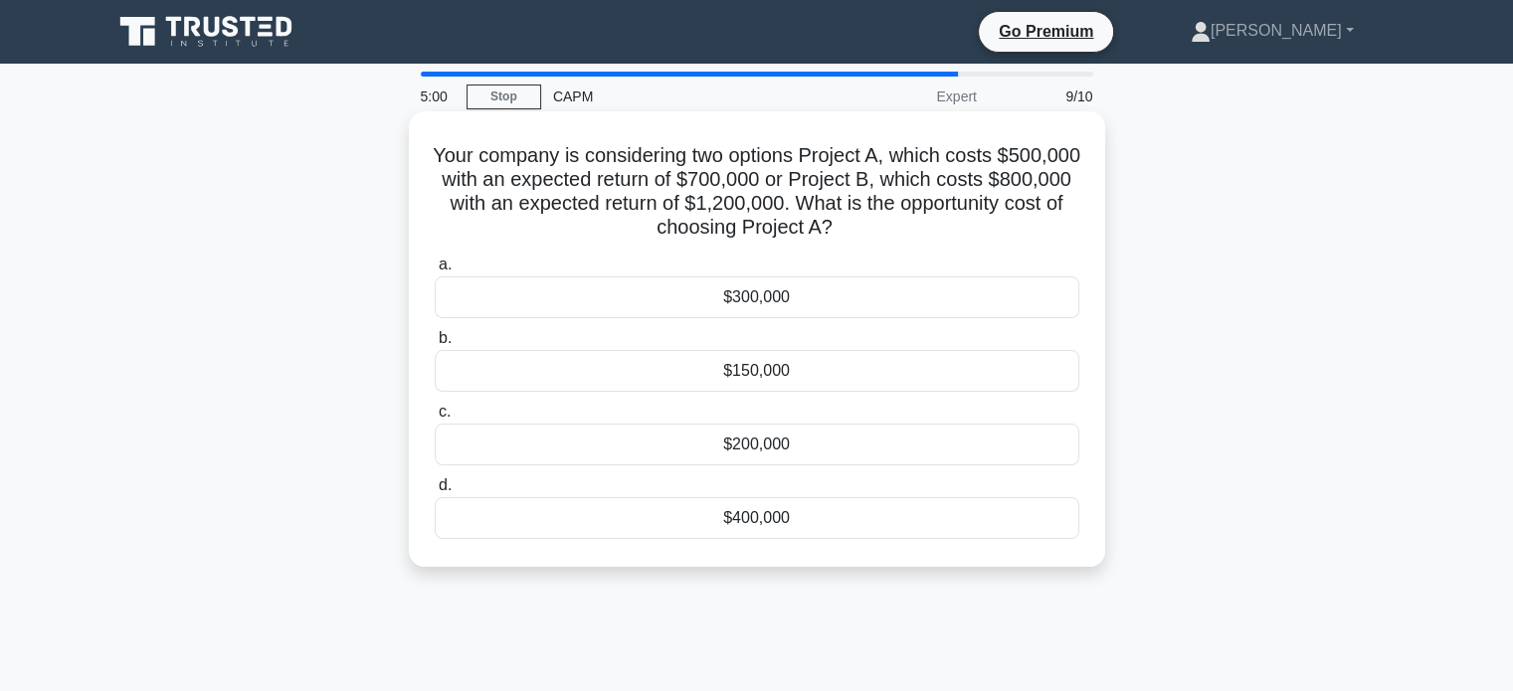
click at [635, 445] on div "$200,000" at bounding box center [757, 445] width 645 height 42
click at [435, 419] on input "c. $200,000" at bounding box center [435, 412] width 0 height 13
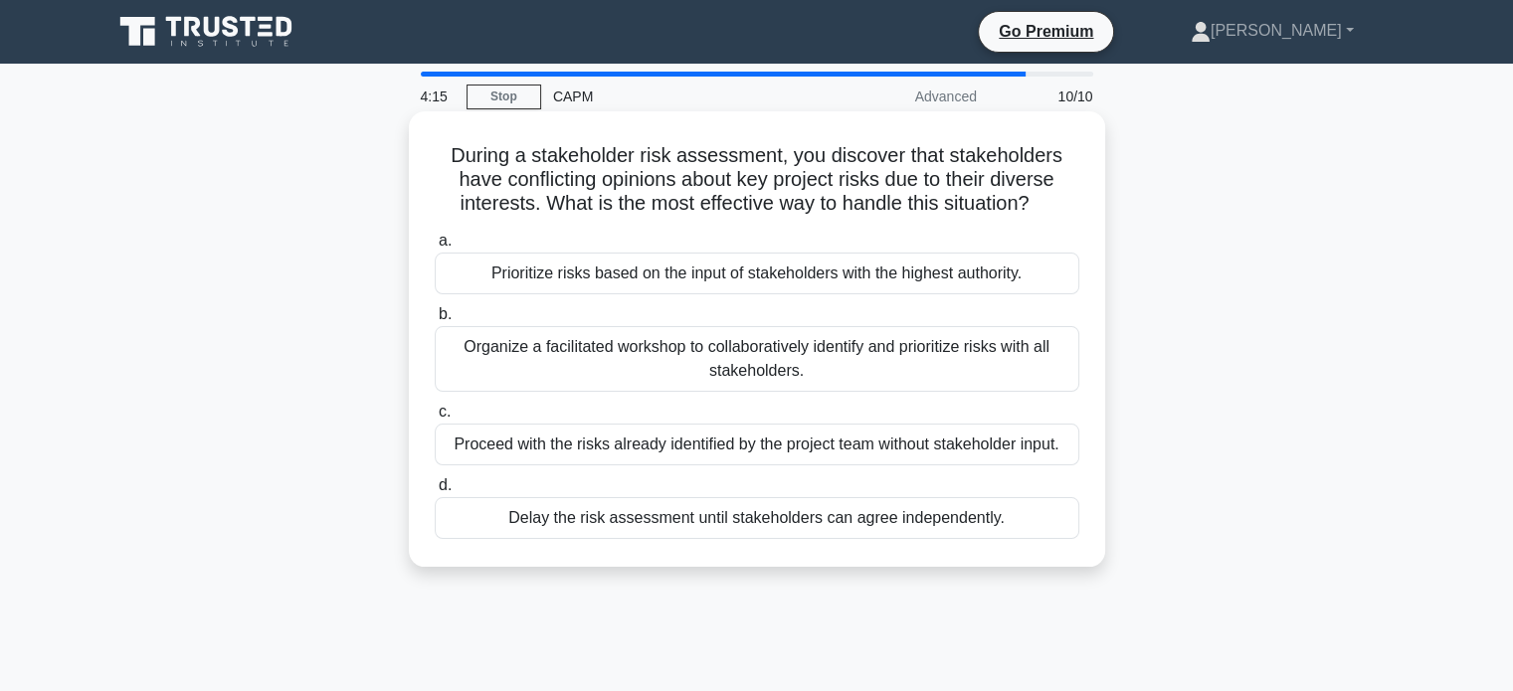
click at [590, 365] on div "Organize a facilitated workshop to collaboratively identify and prioritize risk…" at bounding box center [757, 359] width 645 height 66
click at [435, 321] on input "b. Organize a facilitated workshop to collaboratively identify and prioritize r…" at bounding box center [435, 314] width 0 height 13
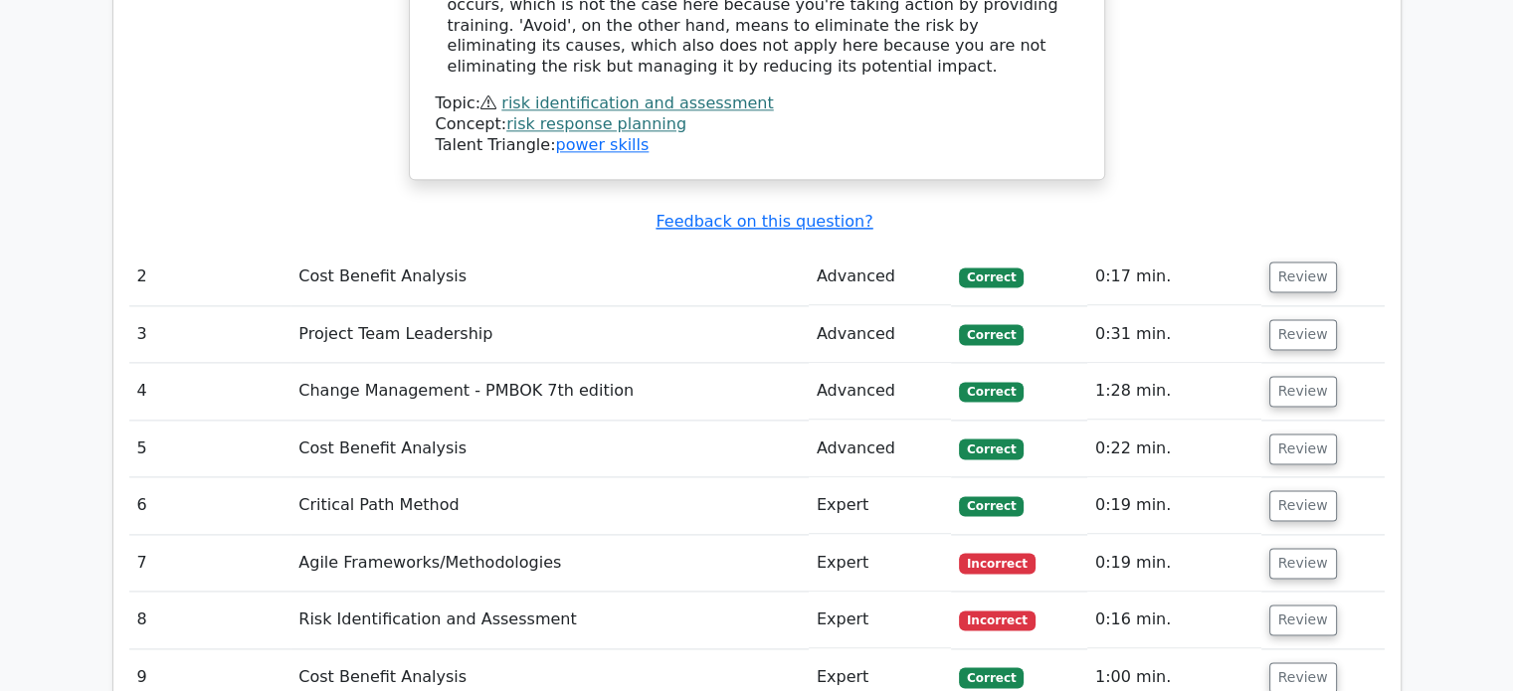
scroll to position [2585, 0]
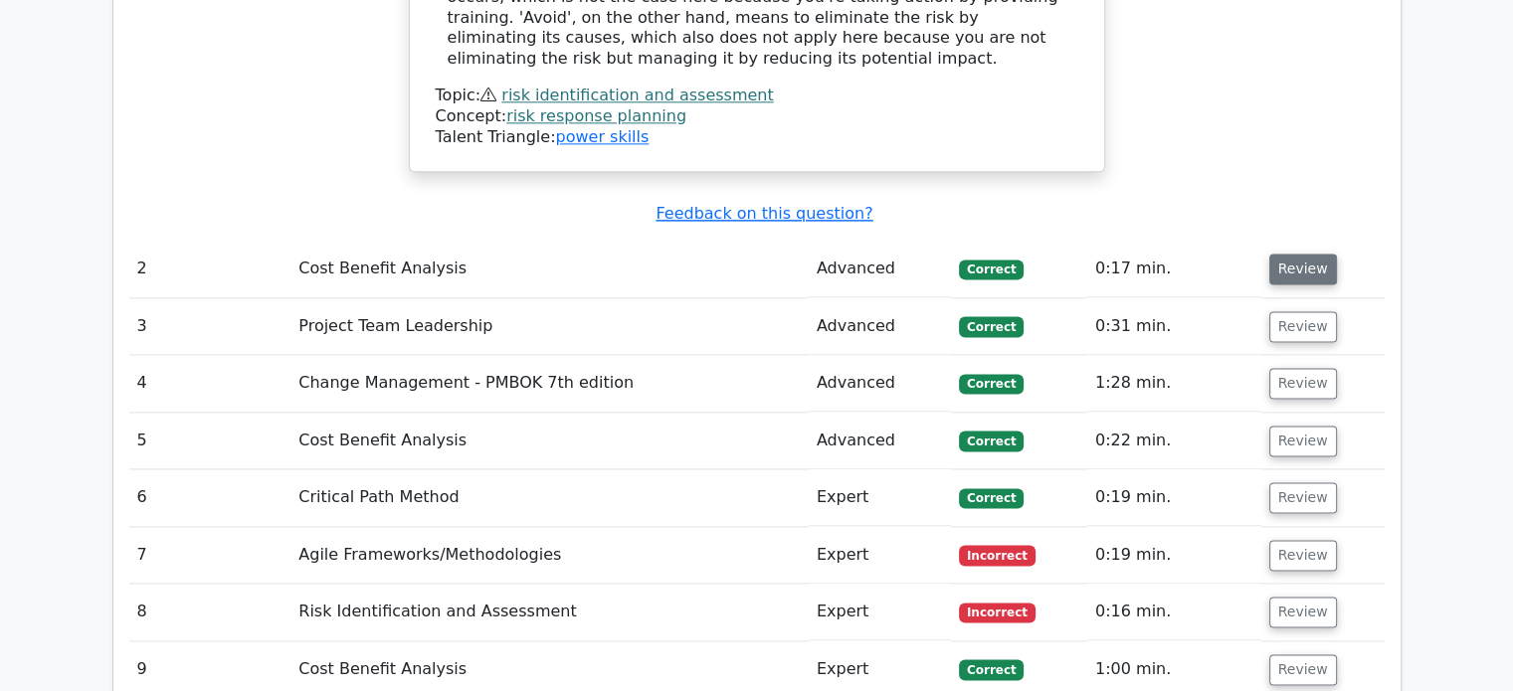
click at [1317, 254] on button "Review" at bounding box center [1303, 269] width 68 height 31
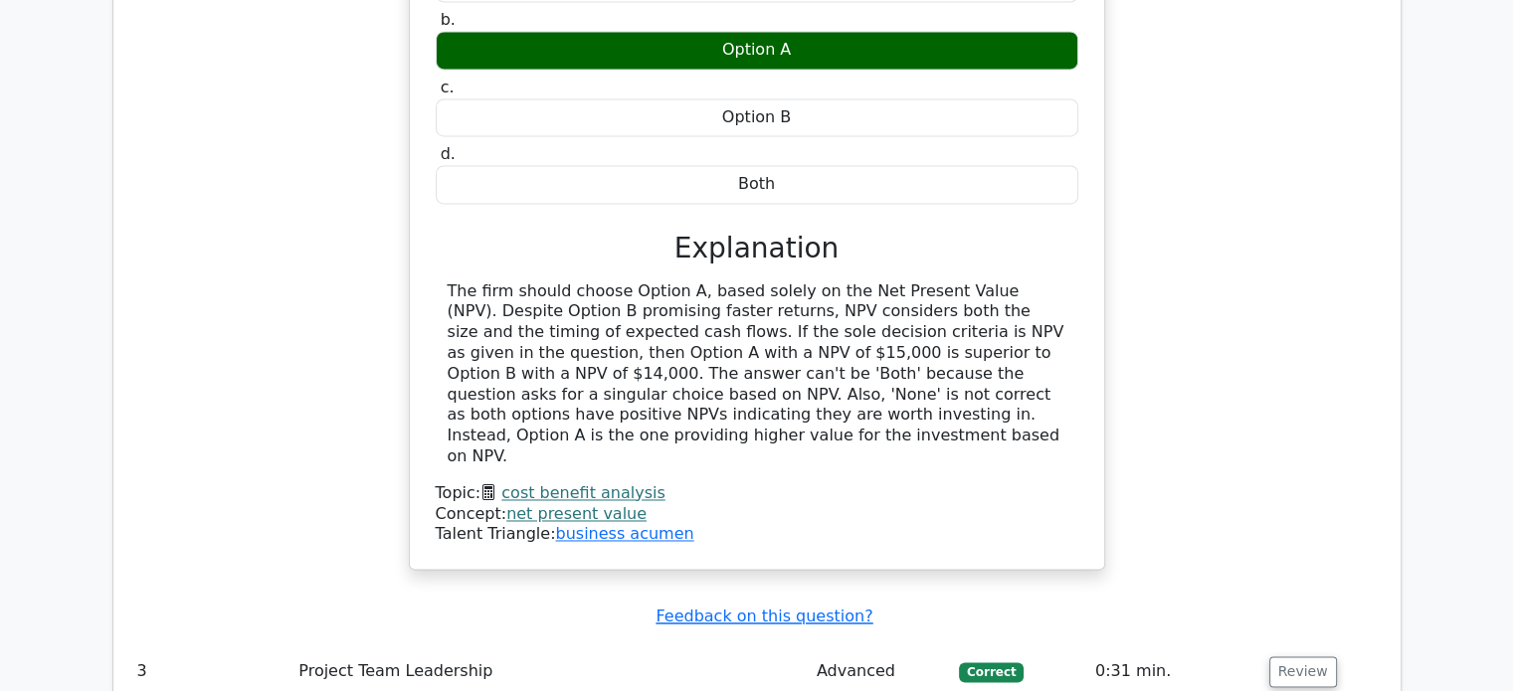
scroll to position [3282, 0]
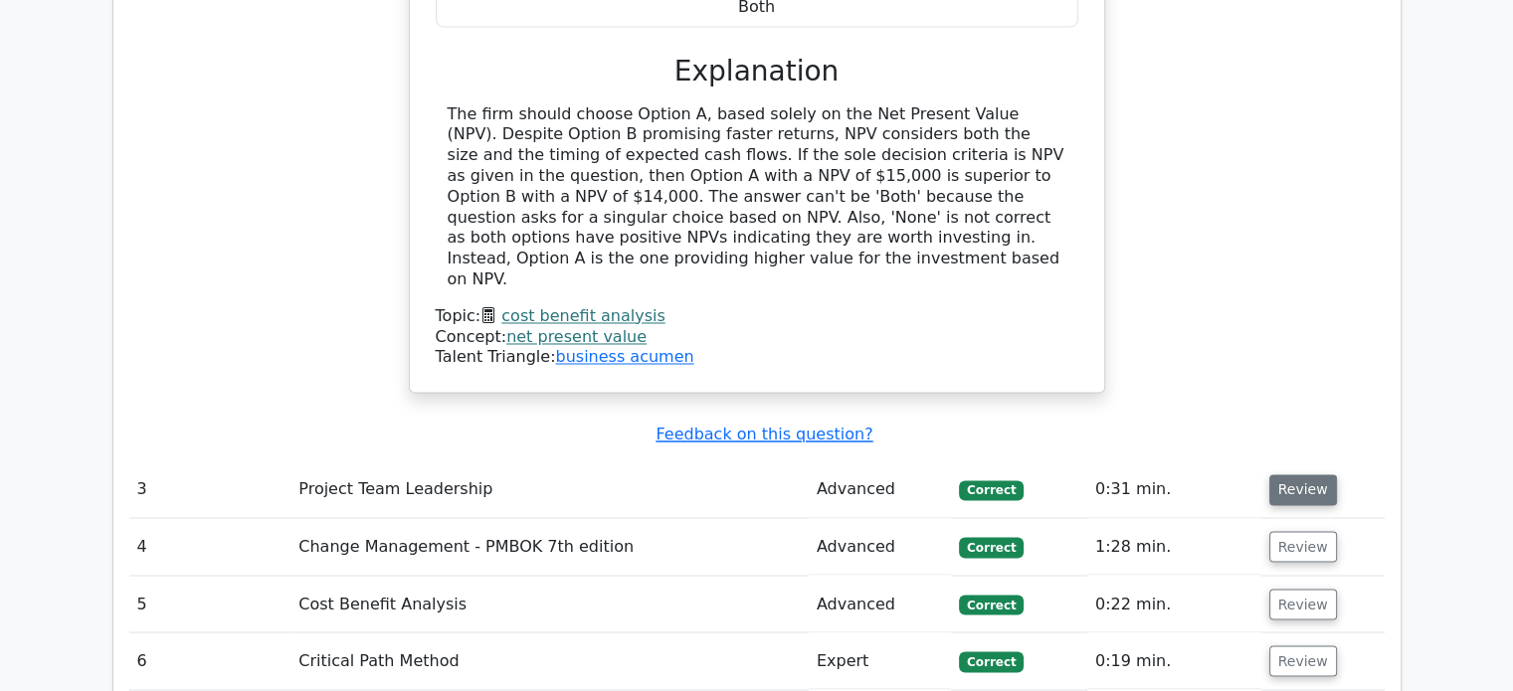
click at [1304, 475] on button "Review" at bounding box center [1303, 490] width 68 height 31
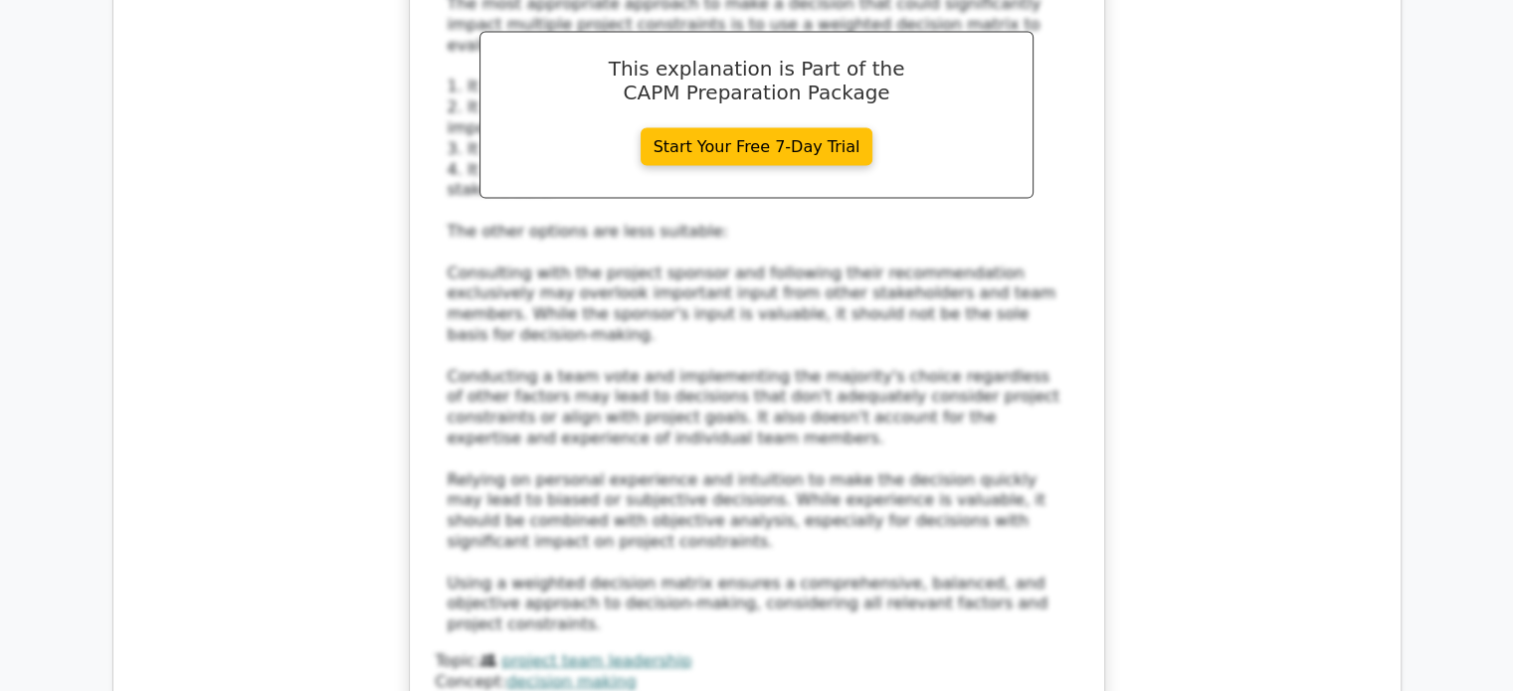
scroll to position [4376, 0]
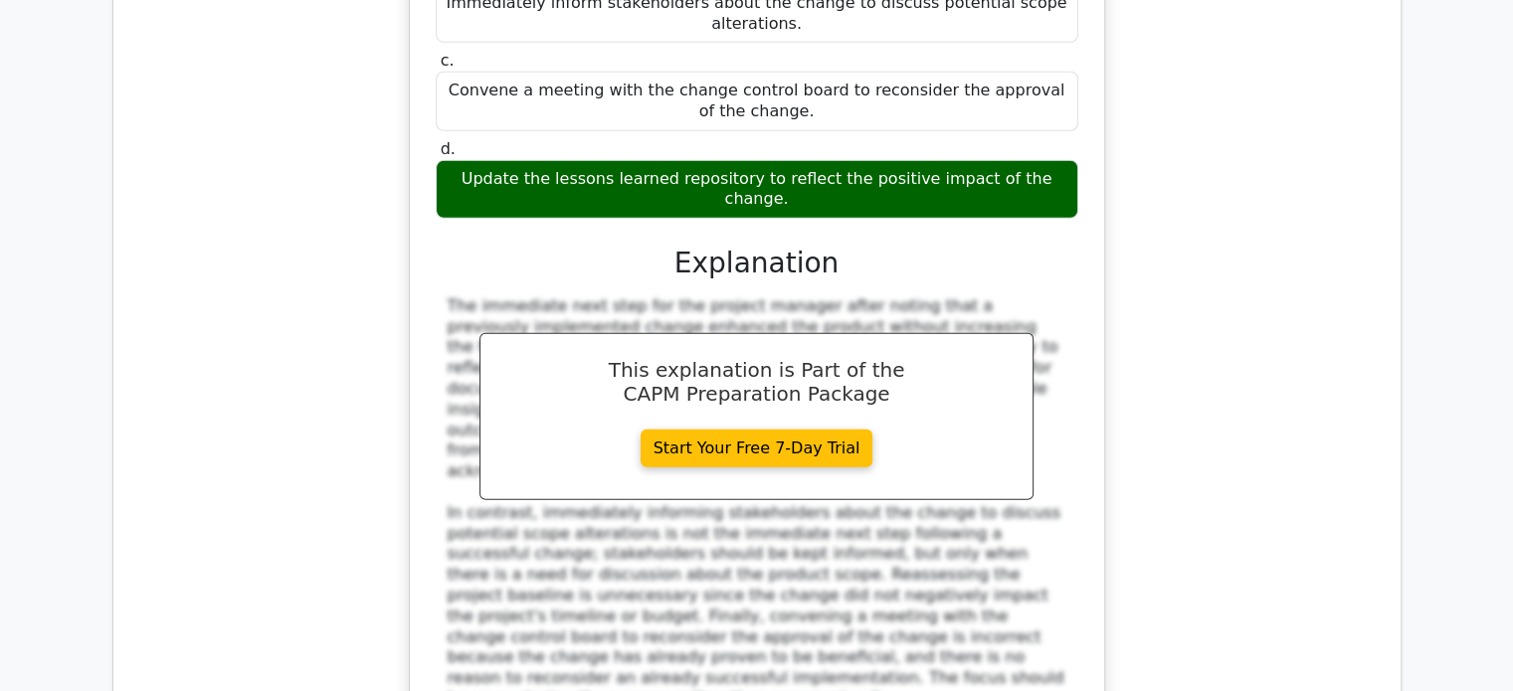
scroll to position [5470, 0]
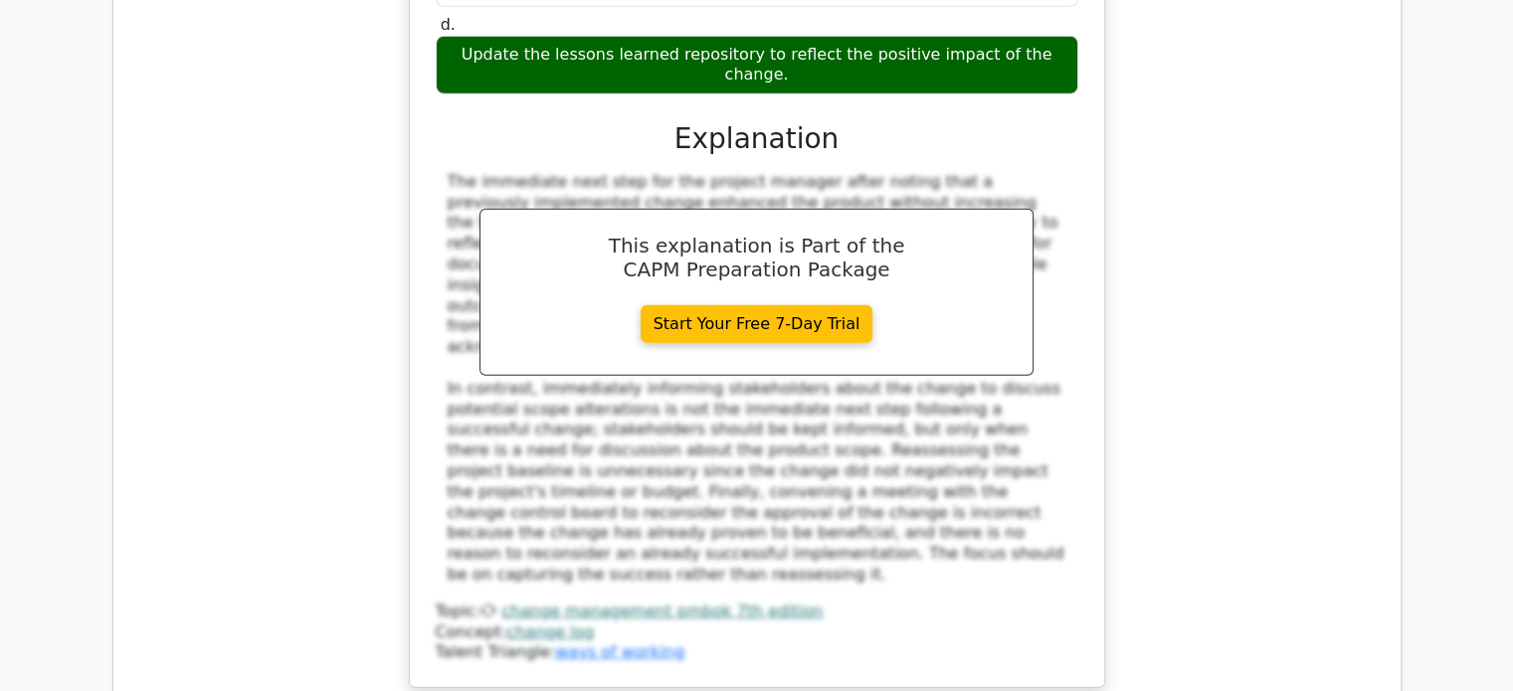
scroll to position [5769, 0]
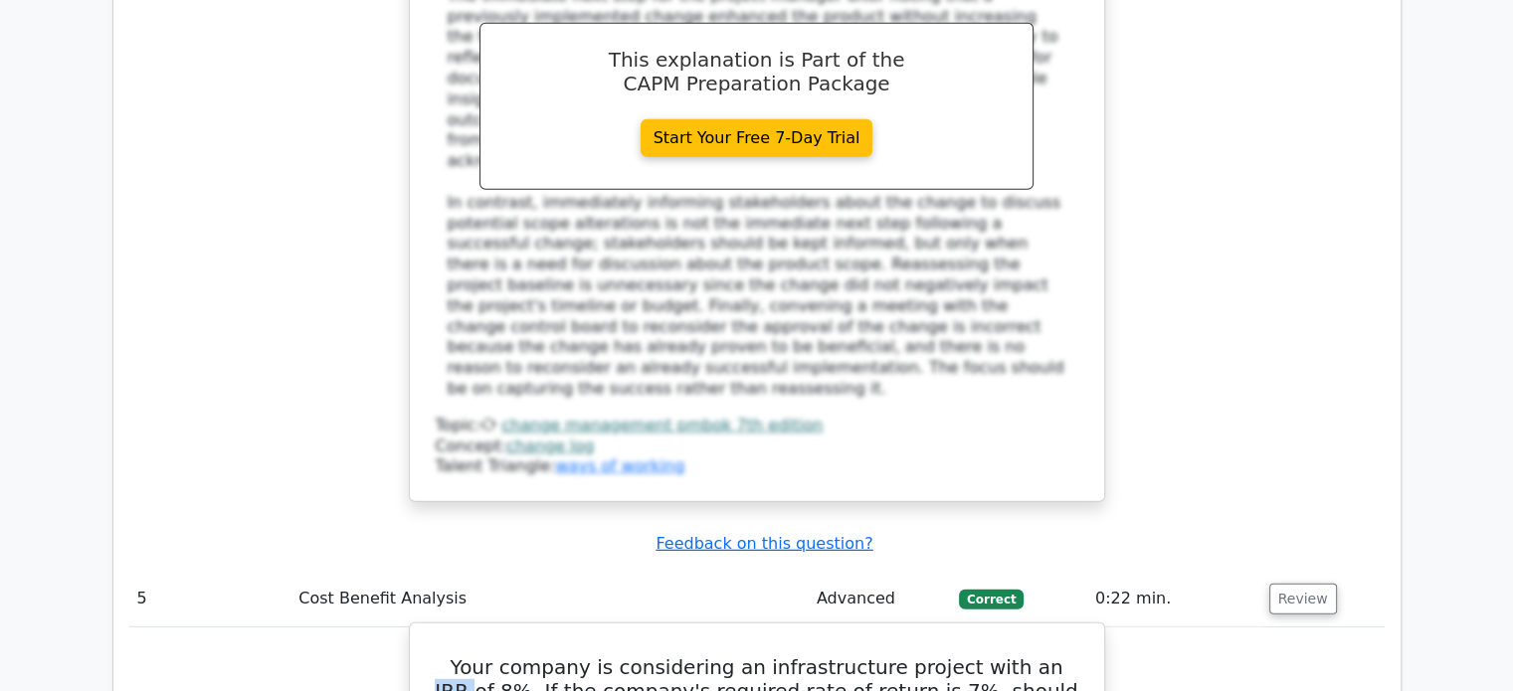
drag, startPoint x: 1007, startPoint y: 266, endPoint x: 1045, endPoint y: 264, distance: 37.9
click at [1045, 656] on h5 "Your company is considering an infrastructure project with an IRR of 8%. If the…" at bounding box center [757, 692] width 647 height 72
copy h5 "IRR"
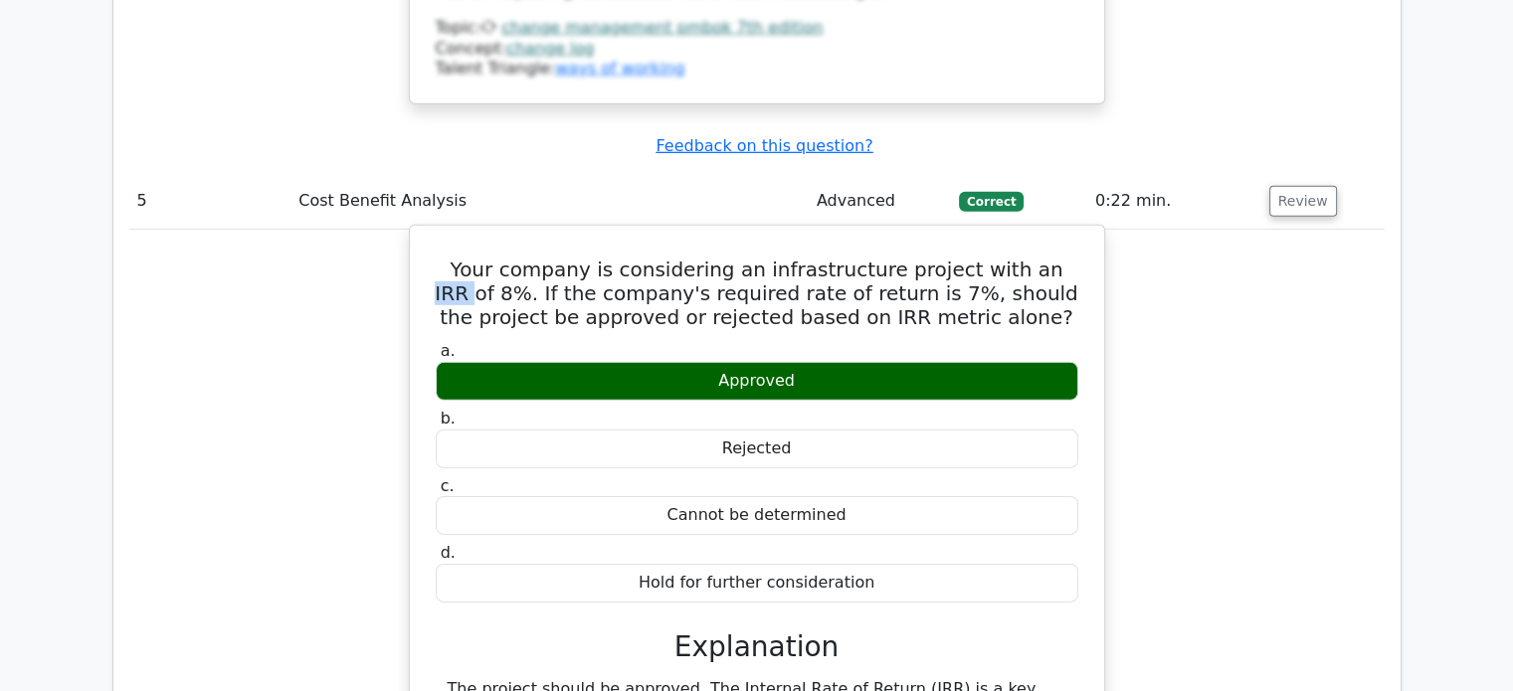
scroll to position [6664, 0]
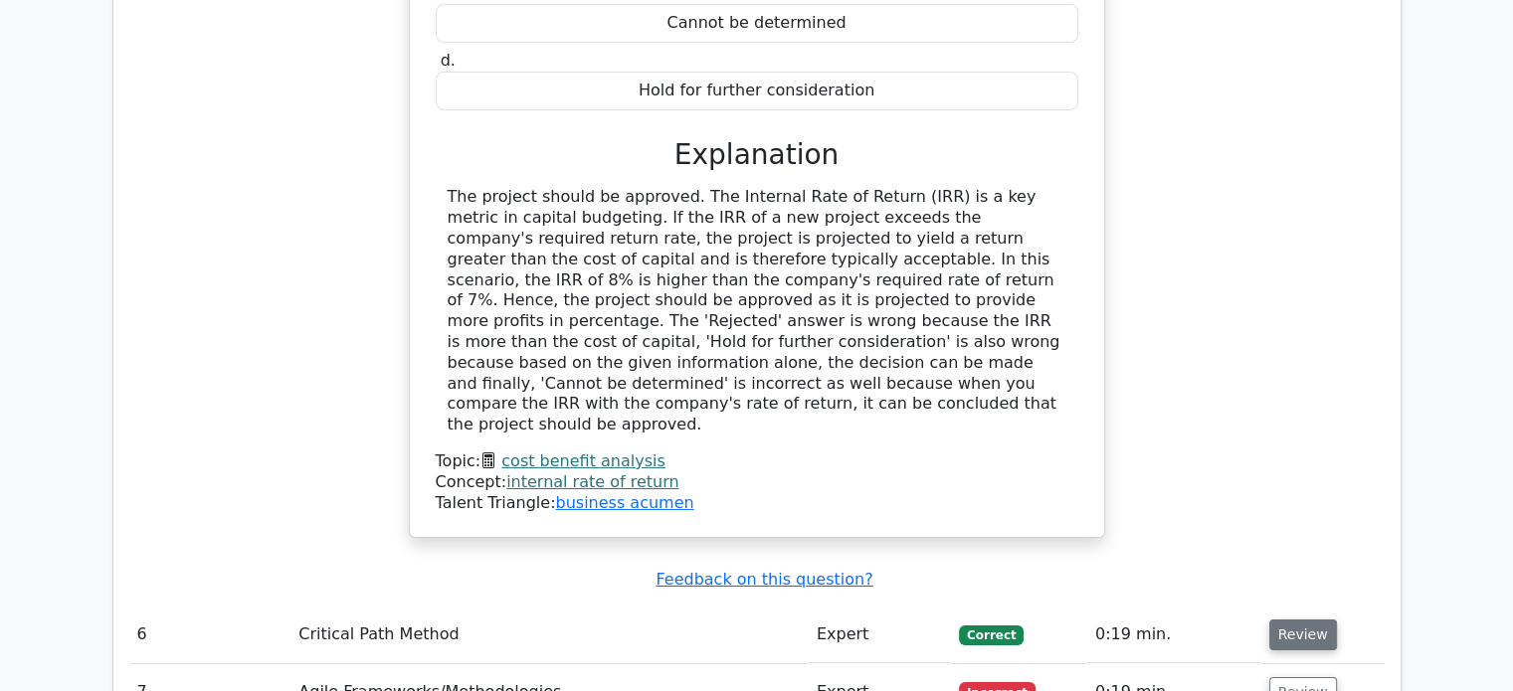
click at [1290, 620] on button "Review" at bounding box center [1303, 635] width 68 height 31
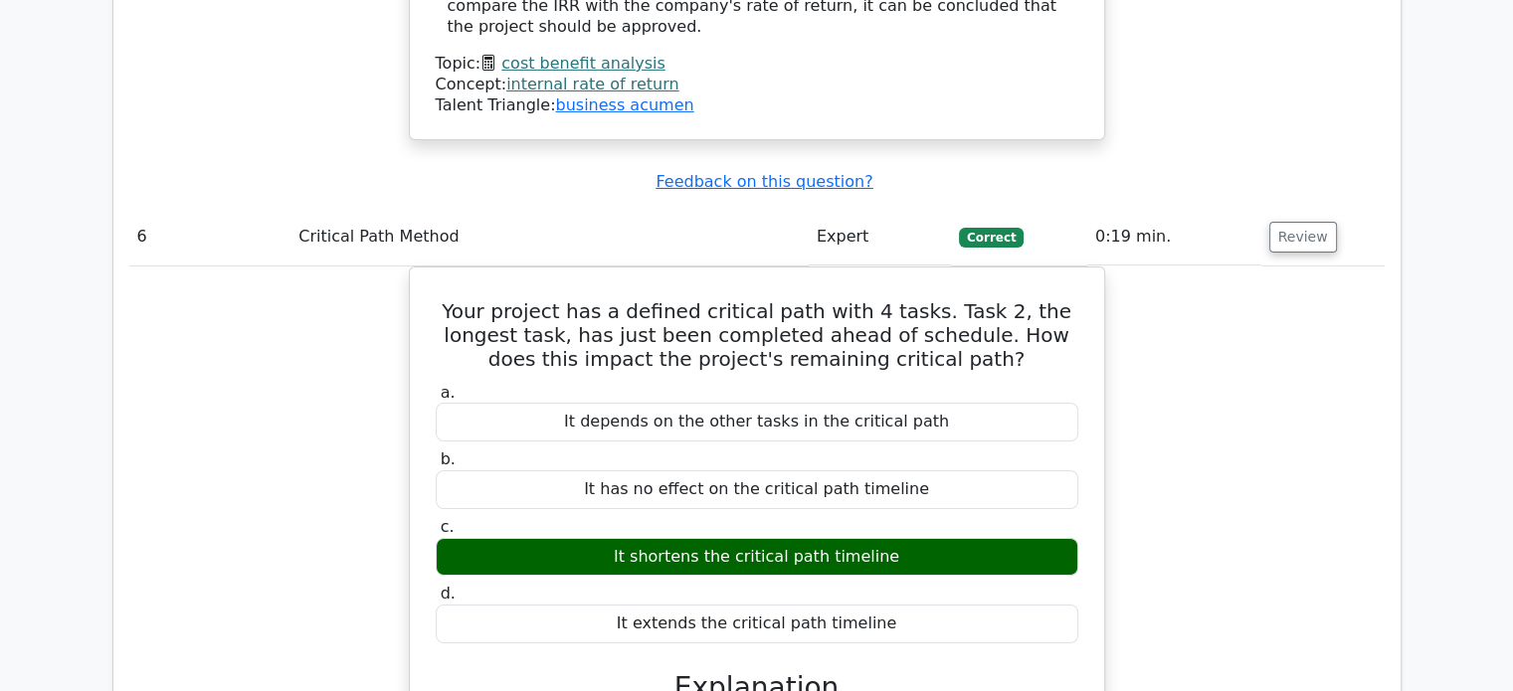
scroll to position [7460, 0]
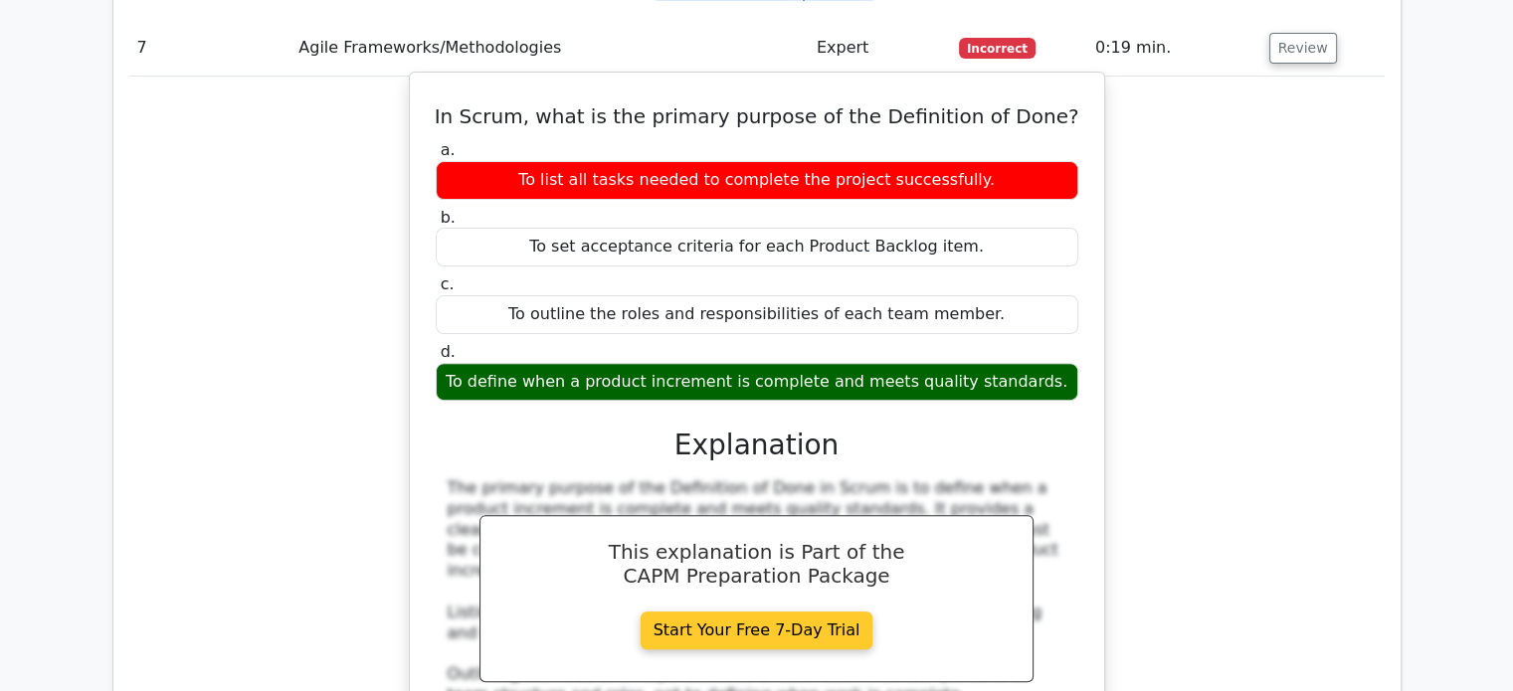
scroll to position [8256, 0]
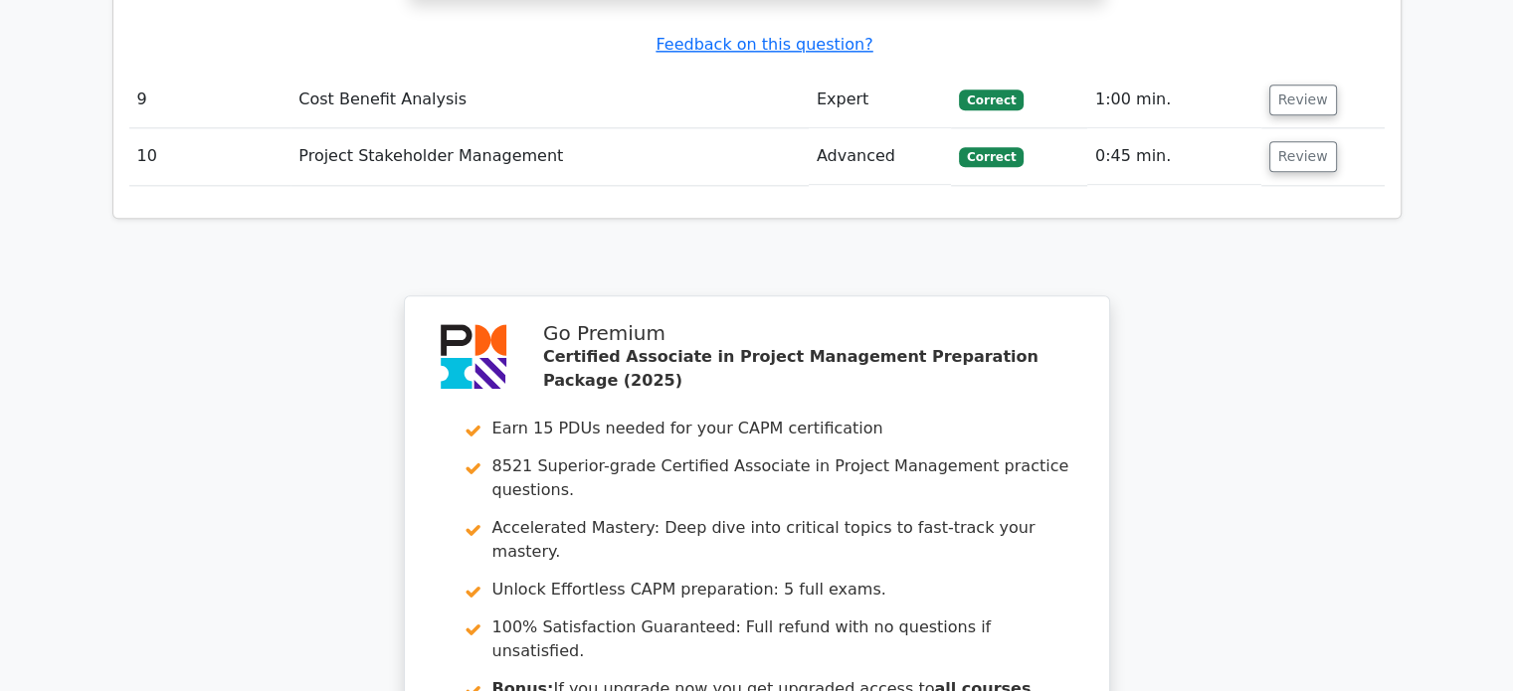
scroll to position [9992, 0]
